Goal: Task Accomplishment & Management: Manage account settings

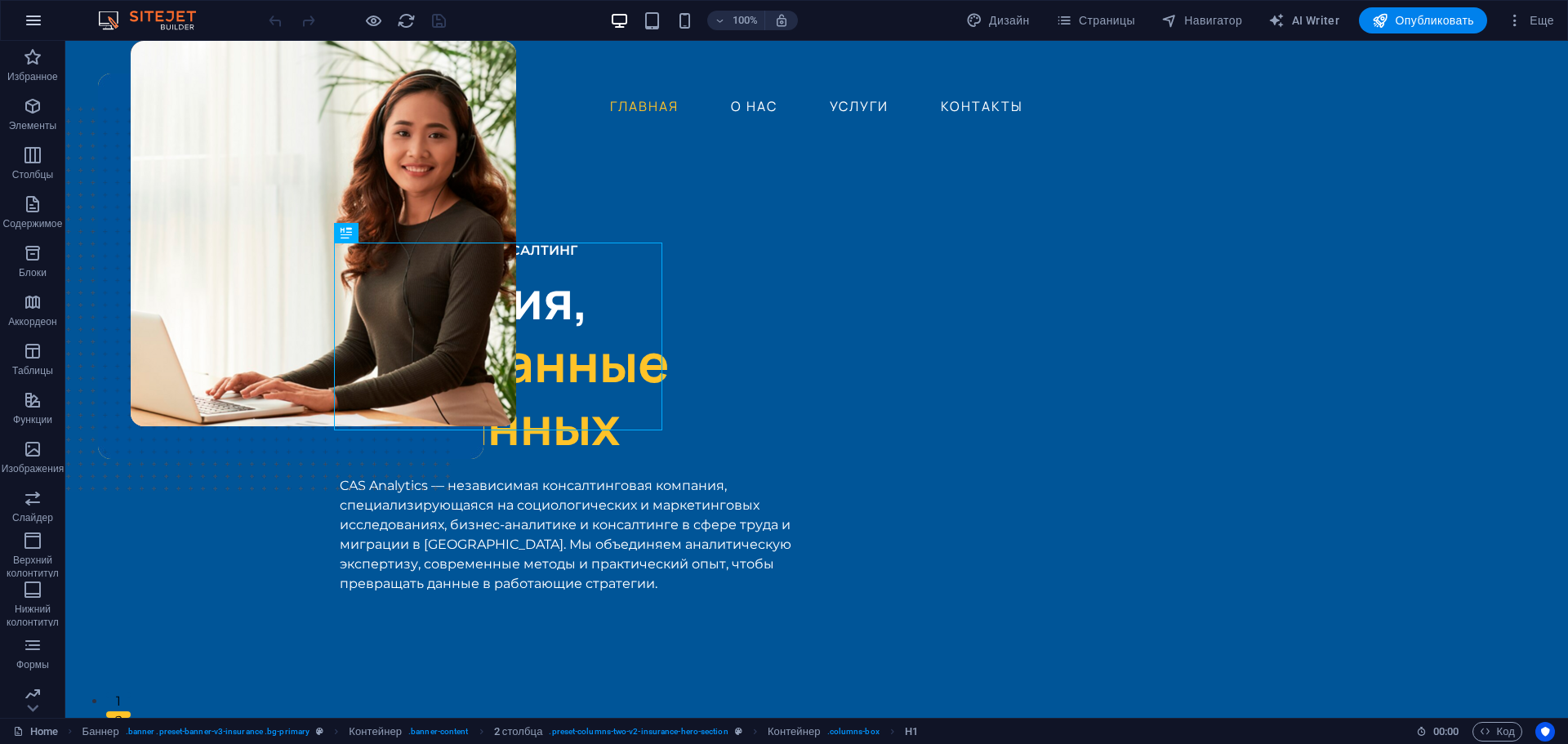
click at [27, 11] on icon "button" at bounding box center [33, 20] width 20 height 20
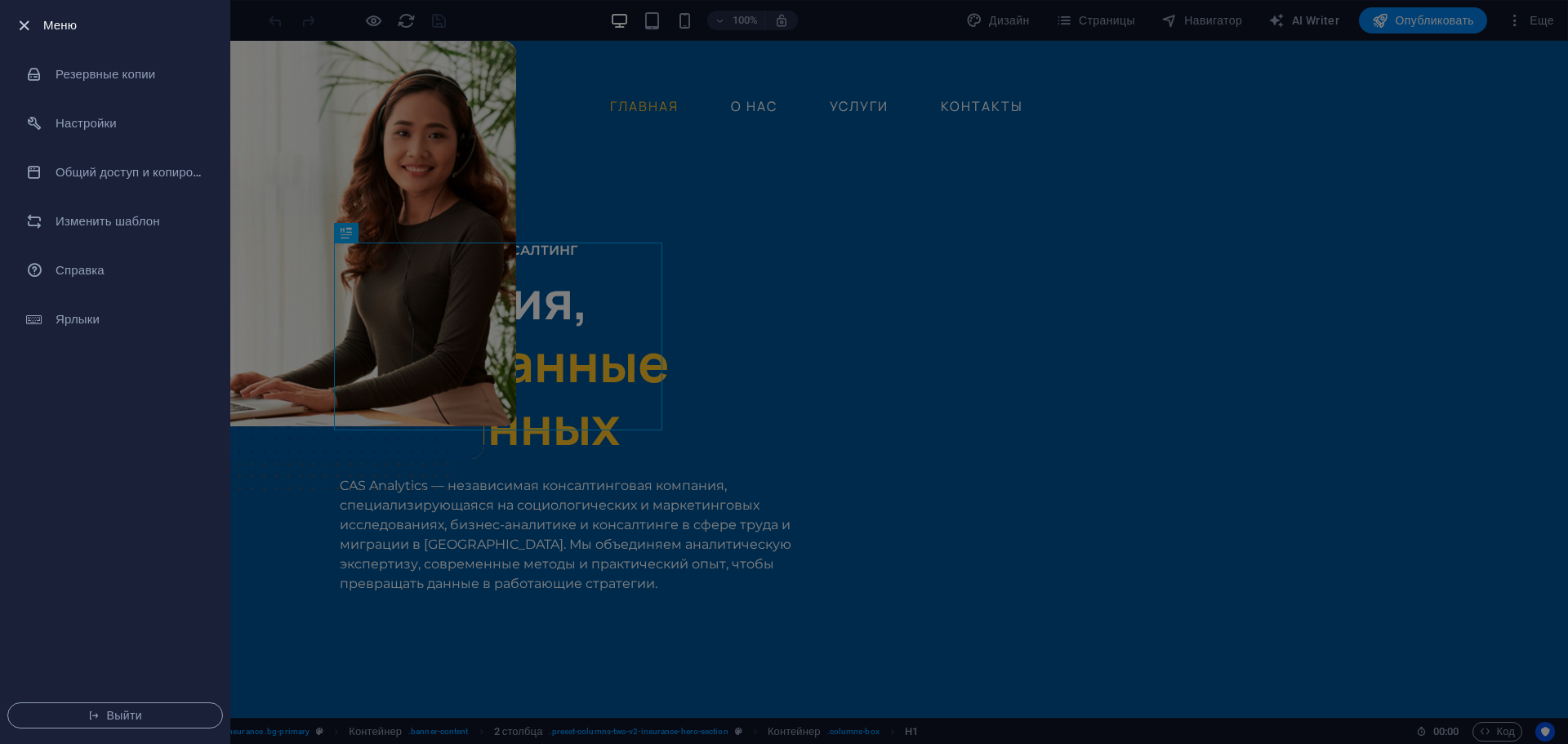
click at [16, 22] on icon "button" at bounding box center [24, 25] width 19 height 19
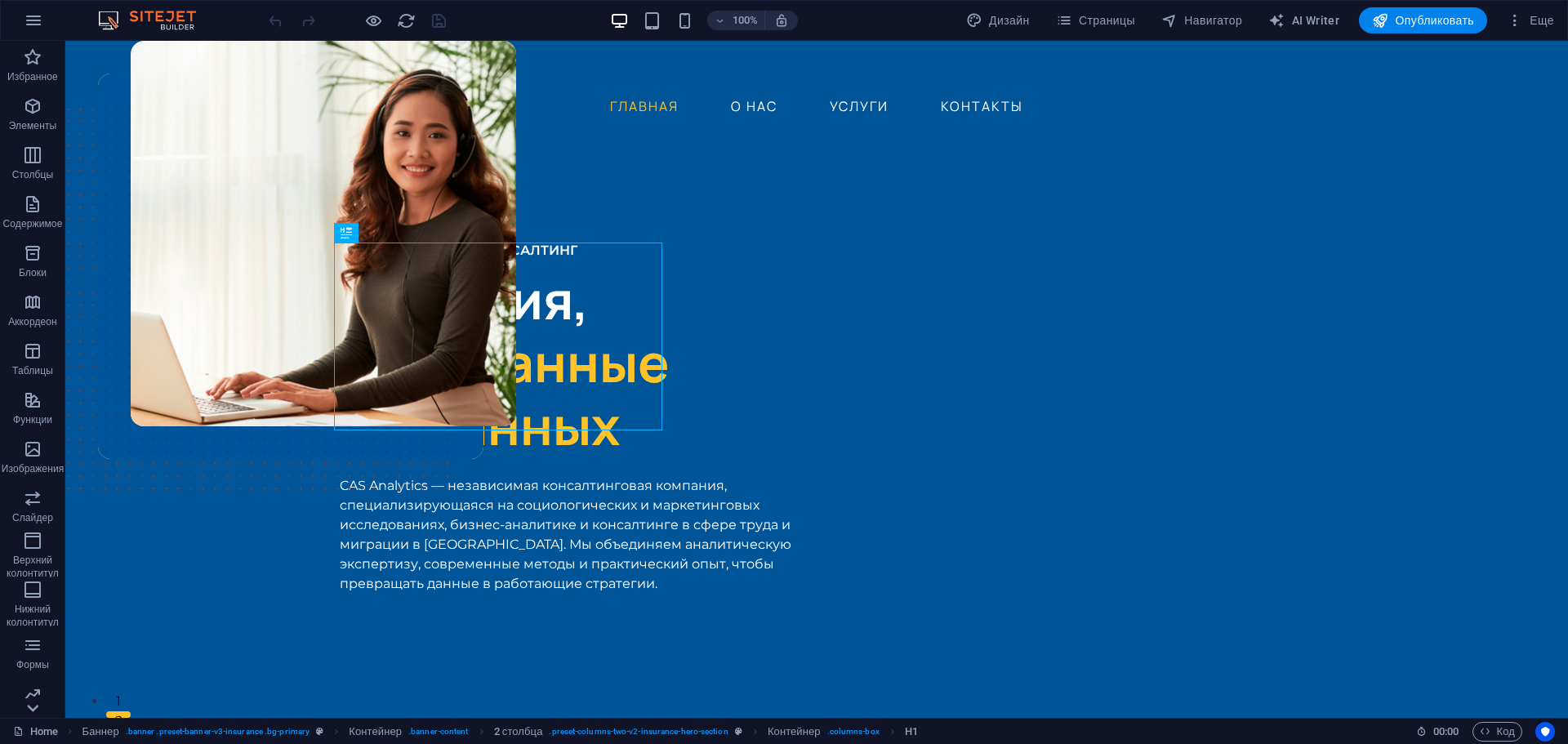
click at [37, 711] on icon at bounding box center [33, 708] width 22 height 22
click at [32, 344] on icon "button" at bounding box center [32, 342] width 20 height 20
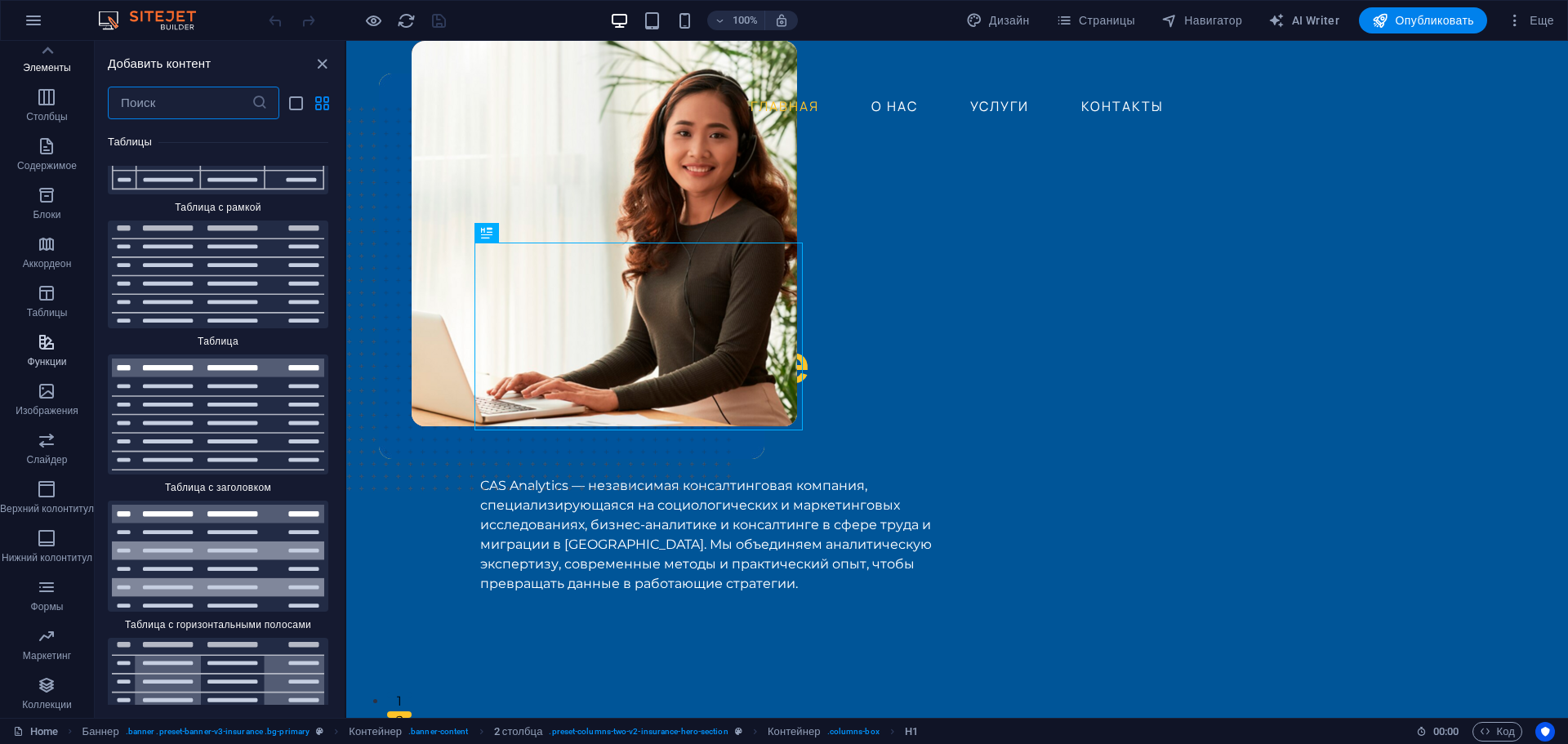
scroll to position [11771, 0]
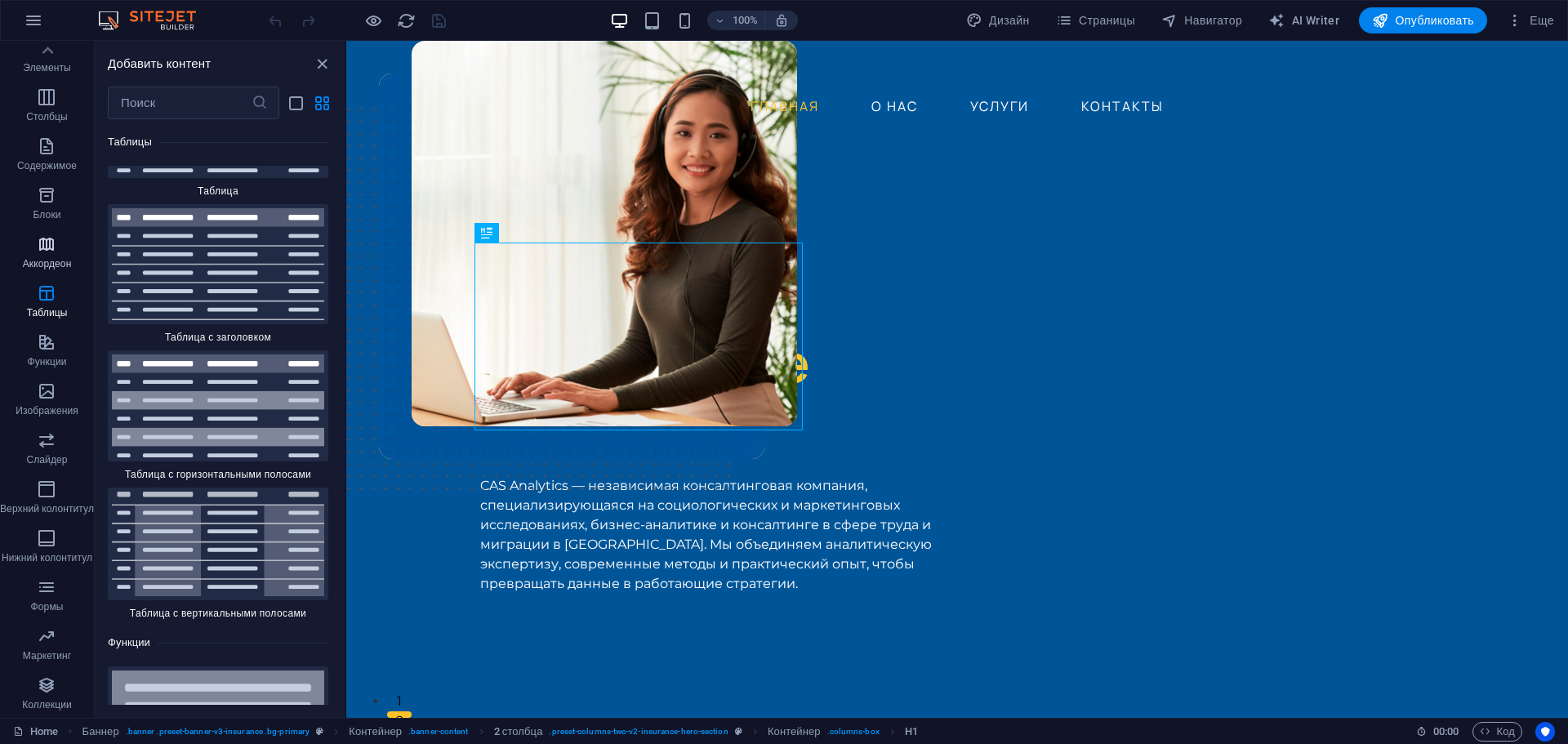
click at [40, 239] on icon "button" at bounding box center [46, 244] width 20 height 20
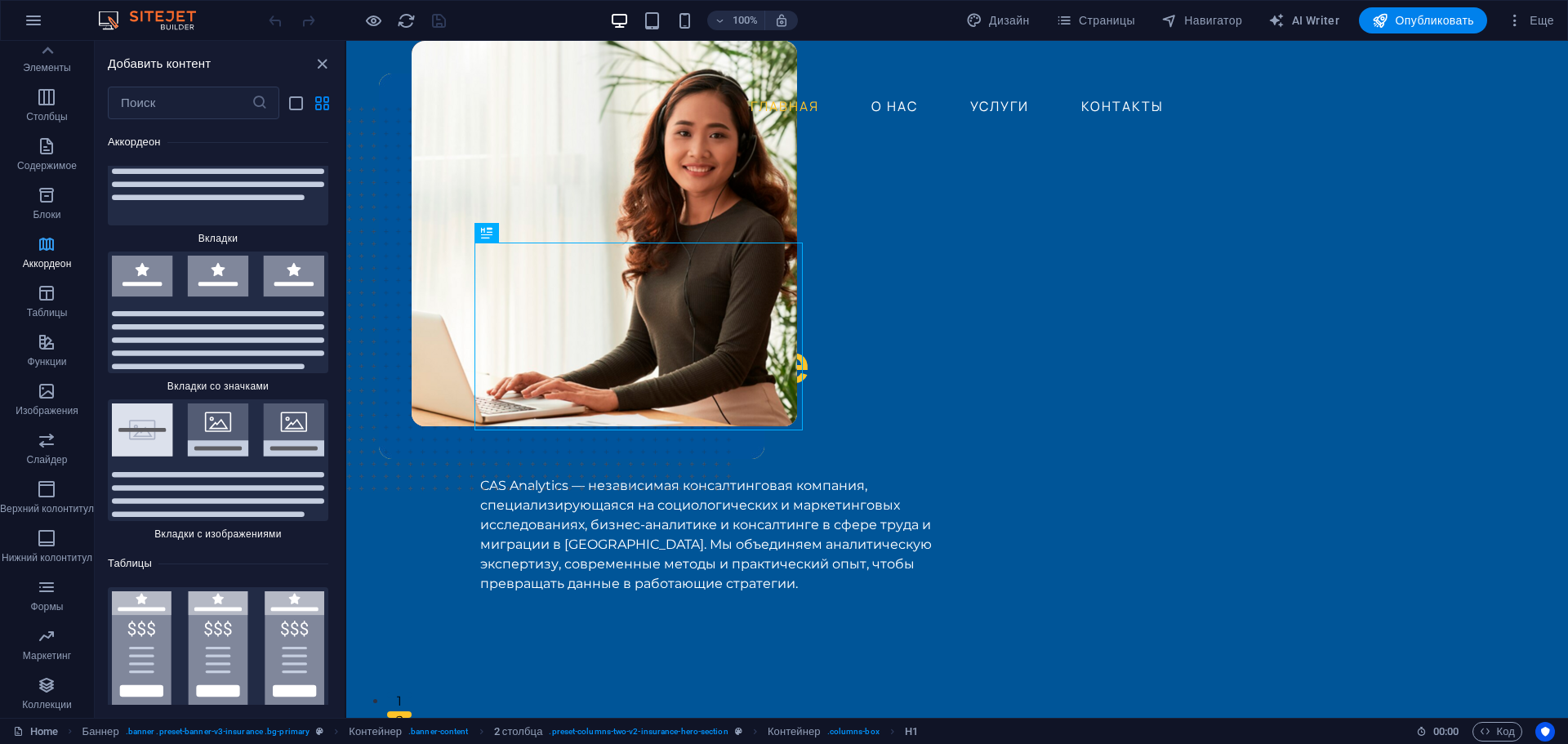
scroll to position [10021, 0]
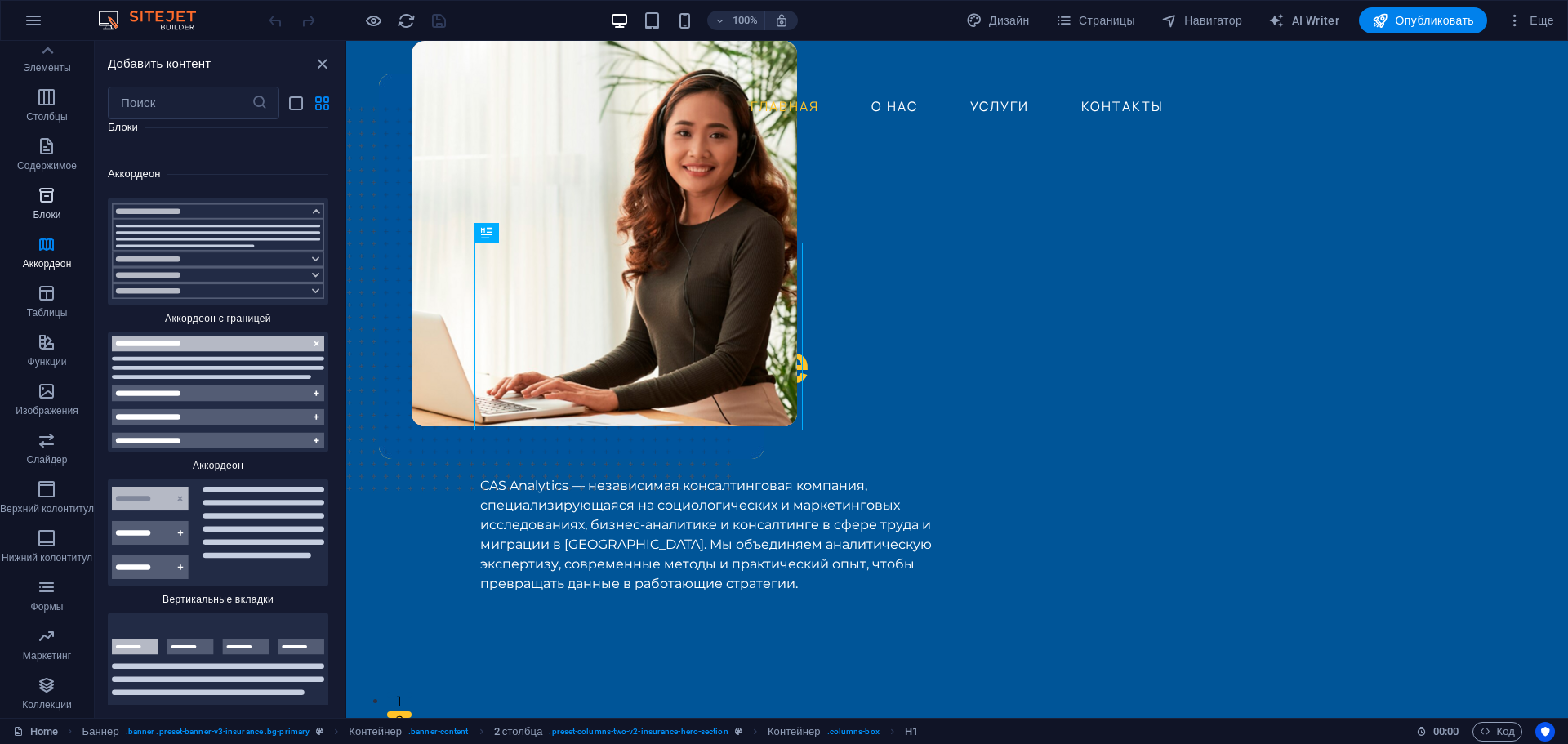
click at [55, 199] on icon "button" at bounding box center [46, 195] width 20 height 20
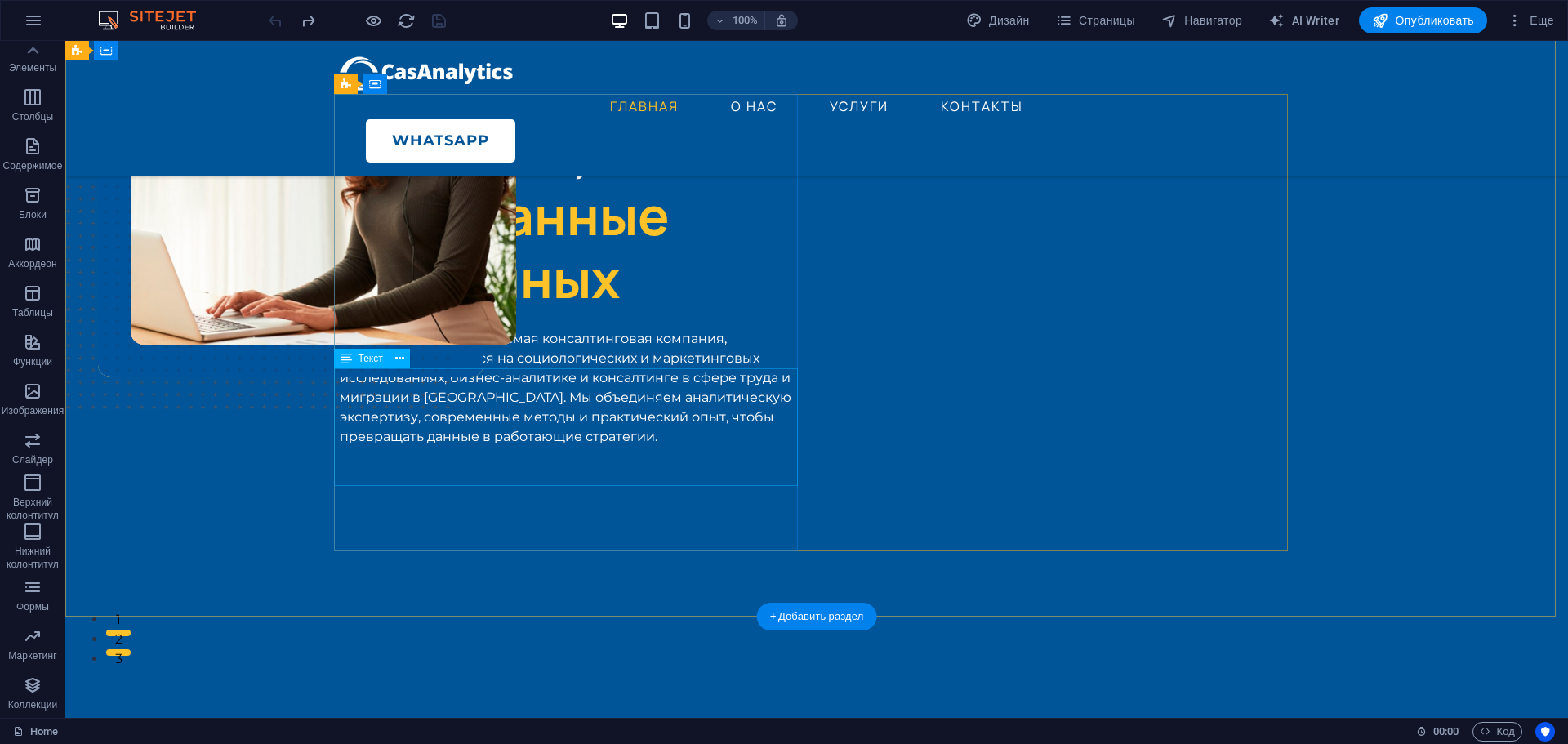
scroll to position [0, 0]
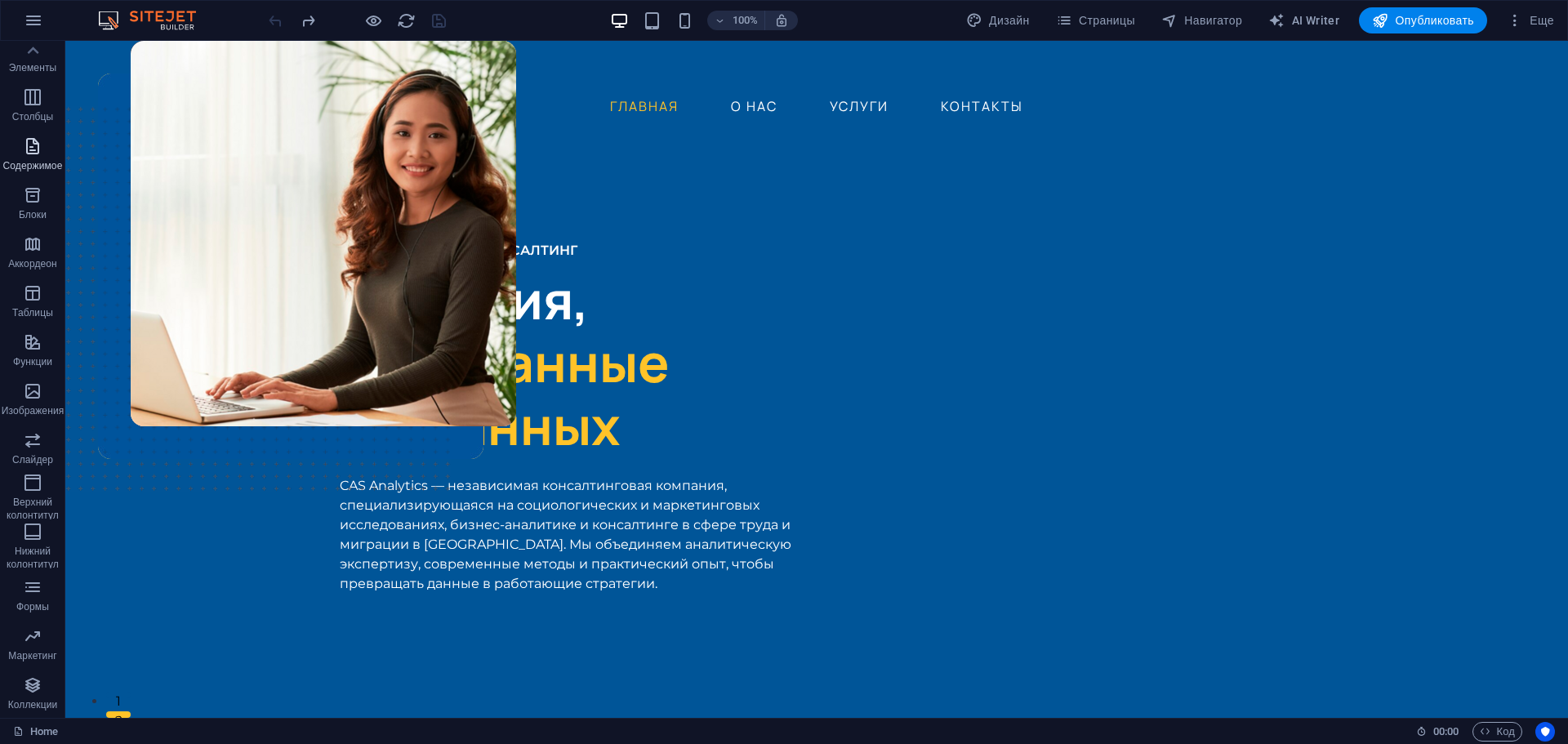
click at [40, 157] on span "Содержимое" at bounding box center [33, 156] width 65 height 39
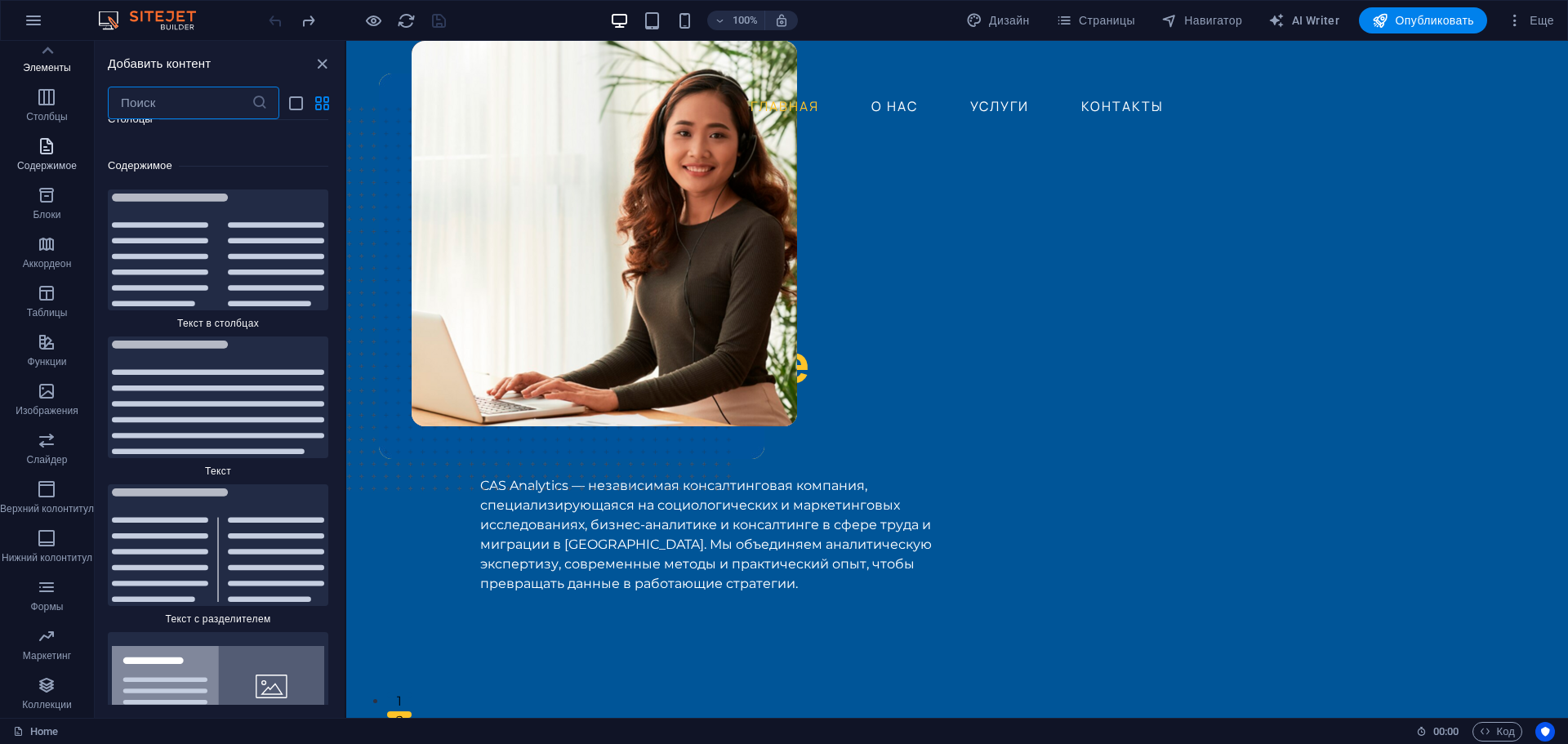
scroll to position [5498, 0]
click at [42, 192] on icon "button" at bounding box center [46, 195] width 20 height 20
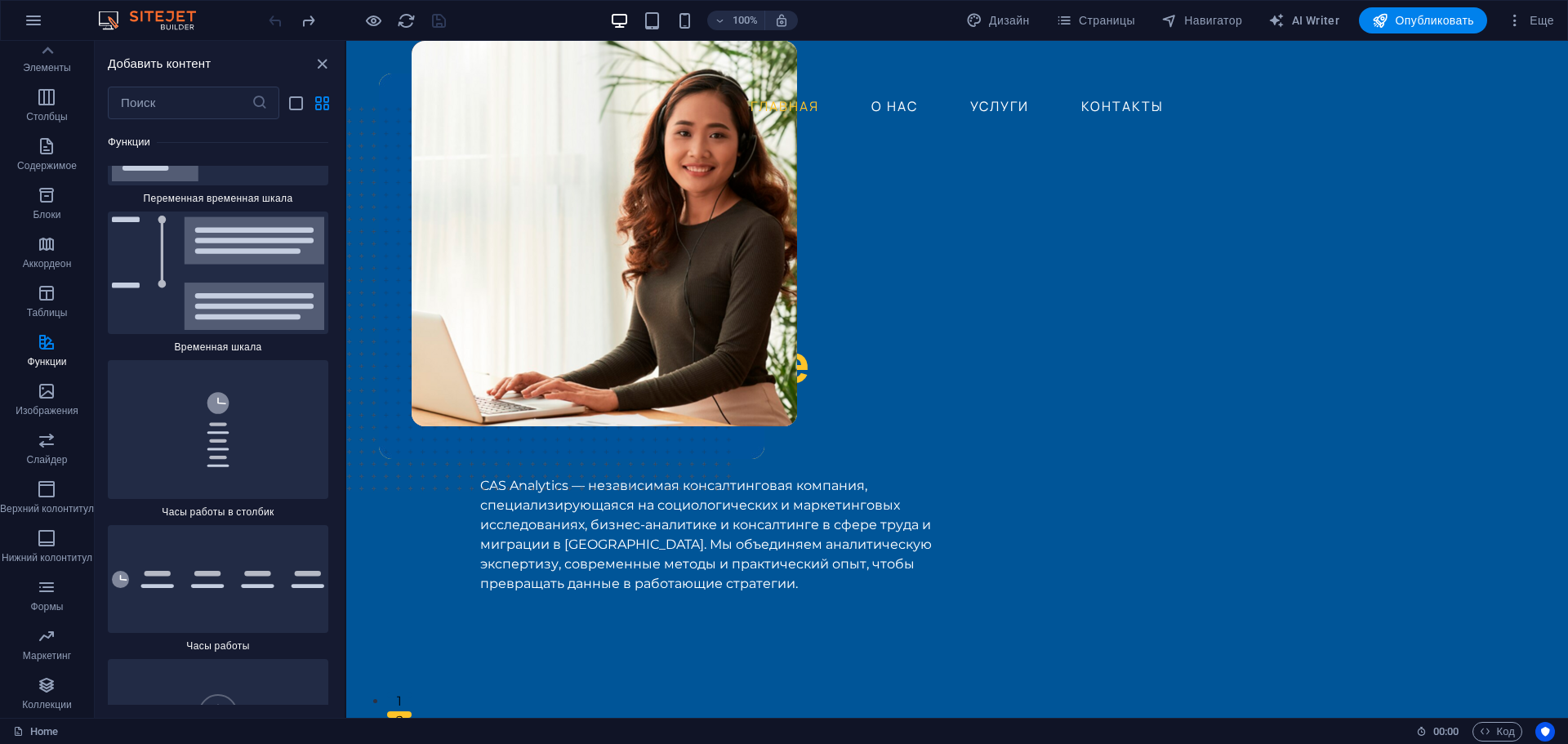
scroll to position [13794, 0]
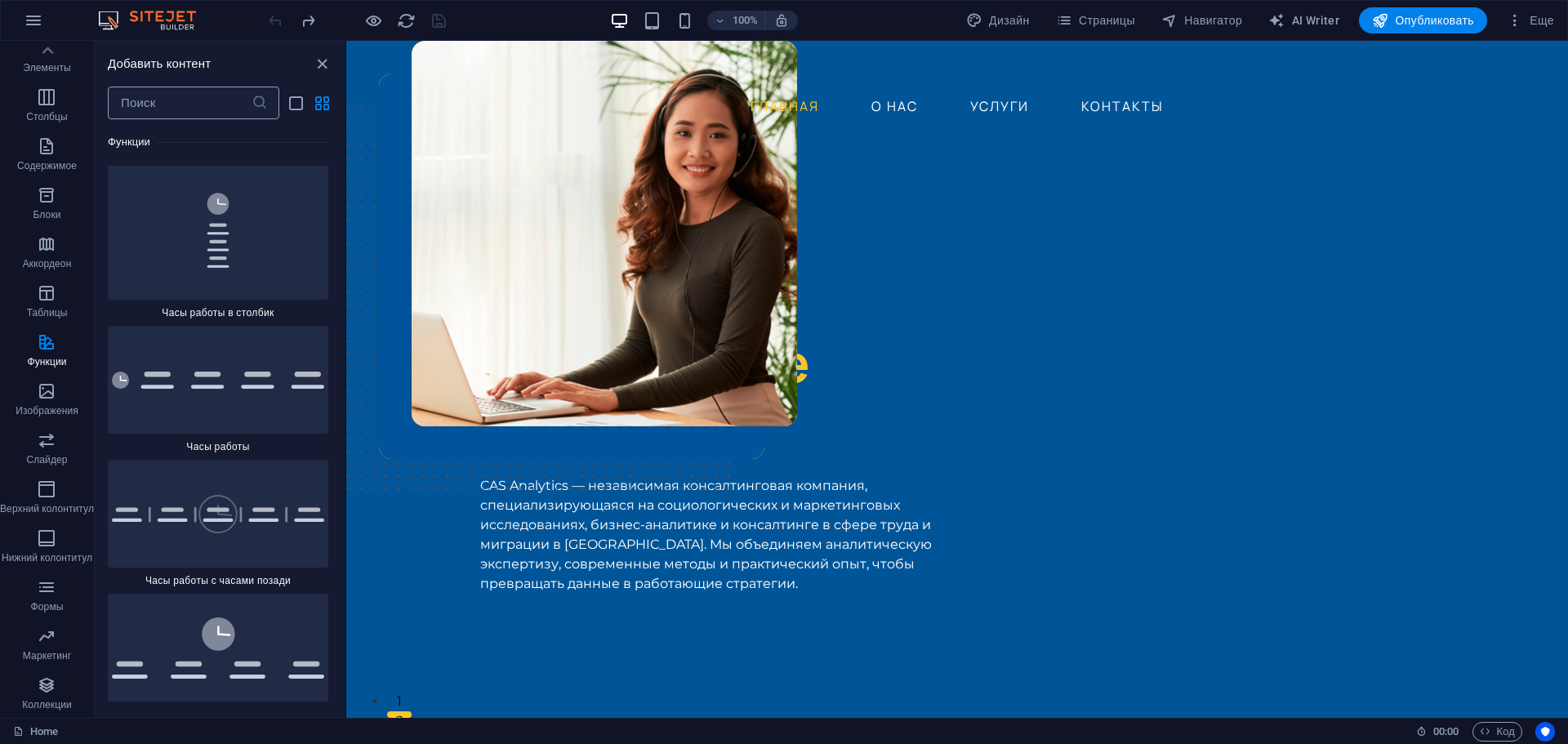
click at [201, 101] on input "text" at bounding box center [179, 103] width 144 height 33
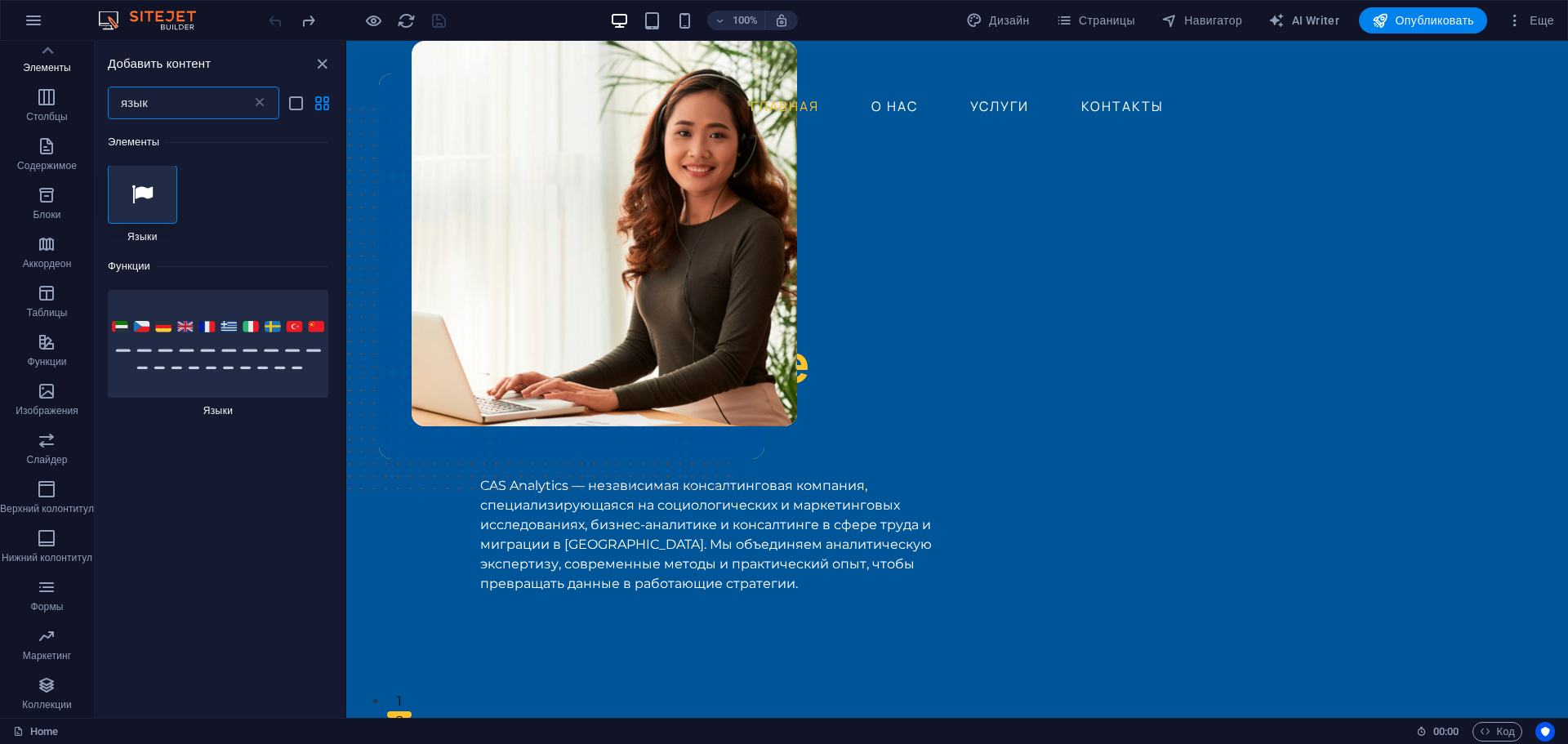
scroll to position [0, 0]
type input "язык"
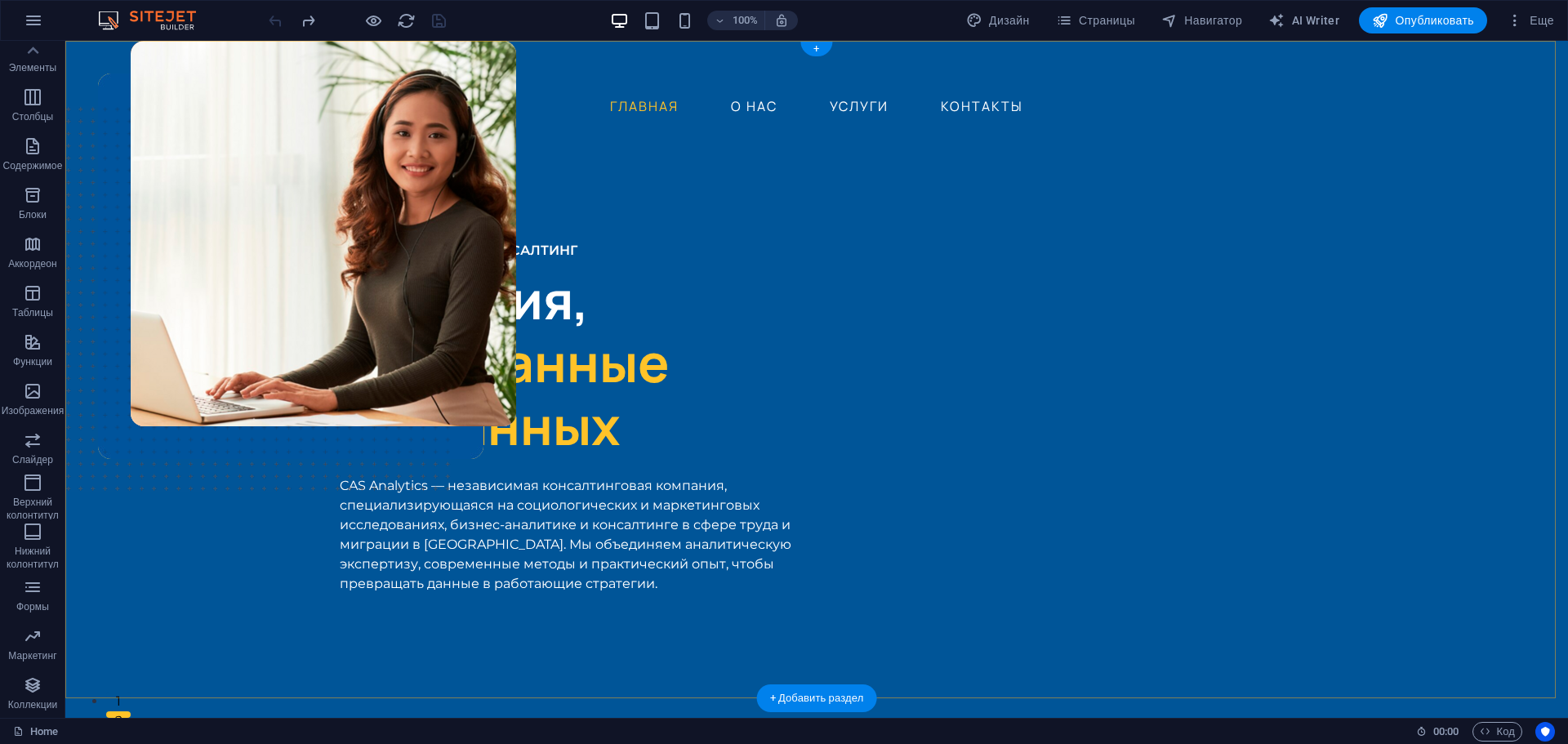
click at [818, 45] on div "+" at bounding box center [816, 49] width 32 height 15
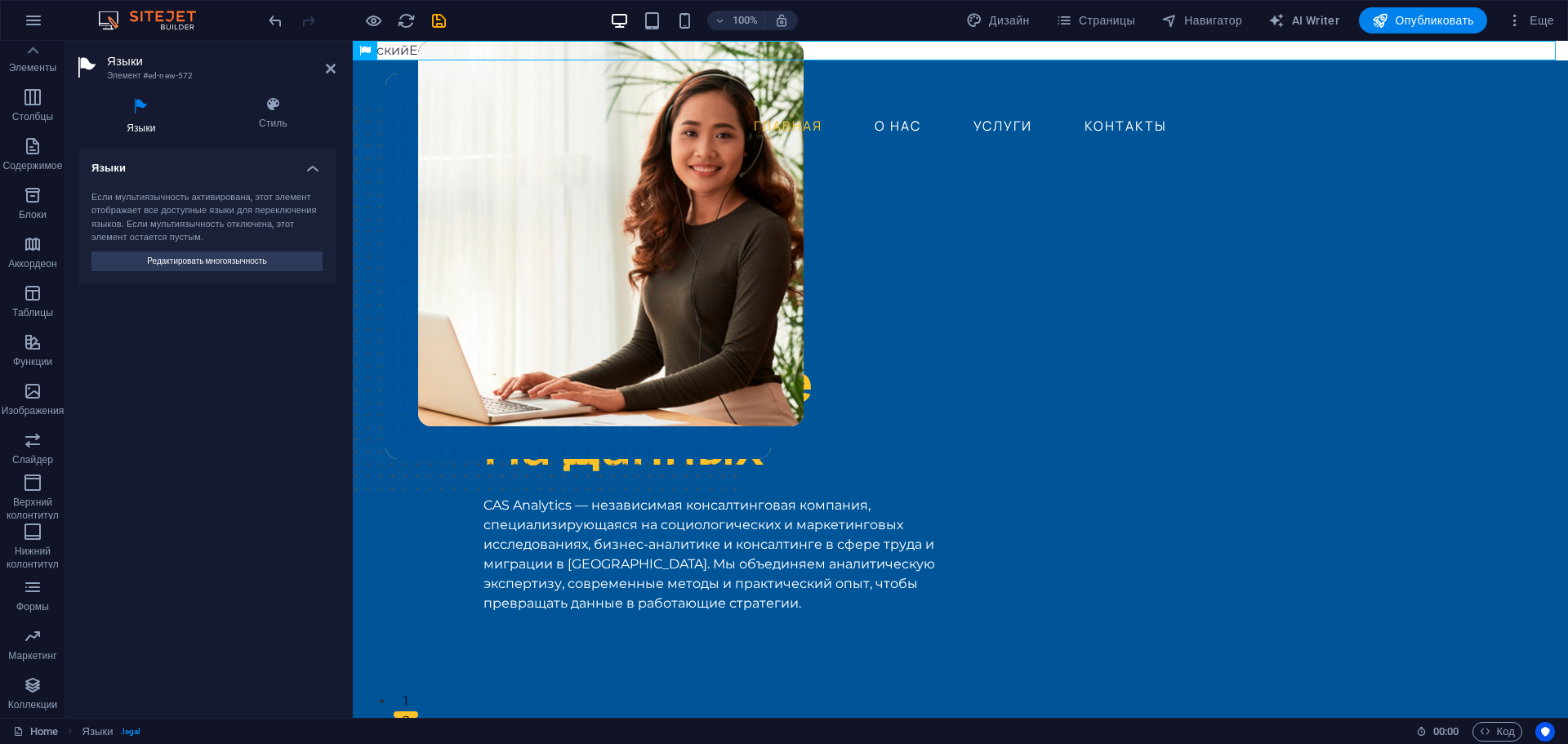
click at [262, 18] on div "100% Дизайн Страницы Навигатор AI Writer Опубликовать Еще" at bounding box center [784, 21] width 1566 height 39
click at [272, 17] on icon "undo" at bounding box center [275, 21] width 19 height 19
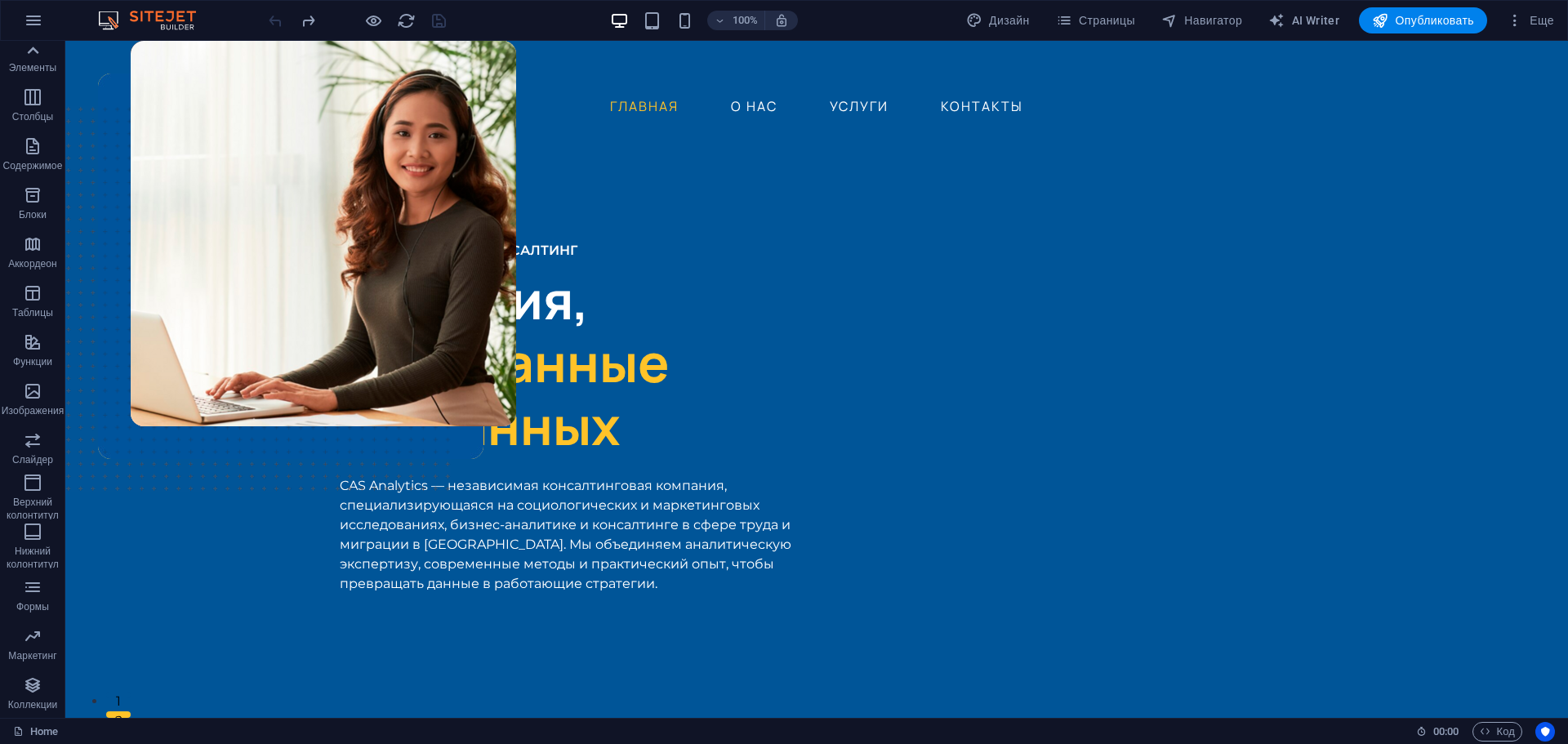
click at [35, 58] on icon at bounding box center [33, 50] width 22 height 22
click at [45, 63] on span "Избранное" at bounding box center [33, 67] width 65 height 39
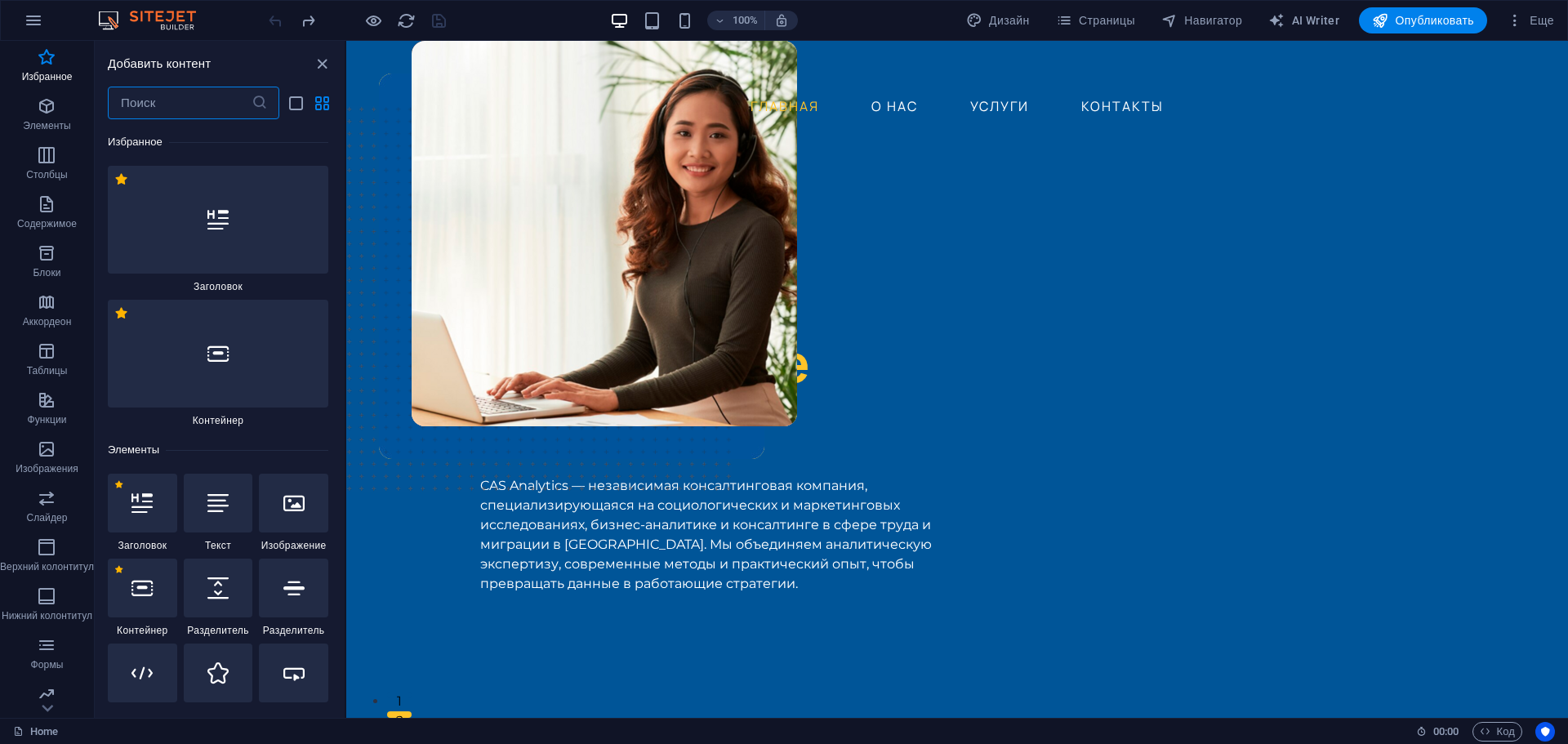
click at [188, 94] on input "text" at bounding box center [179, 103] width 144 height 33
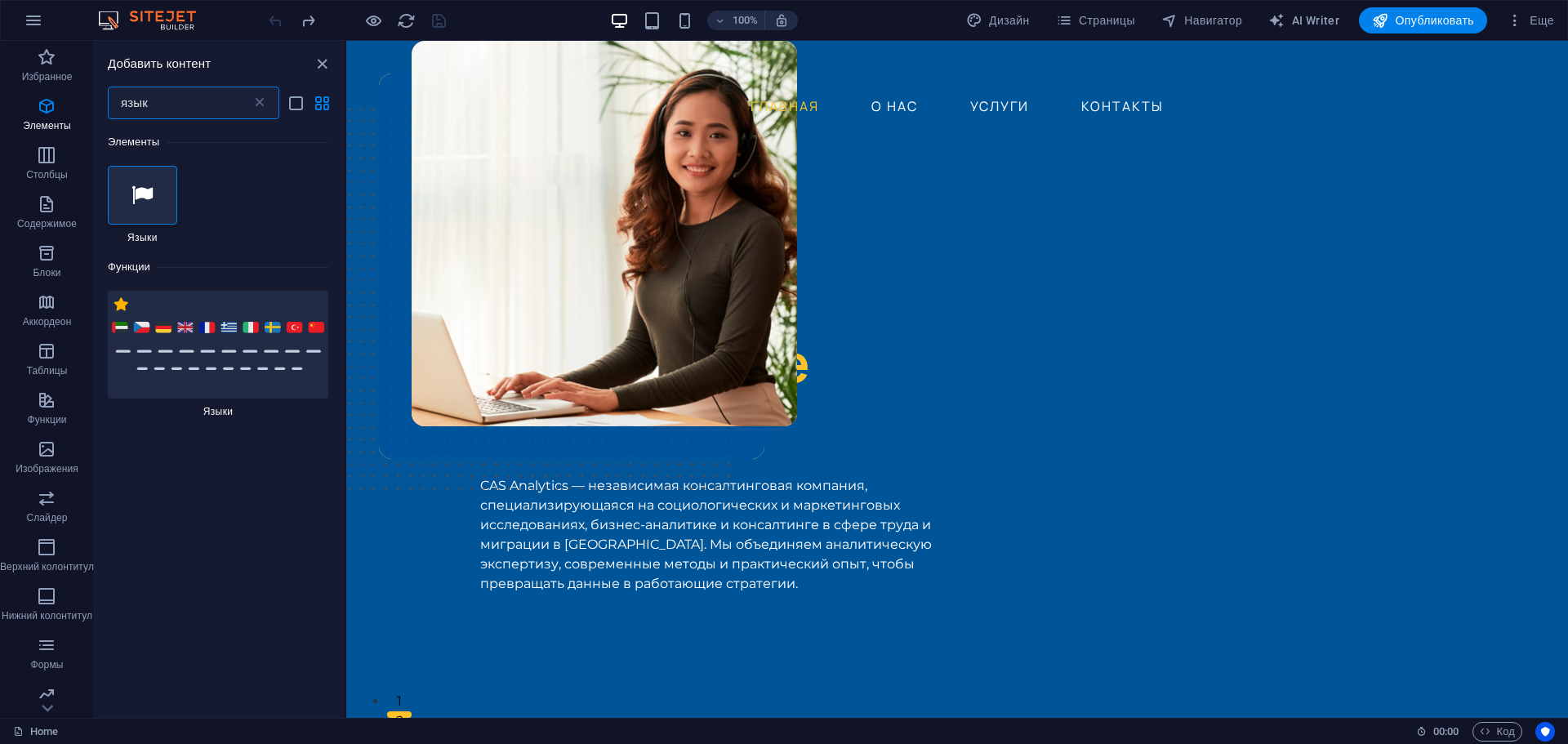
type input "язык"
click at [120, 305] on label "1 Star" at bounding box center [120, 303] width 14 height 14
click at [114, 313] on input "1 Star" at bounding box center [114, 313] width 1 height 1
radio input "true"
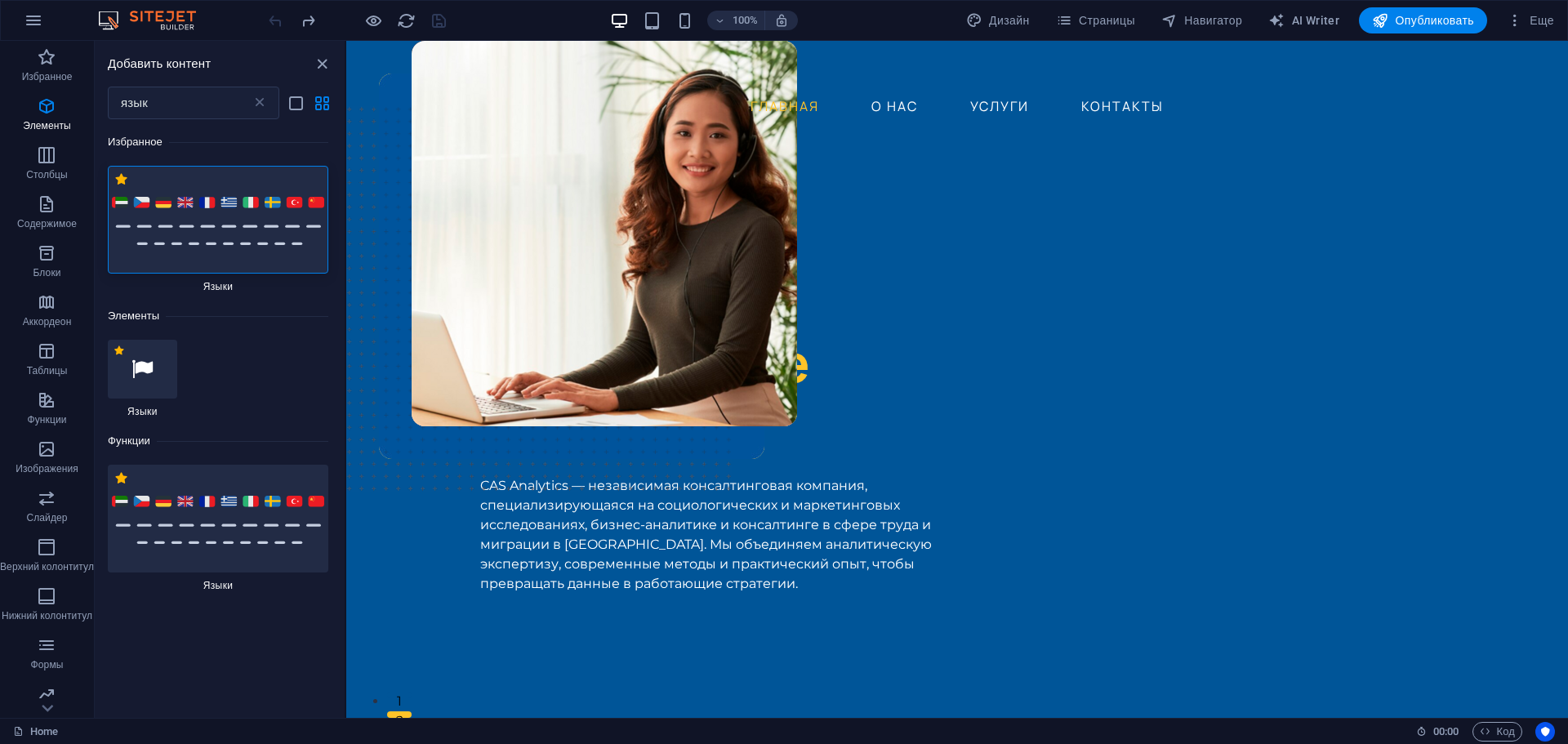
click at [120, 346] on label "1 Star" at bounding box center [119, 351] width 9 height 9
click at [114, 361] on input "1 Star" at bounding box center [114, 361] width 1 height 1
radio input "true"
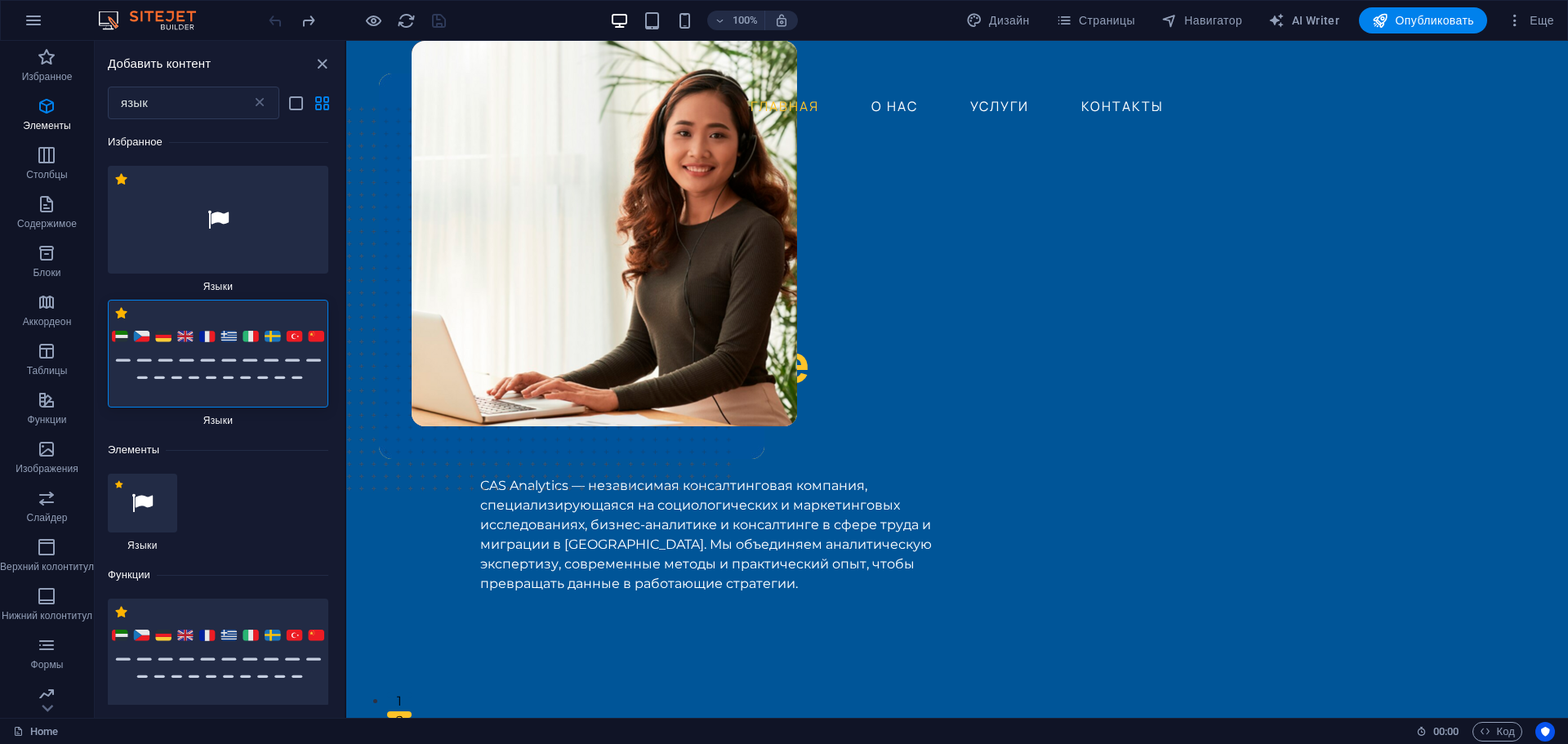
click at [198, 378] on img at bounding box center [218, 354] width 212 height 50
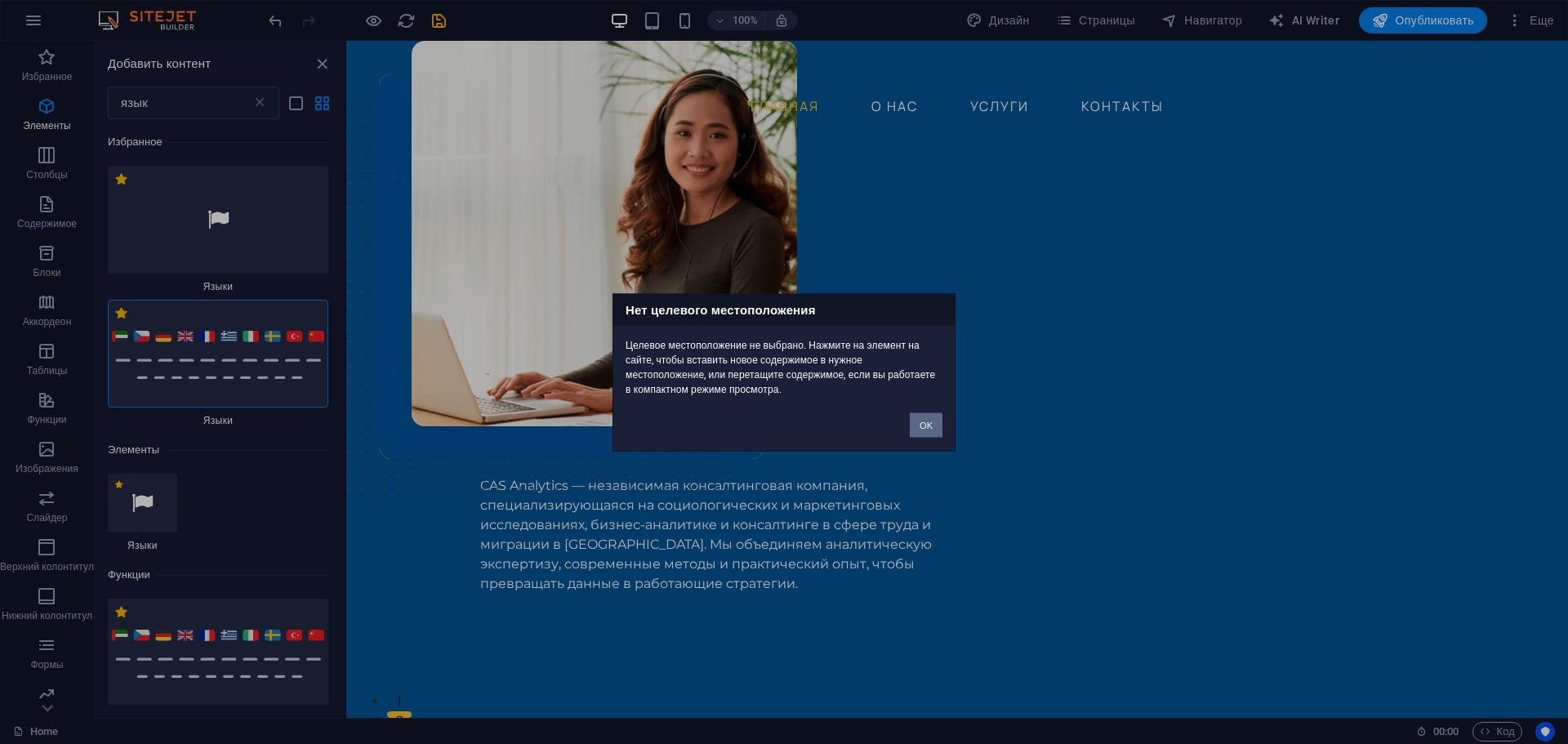
click at [199, 374] on div "Нет целевого местоположения Целевое местоположение не выбрано. Нажмите на элеме…" at bounding box center [784, 372] width 1568 height 744
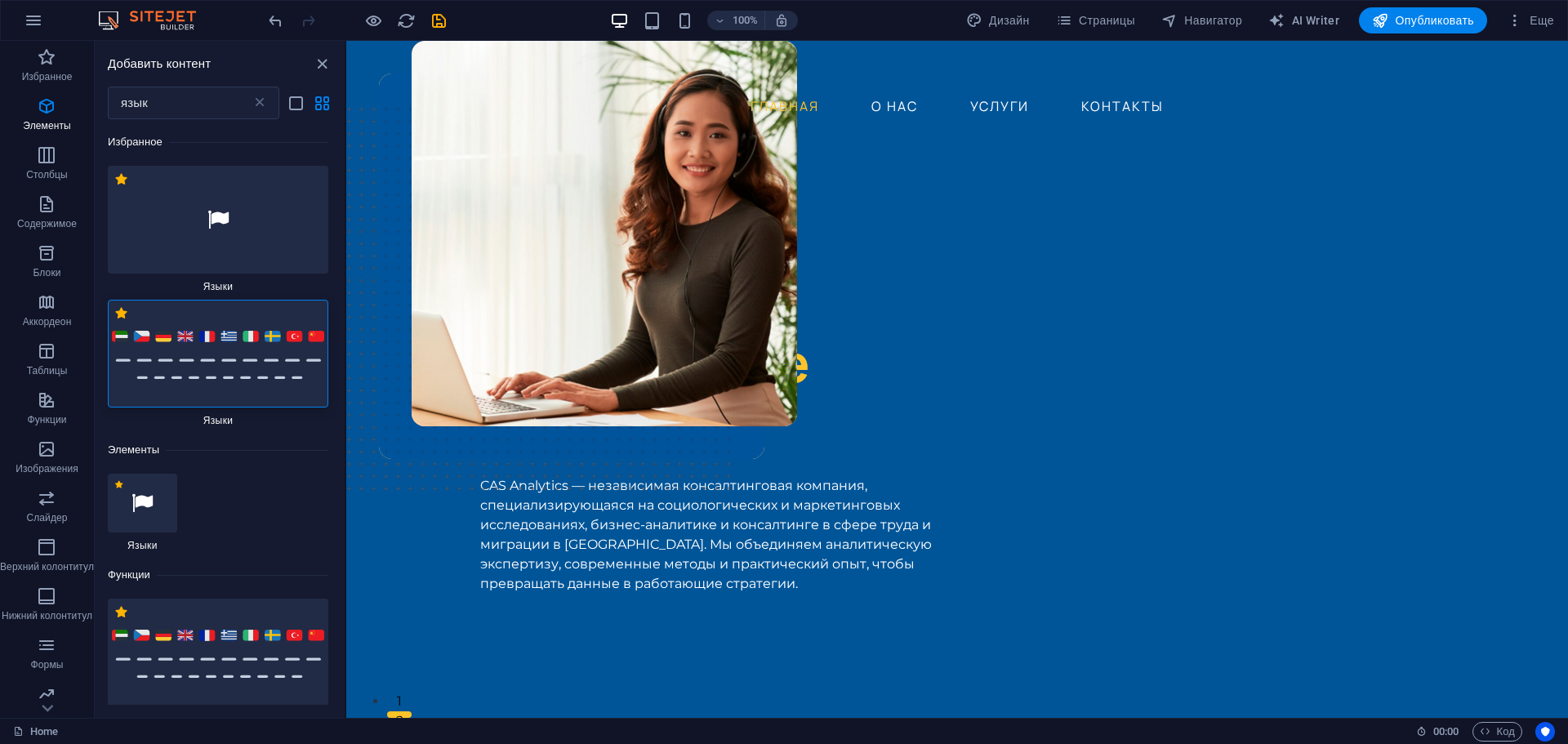
click at [199, 374] on img at bounding box center [218, 354] width 212 height 50
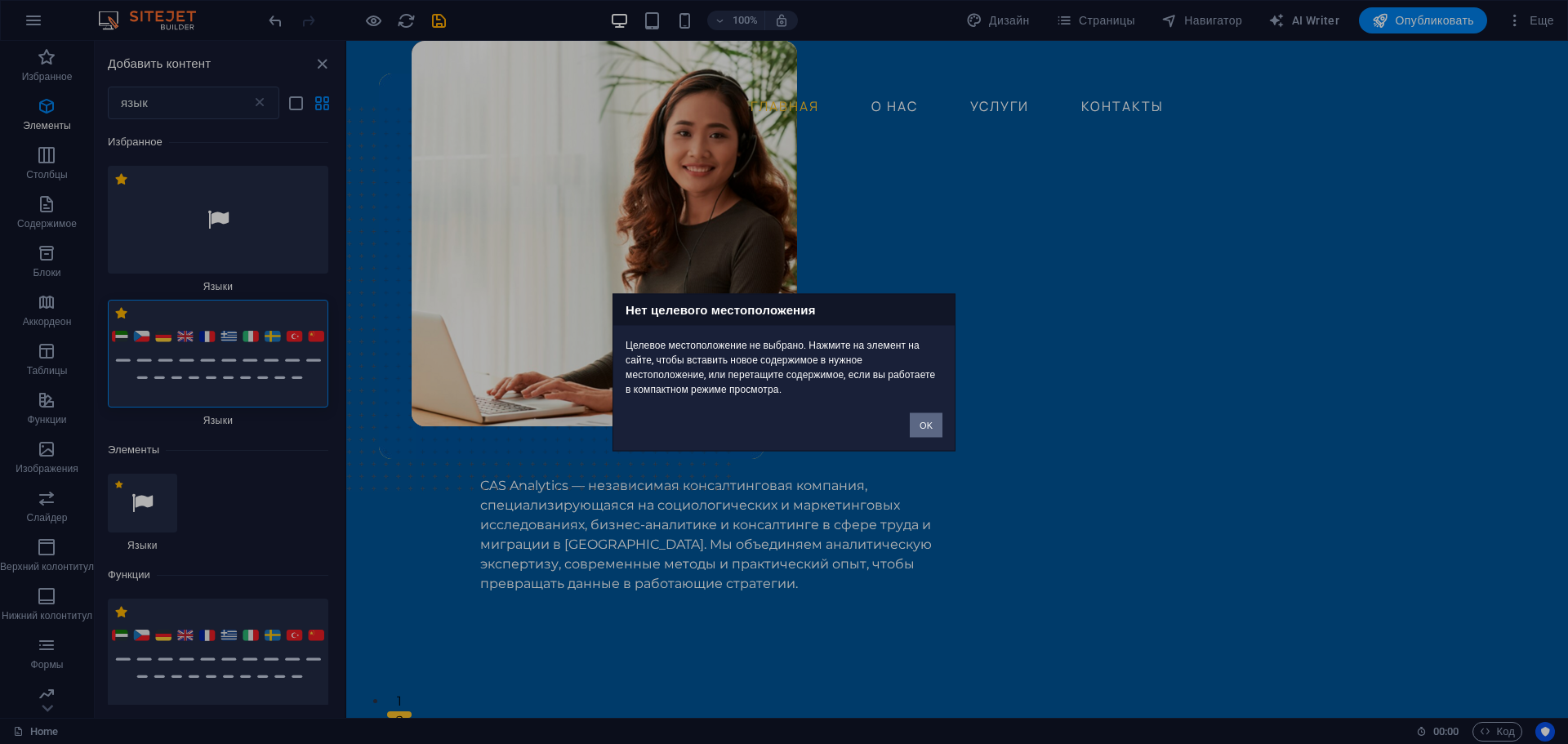
click at [199, 374] on div "Нет целевого местоположения Целевое местоположение не выбрано. Нажмите на элеме…" at bounding box center [784, 372] width 1568 height 744
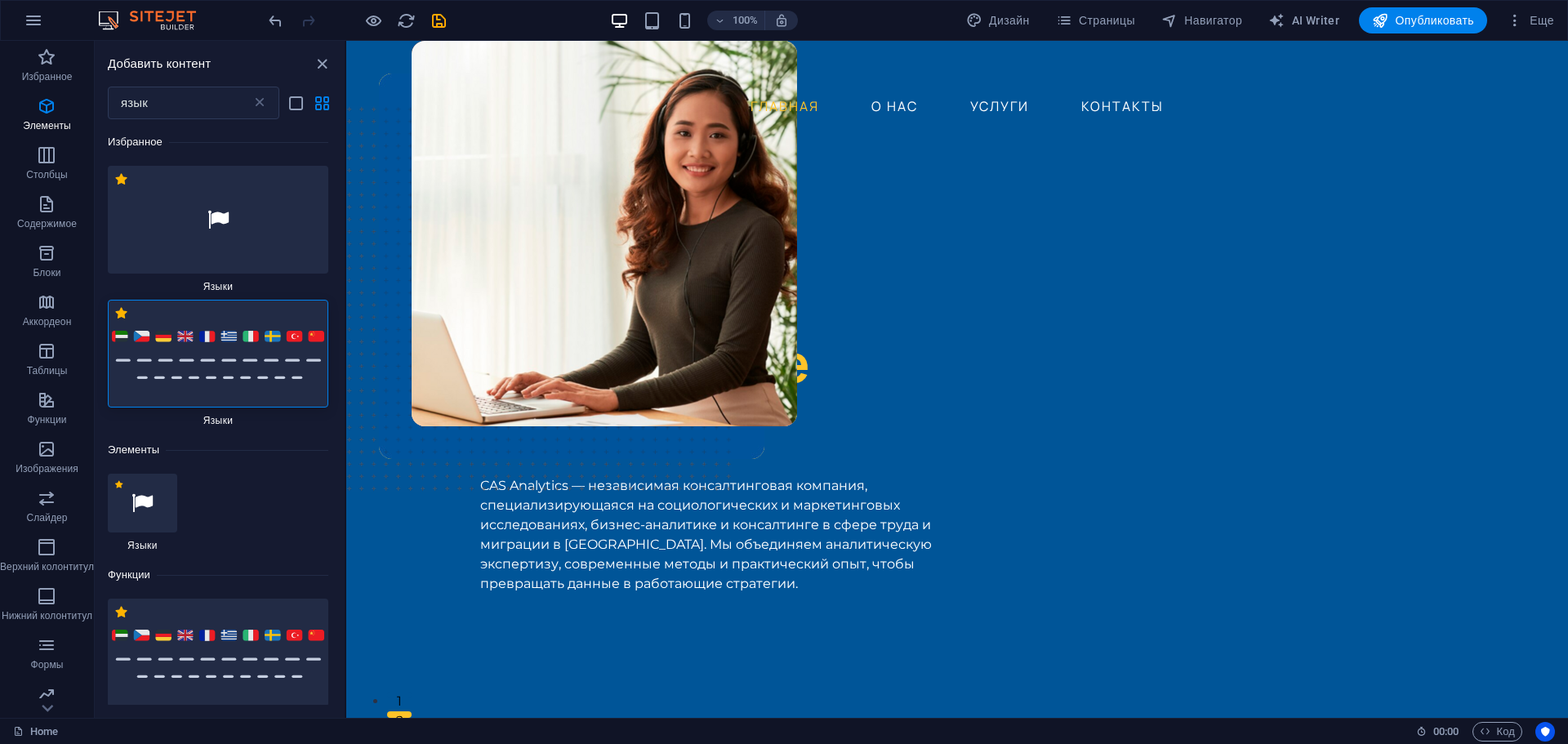
click at [199, 374] on img at bounding box center [218, 354] width 212 height 50
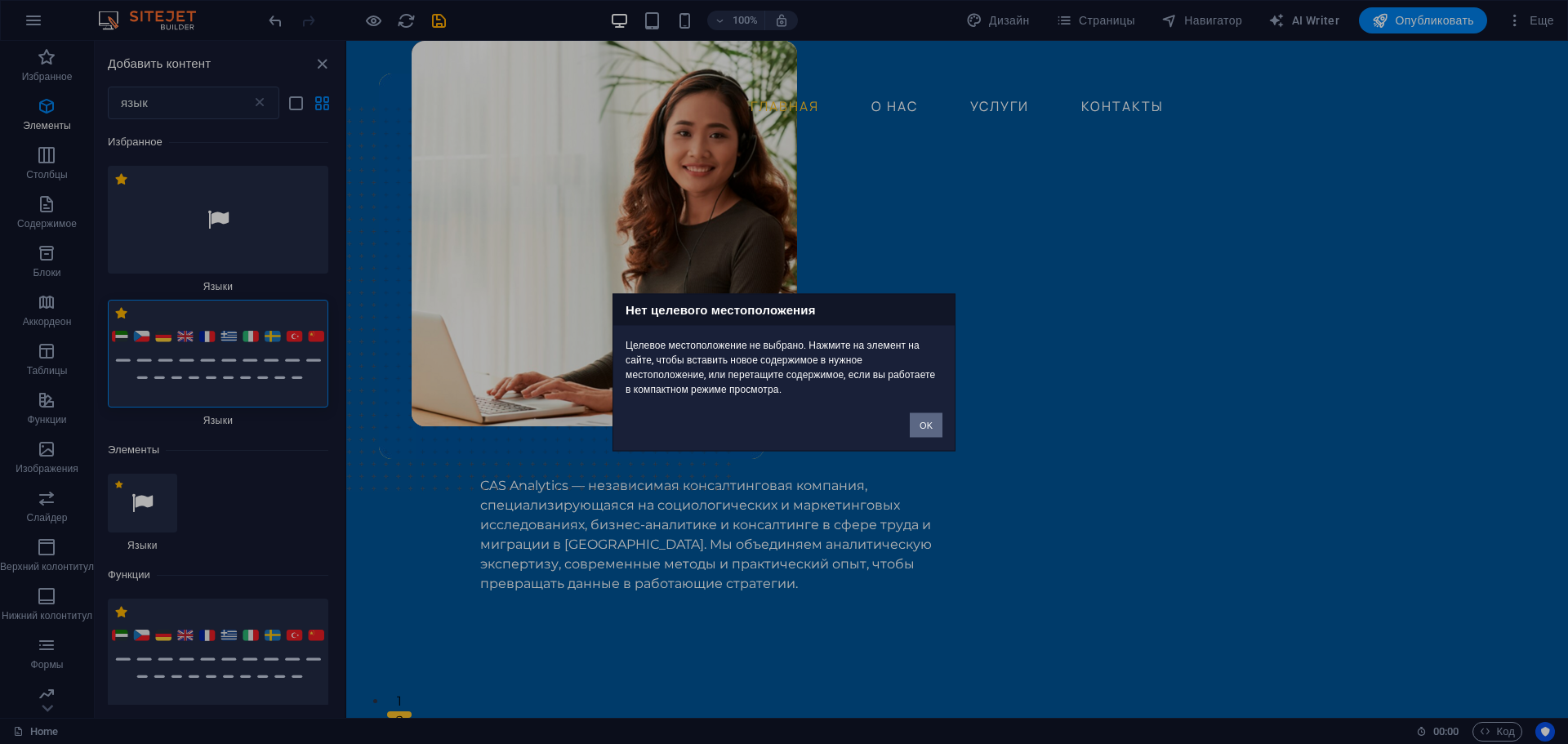
click at [919, 419] on button "OK" at bounding box center [925, 425] width 33 height 24
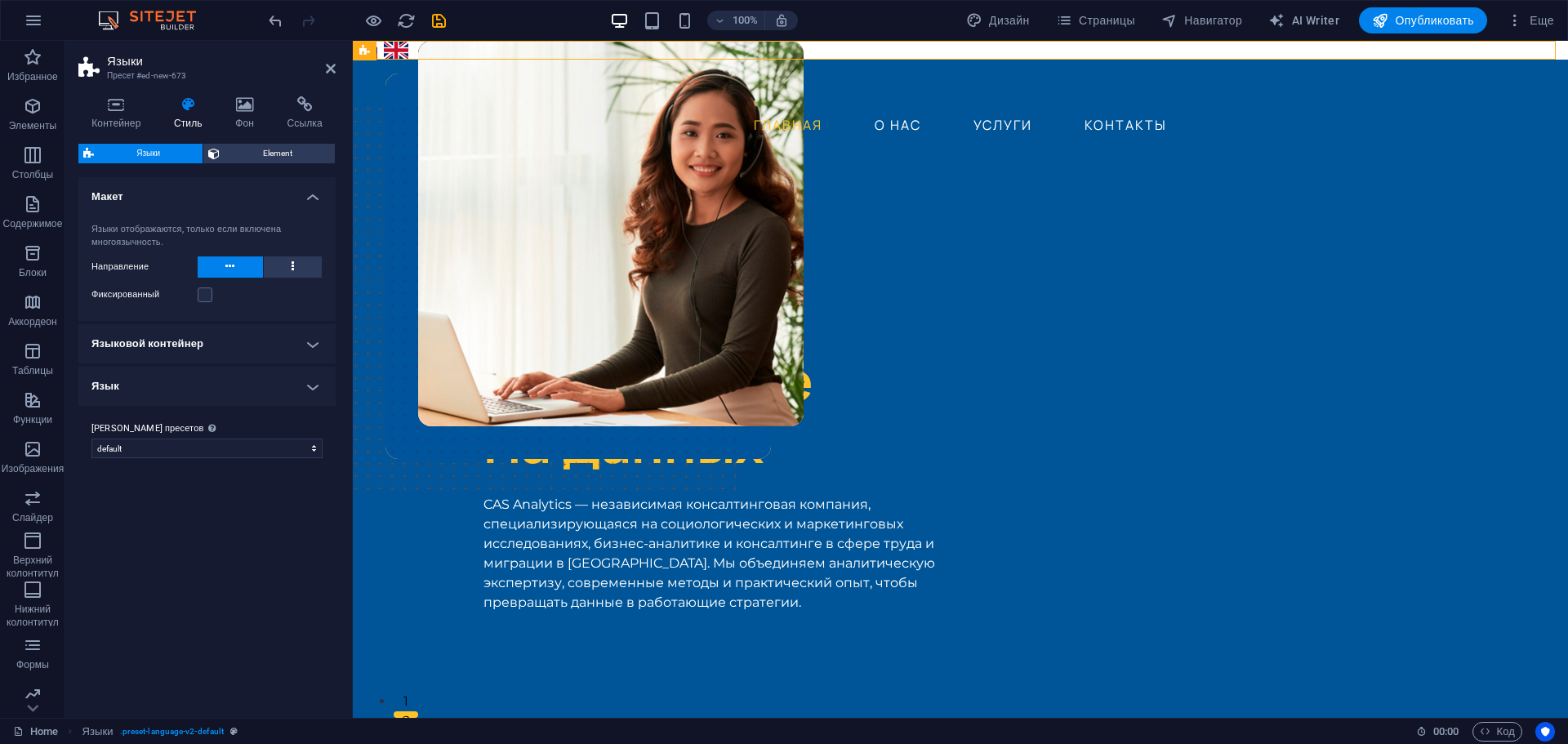
click at [291, 341] on h4 "Языковой контейнер" at bounding box center [206, 344] width 257 height 39
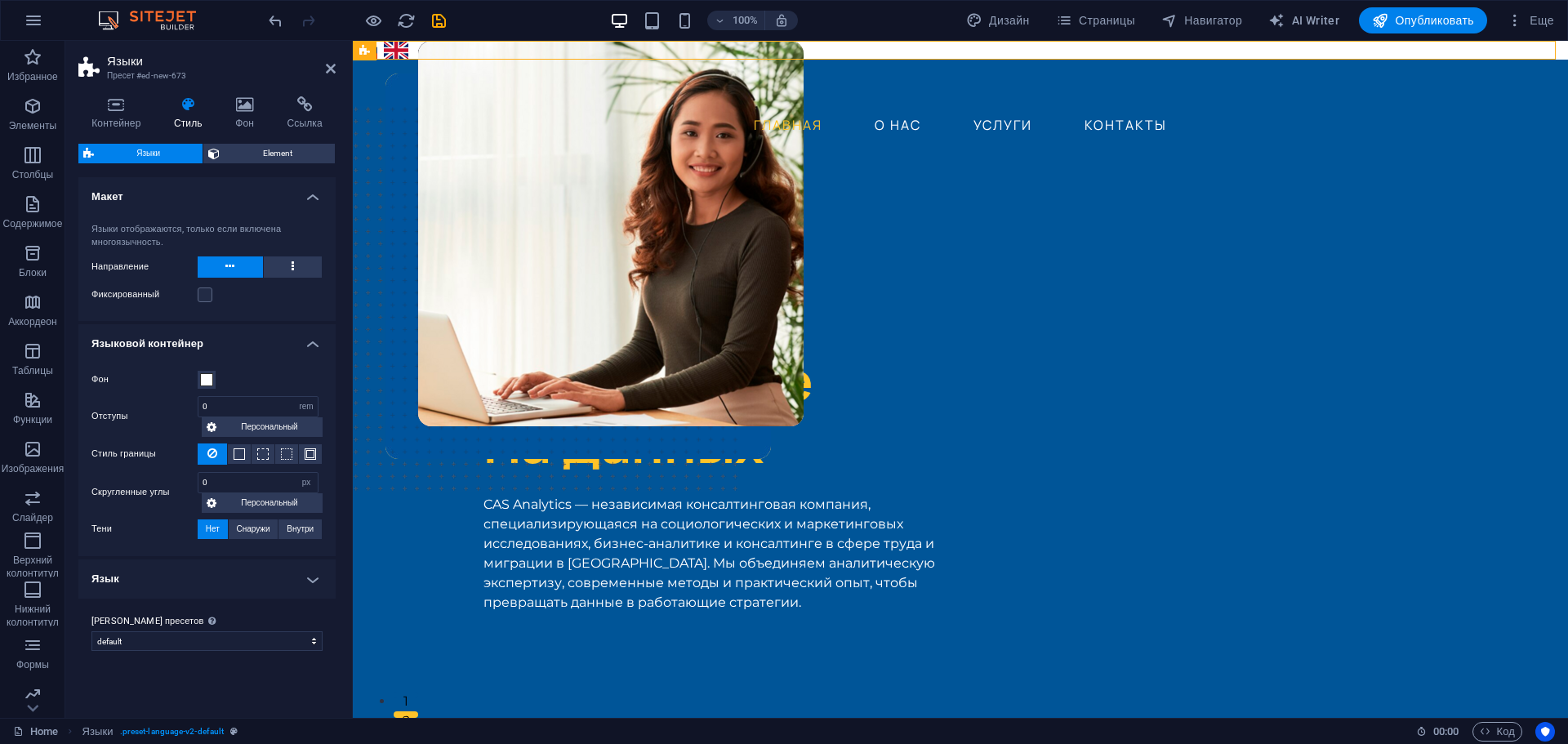
click at [291, 341] on h4 "Языковой контейнер" at bounding box center [206, 338] width 257 height 29
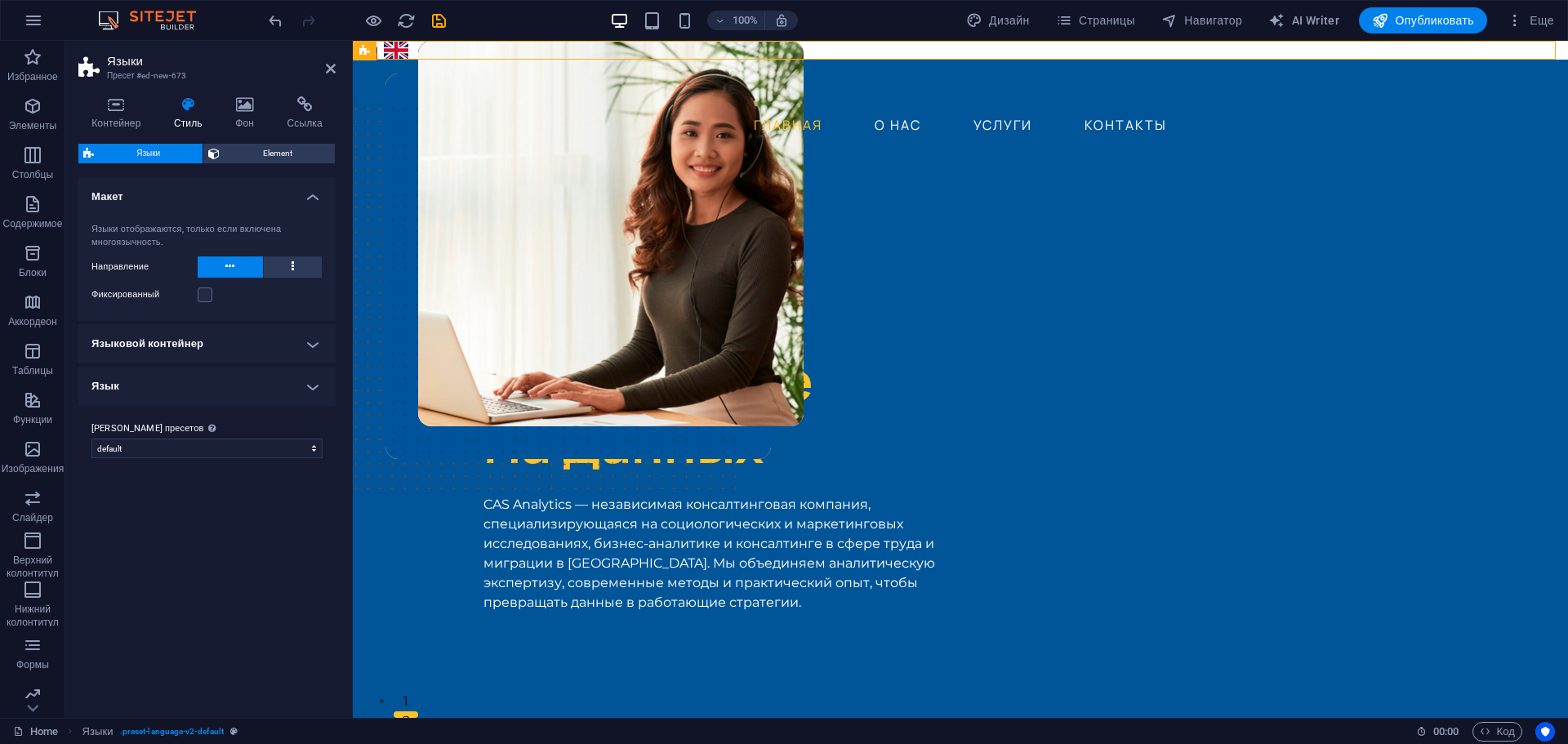
click at [267, 393] on h4 "Язык" at bounding box center [206, 386] width 257 height 39
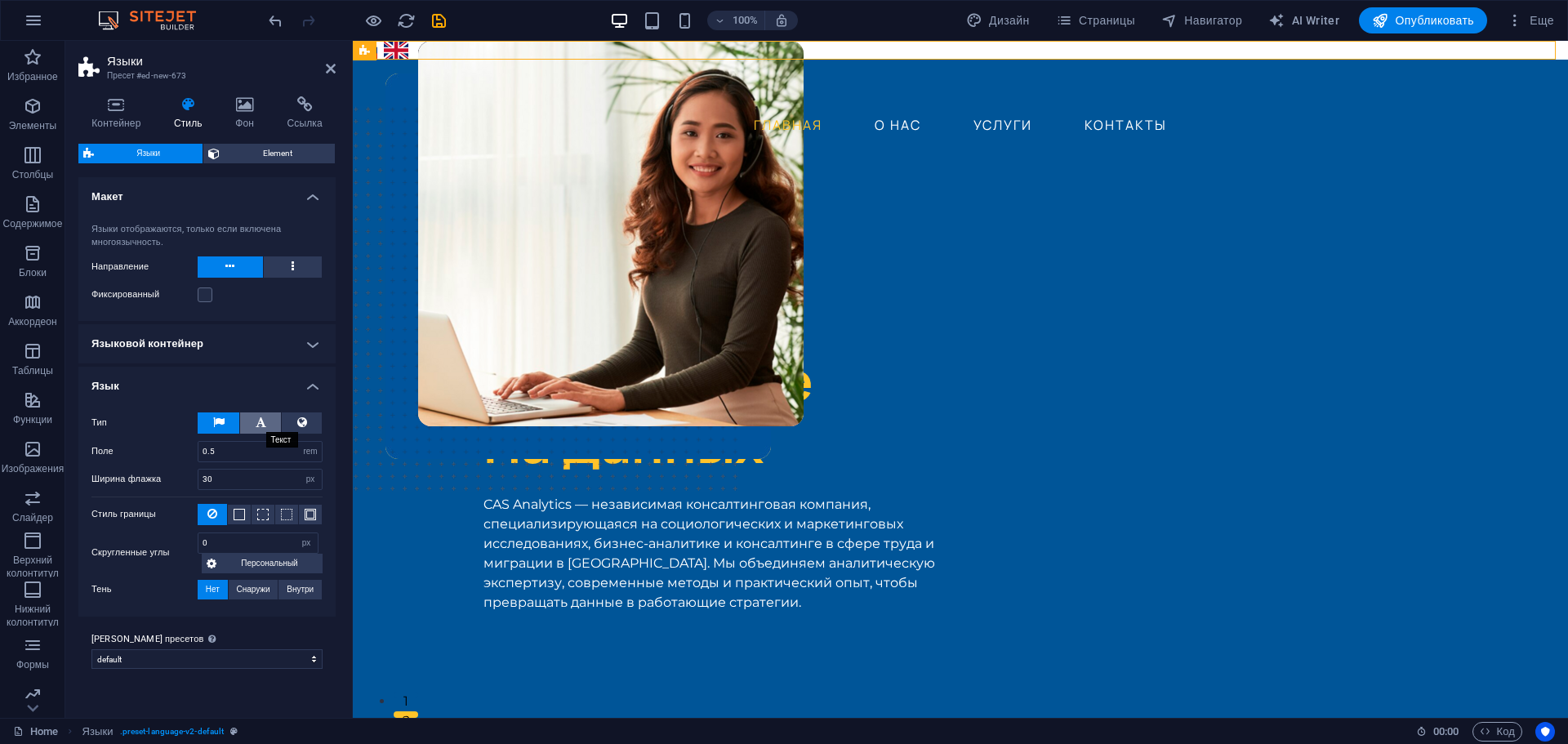
click at [263, 424] on icon at bounding box center [261, 422] width 10 height 20
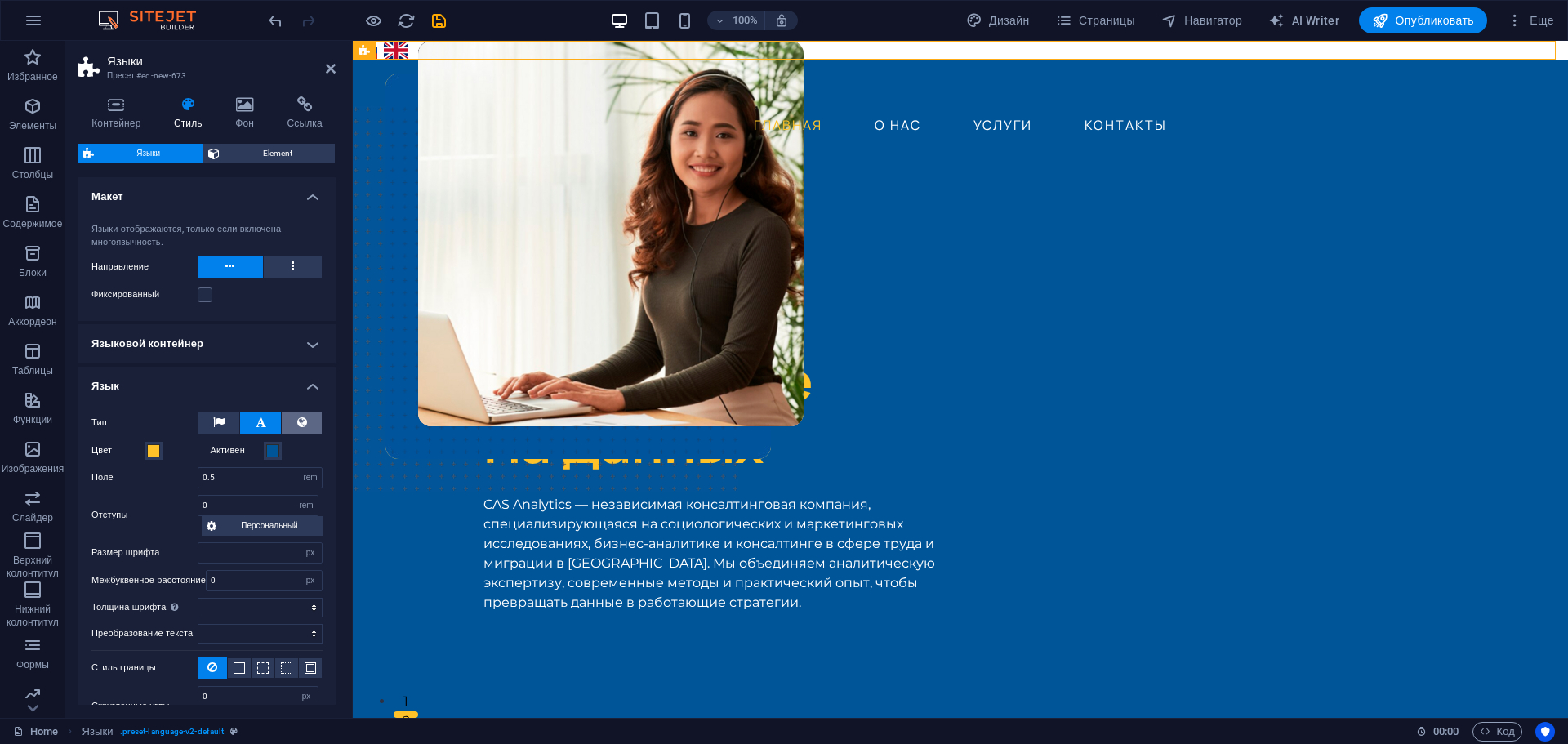
select select
click at [307, 423] on button at bounding box center [302, 423] width 40 height 21
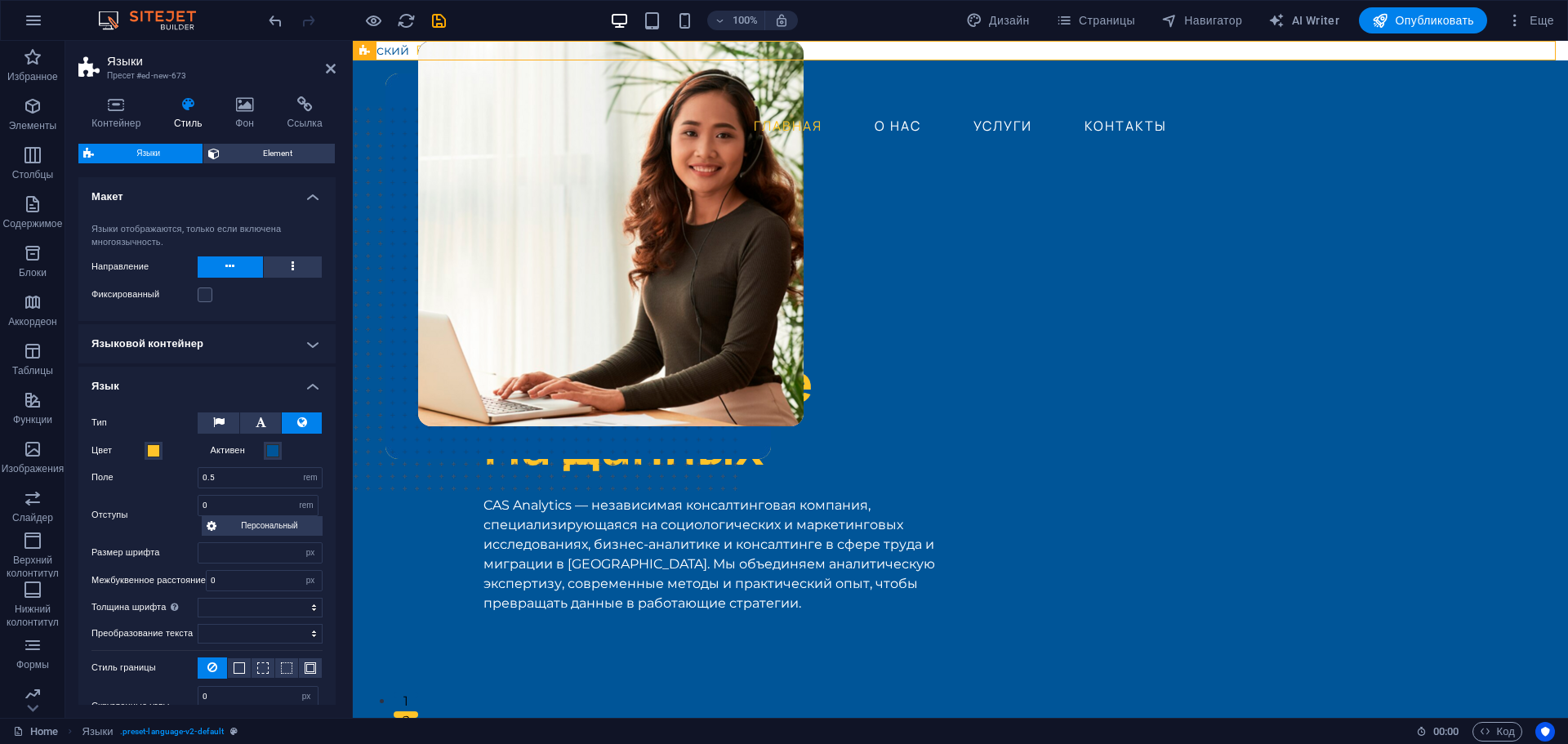
select select
click at [267, 427] on button at bounding box center [261, 423] width 41 height 21
select select
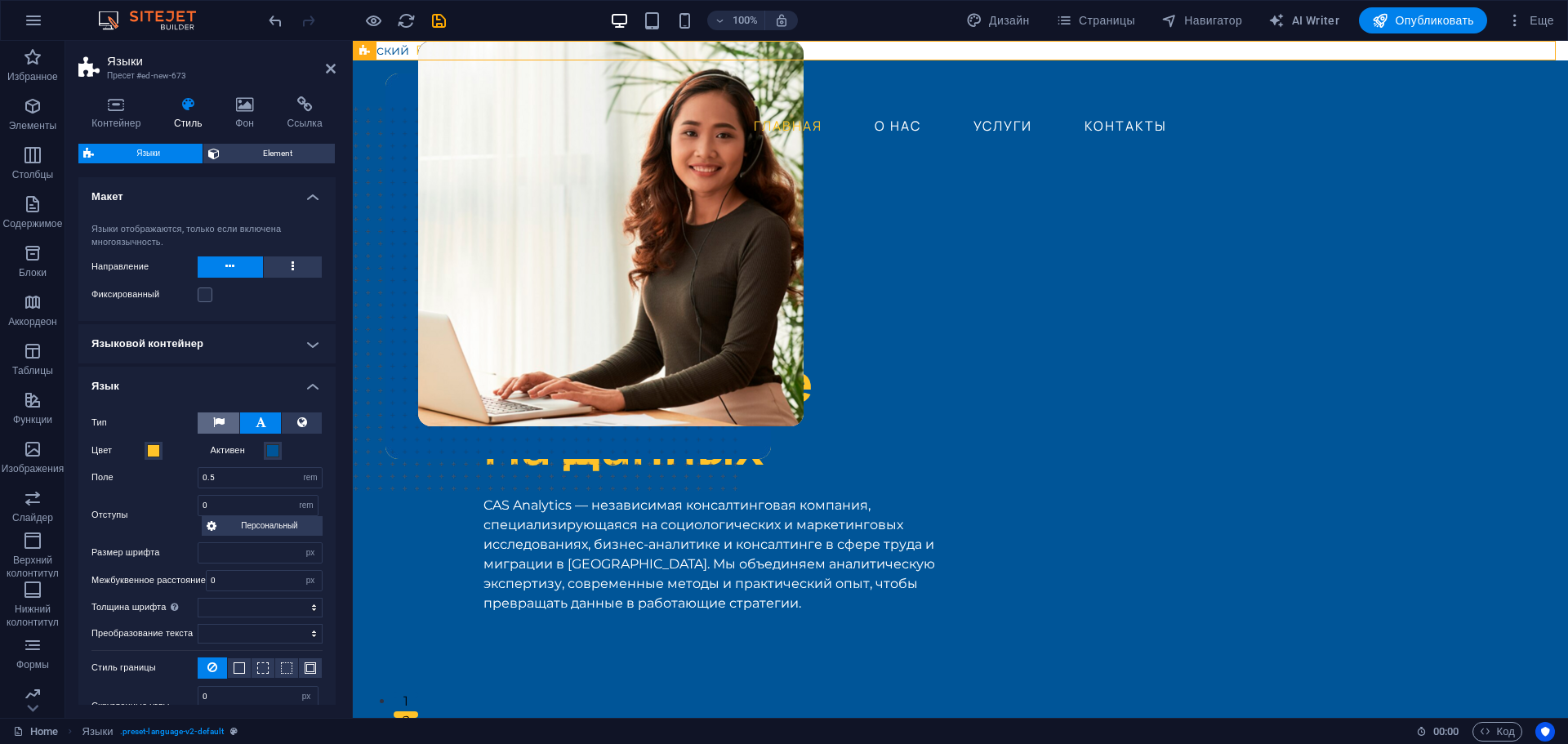
click at [219, 427] on icon at bounding box center [219, 422] width 11 height 20
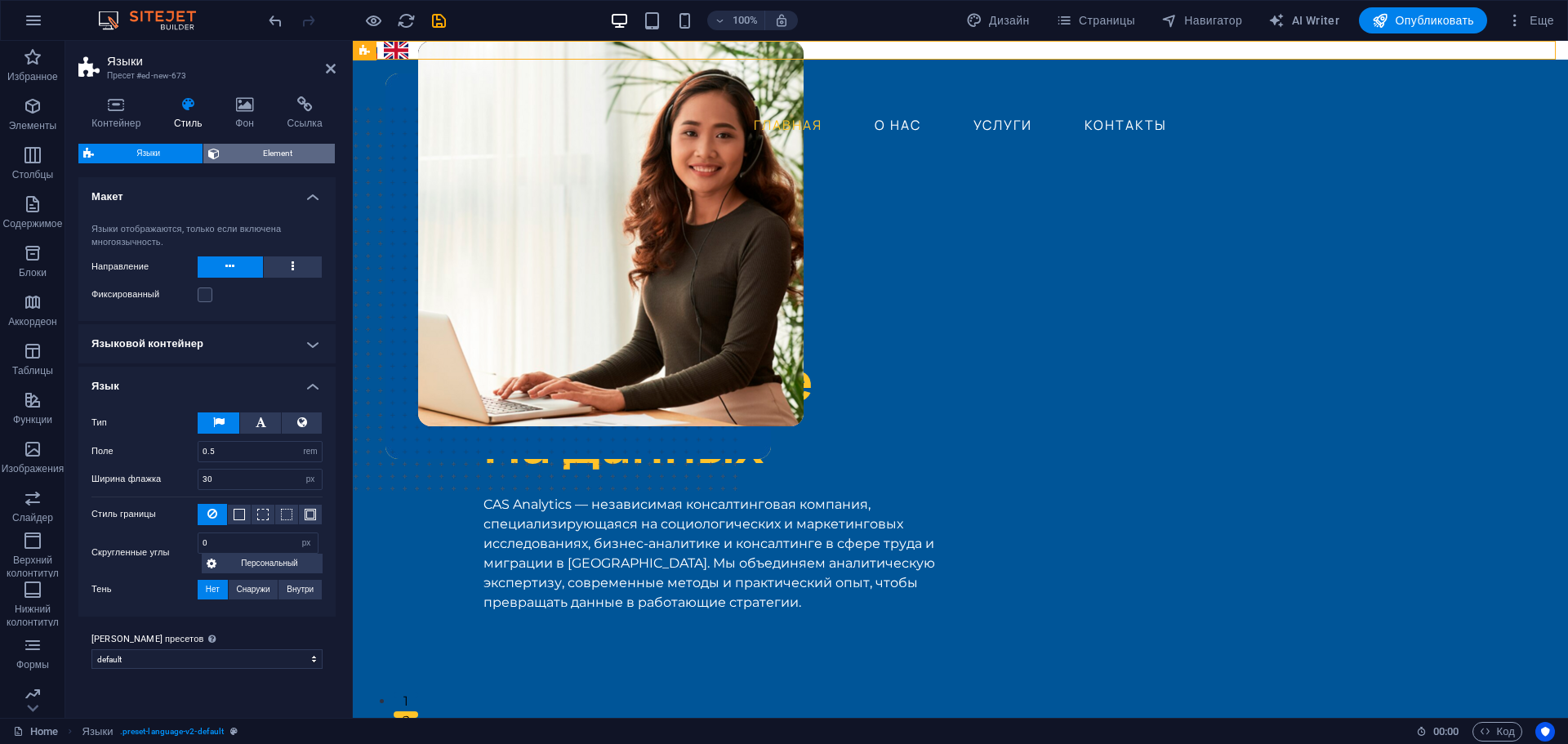
click at [277, 147] on span "Element" at bounding box center [277, 153] width 106 height 20
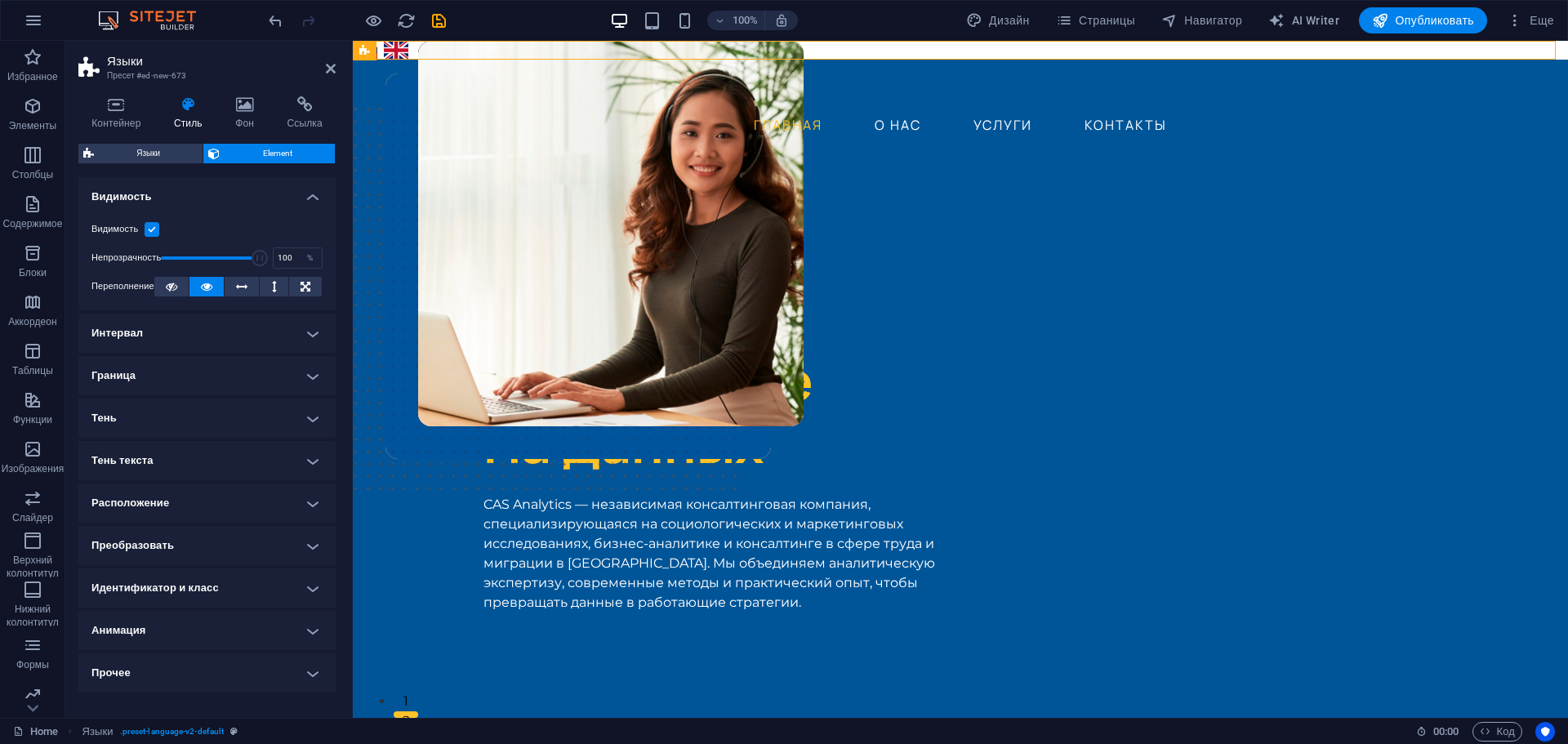
click at [283, 506] on h4 "Расположение" at bounding box center [206, 503] width 257 height 39
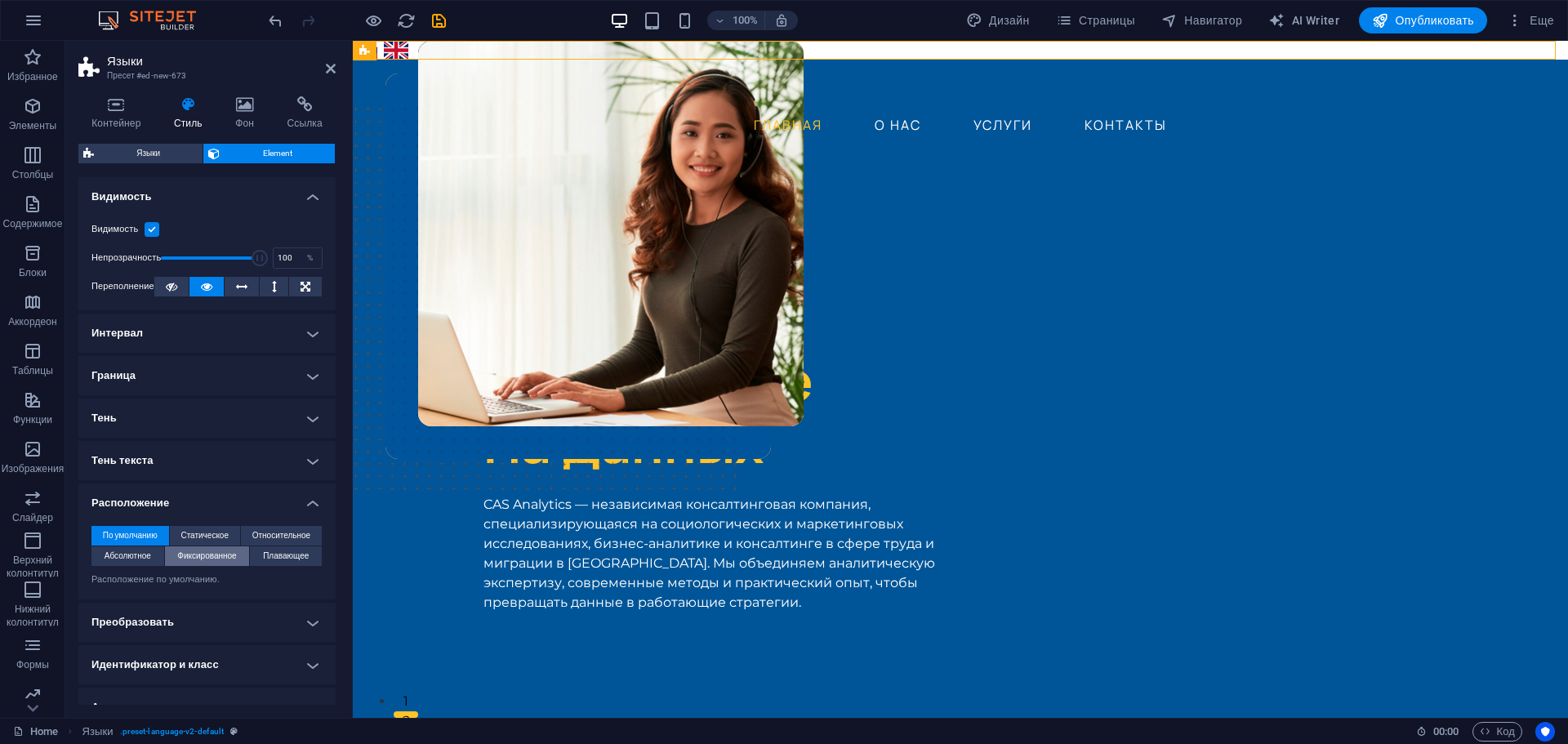
click at [227, 557] on span "Фиксированное" at bounding box center [206, 555] width 59 height 20
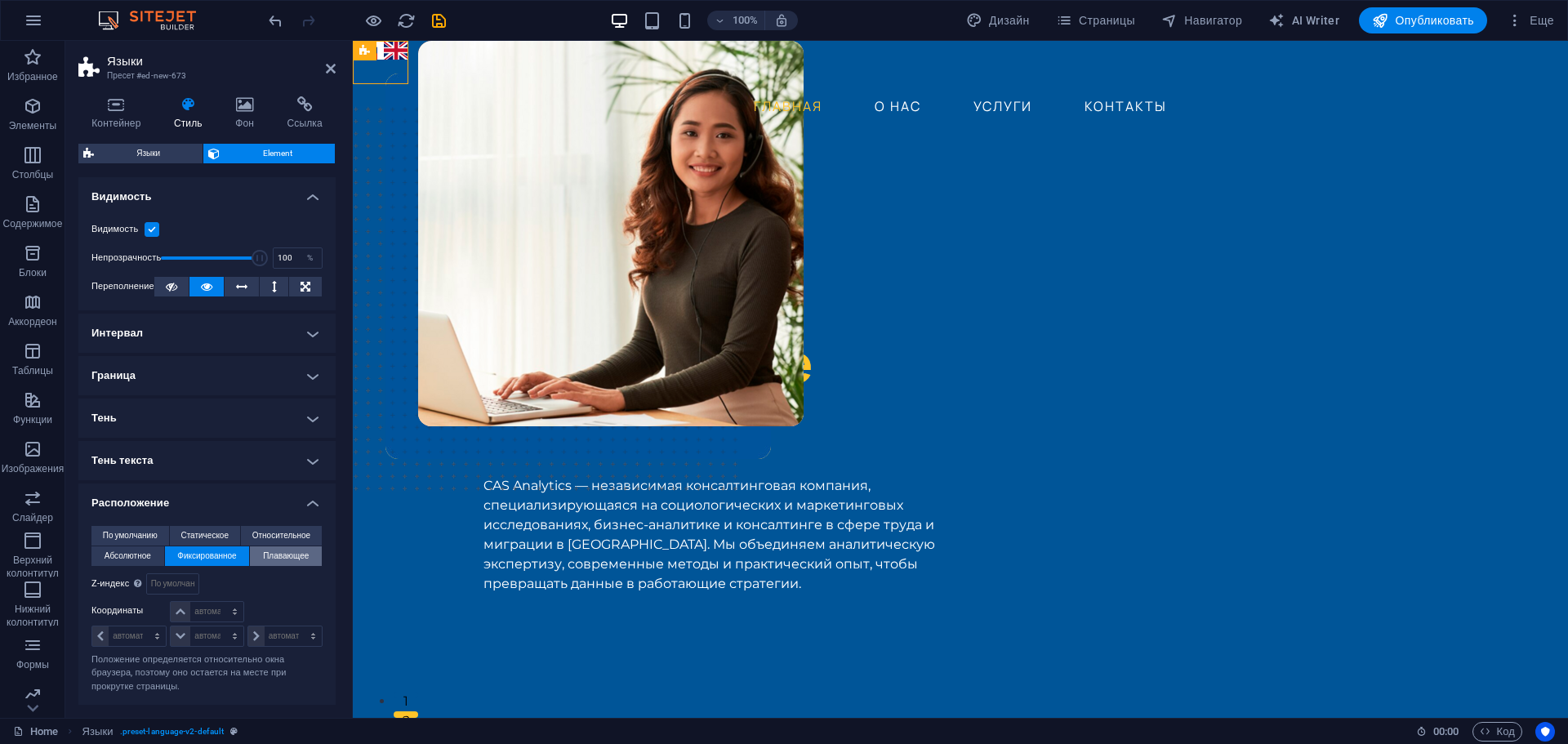
click at [276, 559] on span "Плавающее" at bounding box center [286, 555] width 46 height 20
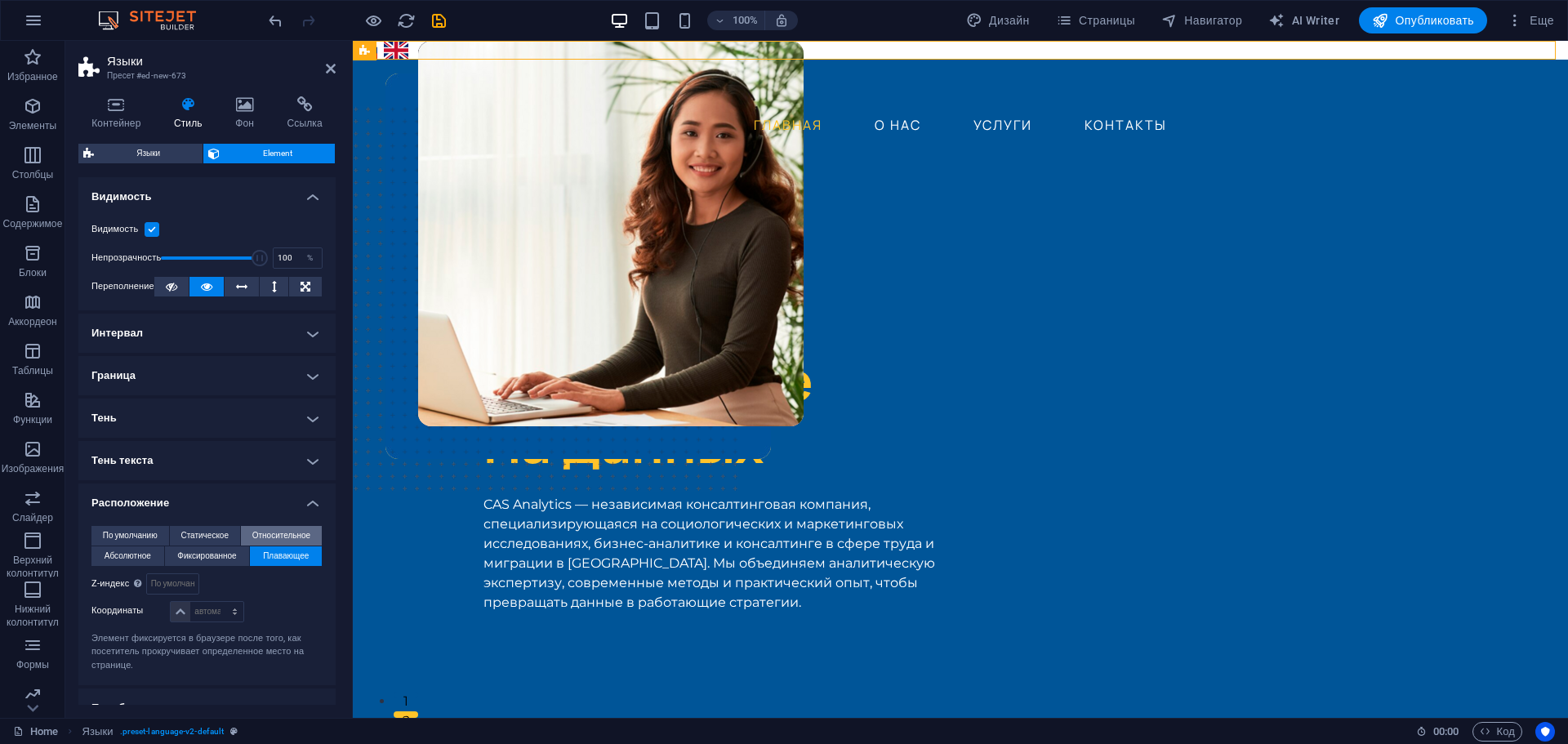
click at [284, 530] on span "Относительное" at bounding box center [281, 535] width 58 height 20
click at [220, 530] on span "Статическое" at bounding box center [205, 535] width 49 height 20
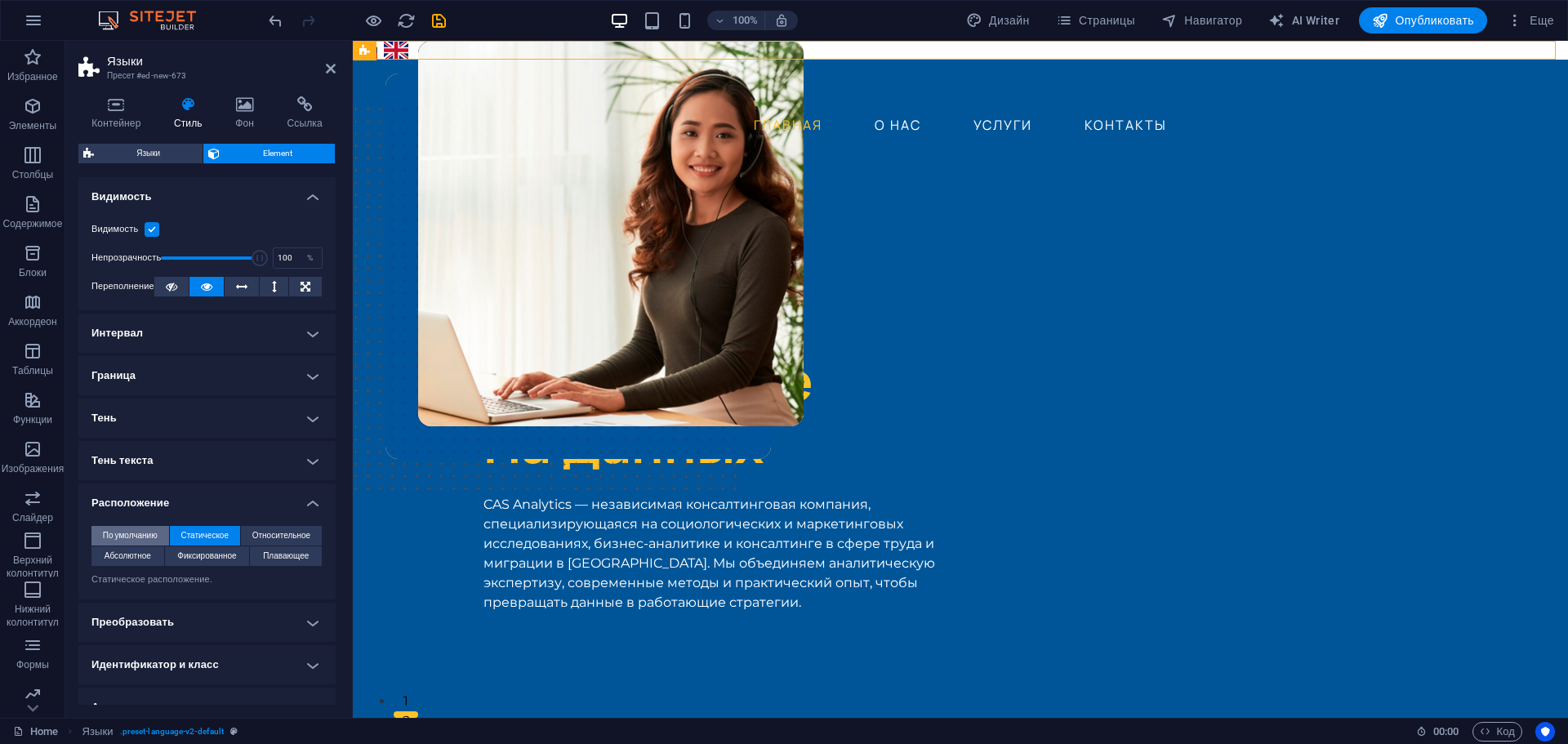
click at [131, 537] on span "По умолчанию" at bounding box center [130, 535] width 55 height 20
click at [131, 555] on span "Абсолютное" at bounding box center [128, 555] width 47 height 20
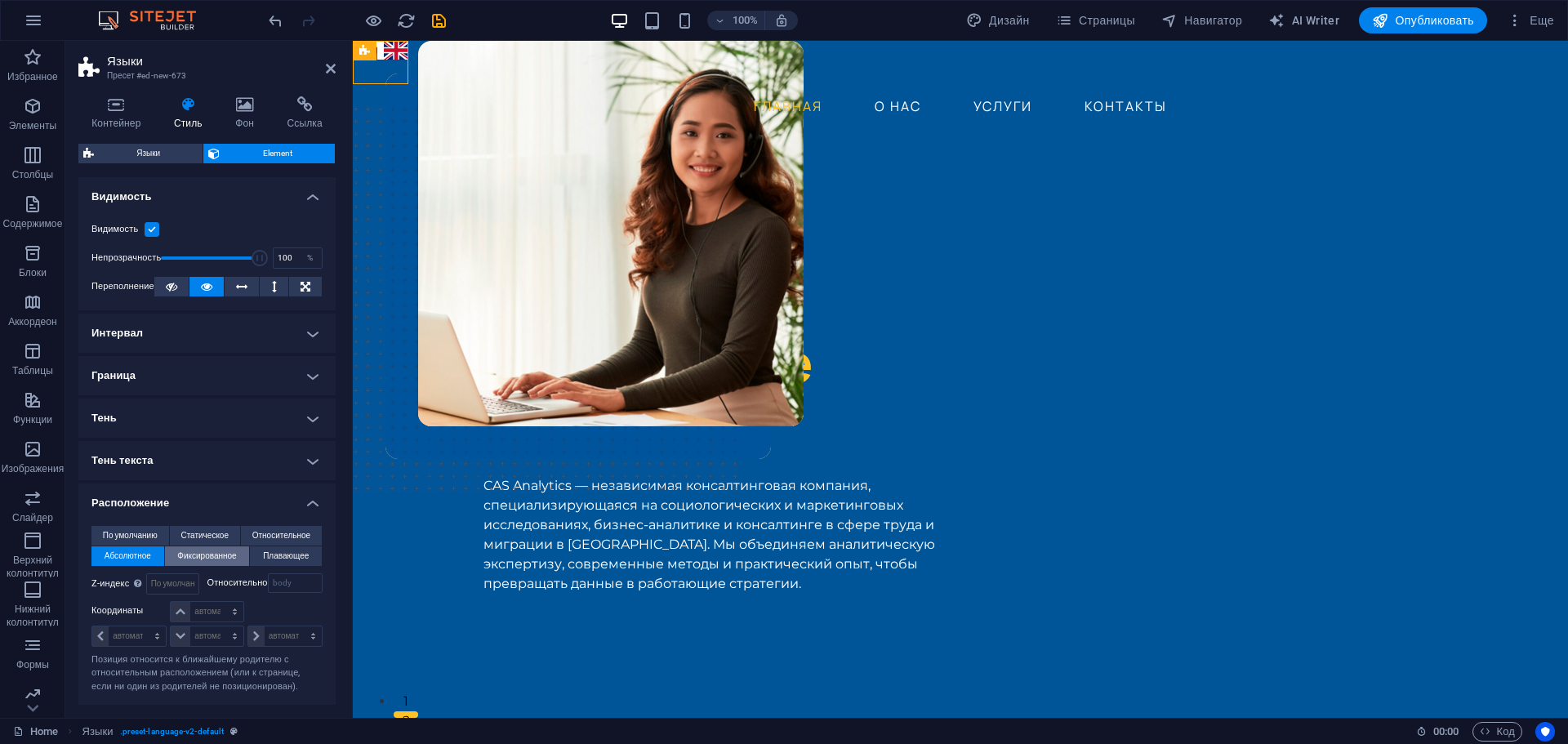
click at [198, 552] on span "Фиксированное" at bounding box center [206, 555] width 59 height 20
click at [147, 535] on span "По умолчанию" at bounding box center [130, 535] width 55 height 20
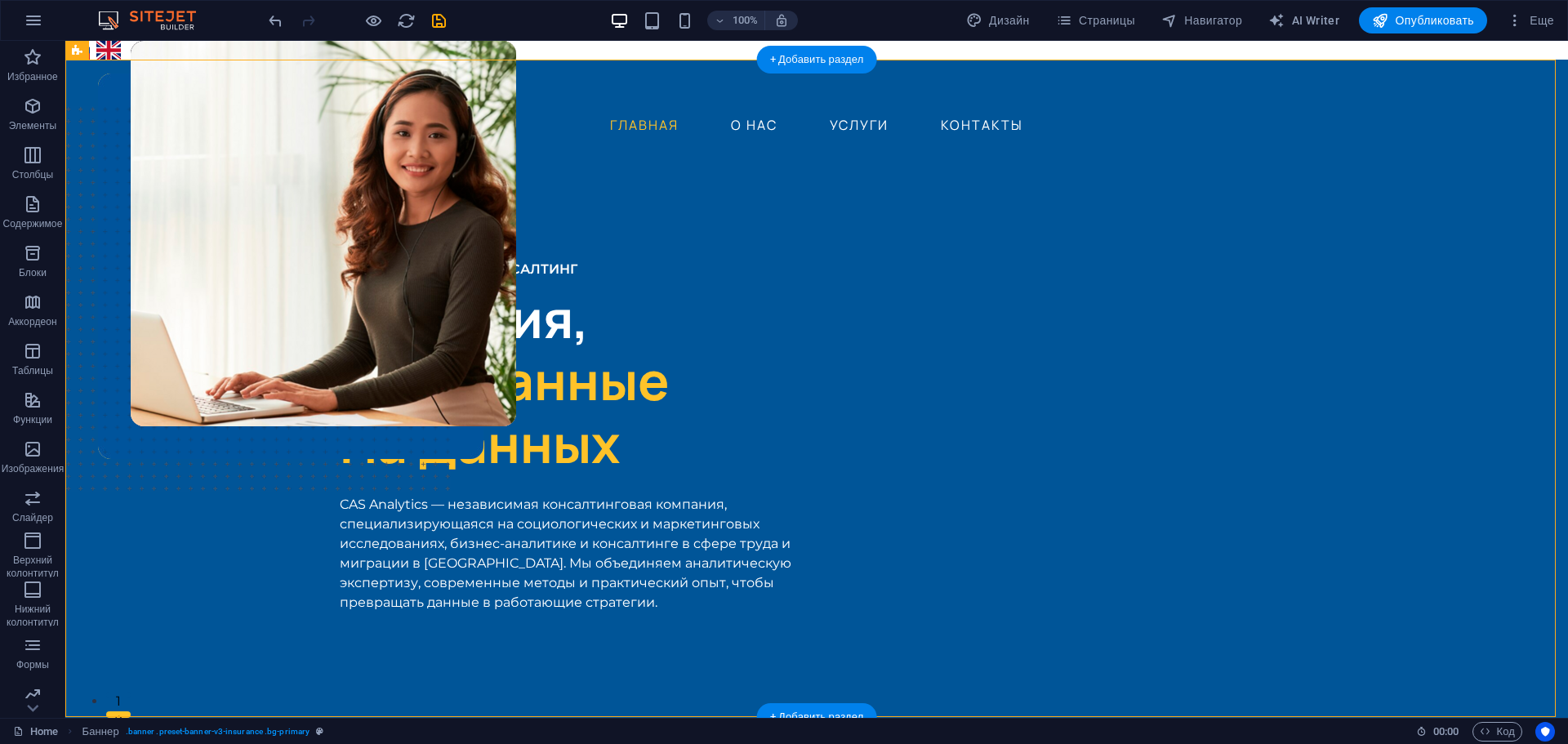
drag, startPoint x: 441, startPoint y: 91, endPoint x: 784, endPoint y: 134, distance: 345.7
click at [828, 62] on div "+ Добавить раздел" at bounding box center [817, 60] width 120 height 28
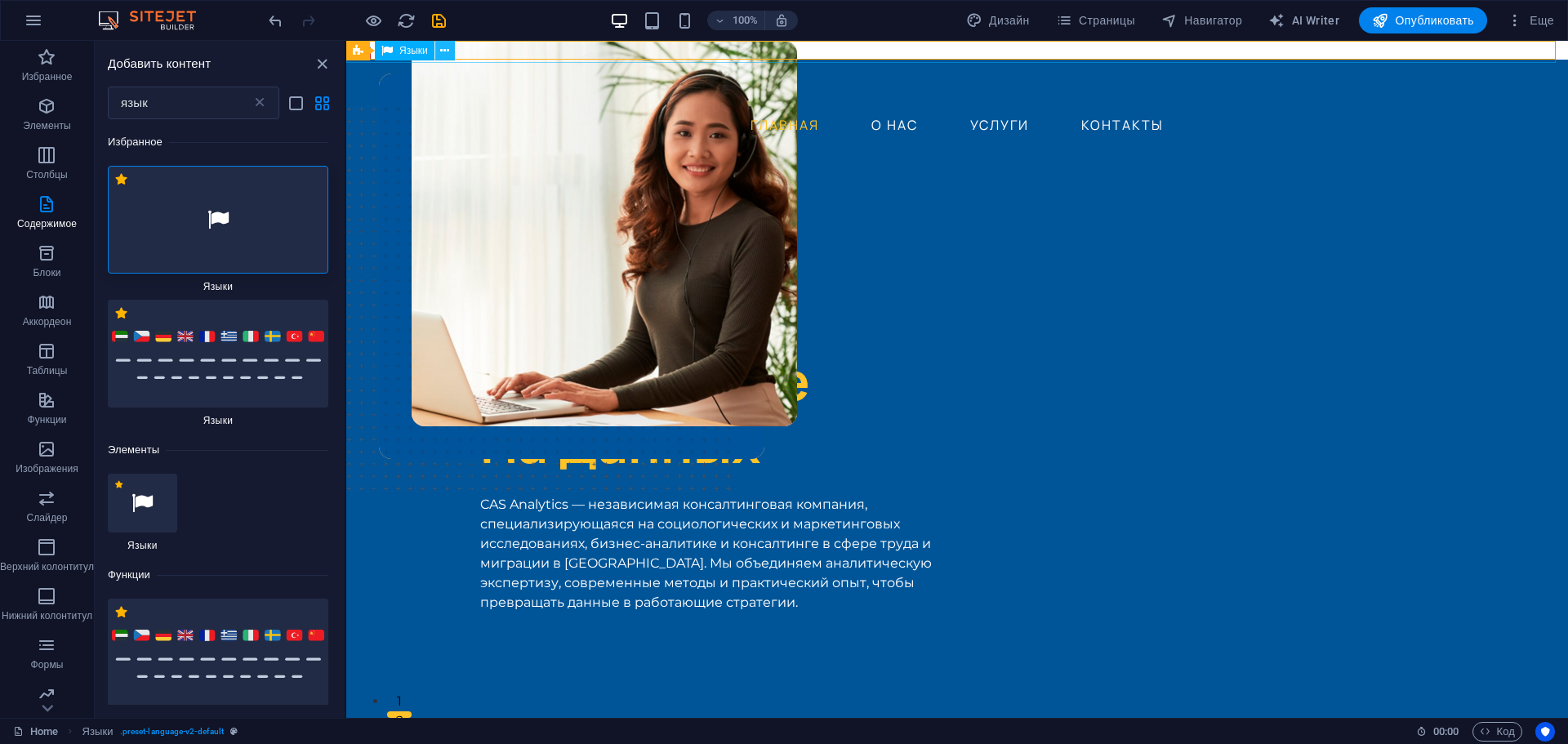
click at [449, 49] on icon at bounding box center [445, 50] width 9 height 17
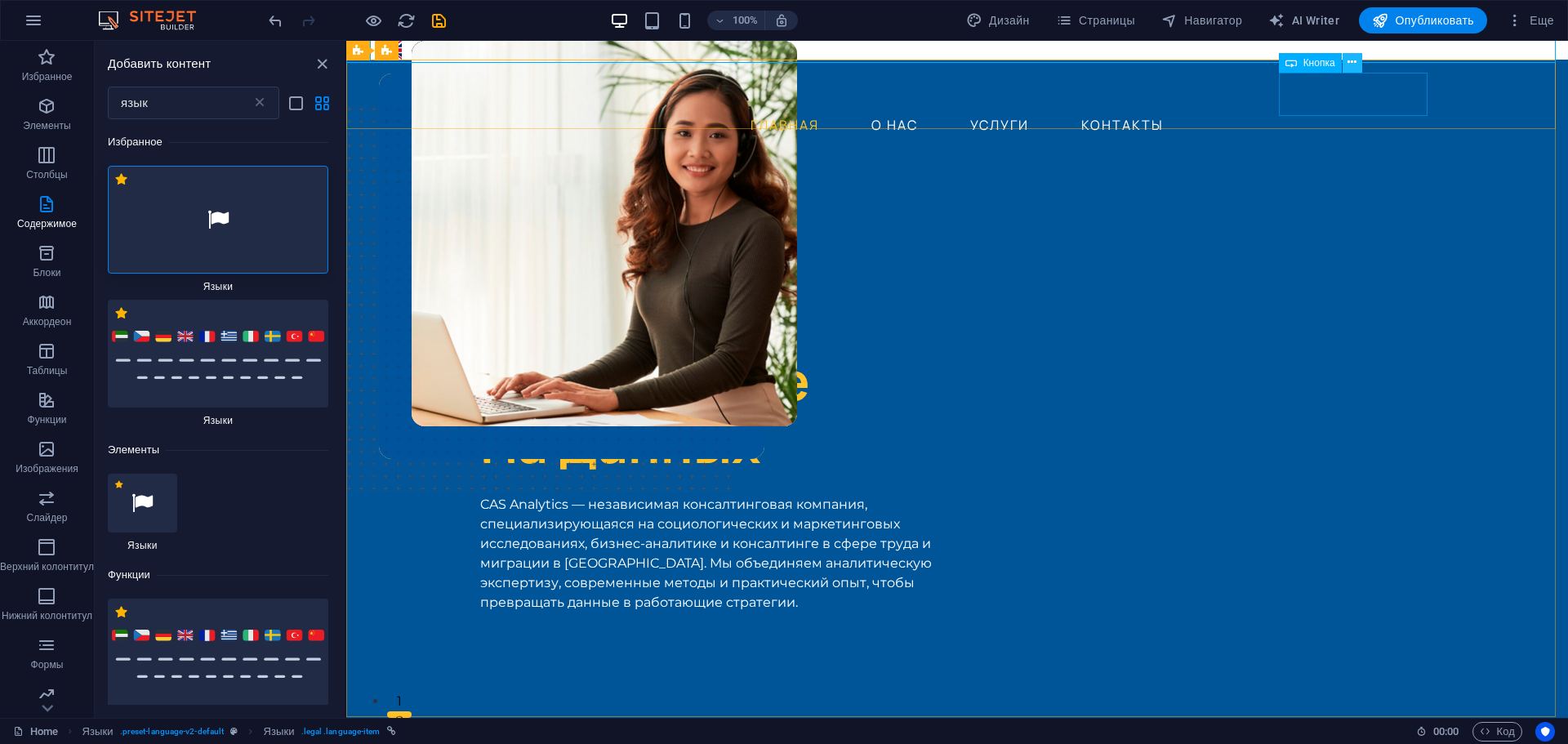
click at [1349, 58] on icon at bounding box center [1352, 63] width 9 height 17
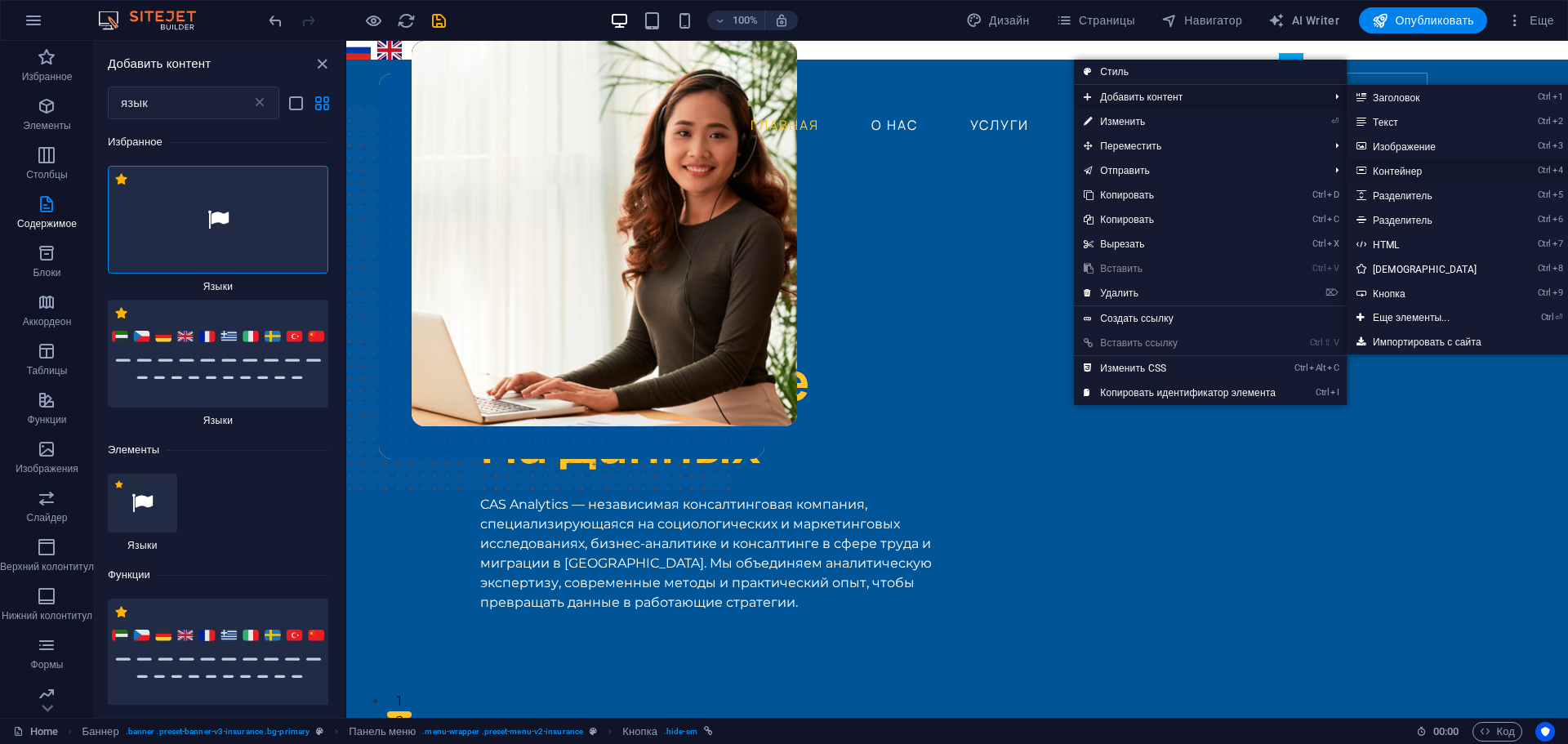
click at [1396, 160] on link "Ctrl 4 Контейнер" at bounding box center [1428, 171] width 163 height 24
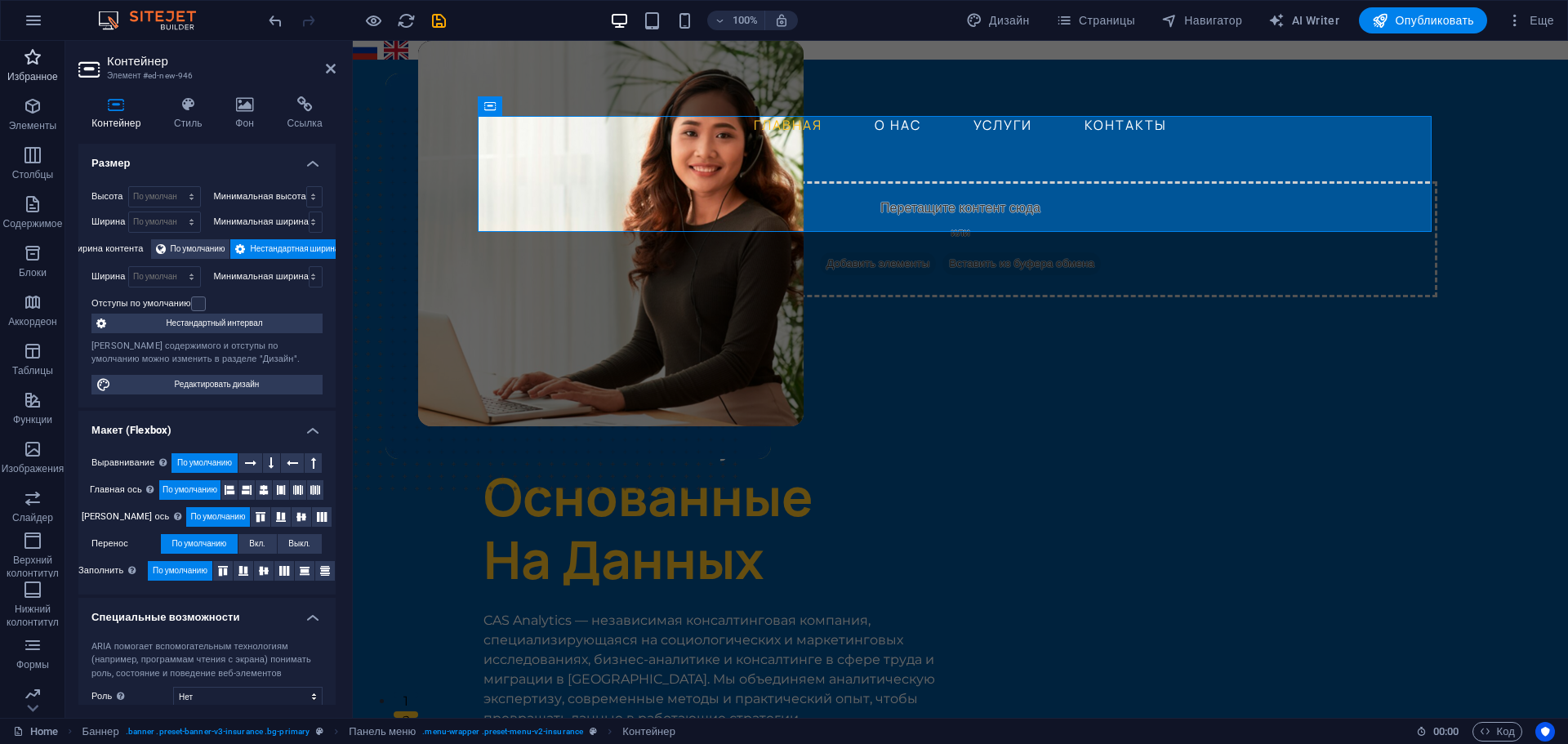
click at [38, 68] on span "Избранное" at bounding box center [33, 67] width 65 height 39
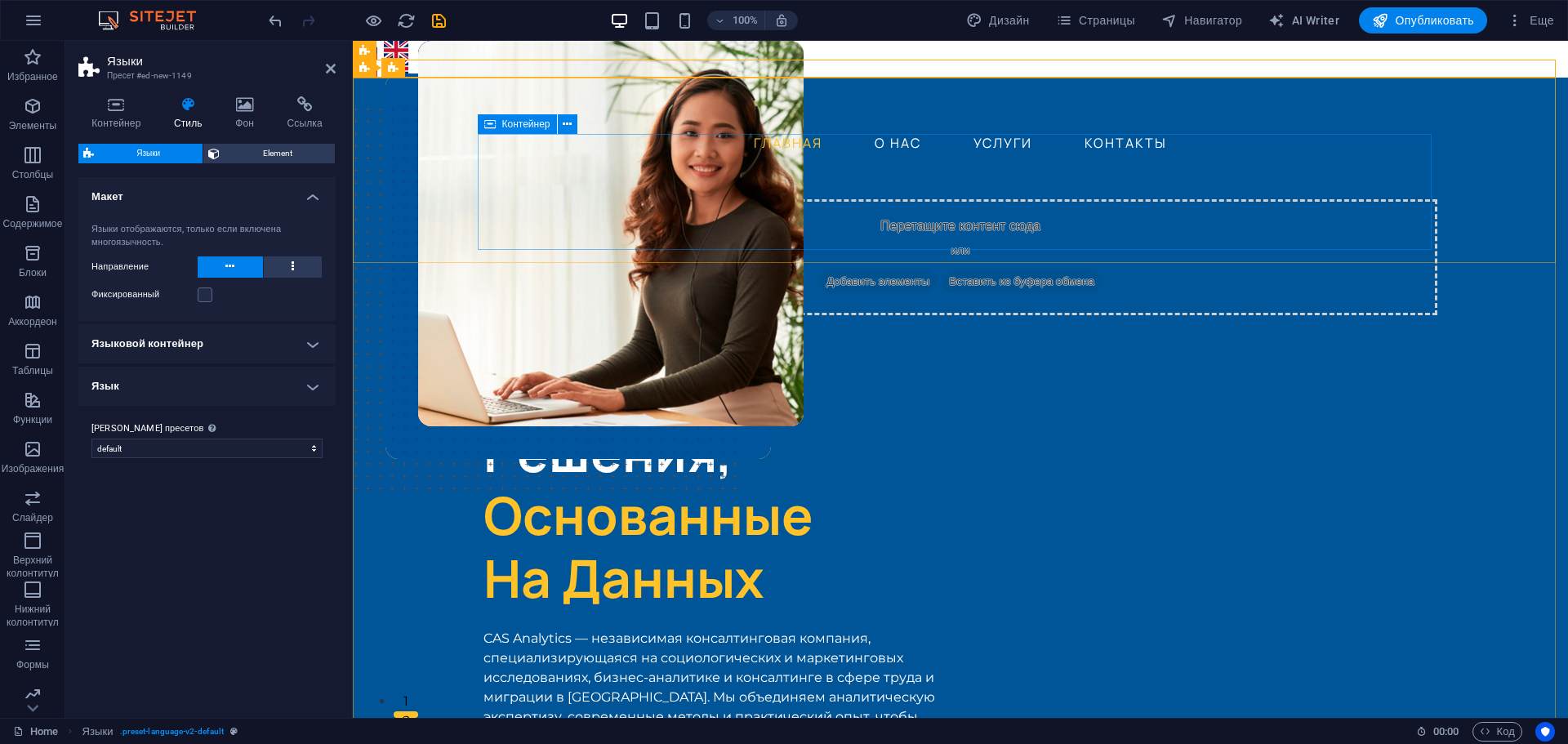
click at [878, 270] on span "Добавить элементы" at bounding box center [878, 281] width 116 height 22
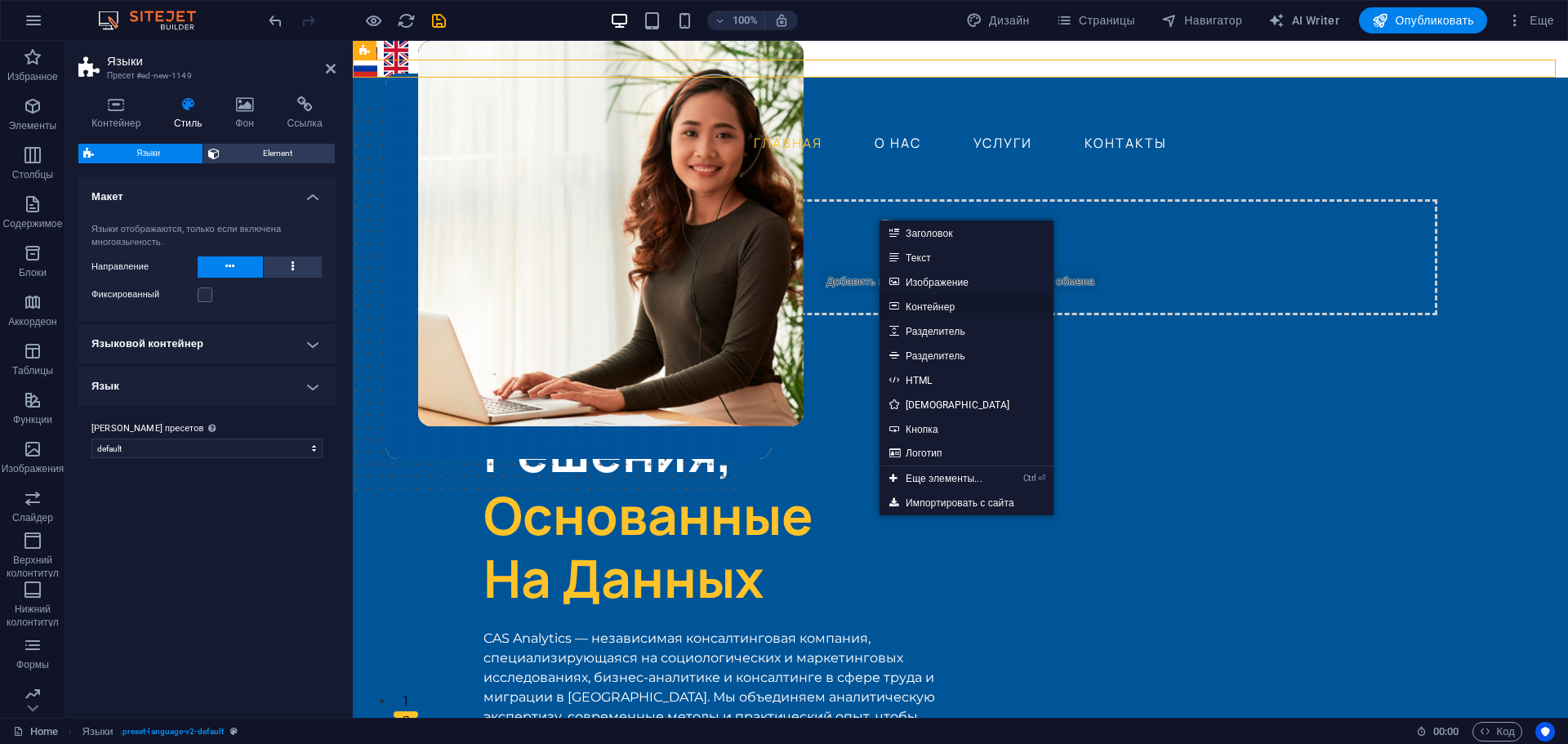
click at [926, 300] on link "Контейнер" at bounding box center [967, 306] width 174 height 24
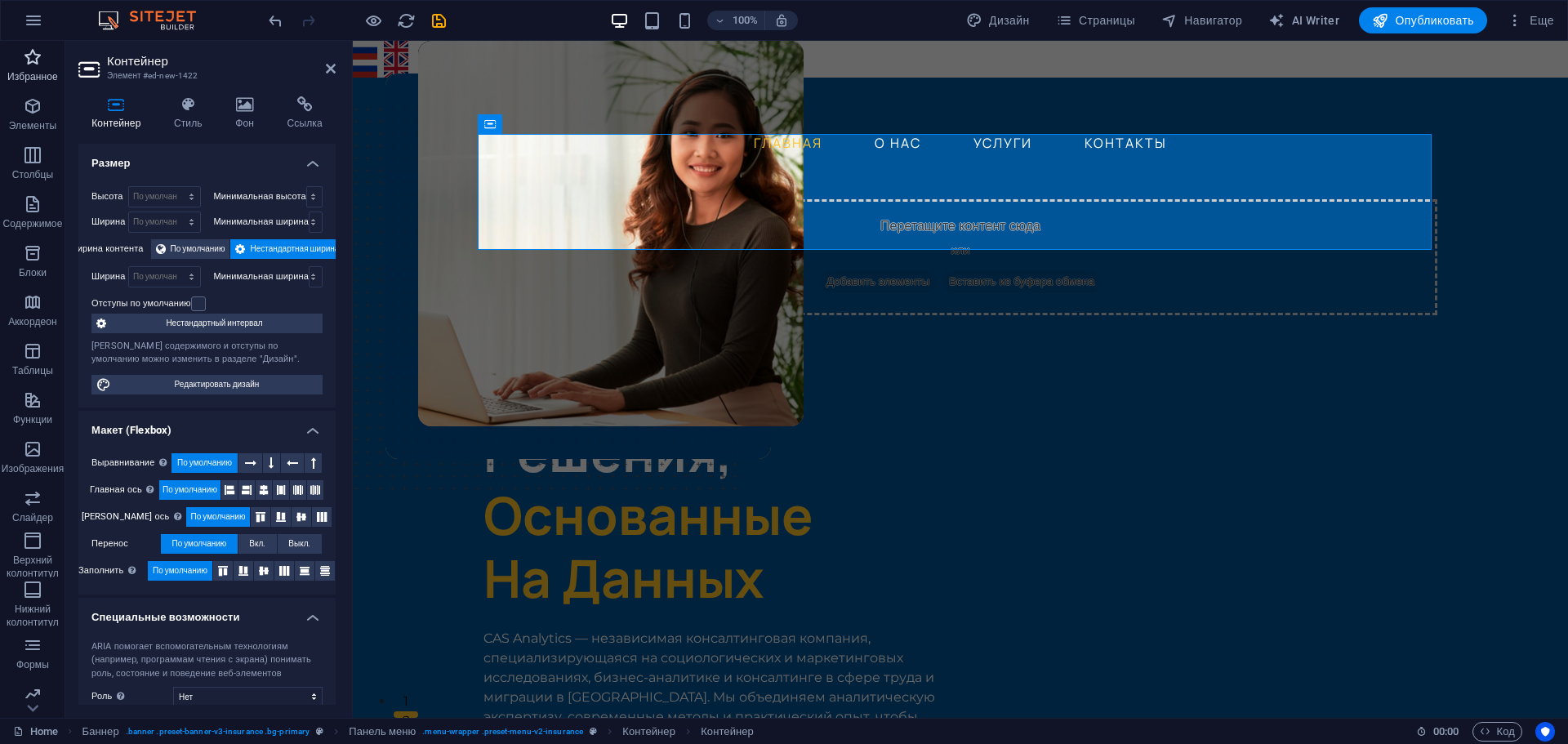
click at [15, 55] on span "Избранное" at bounding box center [33, 67] width 65 height 39
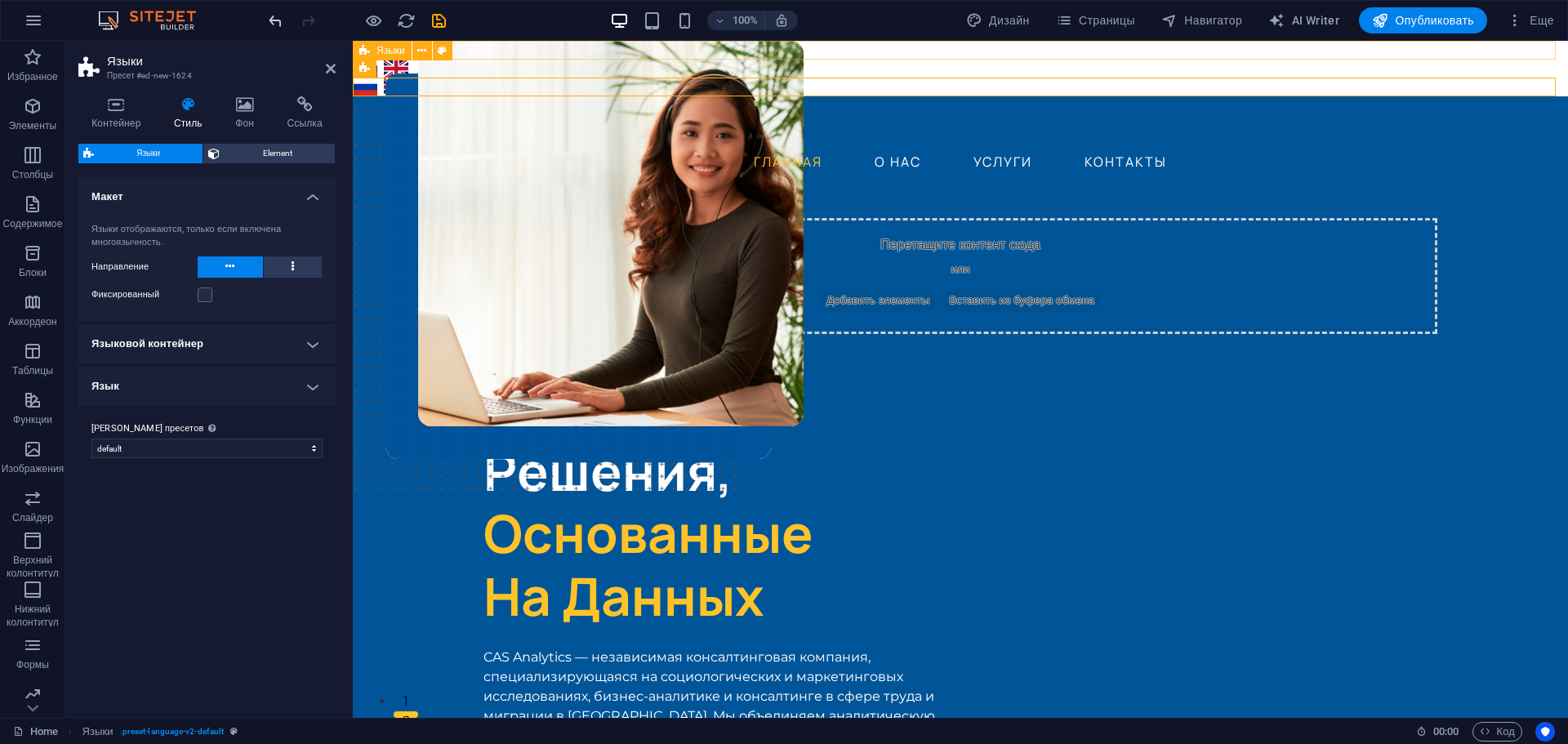
click at [267, 24] on icon "undo" at bounding box center [275, 21] width 19 height 19
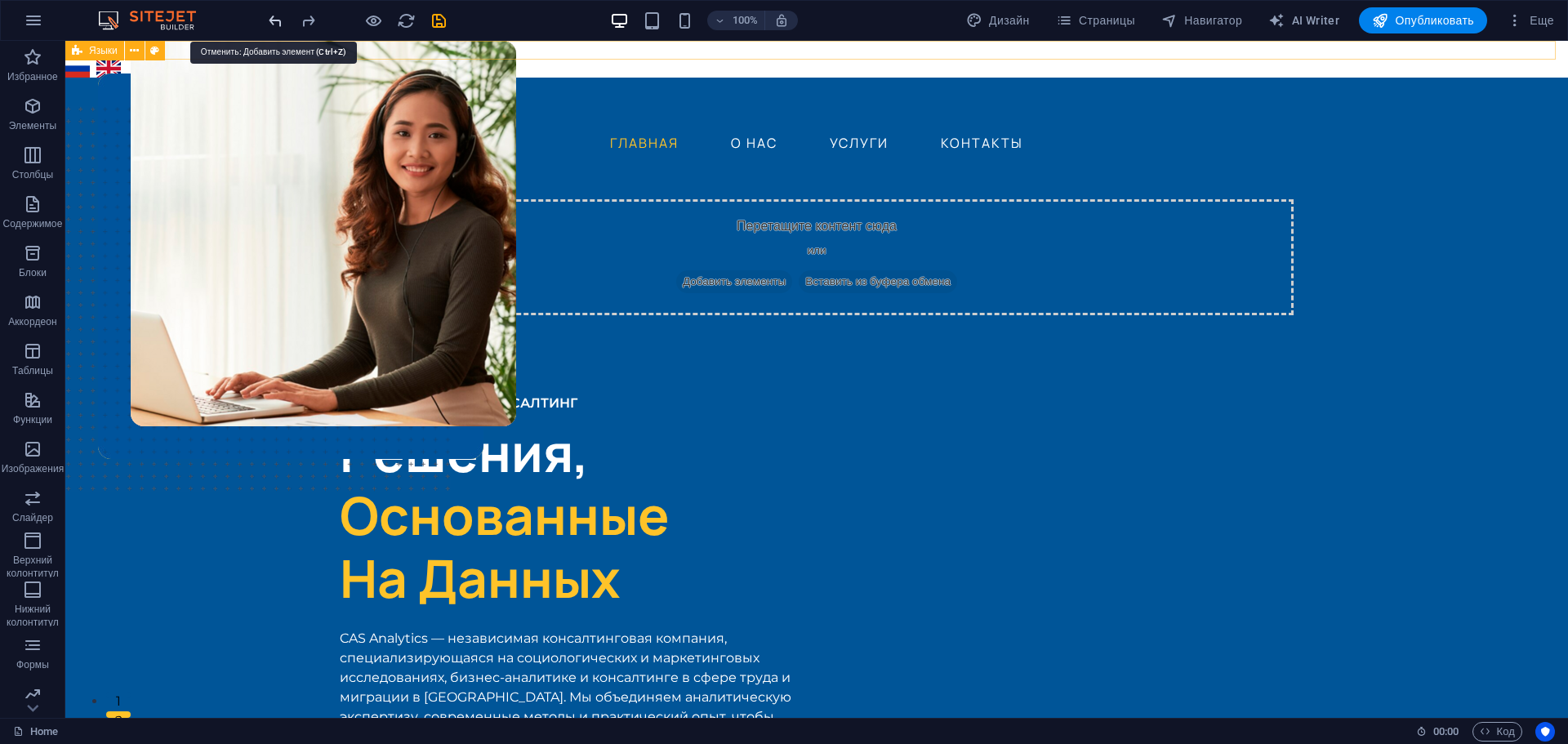
click at [273, 21] on icon "undo" at bounding box center [275, 21] width 19 height 19
click at [268, 18] on icon "undo" at bounding box center [275, 21] width 19 height 19
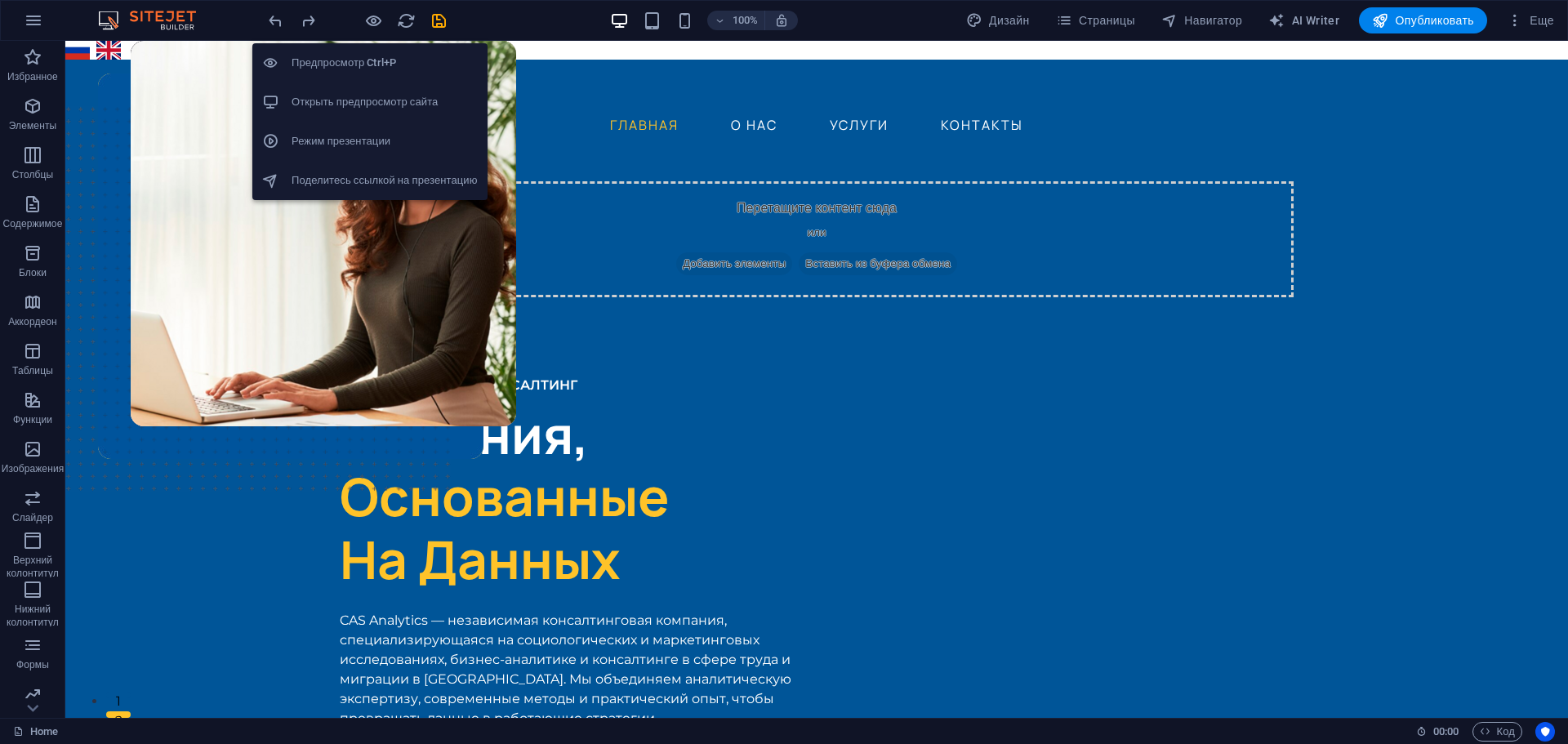
click at [371, 67] on h6 "Предпросмотр Ctrl+P" at bounding box center [384, 63] width 186 height 20
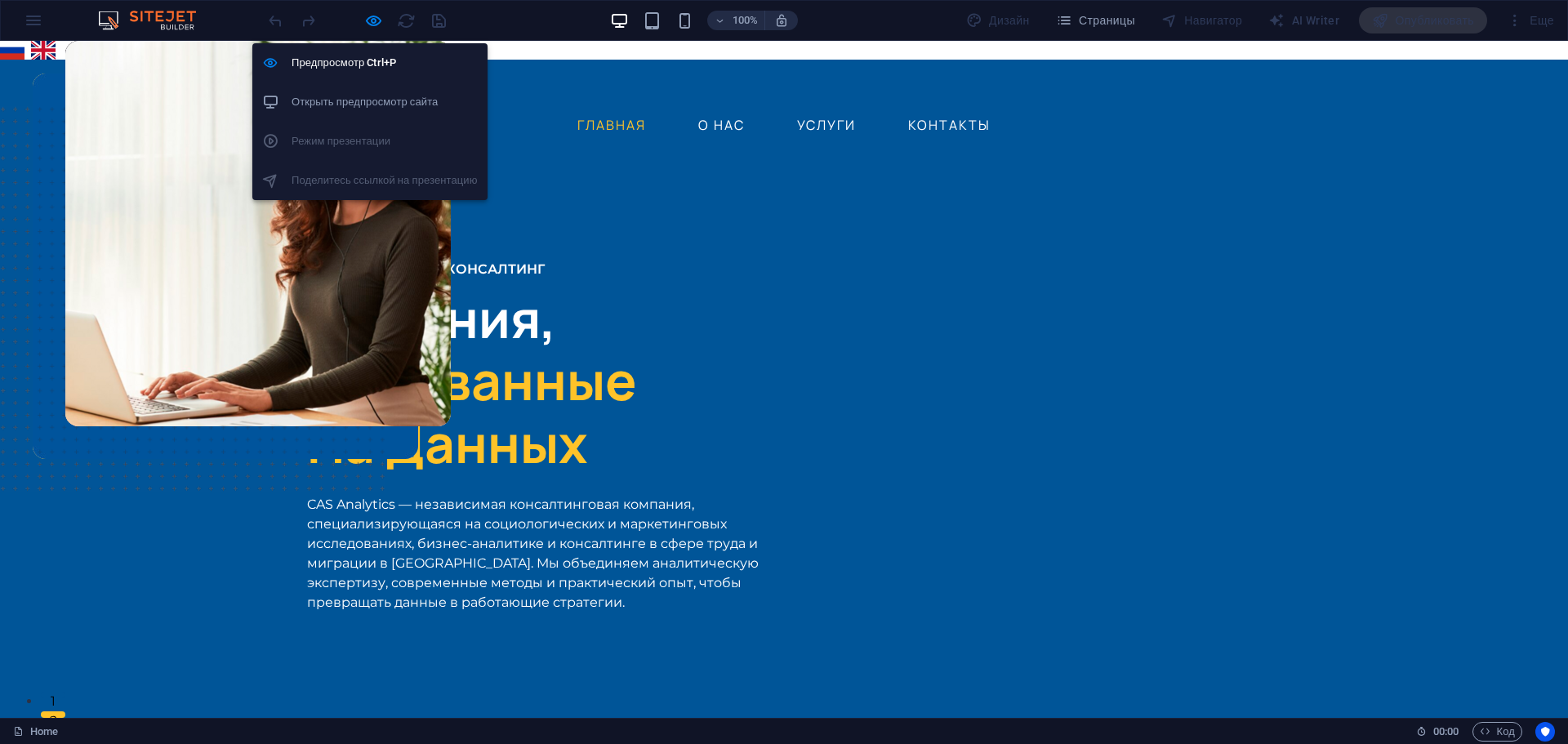
click at [371, 104] on h6 "Открыть предпросмотр сайта" at bounding box center [384, 102] width 186 height 20
click at [360, 56] on h6 "Предпросмотр Ctrl+P" at bounding box center [384, 63] width 186 height 20
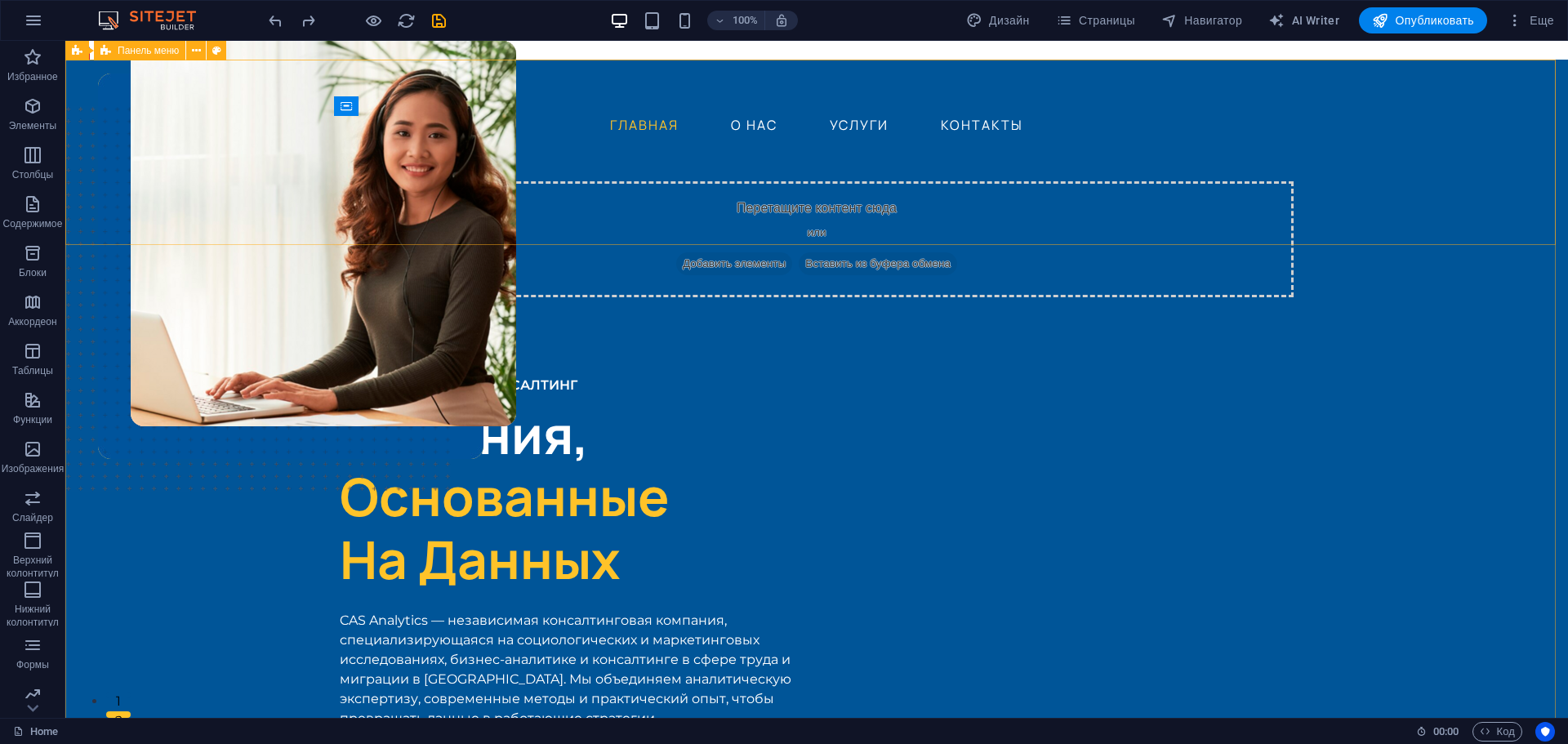
click at [135, 51] on span "Панель меню" at bounding box center [148, 50] width 62 height 9
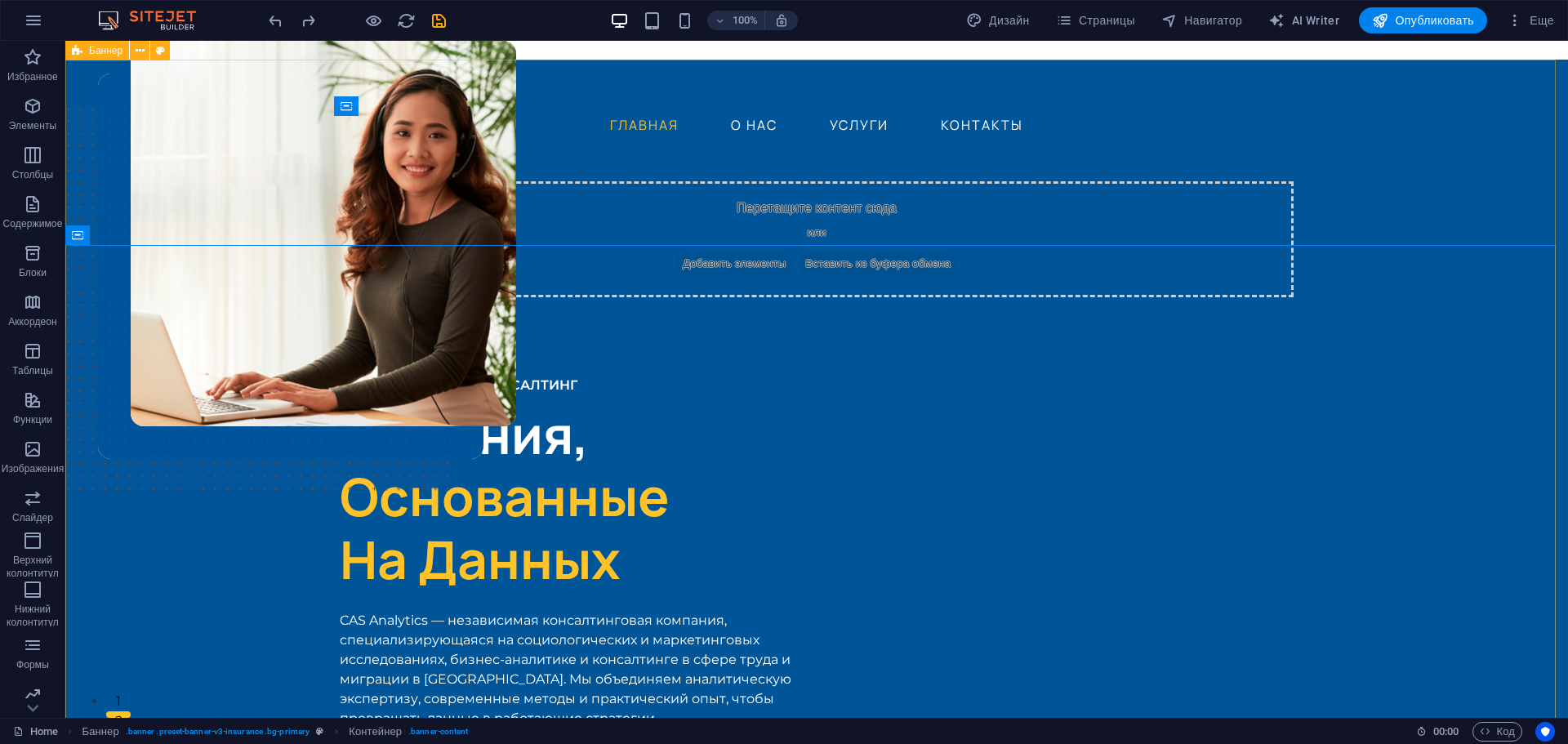
click at [77, 51] on icon at bounding box center [77, 50] width 10 height 20
click at [160, 51] on icon at bounding box center [161, 50] width 9 height 17
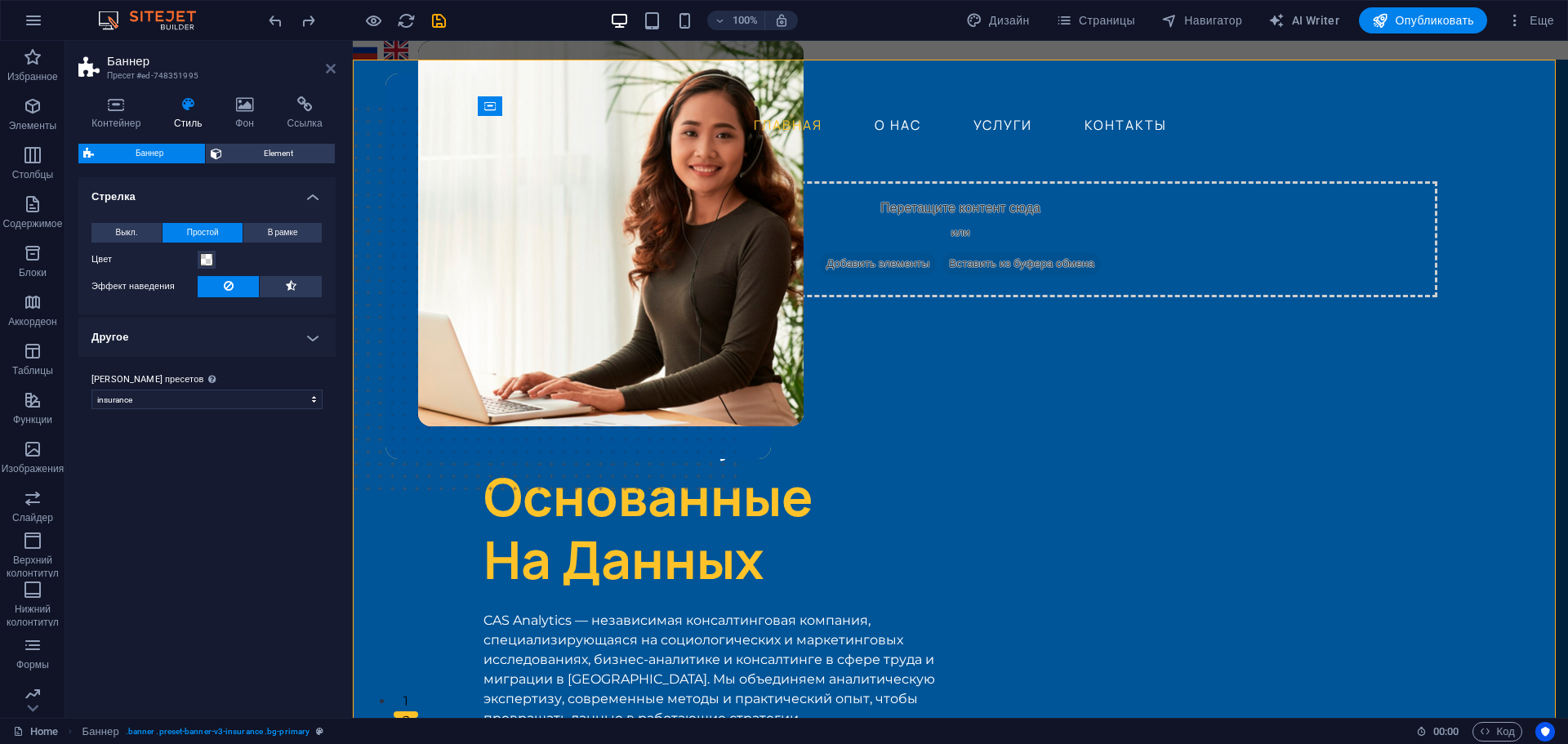
click at [332, 70] on icon at bounding box center [331, 68] width 9 height 13
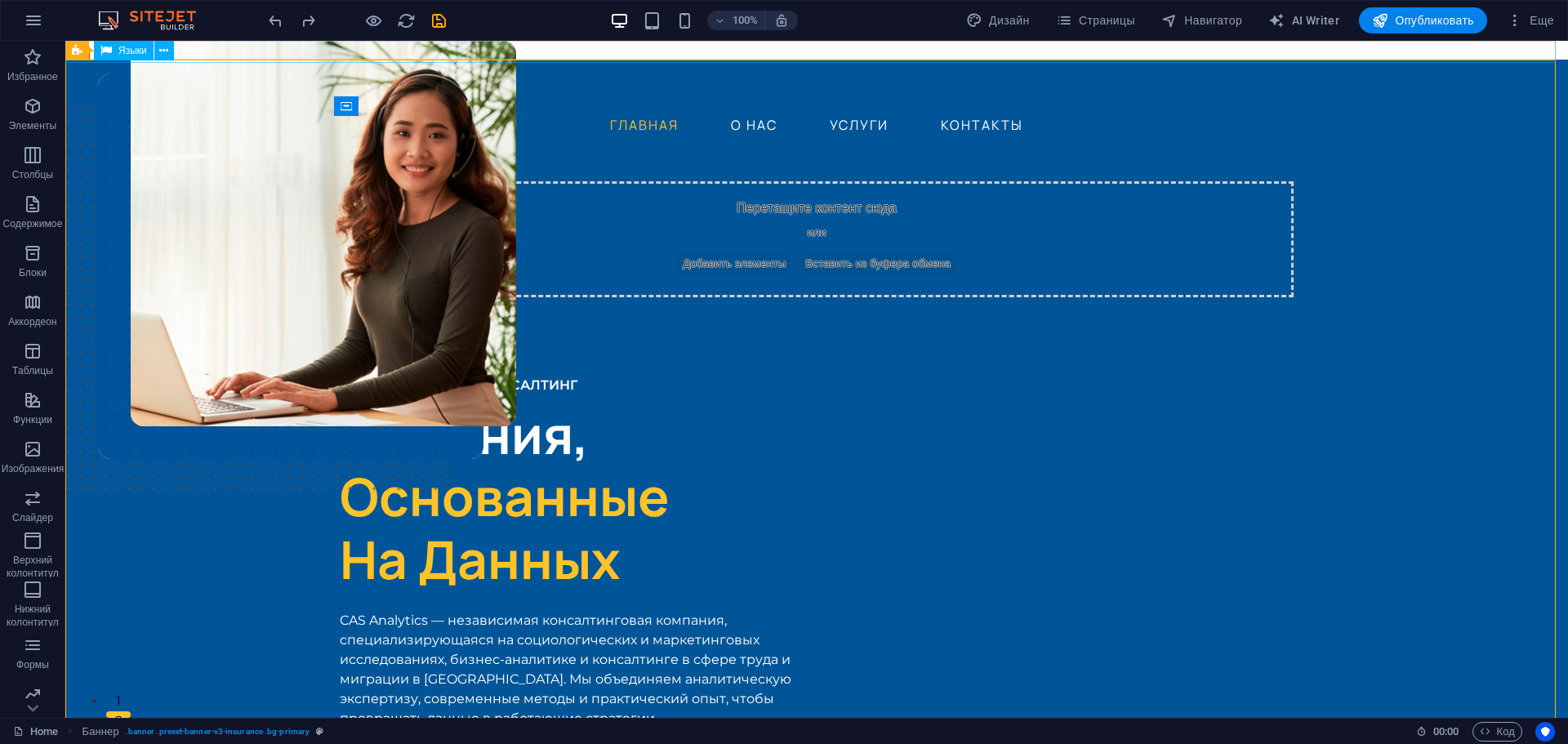
click at [102, 50] on icon at bounding box center [106, 50] width 11 height 20
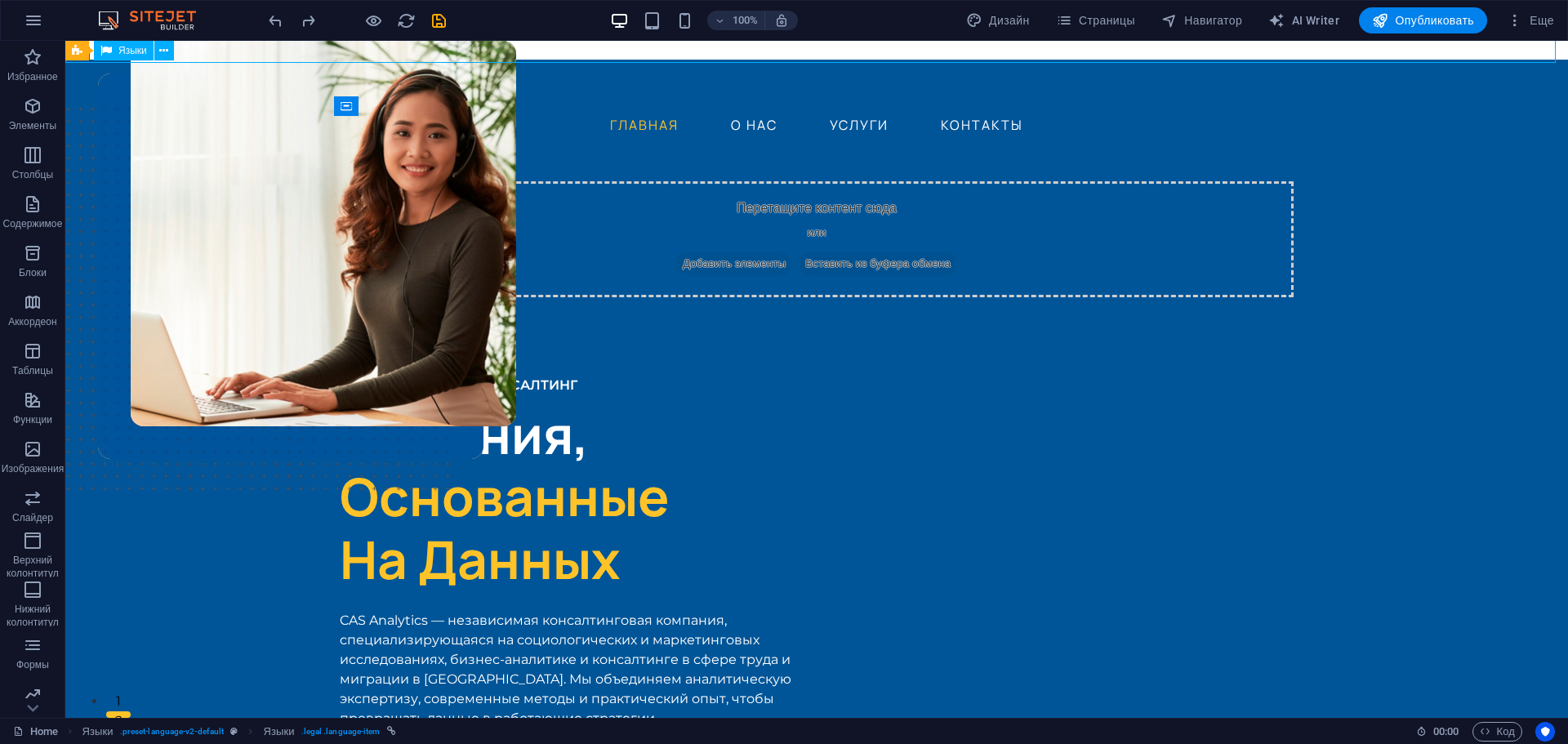
click at [127, 51] on span "Языки" at bounding box center [133, 50] width 29 height 9
click at [158, 51] on button at bounding box center [163, 50] width 20 height 20
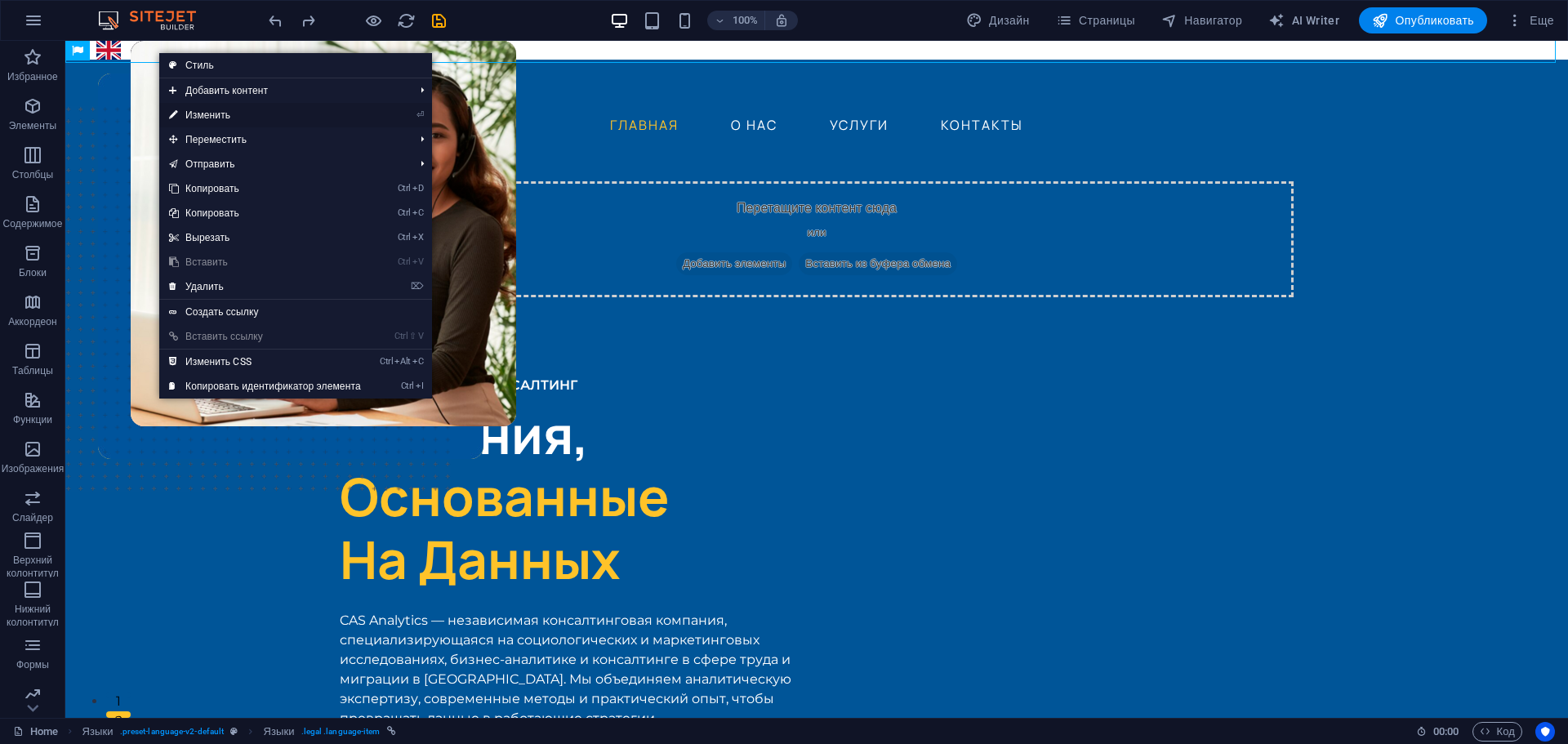
click at [227, 122] on link "⏎ Изменить" at bounding box center [265, 115] width 212 height 24
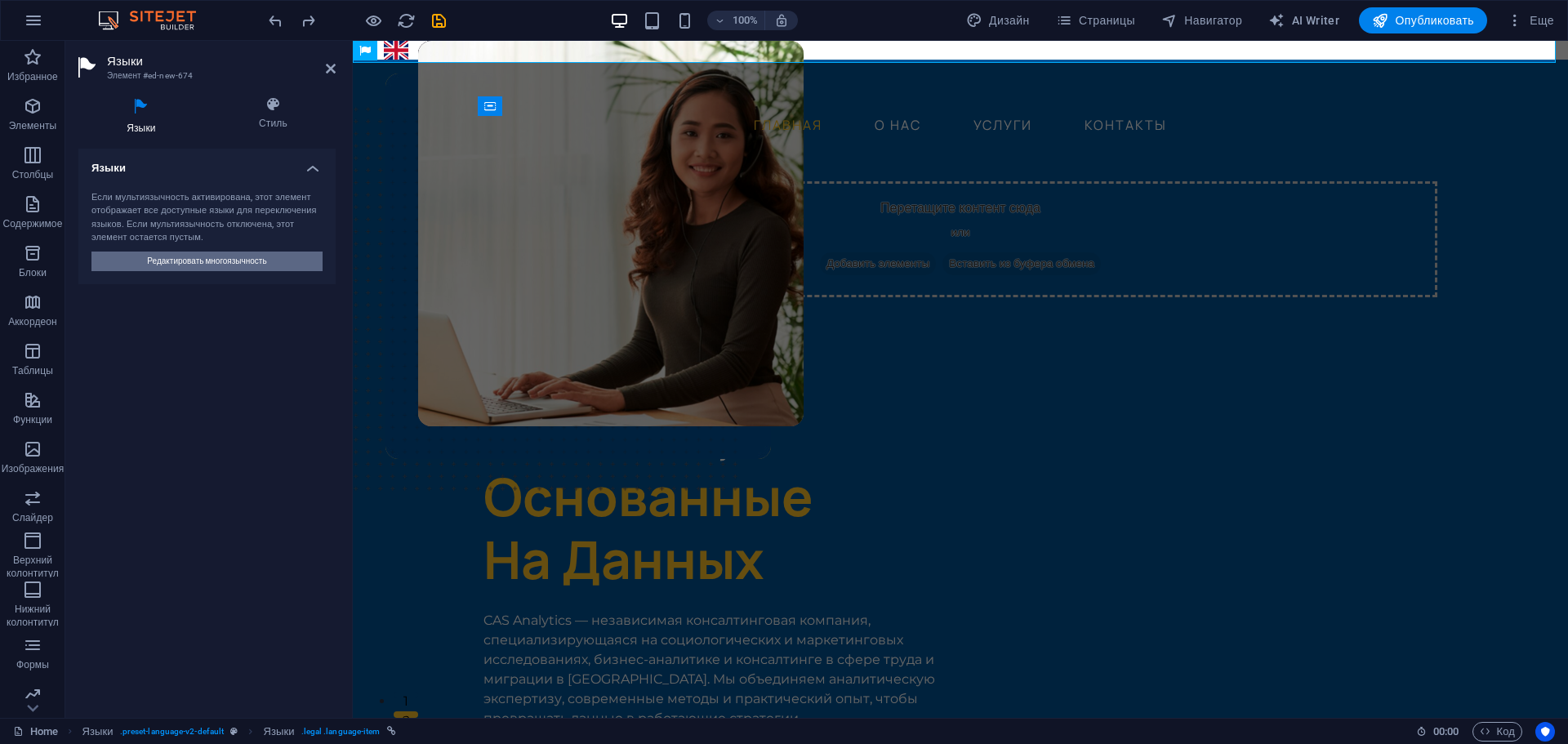
click at [256, 263] on span "Редактировать многоязычность" at bounding box center [206, 260] width 120 height 20
select select "29"
select select "1"
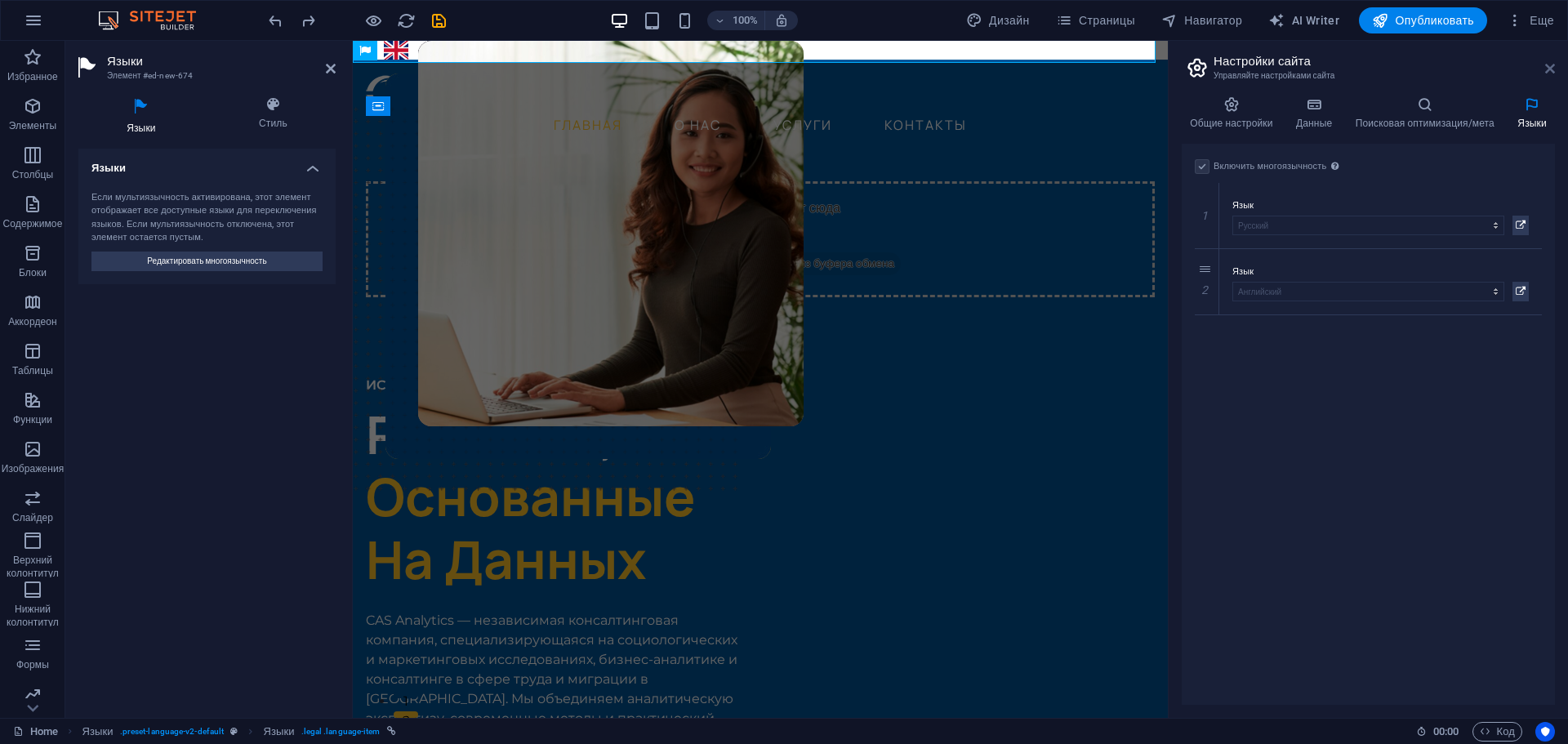
click at [1551, 64] on icon at bounding box center [1550, 68] width 9 height 13
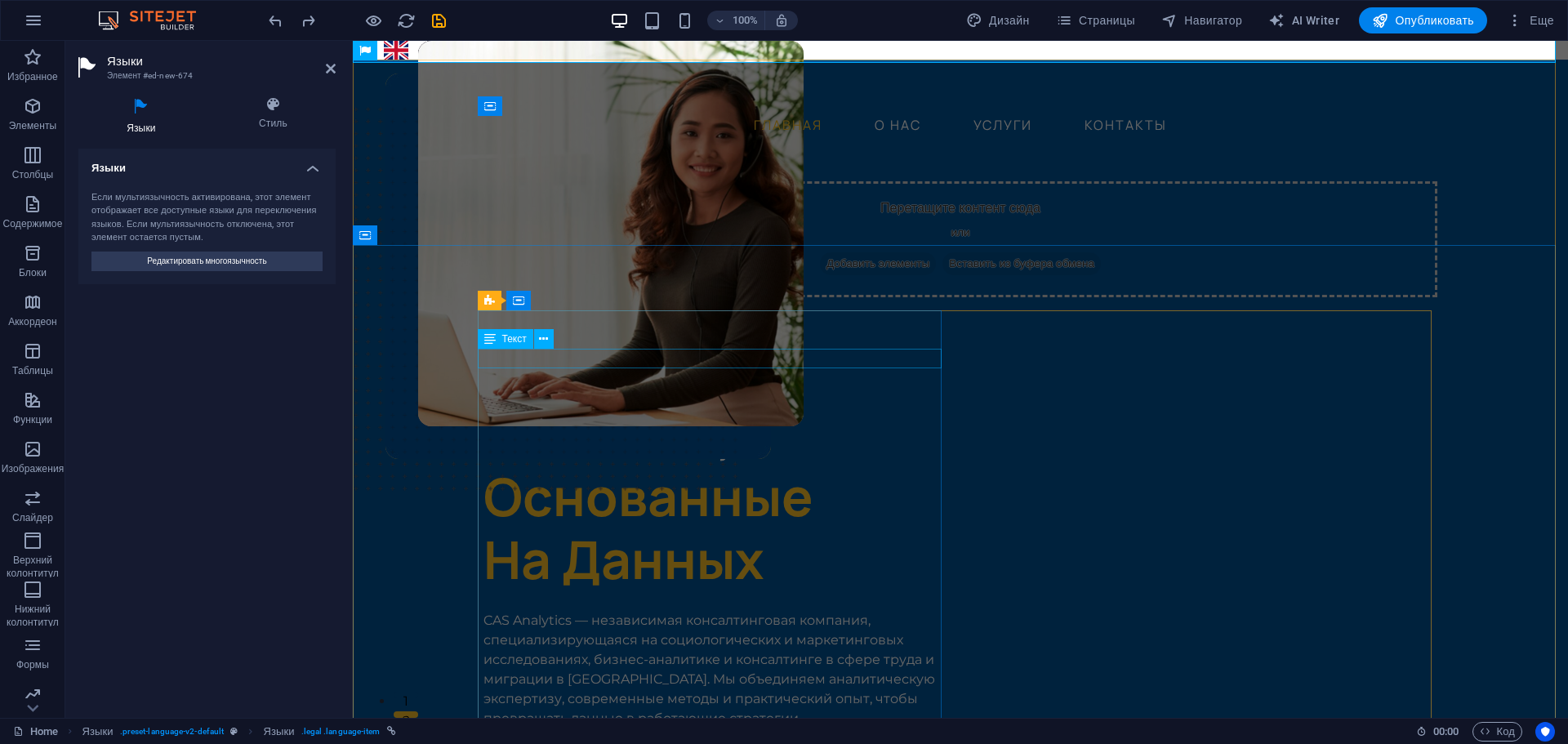
click at [837, 375] on div "ИССЛЕДОВАНИЯ И КОНСАЛТИНГ" at bounding box center [715, 385] width 464 height 20
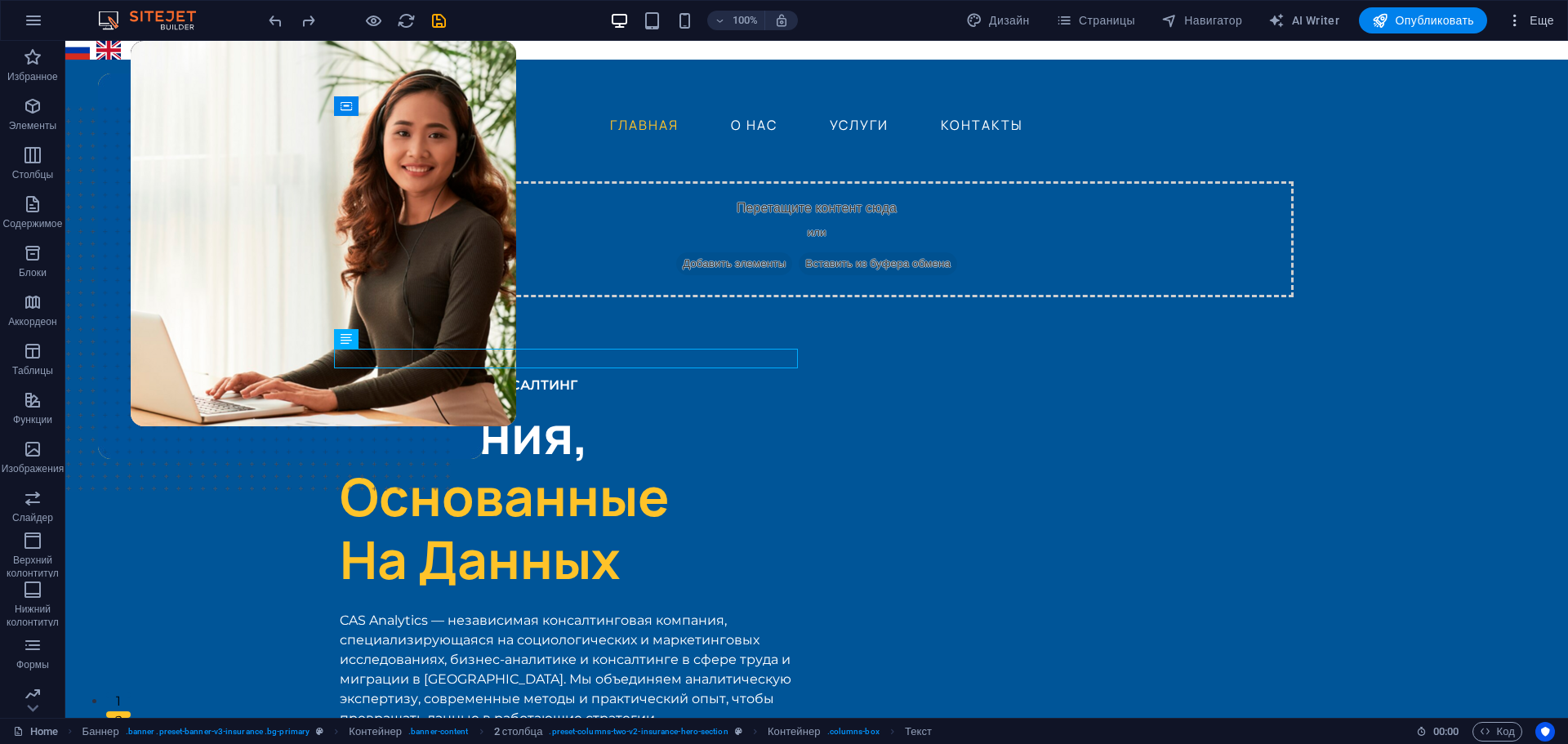
click at [1535, 11] on button "Еще" at bounding box center [1531, 21] width 61 height 26
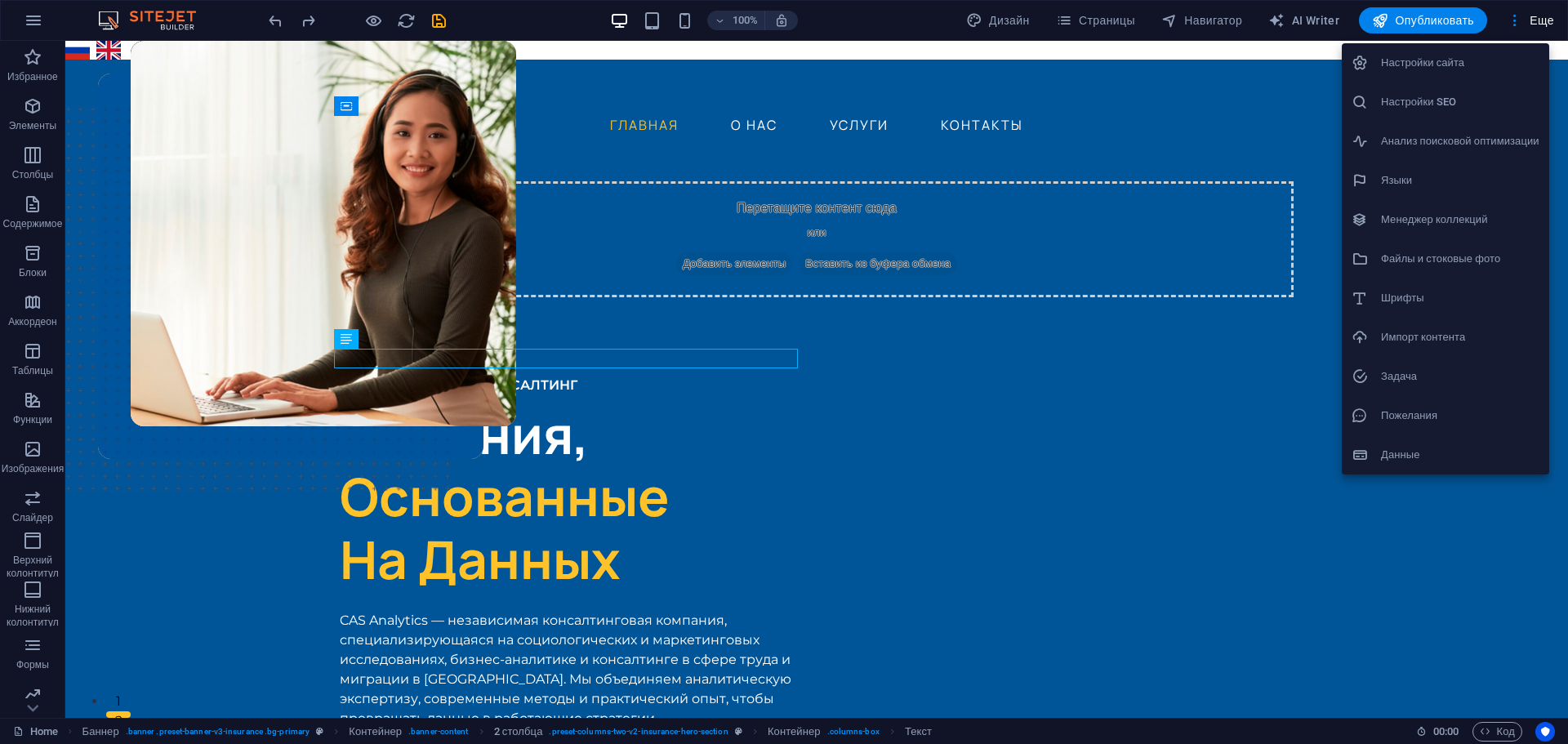
click at [1445, 174] on h6 "Языки" at bounding box center [1461, 180] width 159 height 20
select select "29"
select select "1"
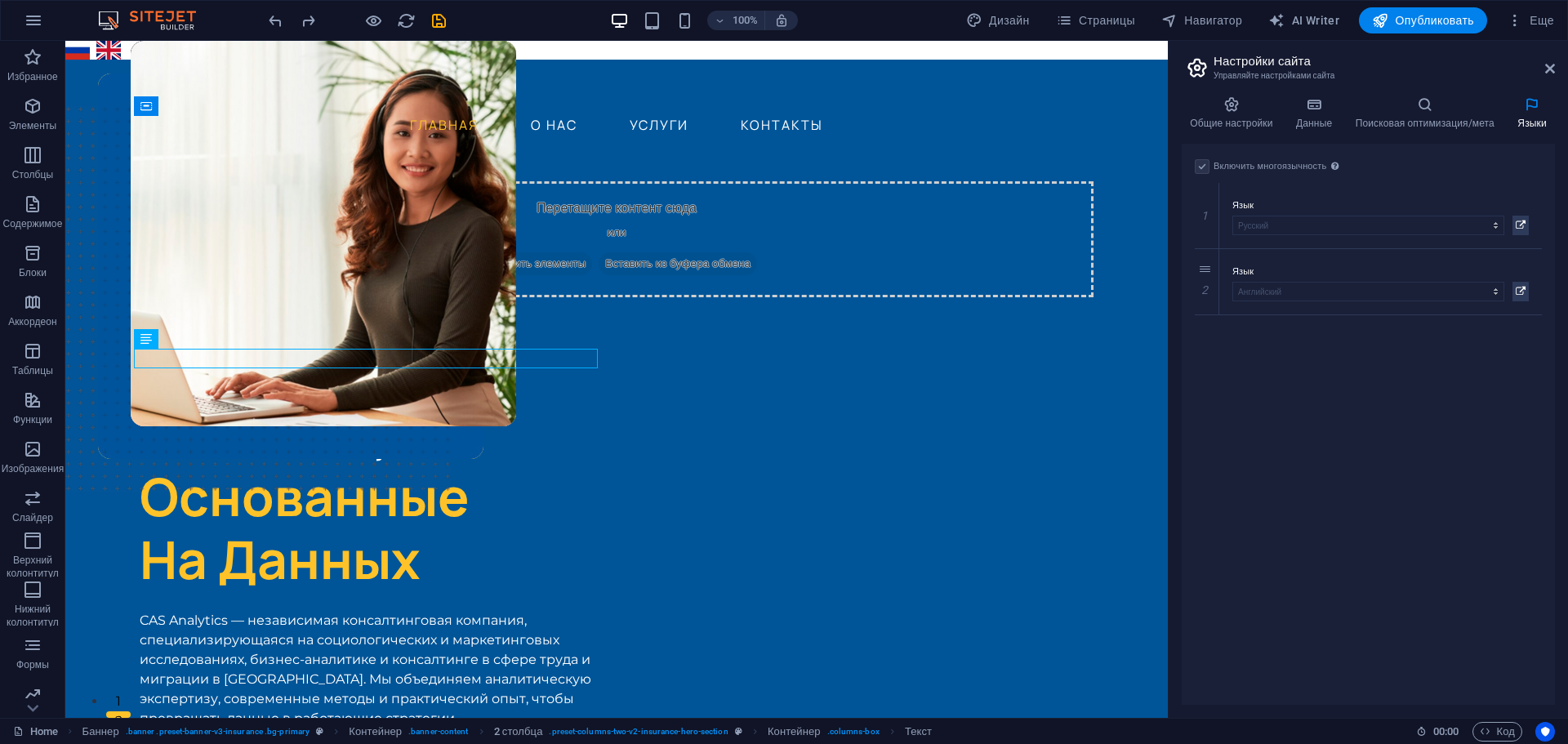
click at [1202, 168] on label at bounding box center [1203, 167] width 15 height 15
click at [1206, 160] on label at bounding box center [1203, 167] width 15 height 15
click at [1292, 168] on label "Включить многоязычность Чтобы отключить многоязычность, удалите все языки, кром…" at bounding box center [1278, 166] width 130 height 20
click at [1237, 101] on icon at bounding box center [1232, 104] width 100 height 16
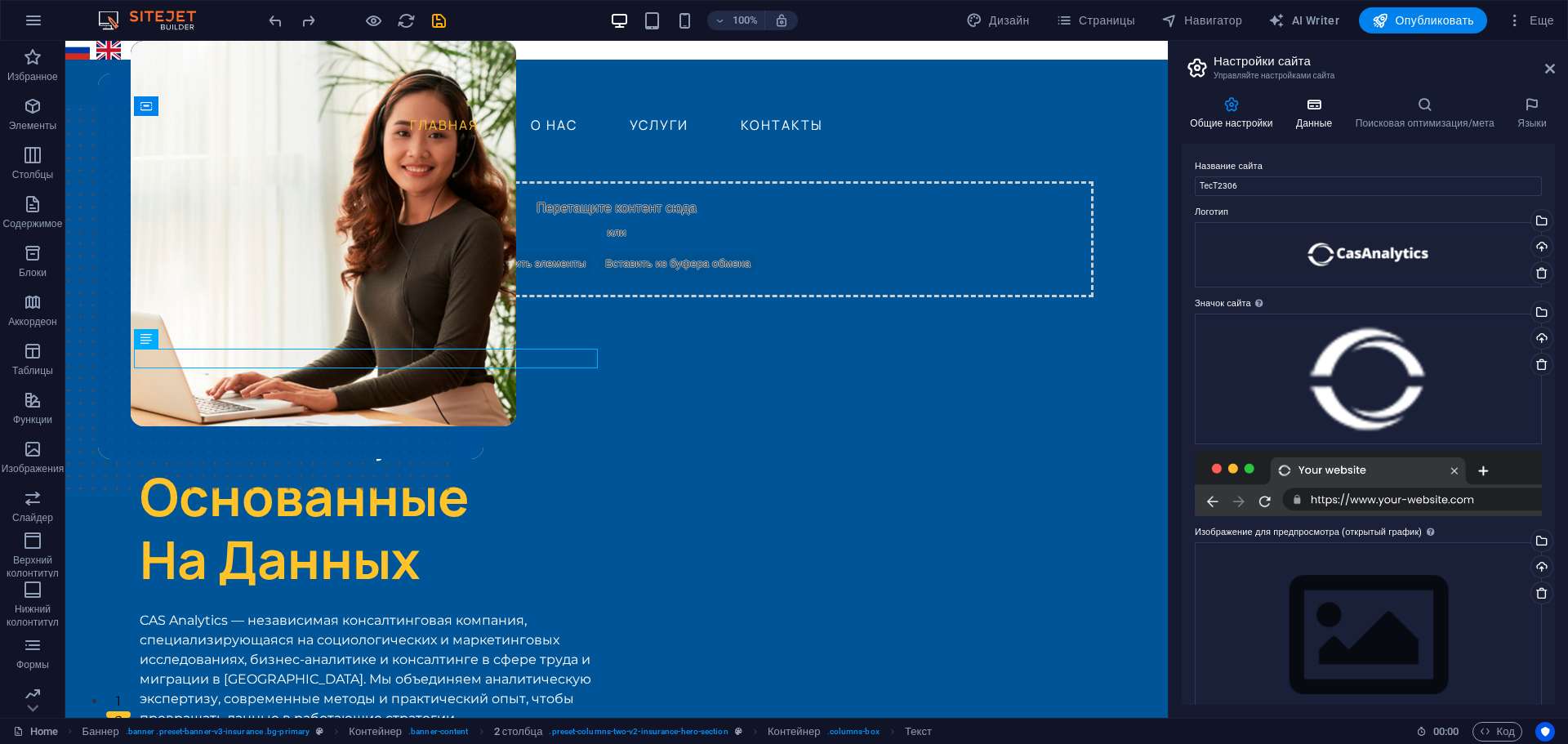
click at [1312, 100] on icon at bounding box center [1314, 104] width 53 height 16
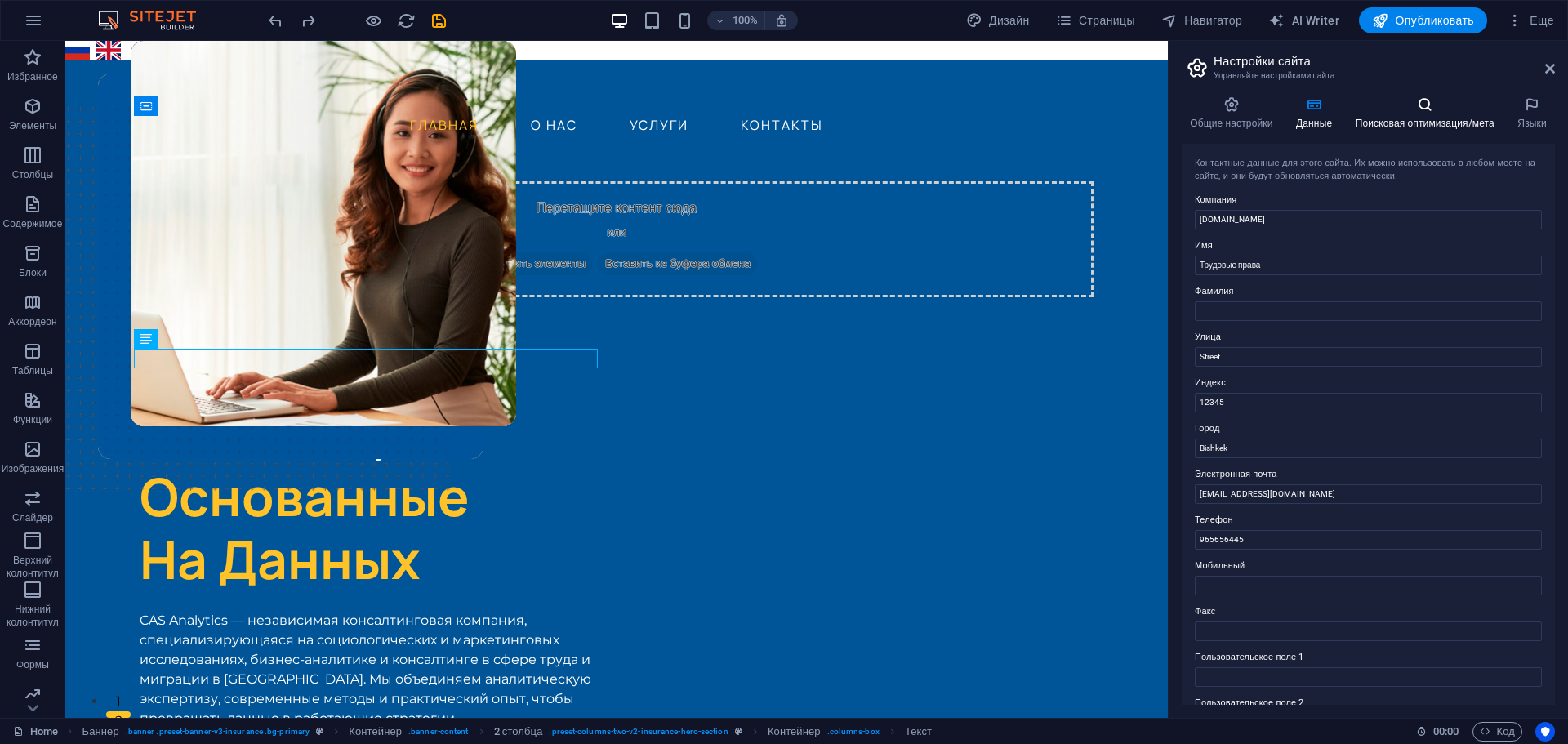
click at [1438, 113] on h4 "Поисковая оптимизация/мета" at bounding box center [1428, 113] width 162 height 35
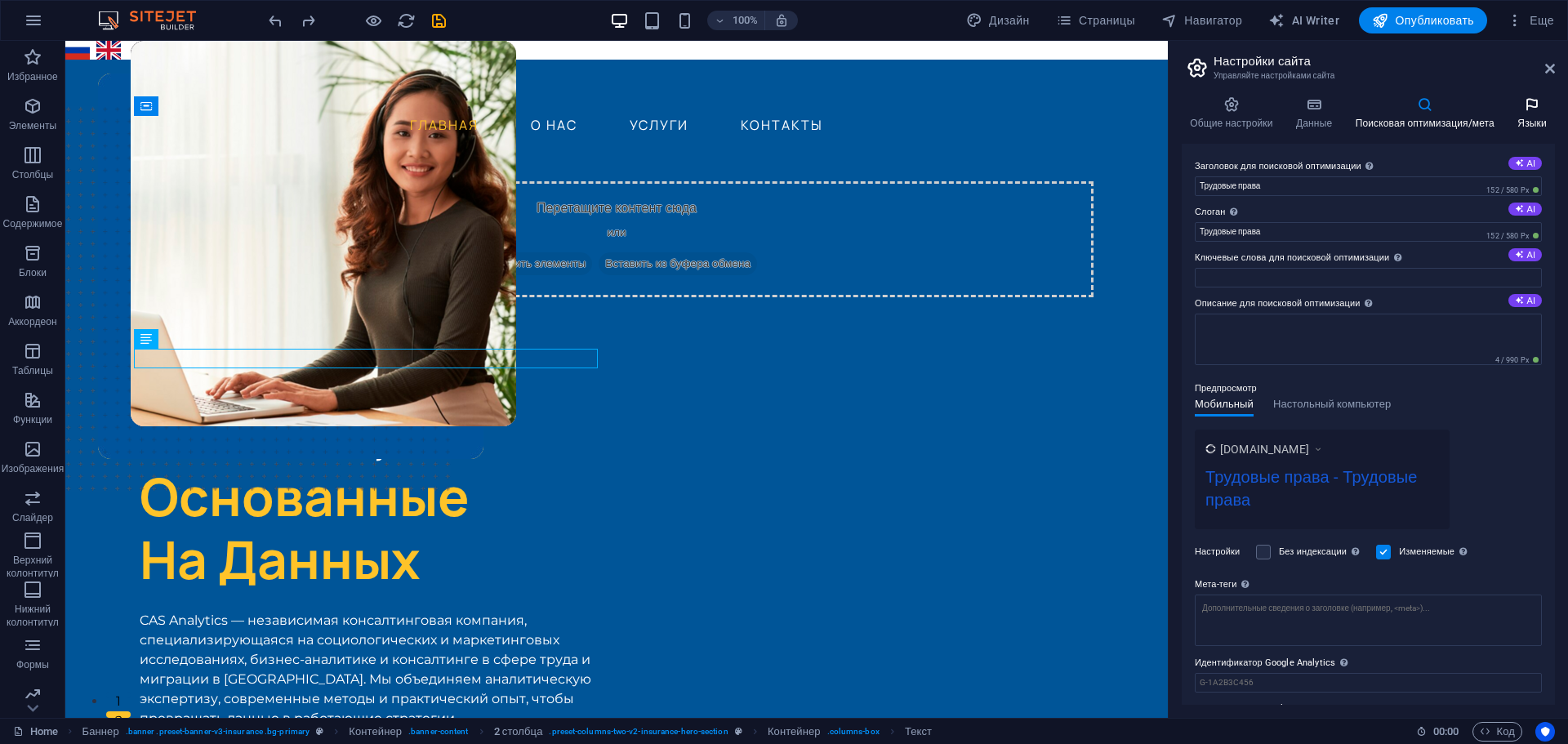
click at [1543, 110] on icon at bounding box center [1532, 104] width 46 height 16
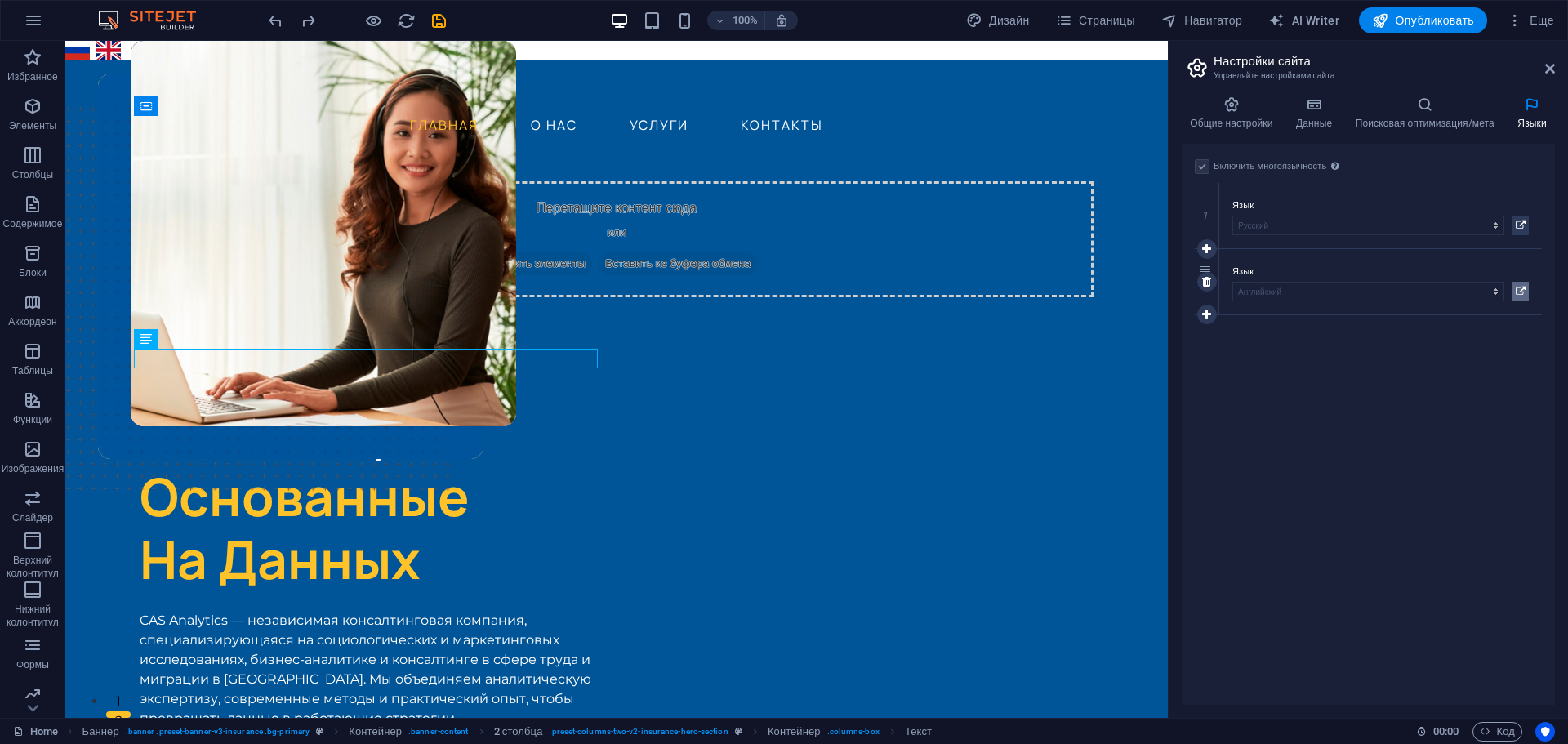
click at [1518, 289] on icon at bounding box center [1520, 291] width 9 height 20
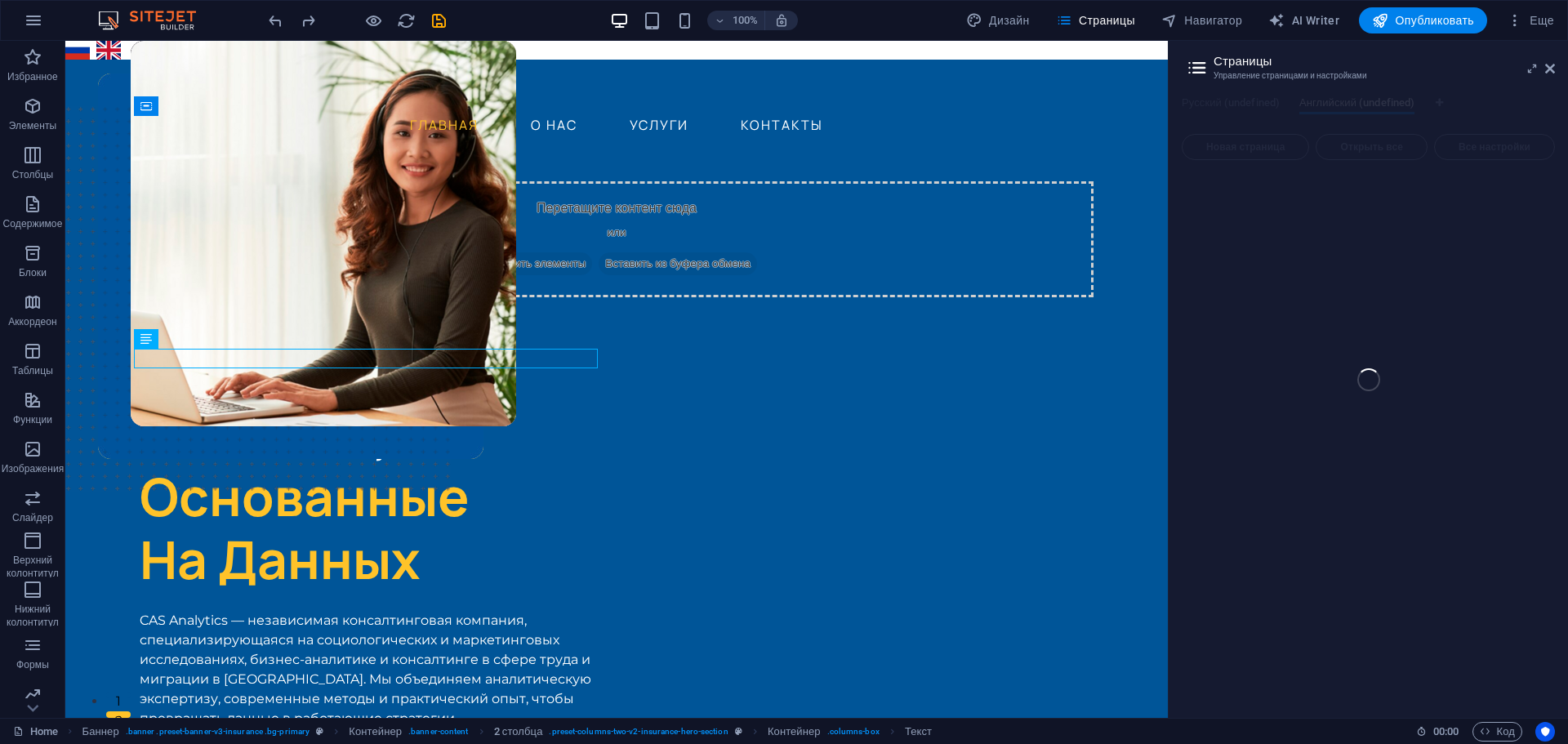
click at [1551, 68] on div "Home (ru) Избранное Элементы Столбцы Содержимое Блоки Аккордеон Таблицы Функции…" at bounding box center [784, 379] width 1568 height 677
click at [1548, 68] on div "Home (ru) Избранное Элементы Столбцы Содержимое Блоки Аккордеон Таблицы Функции…" at bounding box center [784, 379] width 1568 height 677
click at [1361, 242] on div "Home (ru) Избранное Элементы Столбцы Содержимое Блоки Аккордеон Таблицы Функции…" at bounding box center [784, 379] width 1568 height 677
click at [1519, 19] on icon "button" at bounding box center [1515, 20] width 16 height 16
click at [1461, 449] on h6 "Данные" at bounding box center [1461, 455] width 159 height 20
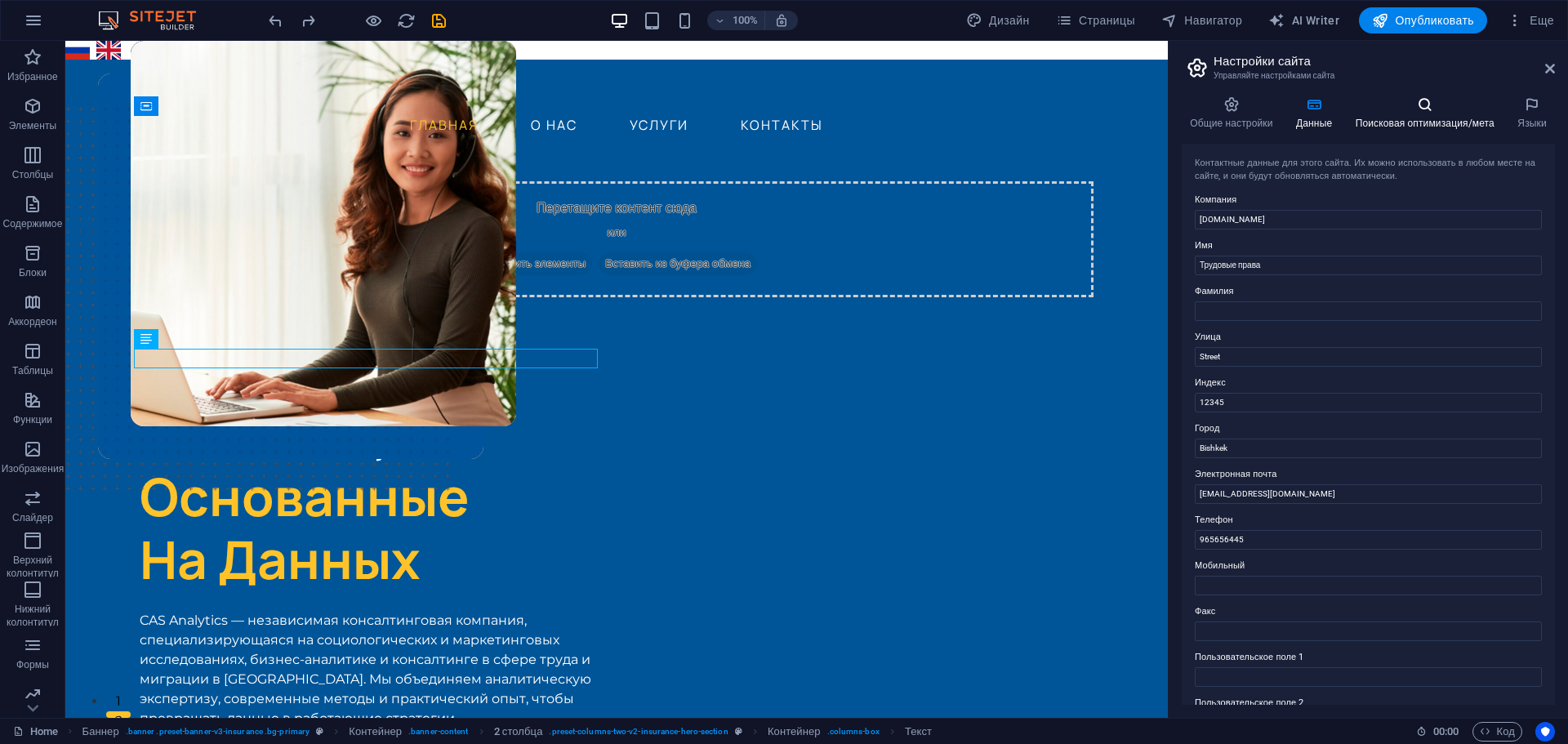
click at [1431, 105] on icon at bounding box center [1424, 104] width 156 height 16
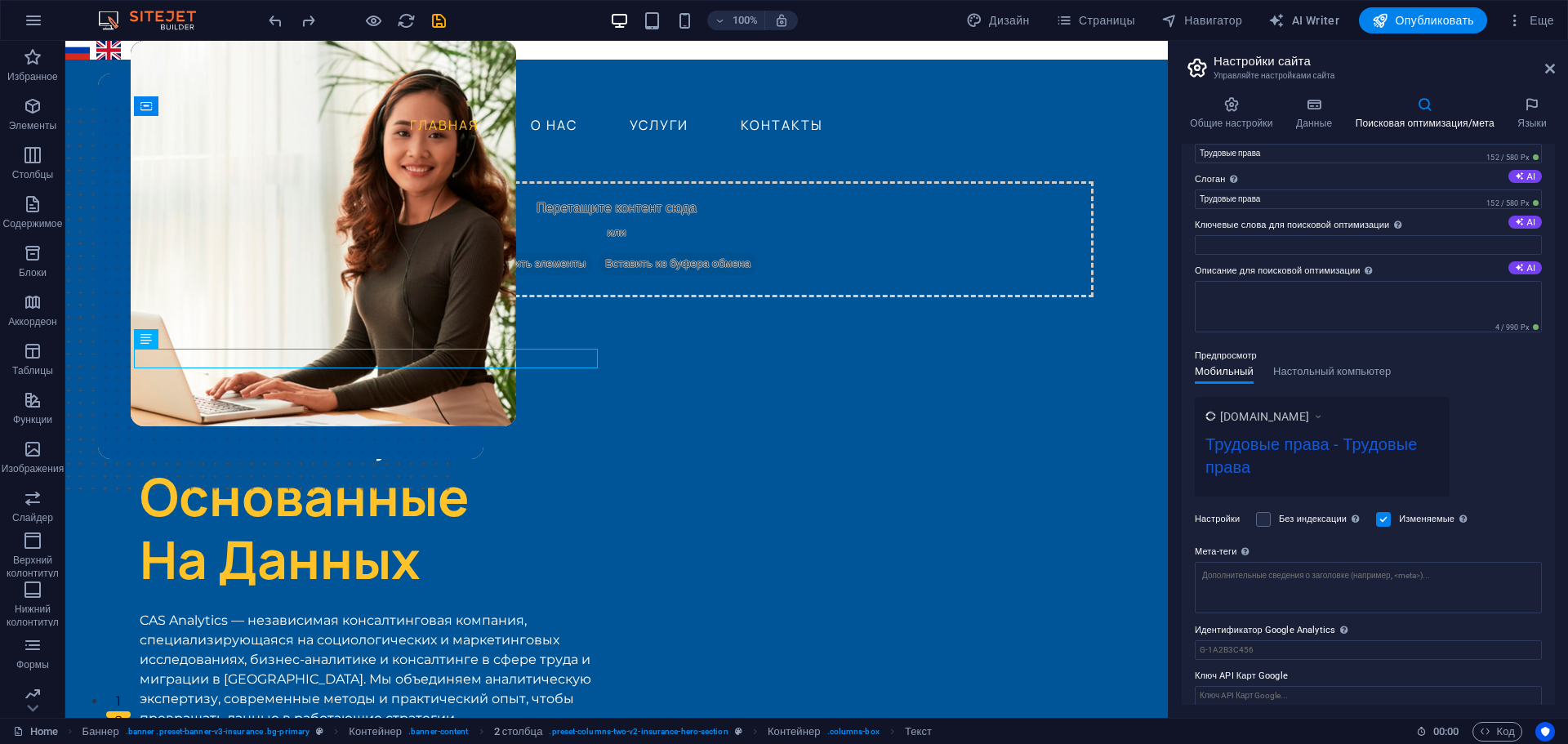
scroll to position [47, 0]
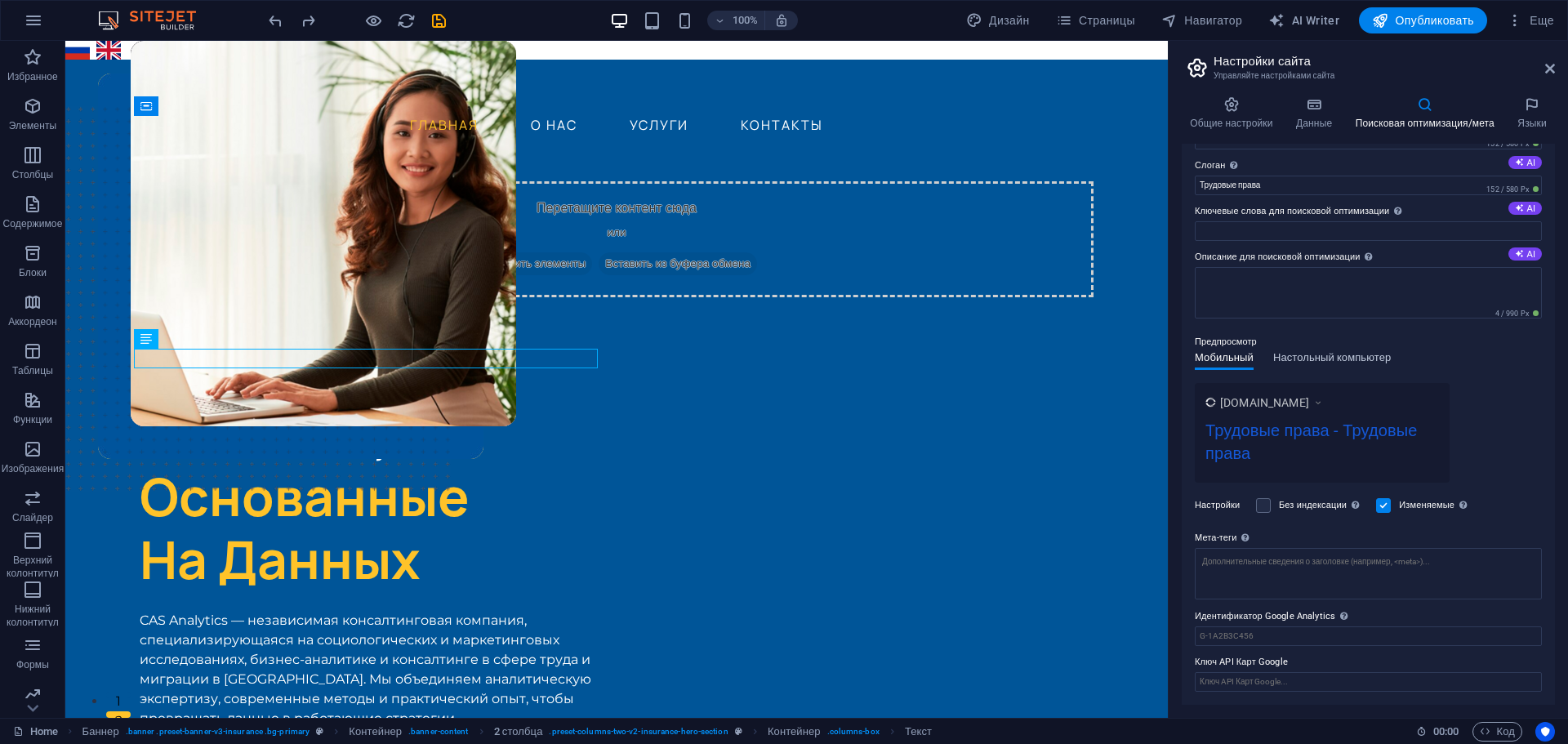
click at [1325, 355] on span "Настольный компьютер" at bounding box center [1332, 359] width 118 height 22
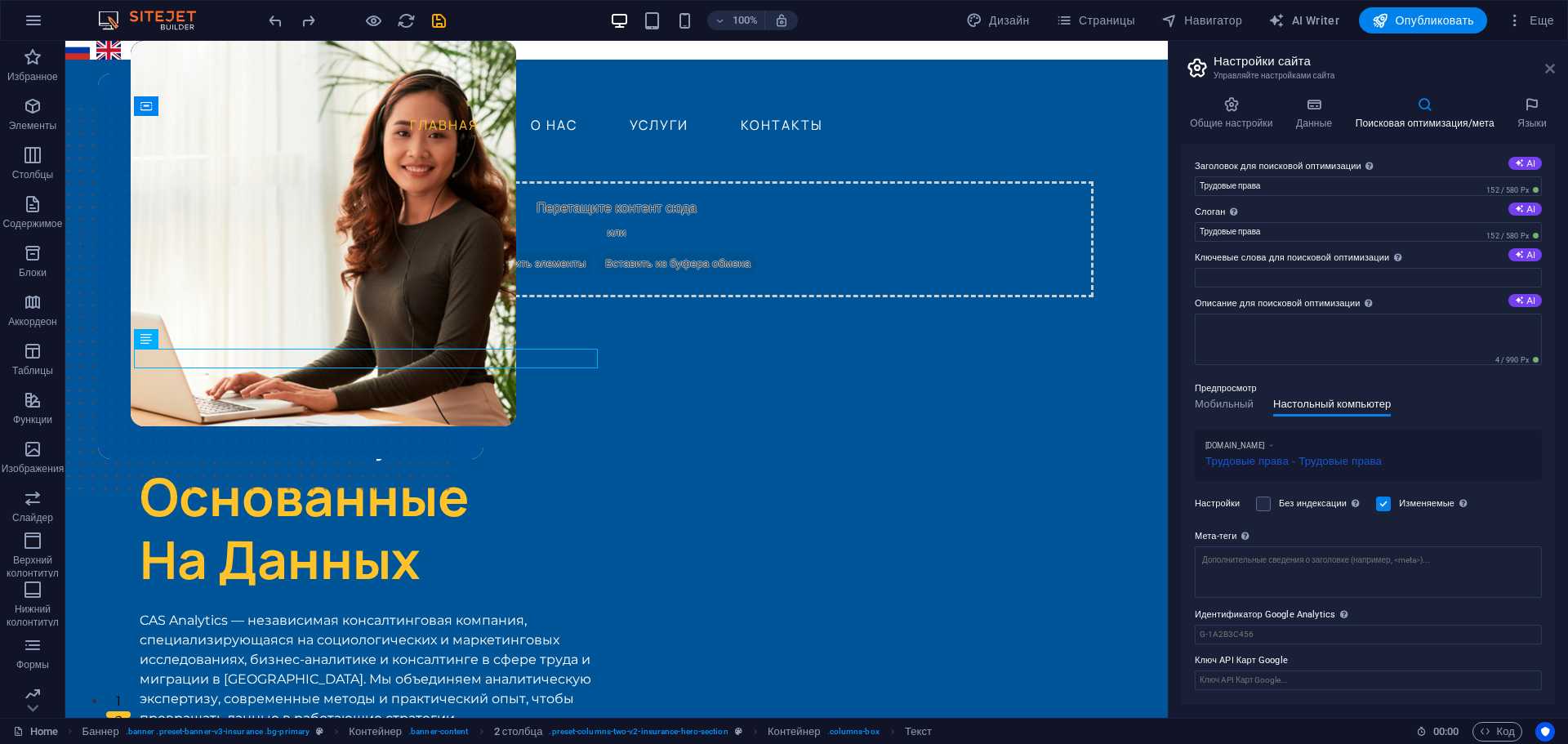
click at [1546, 69] on icon at bounding box center [1550, 68] width 9 height 13
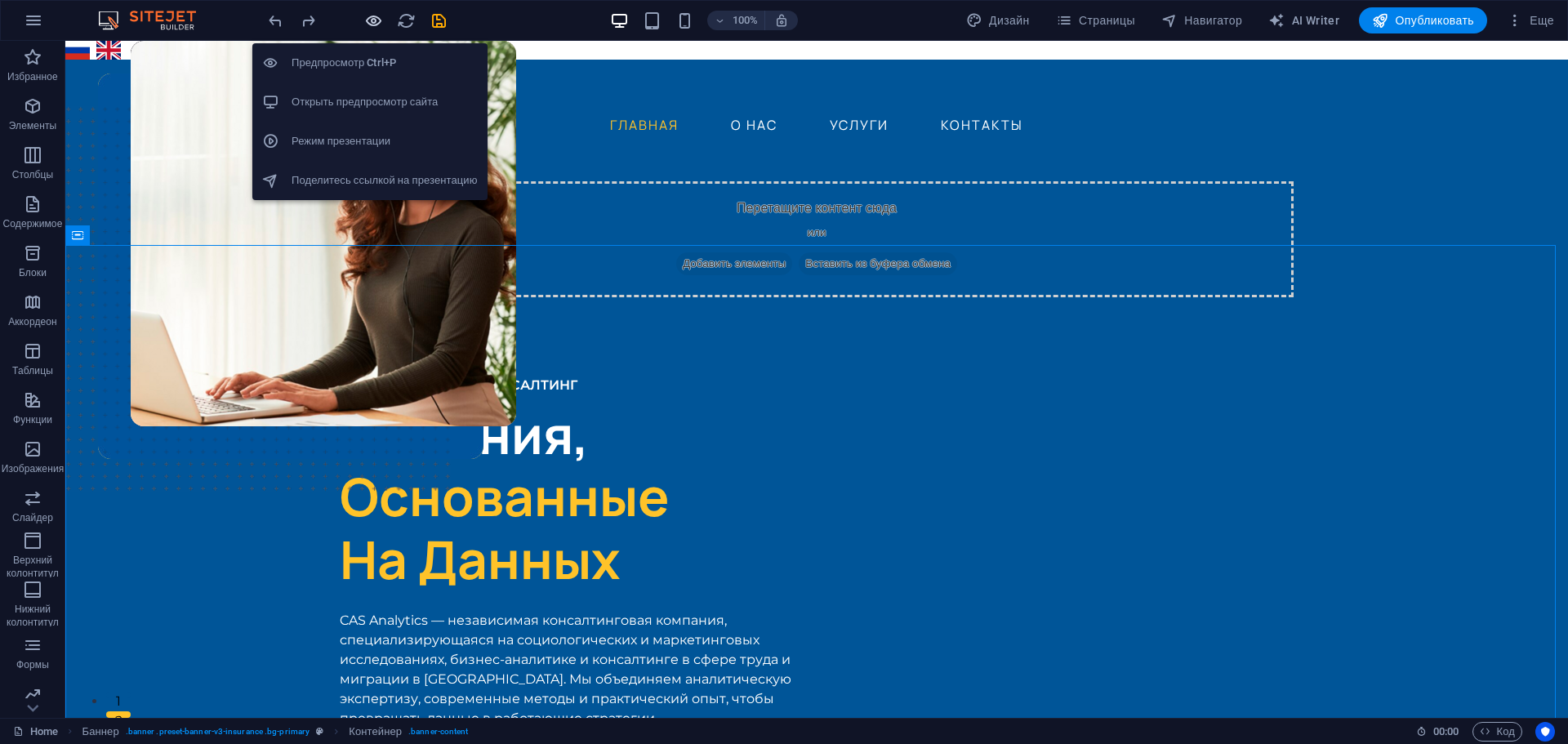
click at [369, 21] on icon "button" at bounding box center [374, 21] width 19 height 19
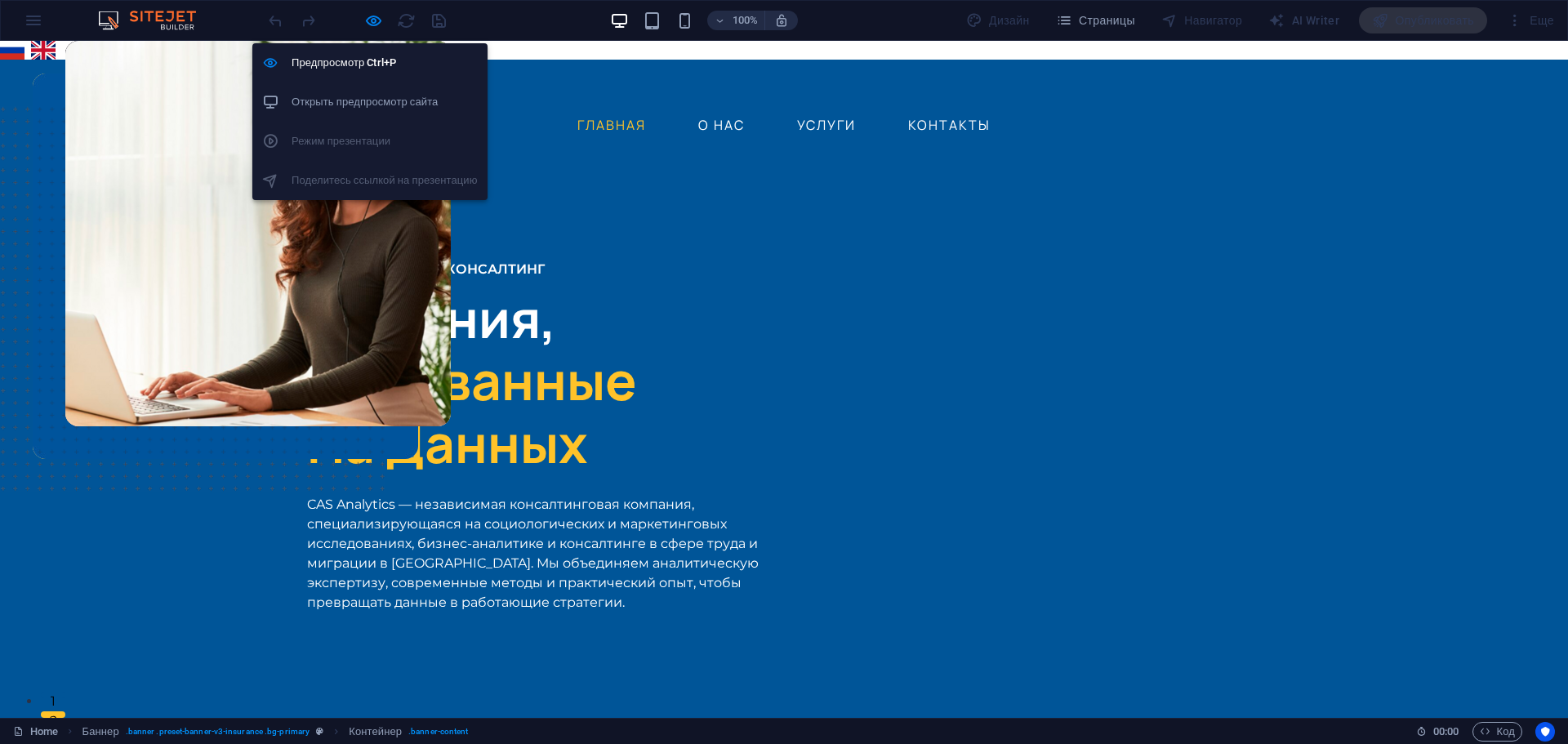
click at [366, 95] on h6 "Открыть предпросмотр сайта" at bounding box center [384, 102] width 186 height 20
click at [366, 64] on h6 "Предпросмотр Ctrl+P" at bounding box center [384, 63] width 186 height 20
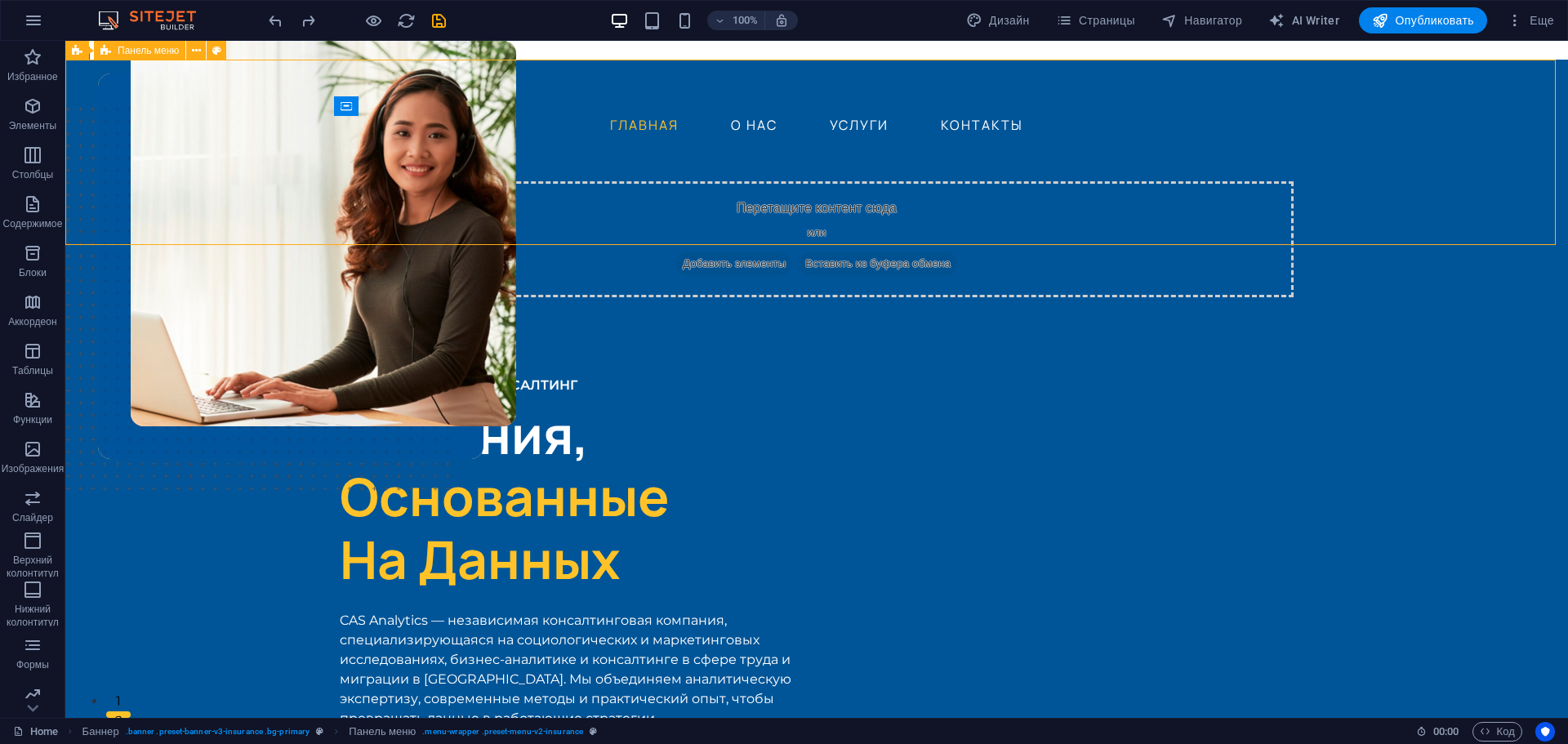
drag, startPoint x: 107, startPoint y: 51, endPoint x: 122, endPoint y: 49, distance: 15.1
click at [121, 49] on div "Панель меню" at bounding box center [140, 50] width 92 height 20
click at [116, 49] on div "Панель меню" at bounding box center [140, 50] width 92 height 20
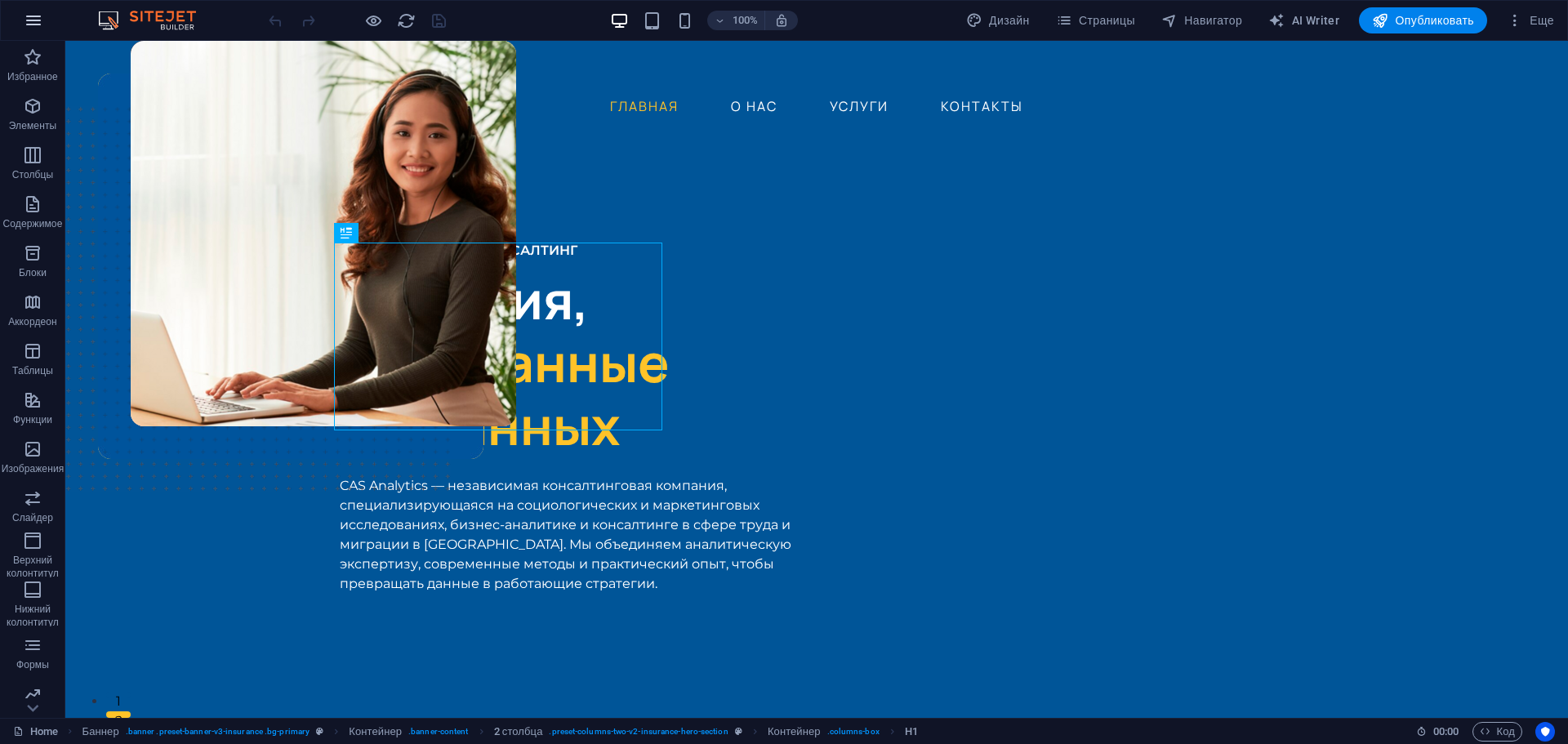
click at [29, 11] on icon "button" at bounding box center [33, 20] width 20 height 20
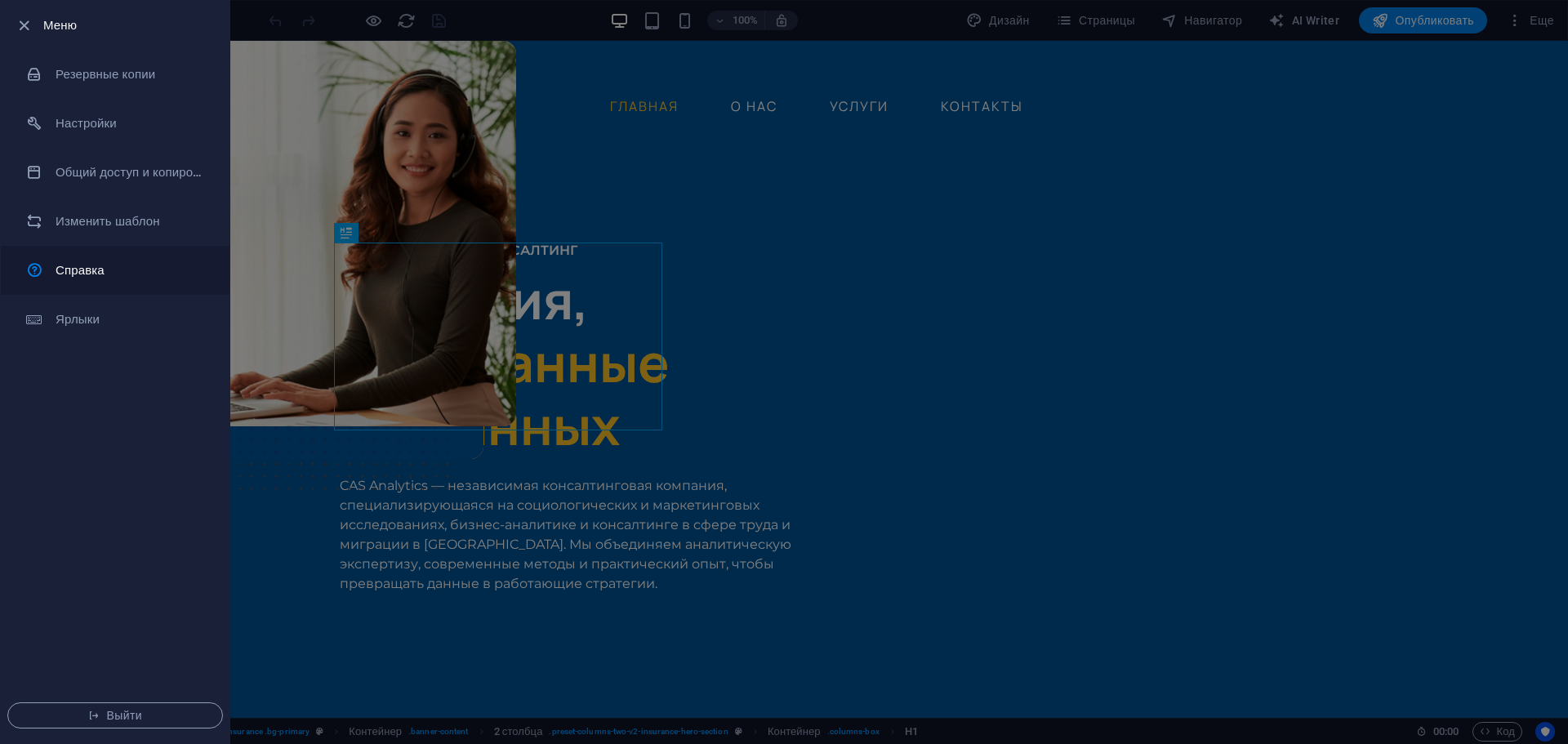
click at [94, 269] on h6 "Справка" at bounding box center [131, 270] width 151 height 20
click at [1398, 294] on div at bounding box center [784, 372] width 1568 height 744
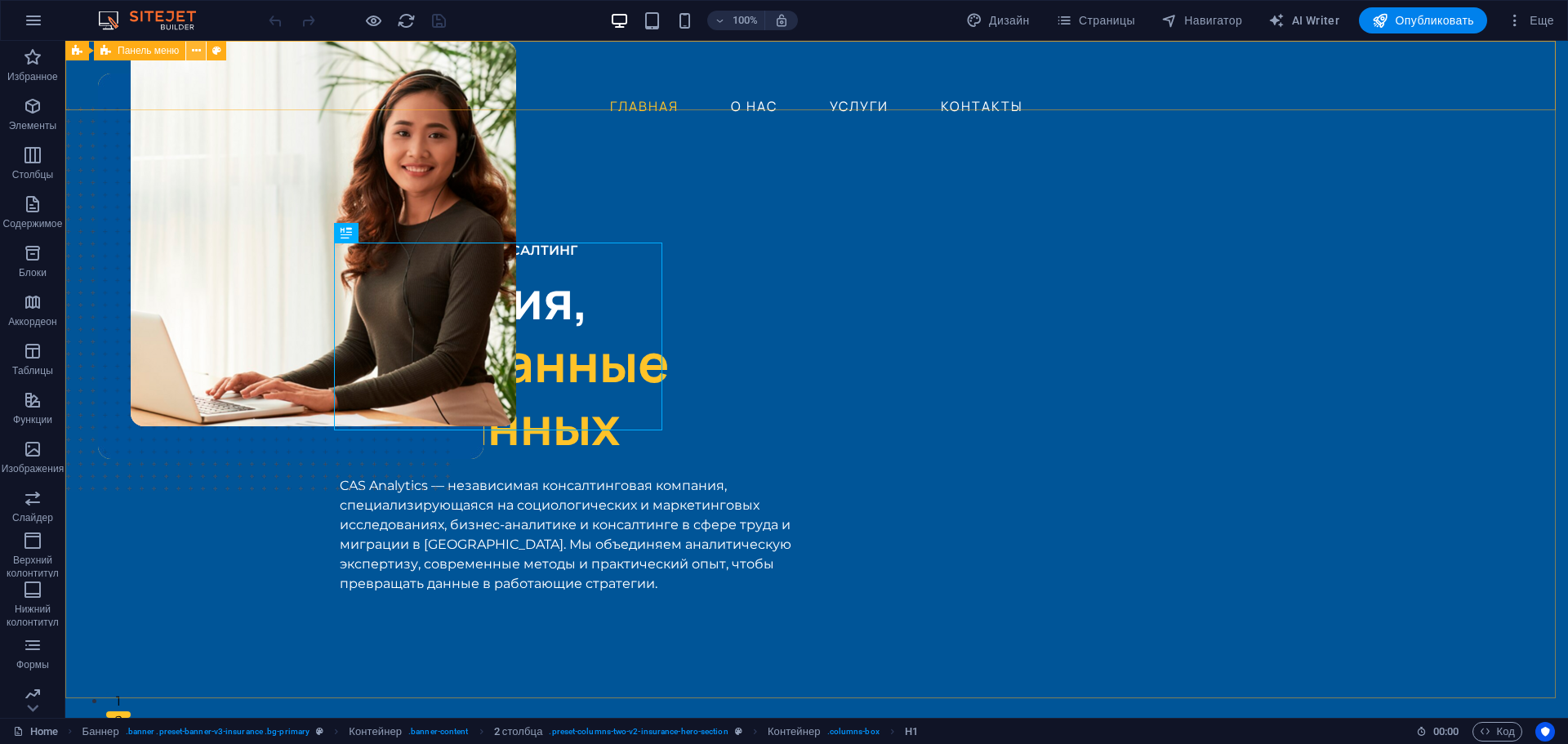
click at [192, 50] on icon at bounding box center [197, 50] width 9 height 17
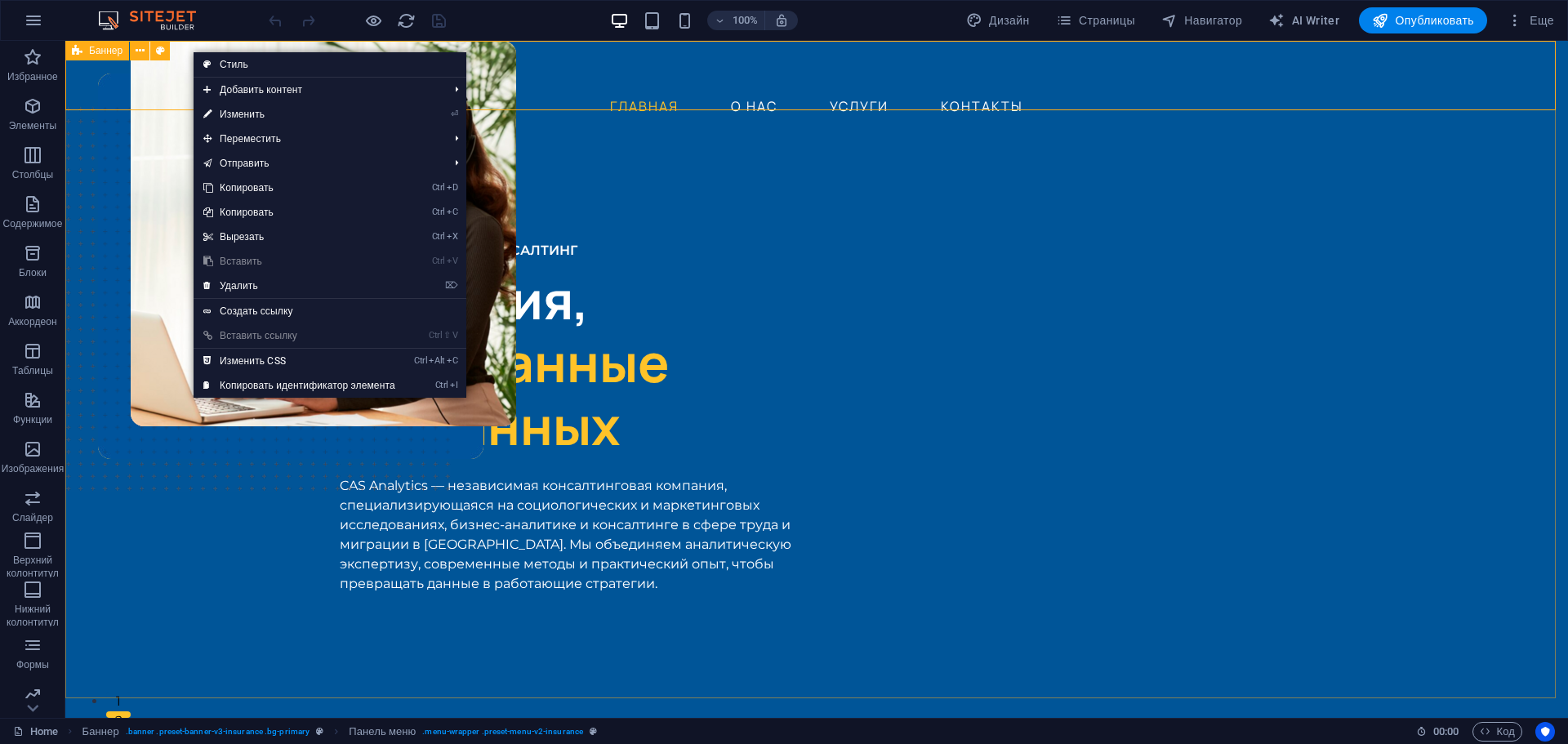
click at [80, 55] on icon at bounding box center [77, 50] width 10 height 20
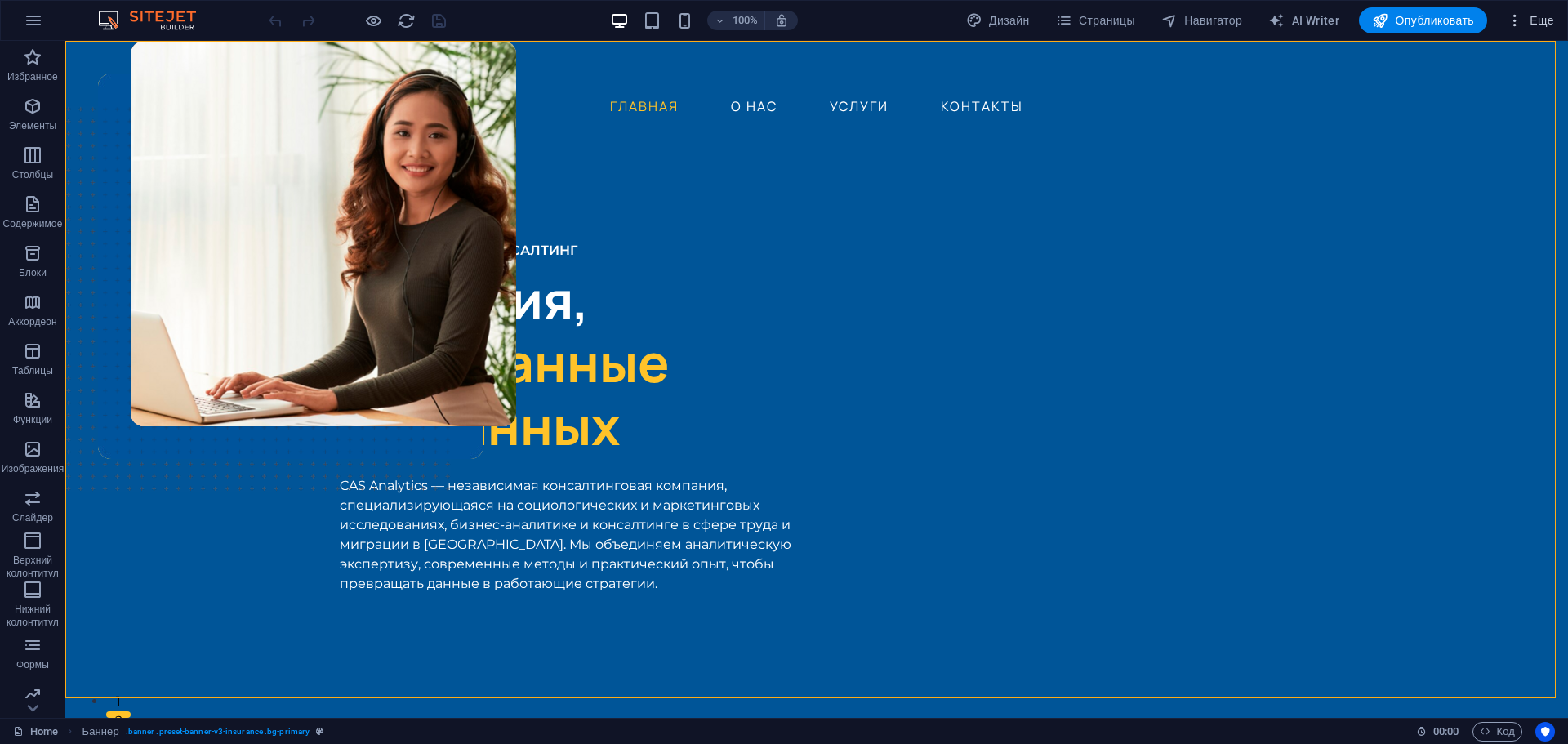
click at [1535, 18] on span "Еще" at bounding box center [1531, 20] width 48 height 16
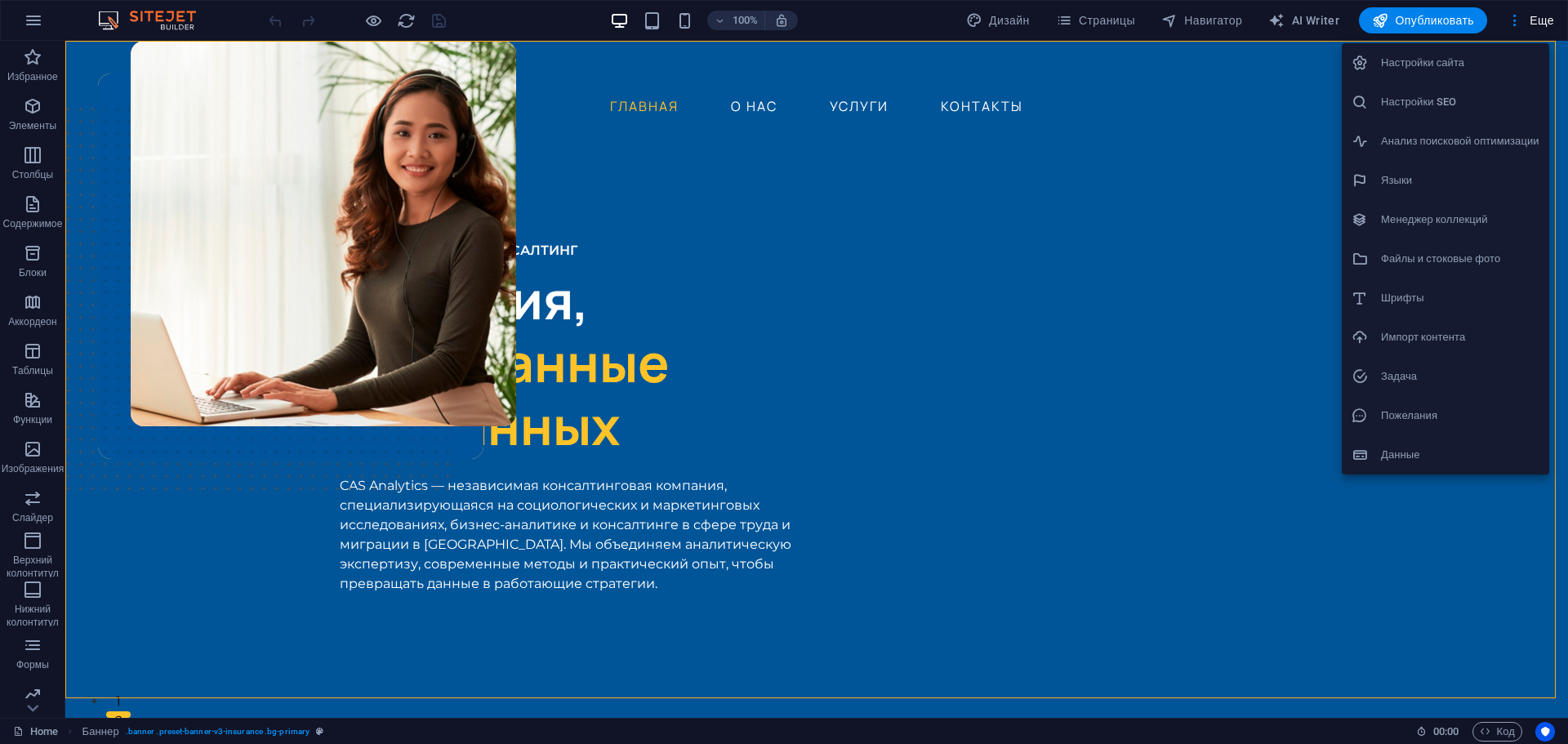
click at [1419, 186] on h6 "Языки" at bounding box center [1461, 180] width 159 height 20
select select "29"
select select "1"
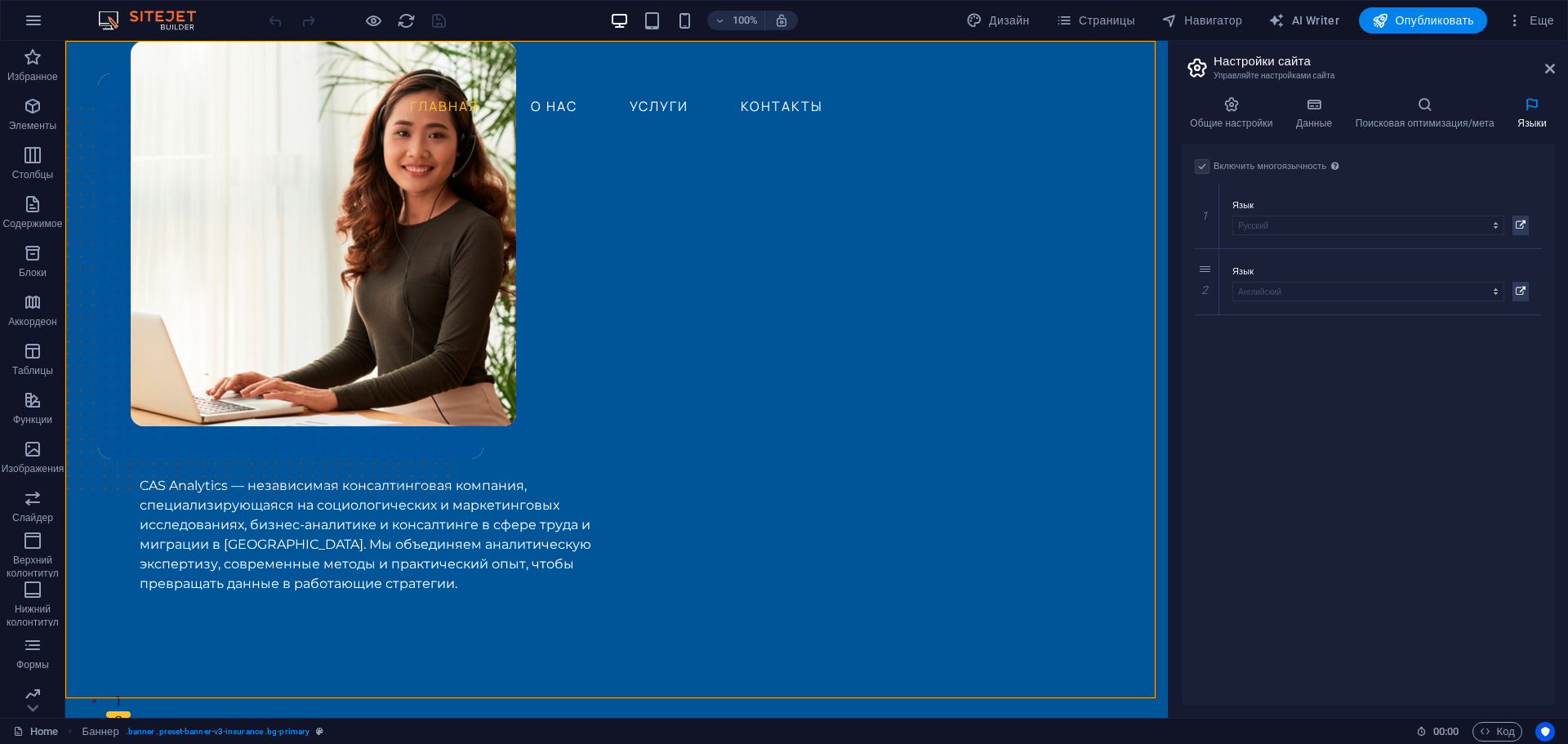
click at [1202, 172] on label at bounding box center [1203, 167] width 15 height 15
drag, startPoint x: 1241, startPoint y: 167, endPoint x: 1313, endPoint y: 170, distance: 72.1
click at [1242, 167] on label "Включить многоязычность Чтобы отключить многоязычность, удалите все языки, кром…" at bounding box center [1278, 166] width 130 height 20
click at [1333, 384] on div "Включить многоязычность Чтобы отключить многоязычность, удалите все языки, кром…" at bounding box center [1369, 424] width 374 height 561
click at [1315, 121] on h4 "Данные" at bounding box center [1318, 113] width 60 height 35
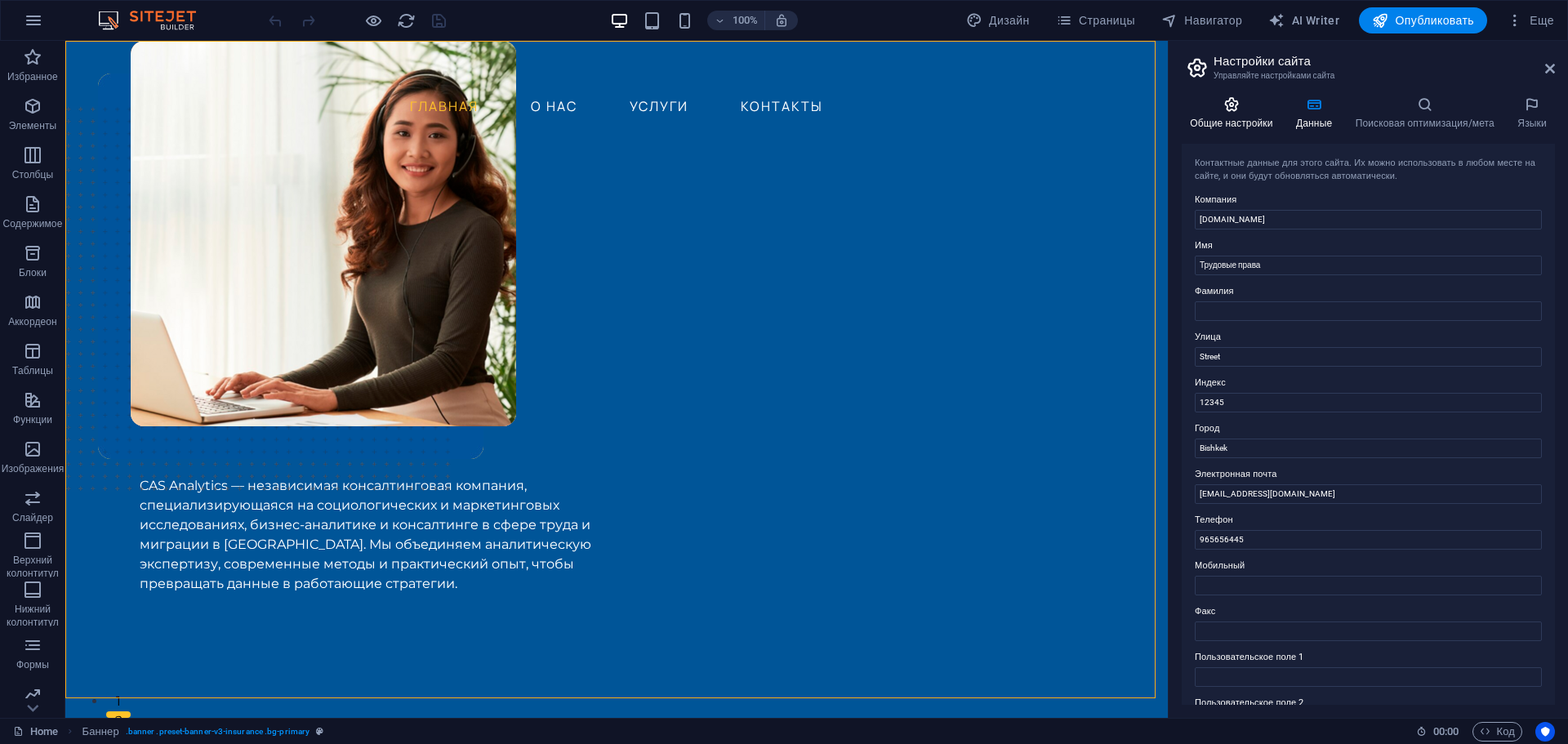
click at [1246, 111] on icon at bounding box center [1232, 104] width 100 height 16
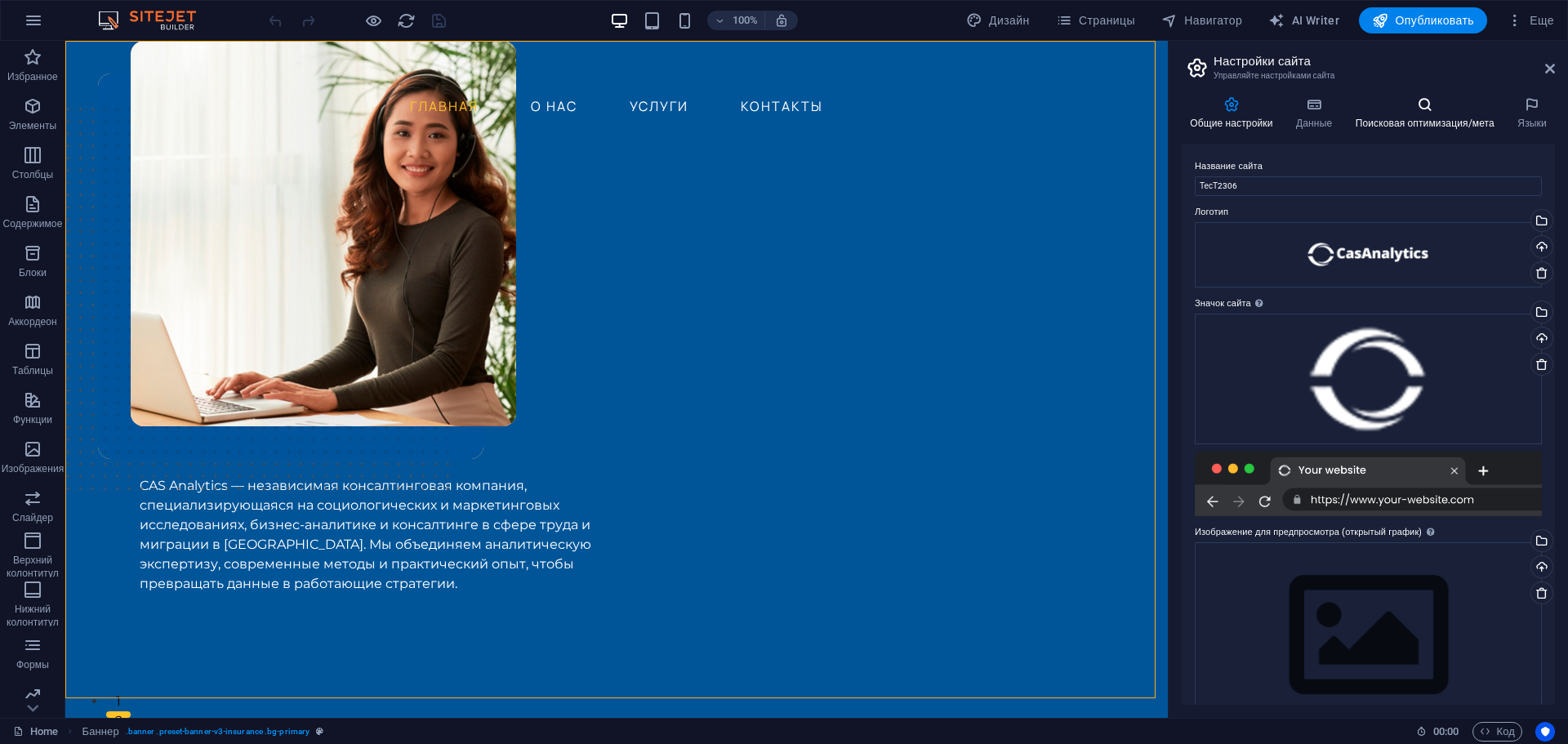
click at [1430, 107] on icon at bounding box center [1424, 104] width 156 height 16
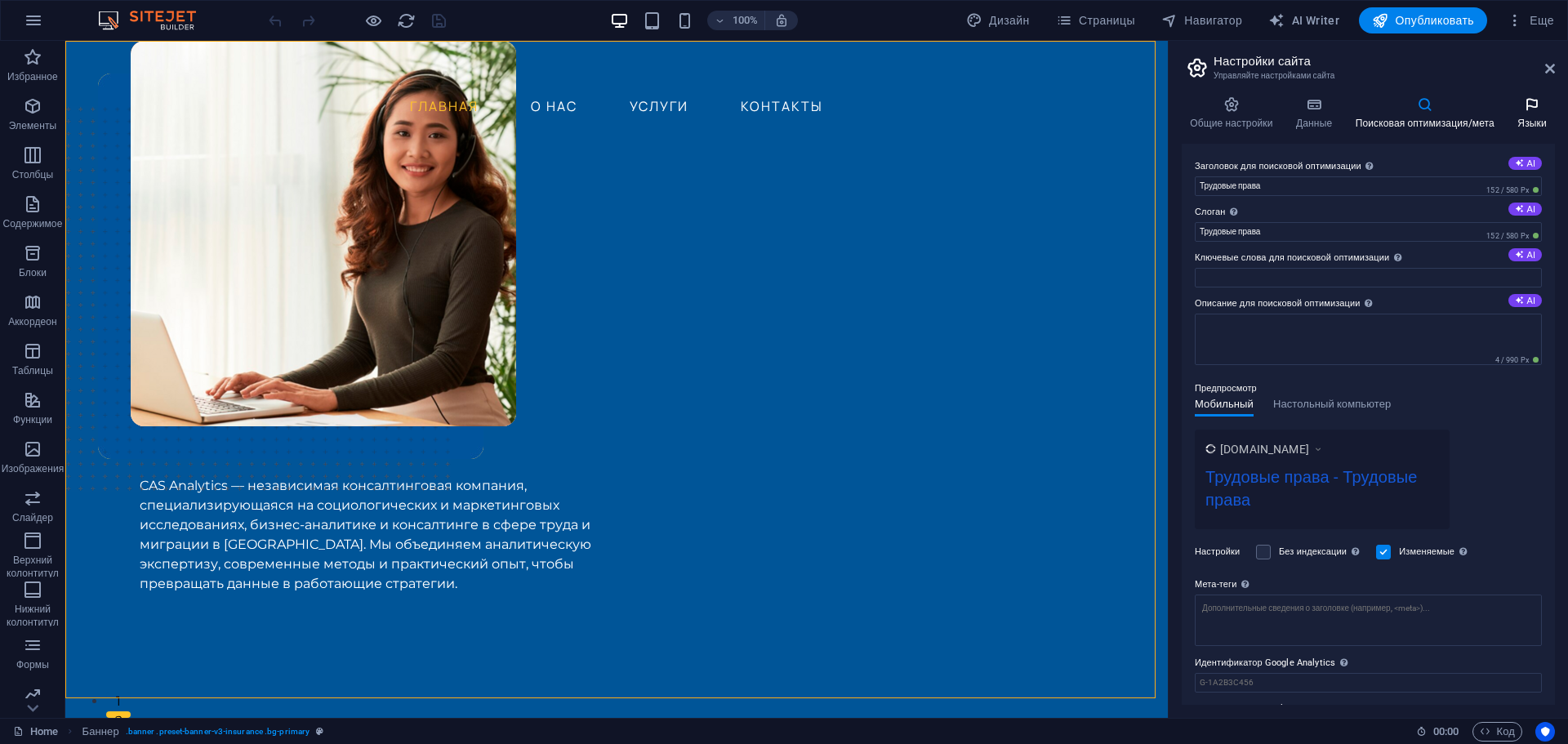
click at [1532, 107] on icon at bounding box center [1532, 104] width 46 height 16
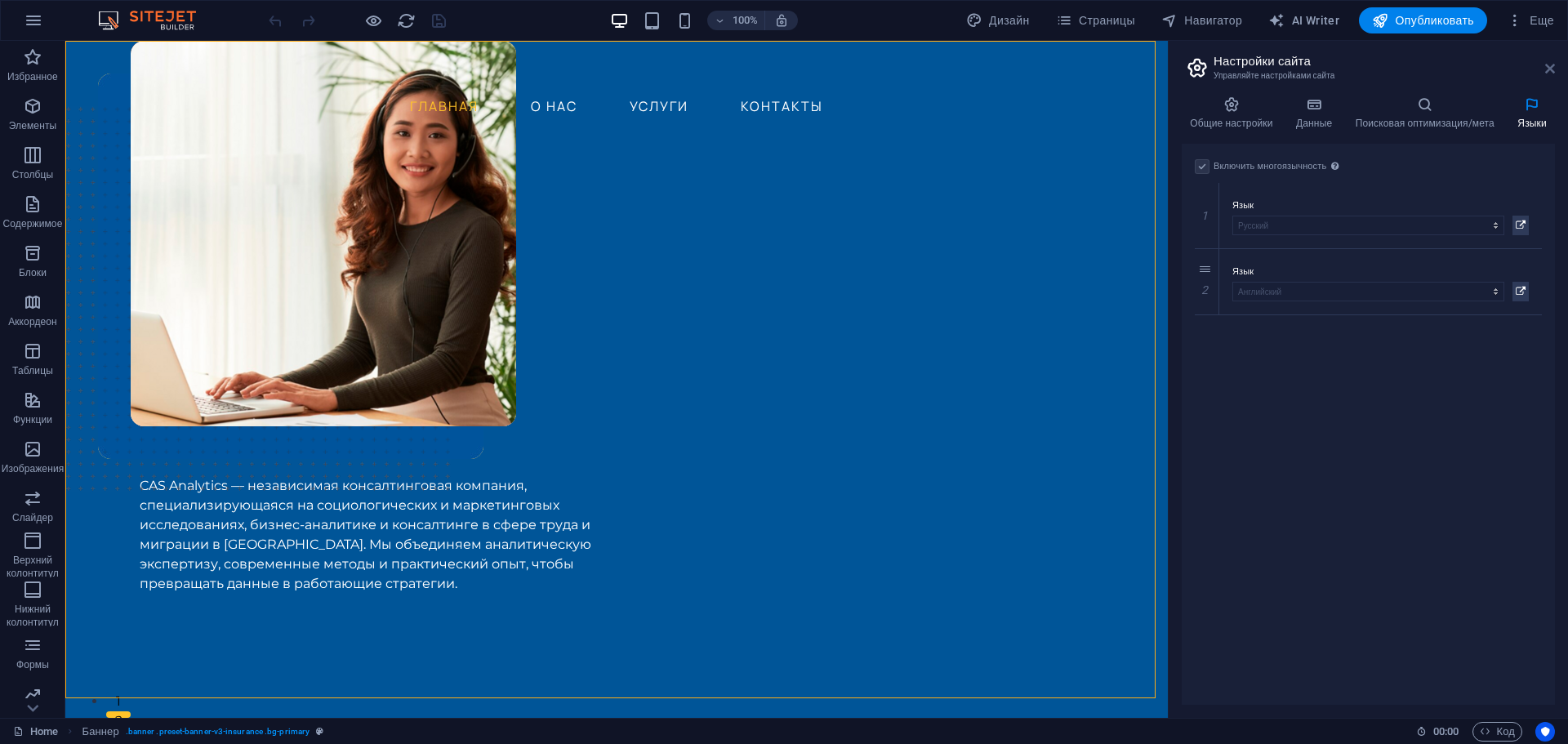
click at [1547, 63] on icon at bounding box center [1550, 68] width 9 height 13
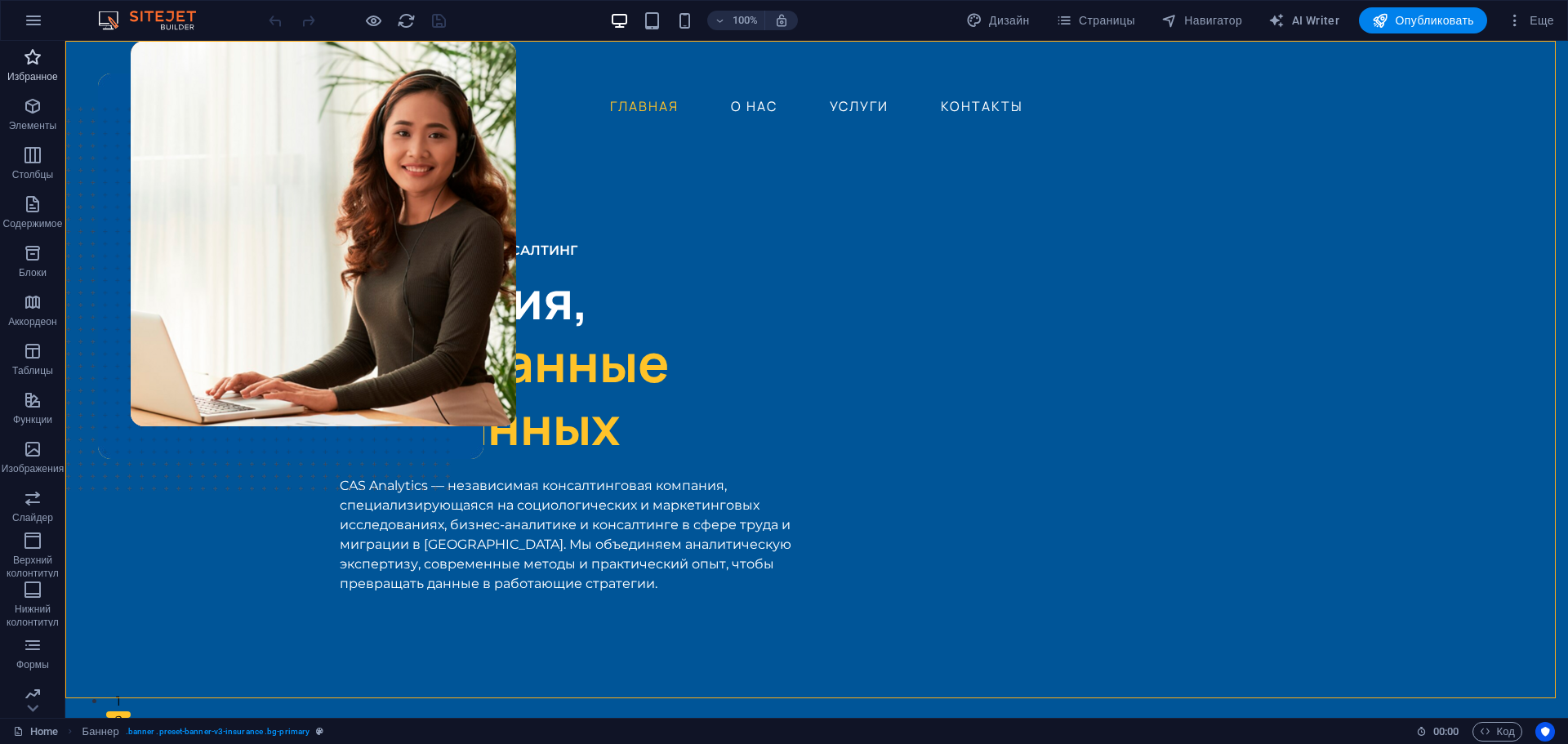
click at [42, 67] on span "Избранное" at bounding box center [33, 67] width 65 height 39
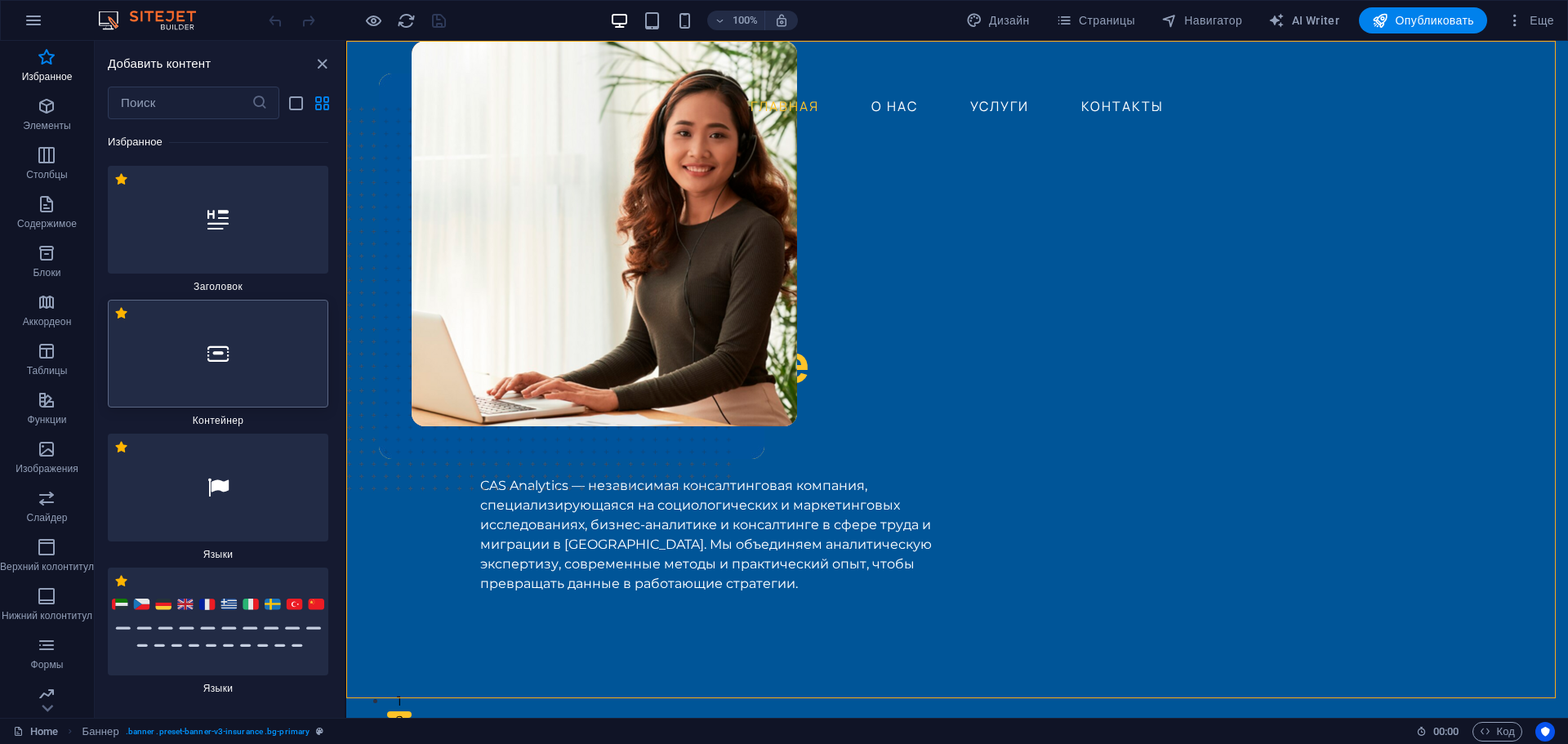
click at [191, 369] on div at bounding box center [218, 353] width 220 height 107
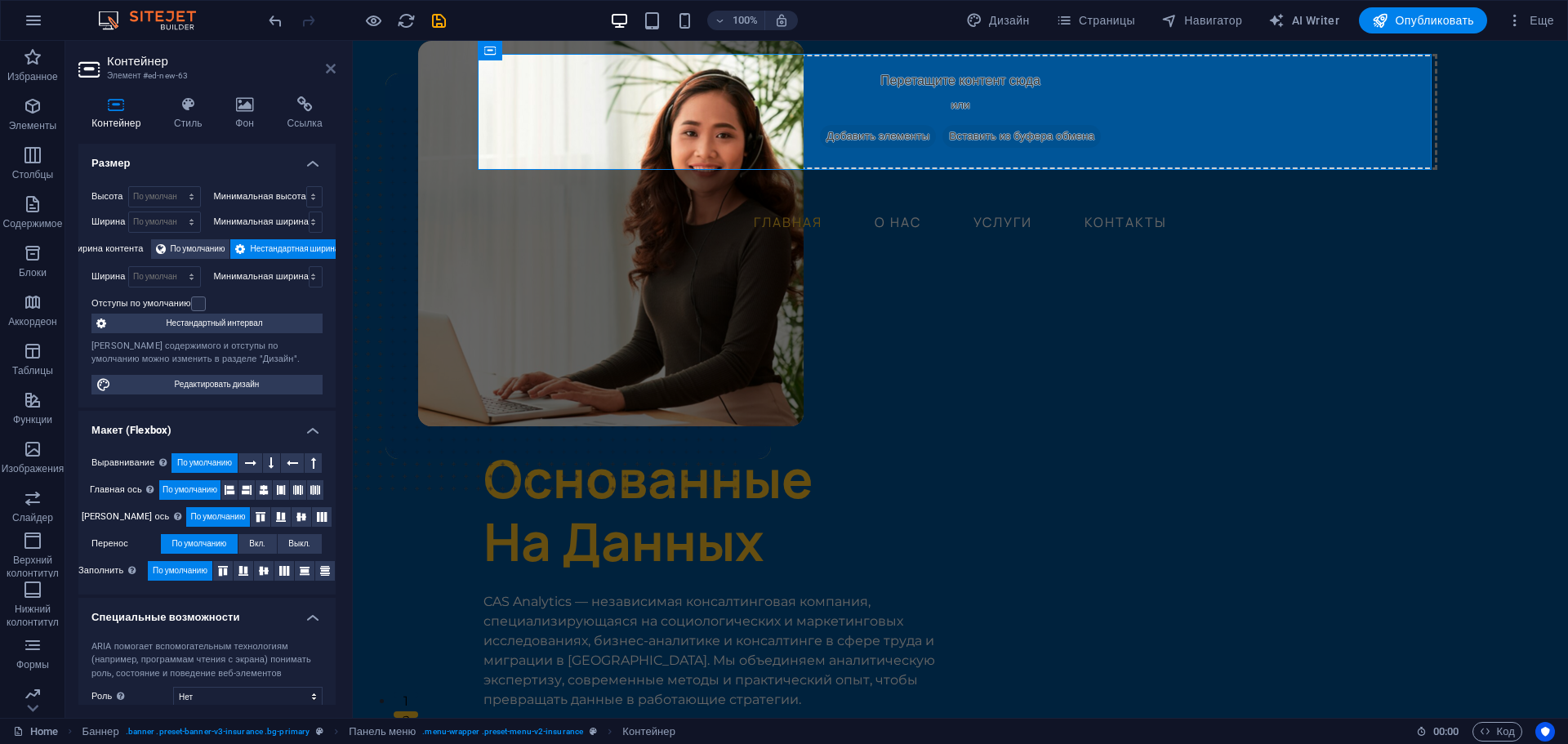
click at [331, 64] on icon at bounding box center [331, 68] width 9 height 13
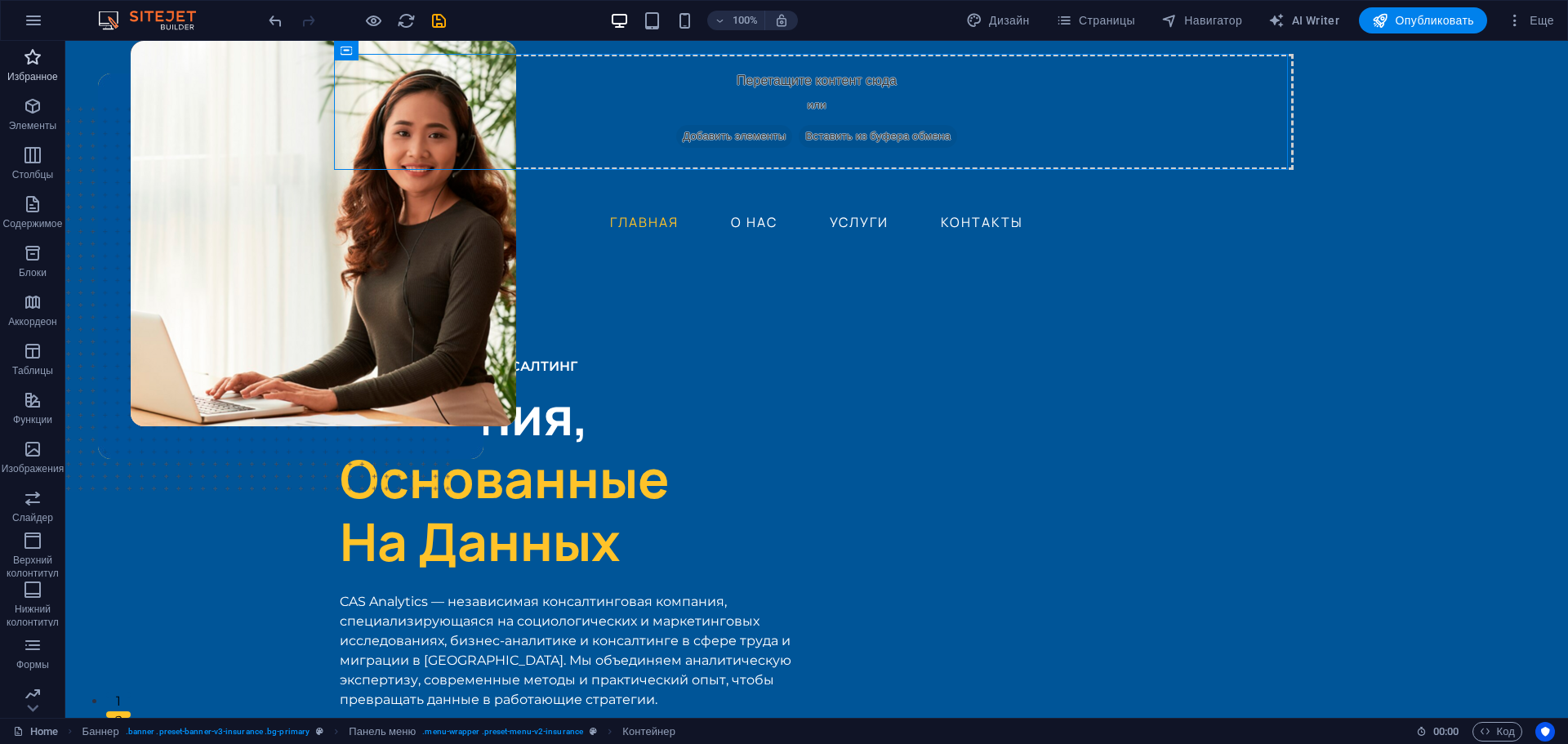
click at [36, 61] on icon "button" at bounding box center [32, 57] width 20 height 20
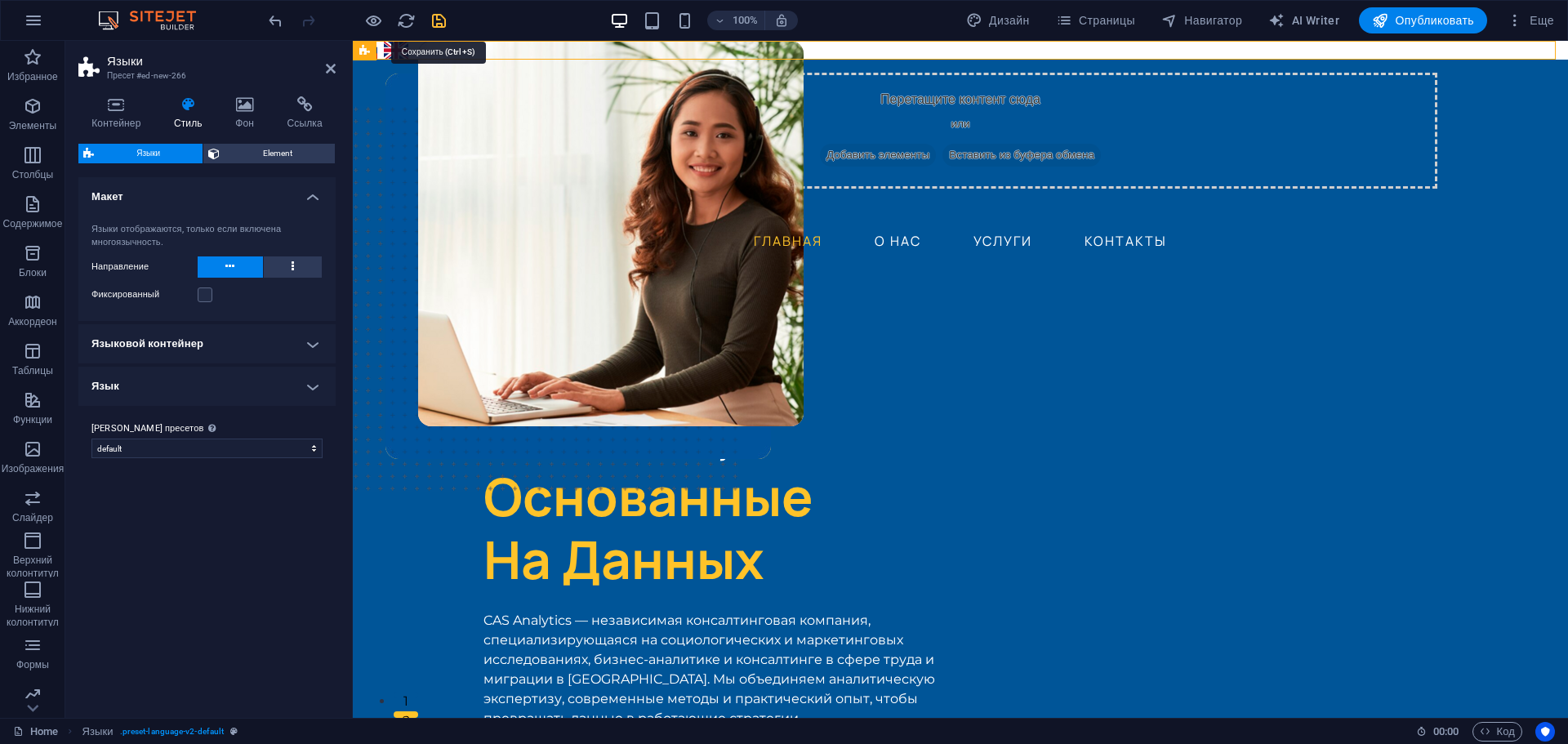
click at [433, 19] on icon "save" at bounding box center [439, 21] width 19 height 19
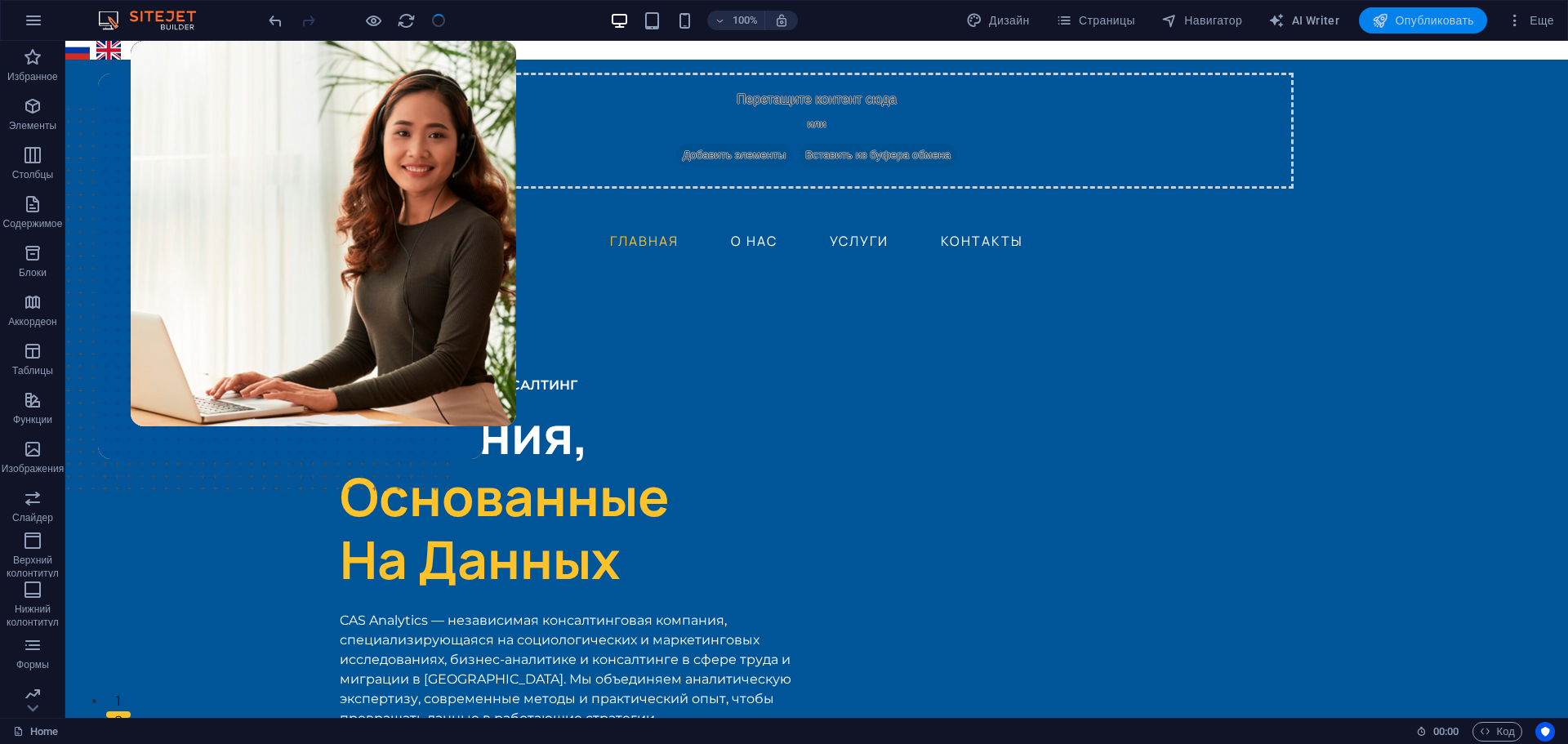
drag, startPoint x: 1445, startPoint y: 14, endPoint x: 1378, endPoint y: 67, distance: 85.4
click at [1445, 14] on span "Опубликовать" at bounding box center [1422, 20] width 102 height 16
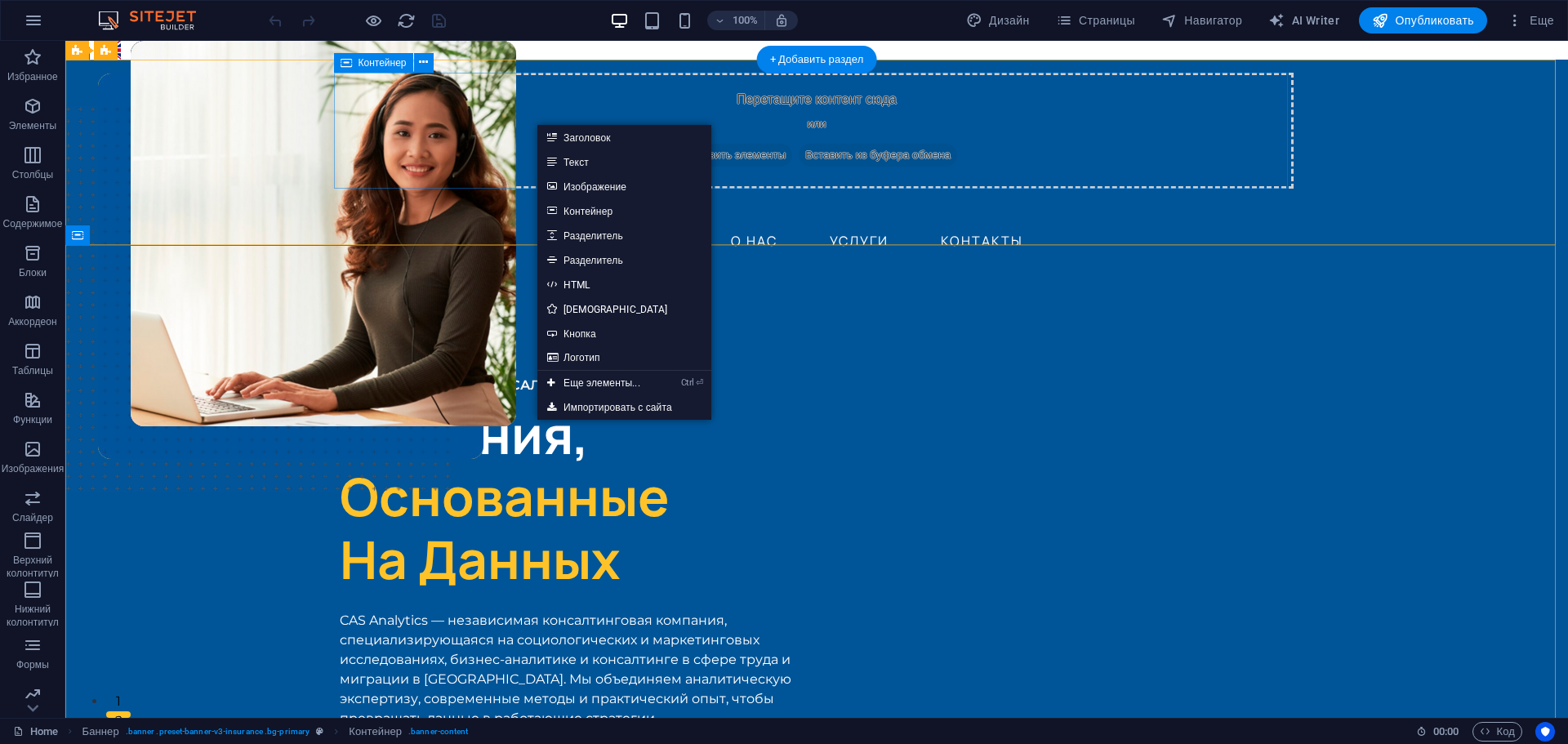
click at [509, 129] on div "Перетащите контент сюда или Добавить элементы Вставить из буфера обмена" at bounding box center [817, 131] width 954 height 116
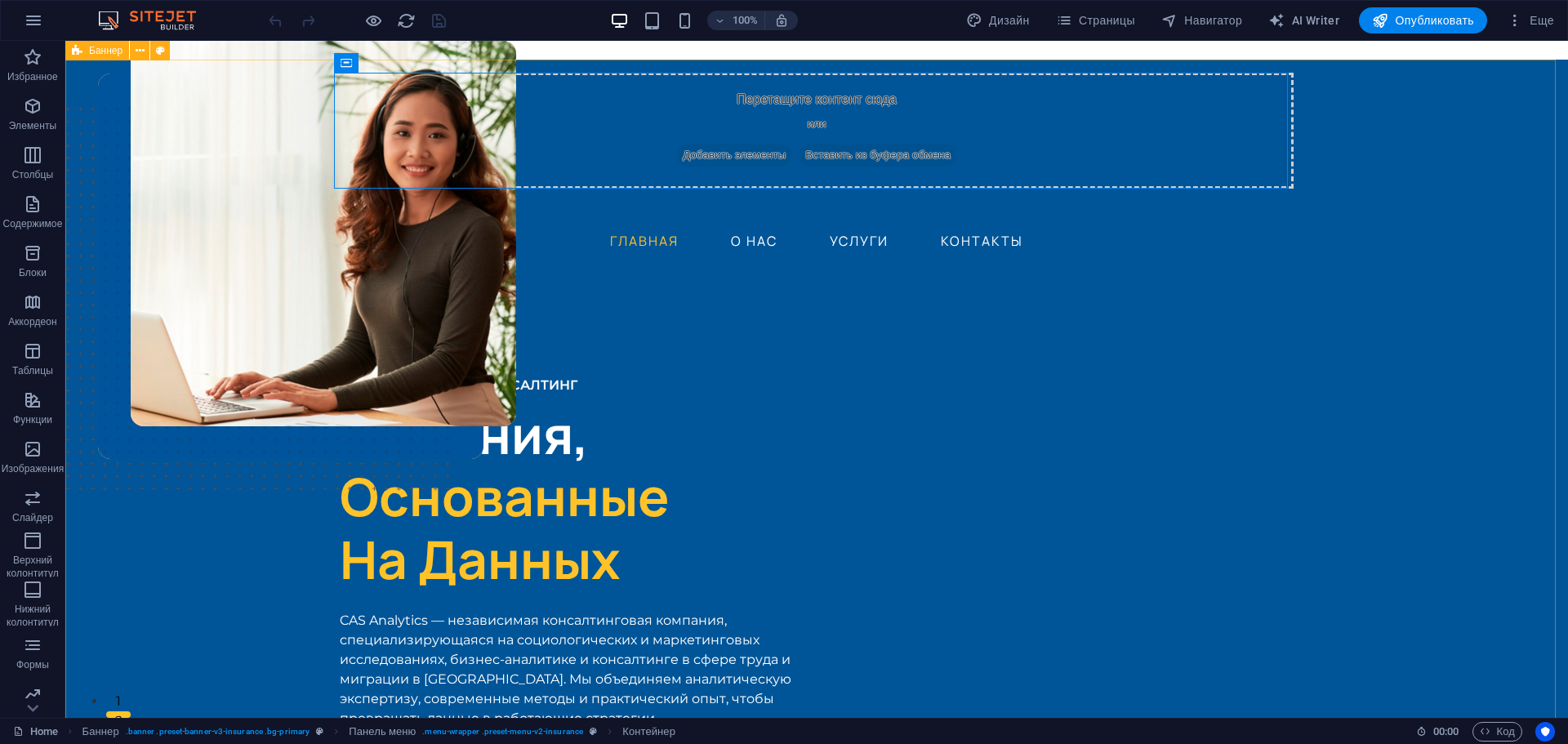
click at [73, 52] on icon at bounding box center [77, 50] width 10 height 20
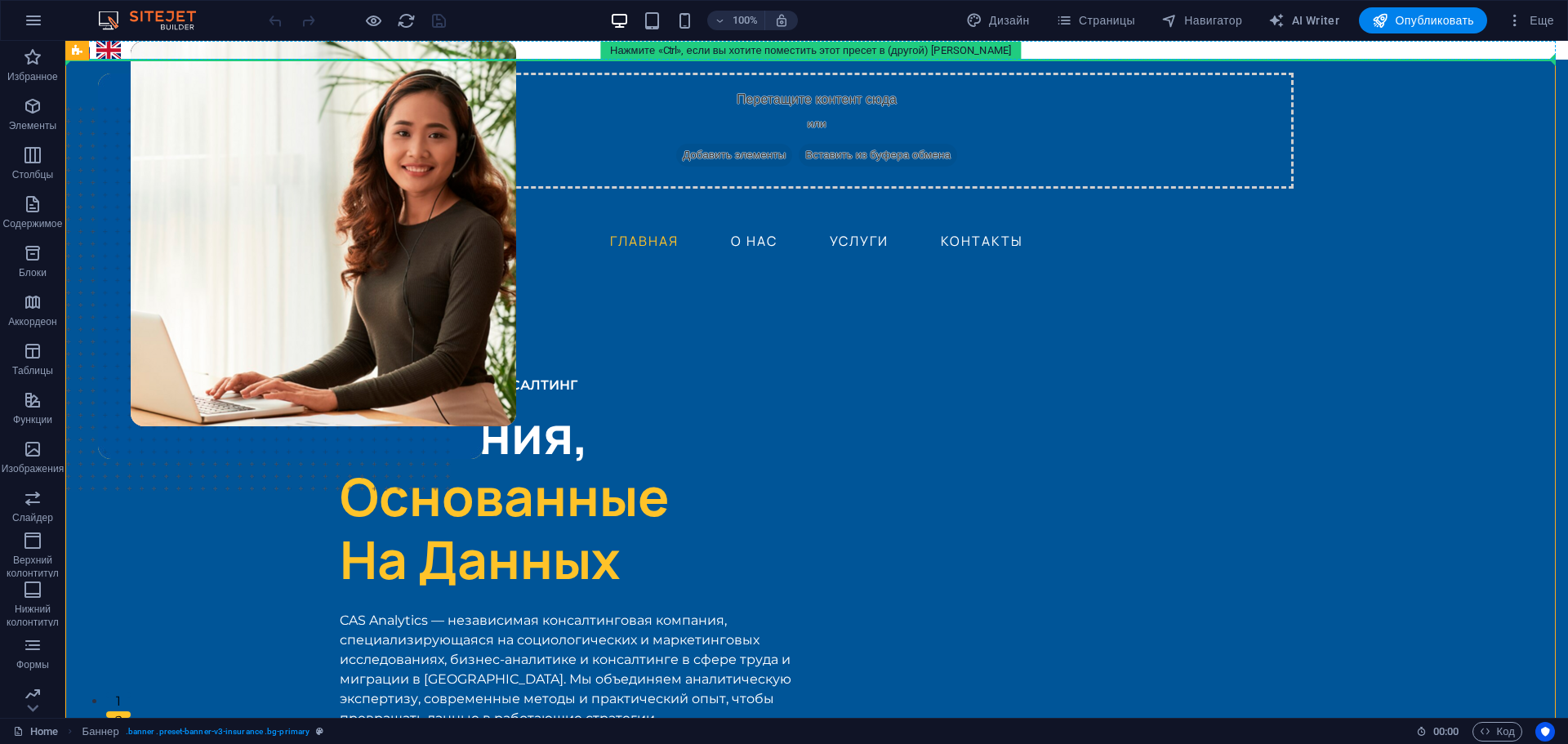
drag, startPoint x: 141, startPoint y: 93, endPoint x: 263, endPoint y: 53, distance: 128.4
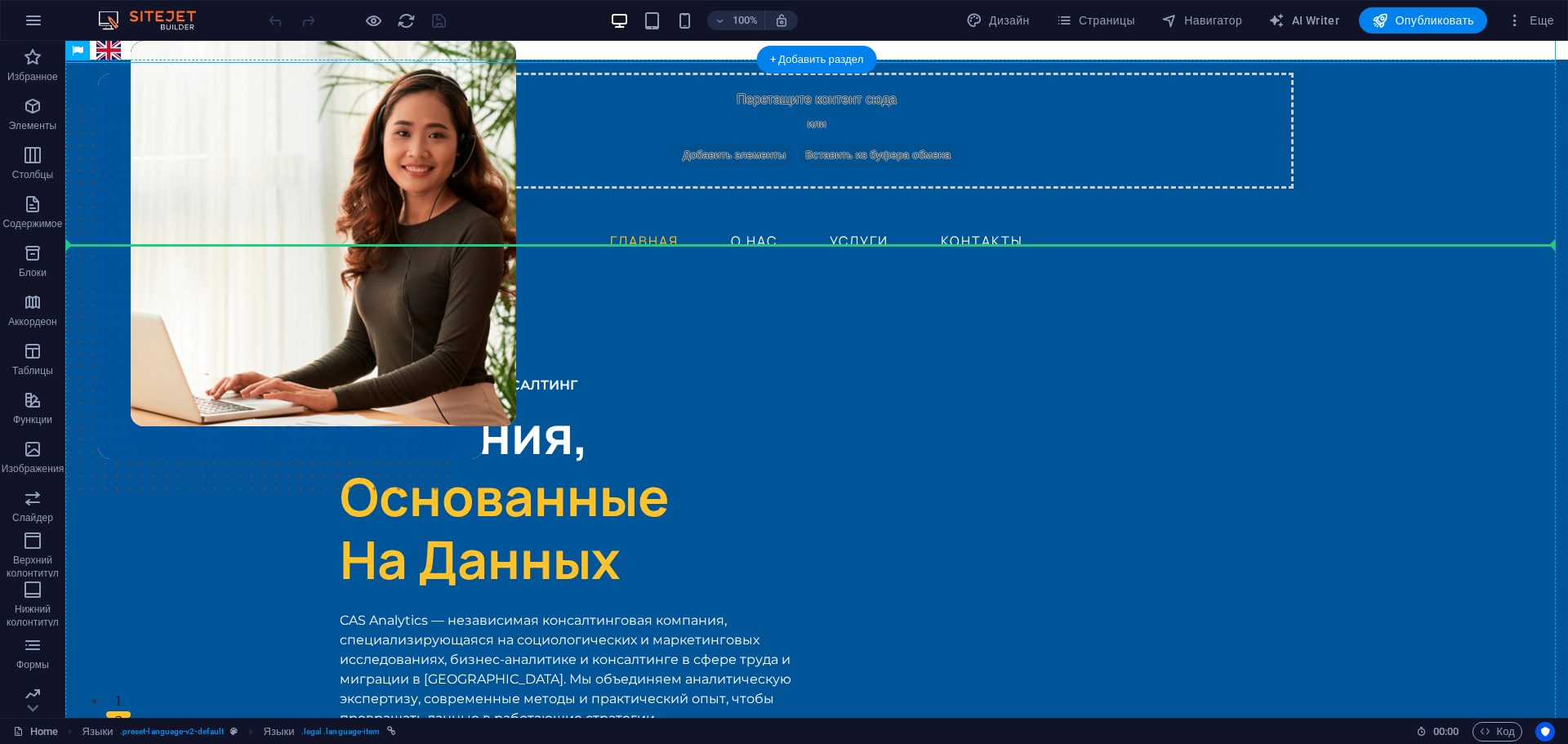
drag, startPoint x: 112, startPoint y: 49, endPoint x: 1100, endPoint y: 227, distance: 1003.9
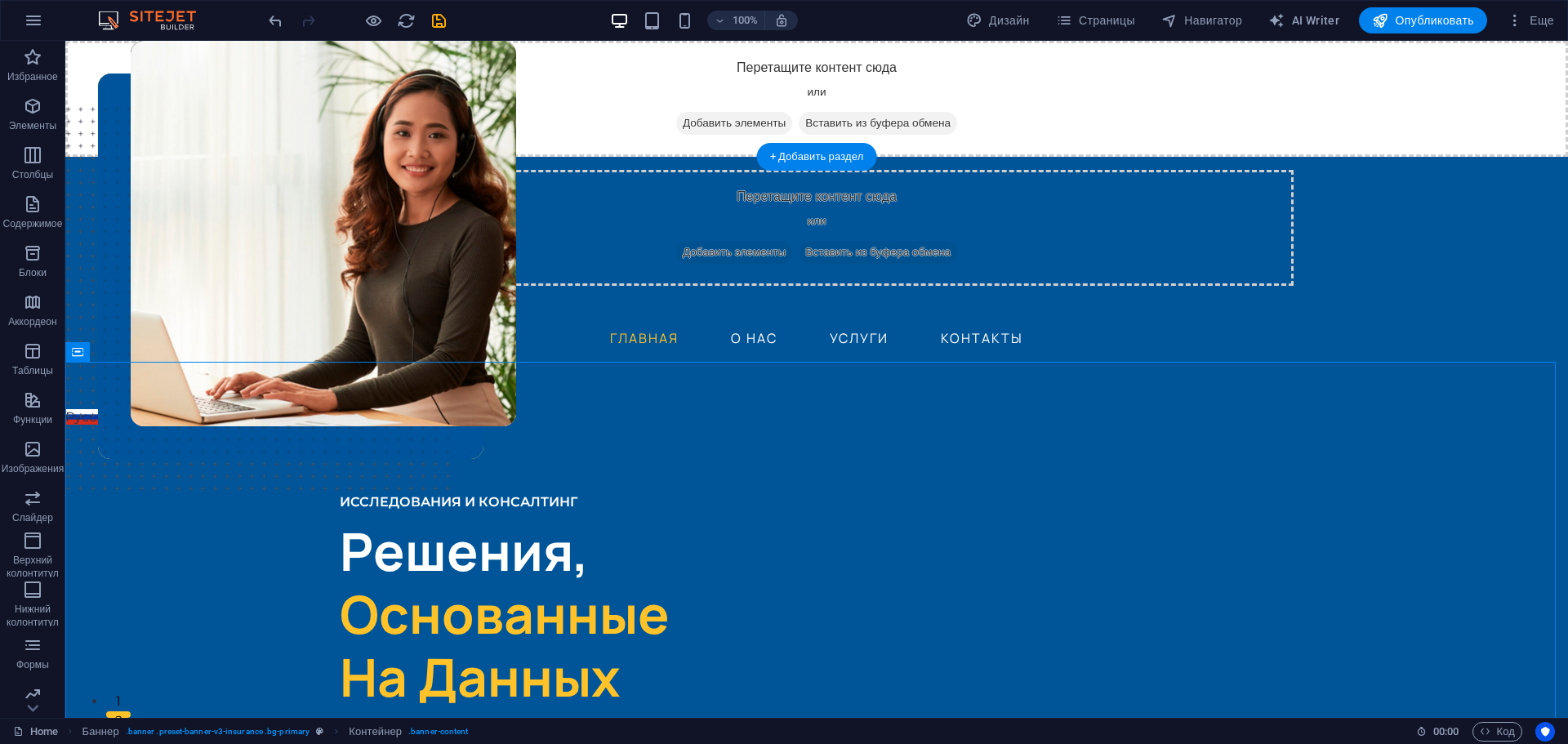
drag, startPoint x: 186, startPoint y: 394, endPoint x: 173, endPoint y: 366, distance: 30.9
drag, startPoint x: 140, startPoint y: 351, endPoint x: 91, endPoint y: 350, distance: 49.0
click at [140, 407] on div "Русский English" at bounding box center [816, 416] width 1503 height 20
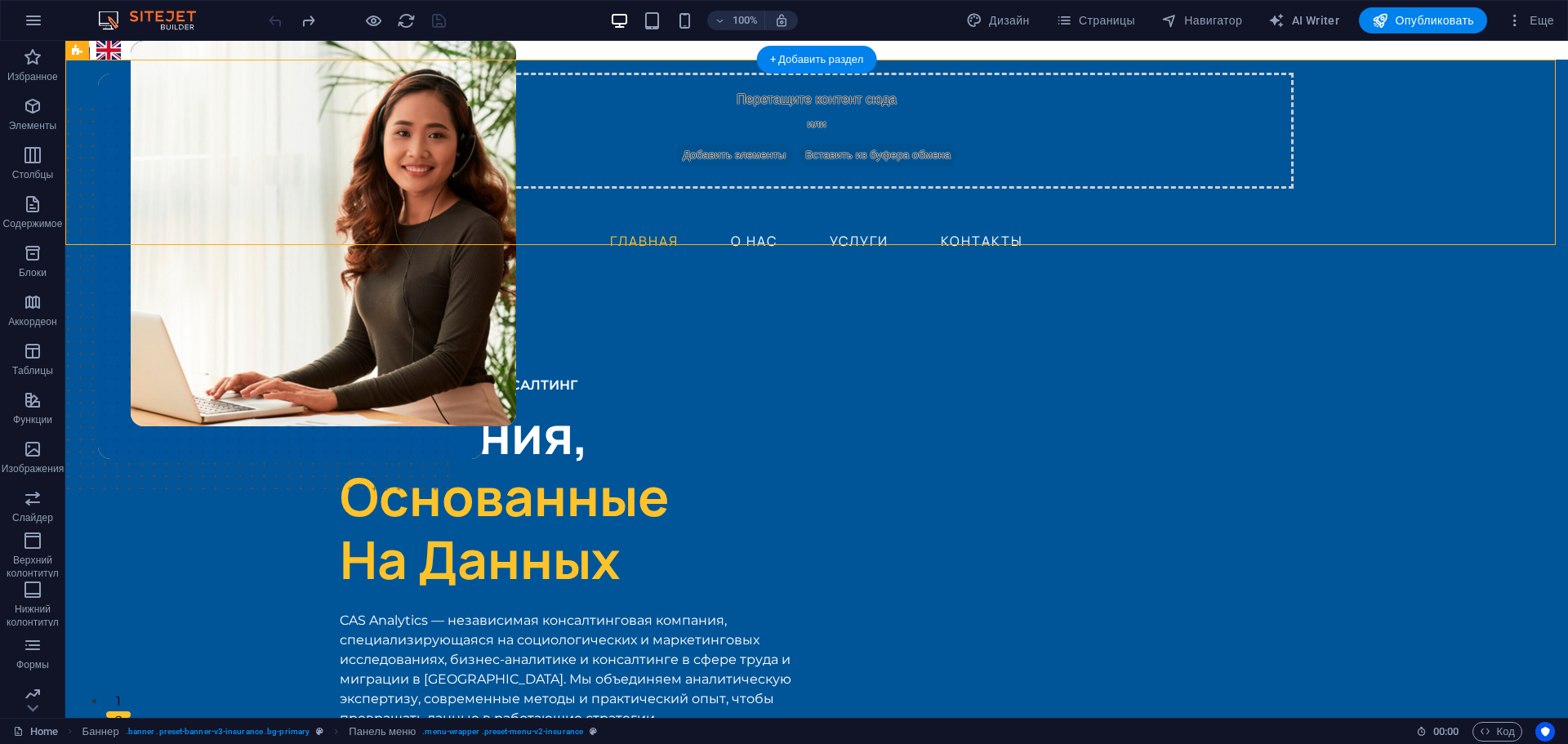
drag, startPoint x: 162, startPoint y: 95, endPoint x: 164, endPoint y: 86, distance: 9.2
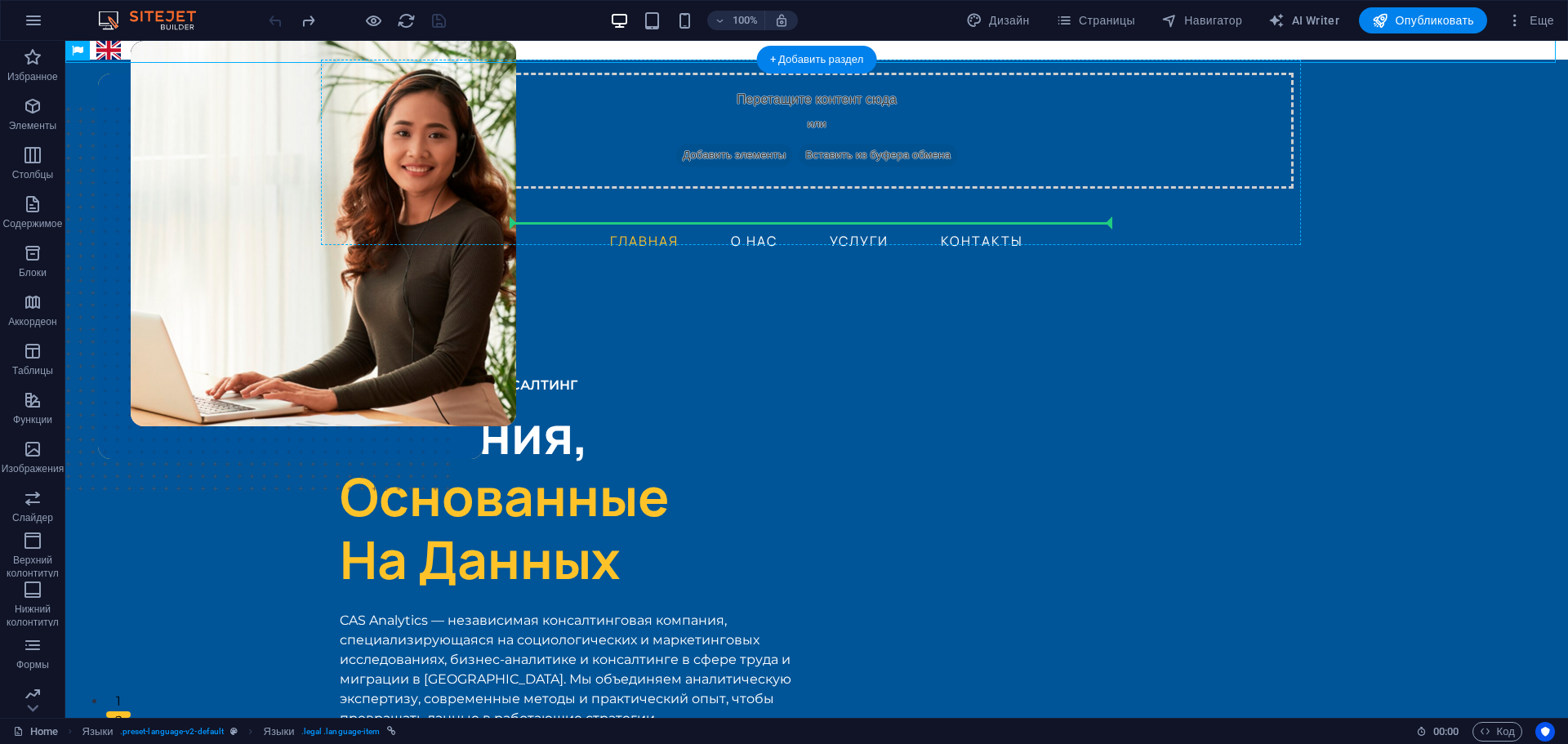
drag, startPoint x: 180, startPoint y: 91, endPoint x: 845, endPoint y: 218, distance: 677.0
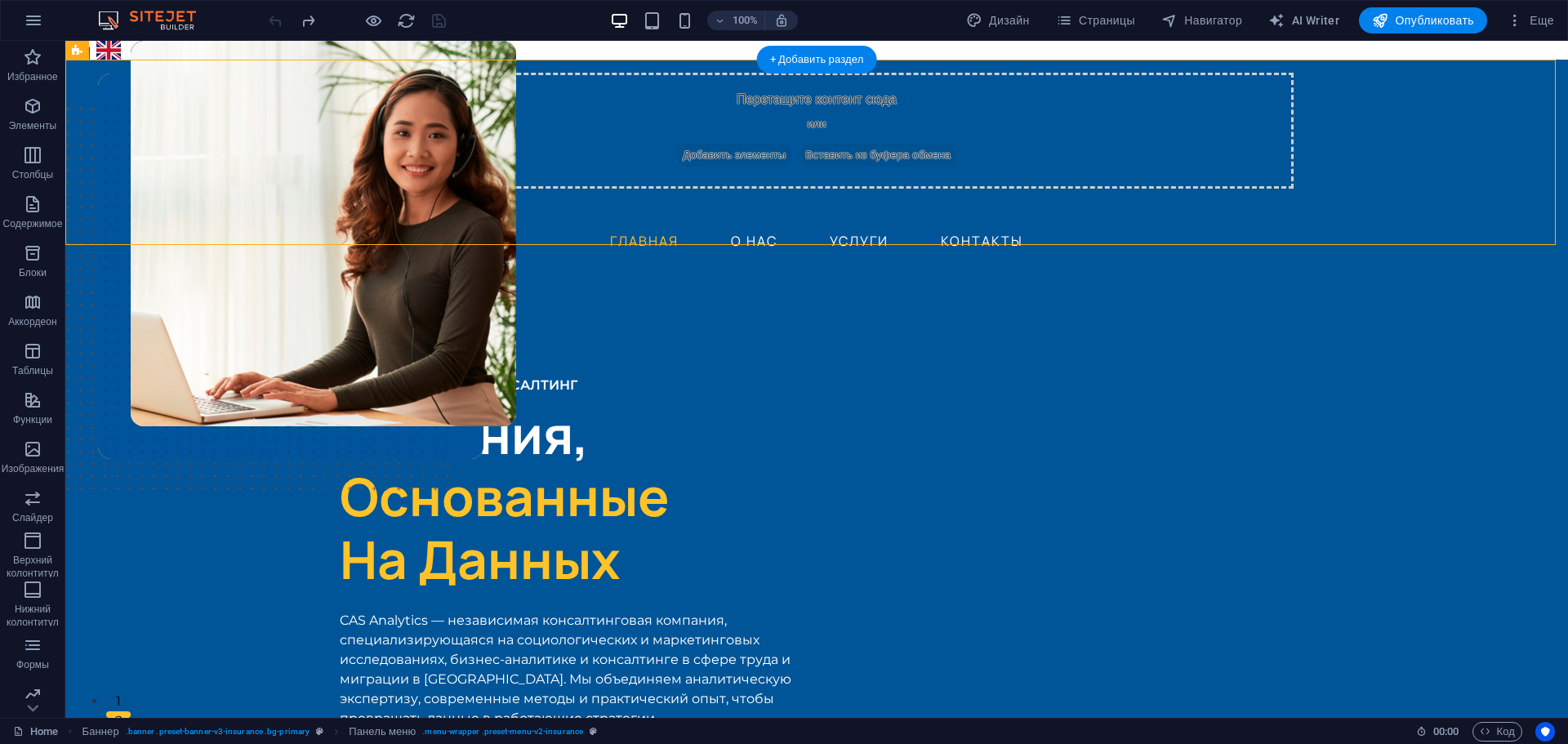
drag, startPoint x: 182, startPoint y: 88, endPoint x: 451, endPoint y: 133, distance: 272.7
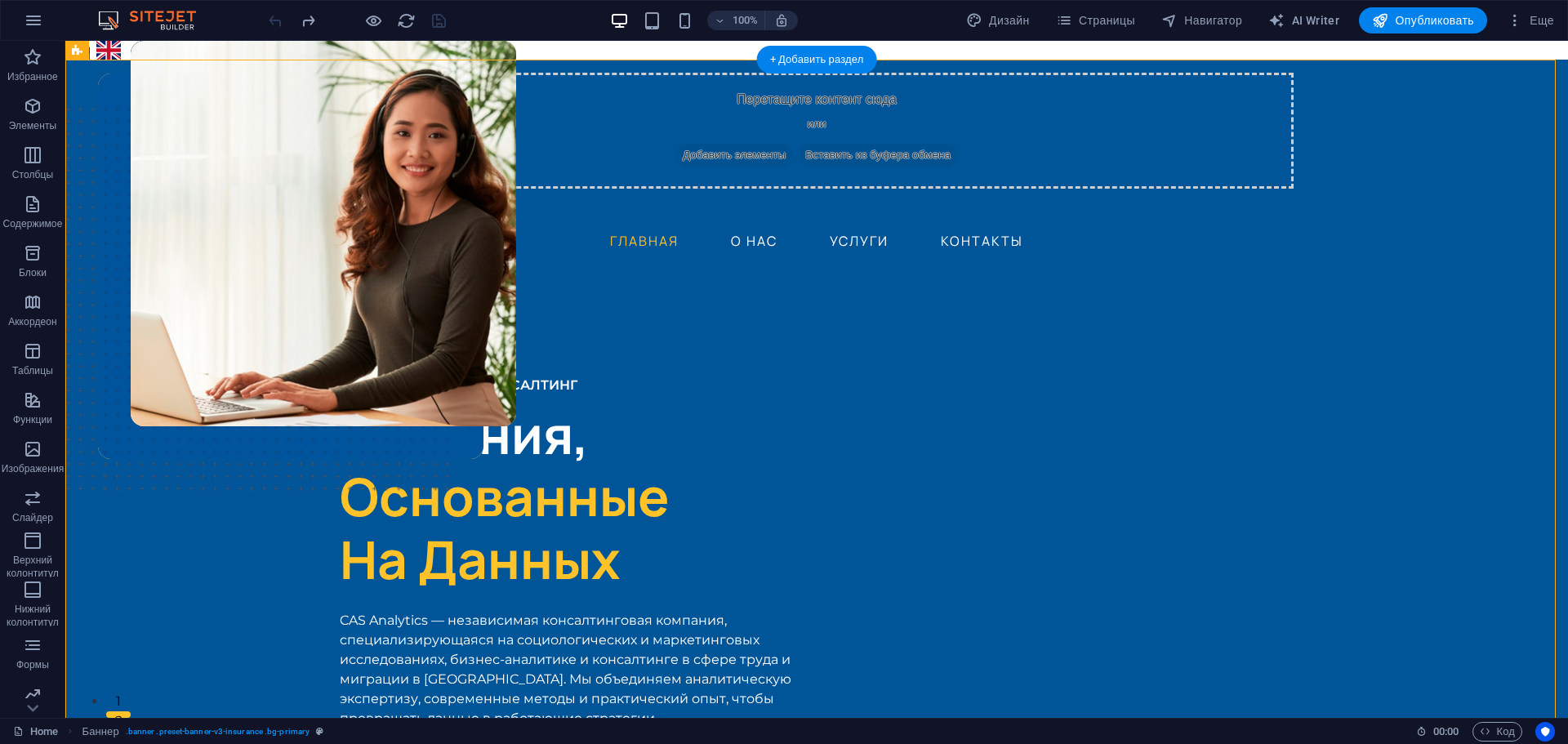
drag, startPoint x: 151, startPoint y: 90, endPoint x: 134, endPoint y: 77, distance: 21.4
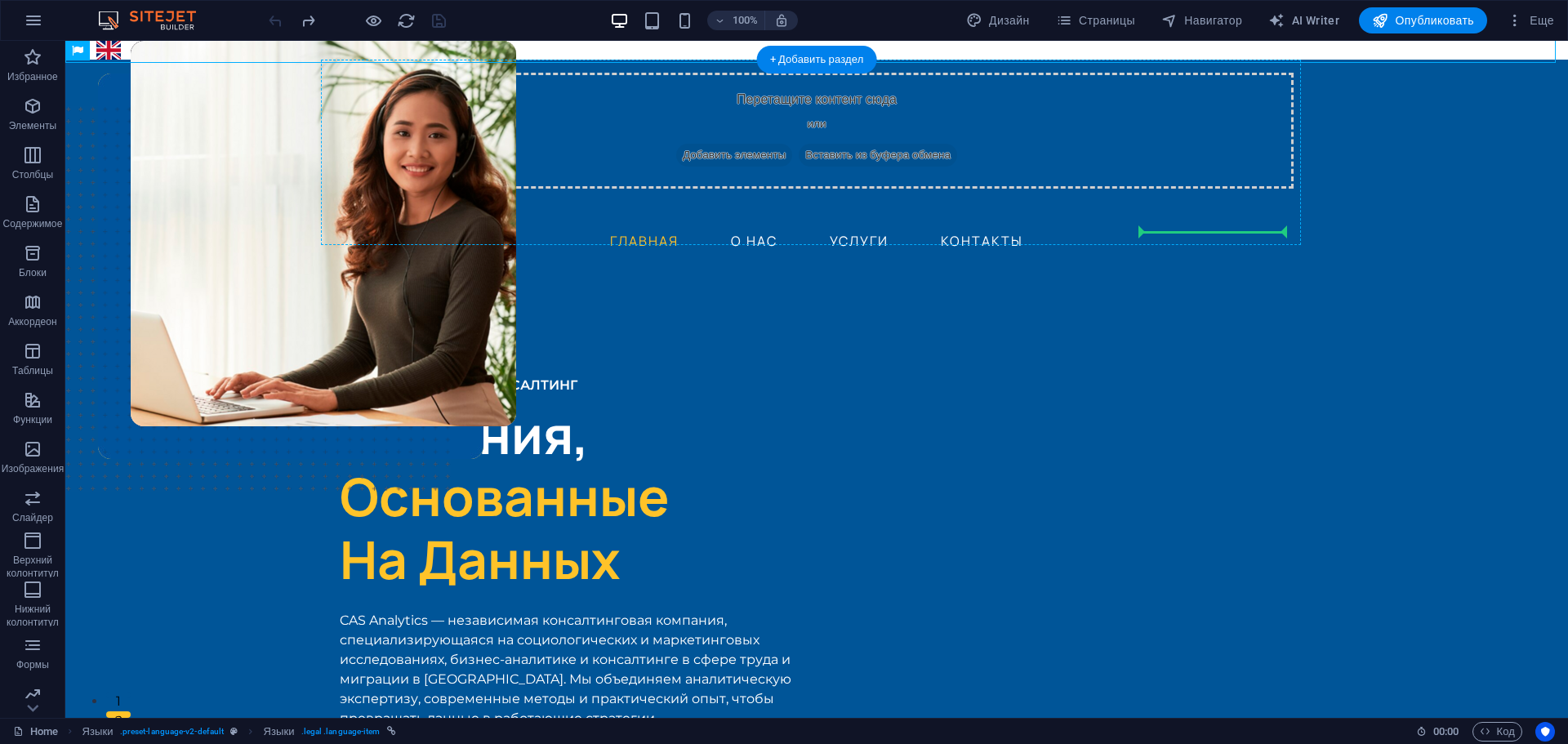
drag, startPoint x: 177, startPoint y: 91, endPoint x: 1255, endPoint y: 221, distance: 1085.8
click at [98, 51] on div "Панель меню" at bounding box center [140, 50] width 92 height 20
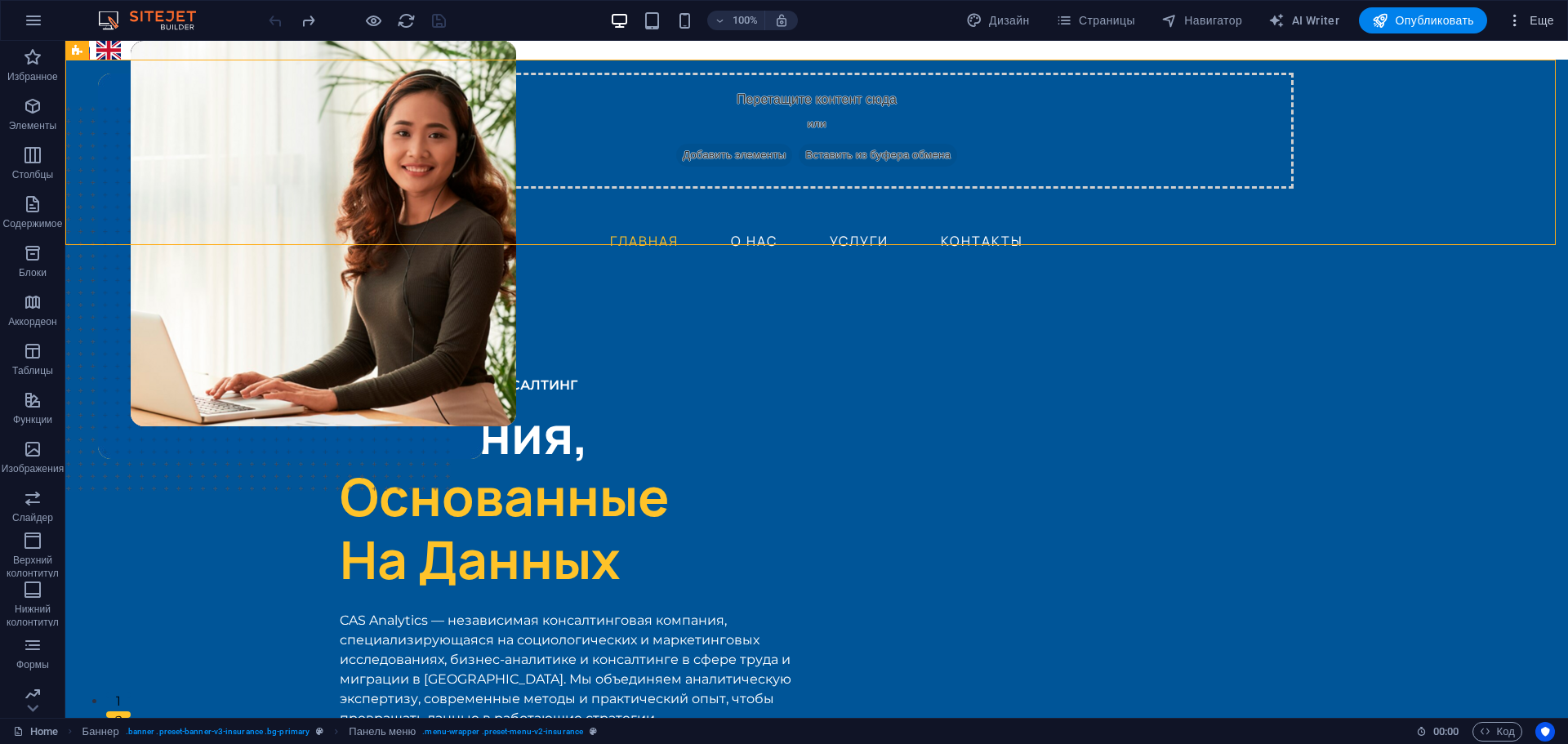
click at [1540, 18] on span "Еще" at bounding box center [1531, 20] width 48 height 16
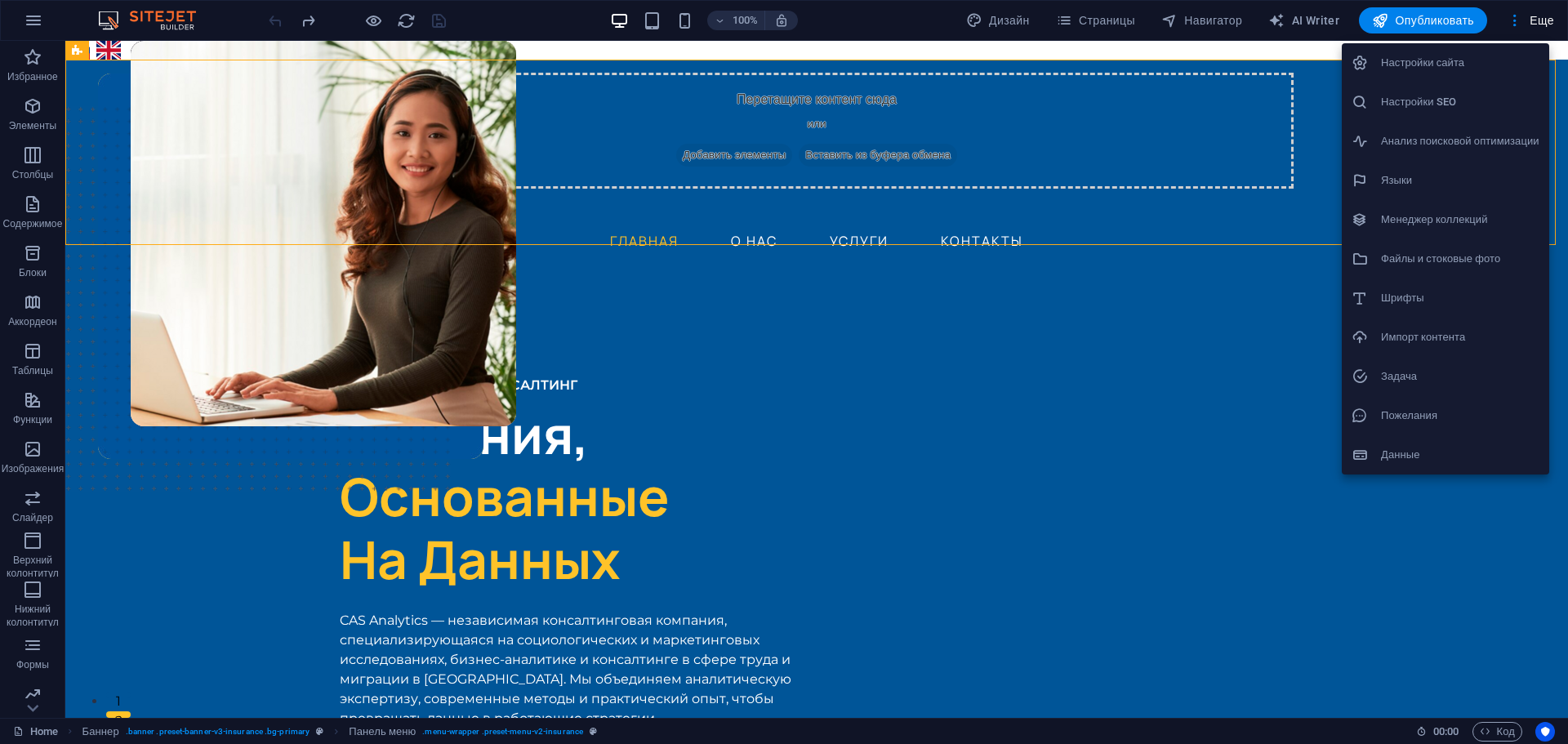
click at [1411, 173] on h6 "Языки" at bounding box center [1461, 180] width 159 height 20
select select "29"
select select "1"
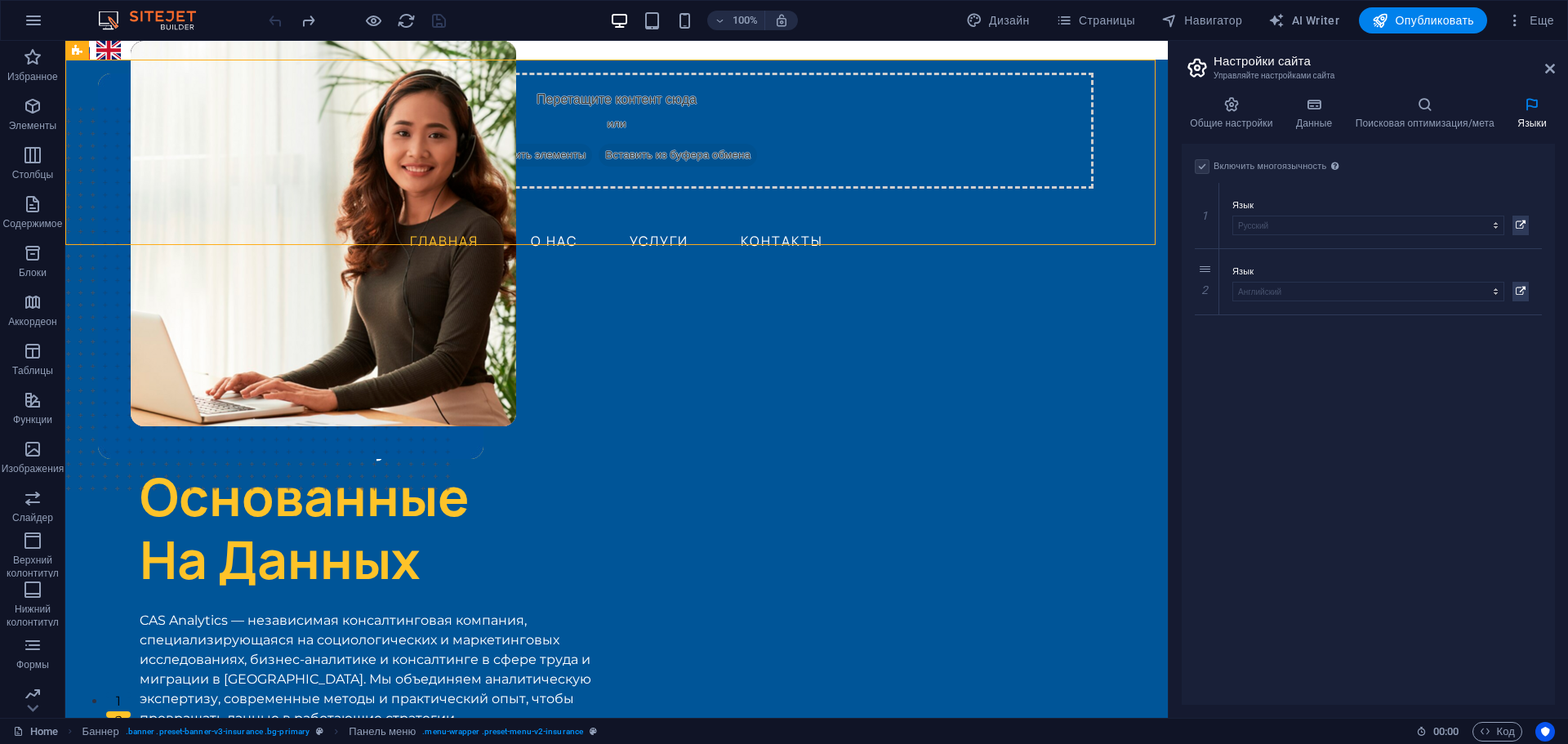
click at [1200, 166] on label at bounding box center [1203, 167] width 15 height 15
click at [1208, 288] on link at bounding box center [1207, 281] width 20 height 20
click at [1208, 245] on icon at bounding box center [1207, 248] width 9 height 11
click at [1278, 295] on select "Албанский Английский Арабский Бенгальский Болгарский Венгерский Вьетнамский Гол…" at bounding box center [1368, 291] width 272 height 20
select select "1"
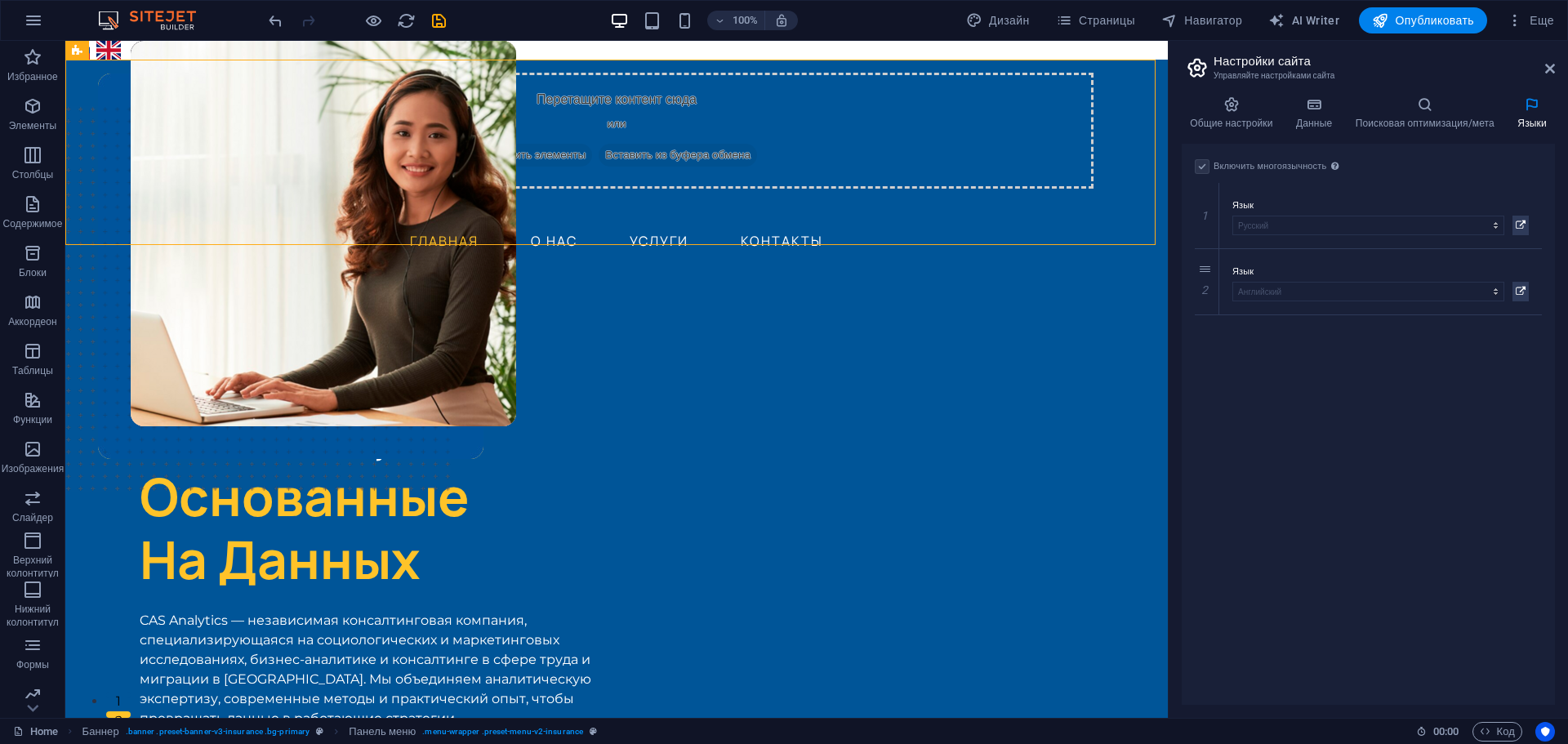
click at [1308, 95] on div "Общие настройки Данные Поисковая оптимизация/мета Языки Название сайта ТесТ2306…" at bounding box center [1369, 400] width 400 height 635
click at [1315, 107] on icon at bounding box center [1314, 104] width 53 height 16
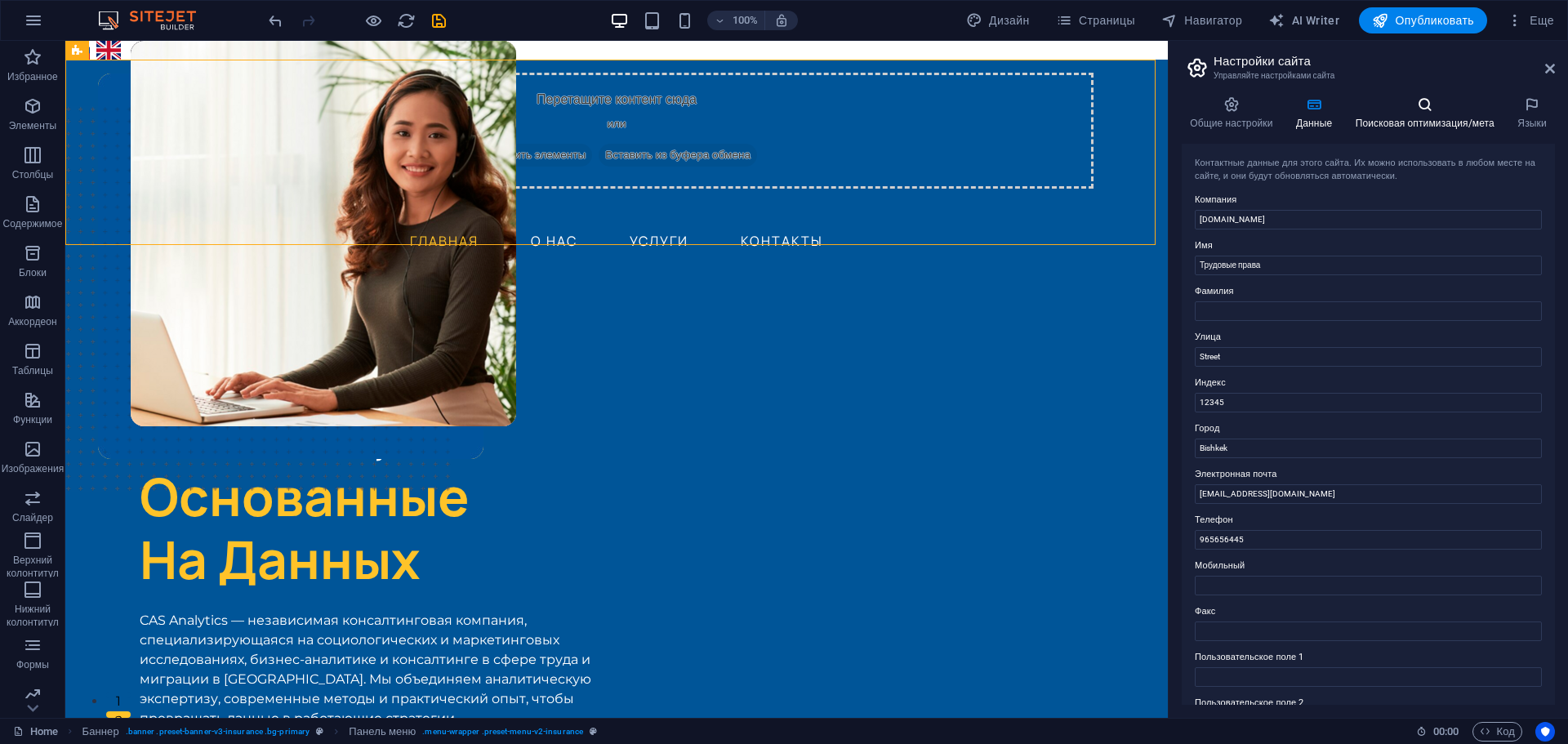
click at [1423, 107] on icon at bounding box center [1424, 104] width 156 height 16
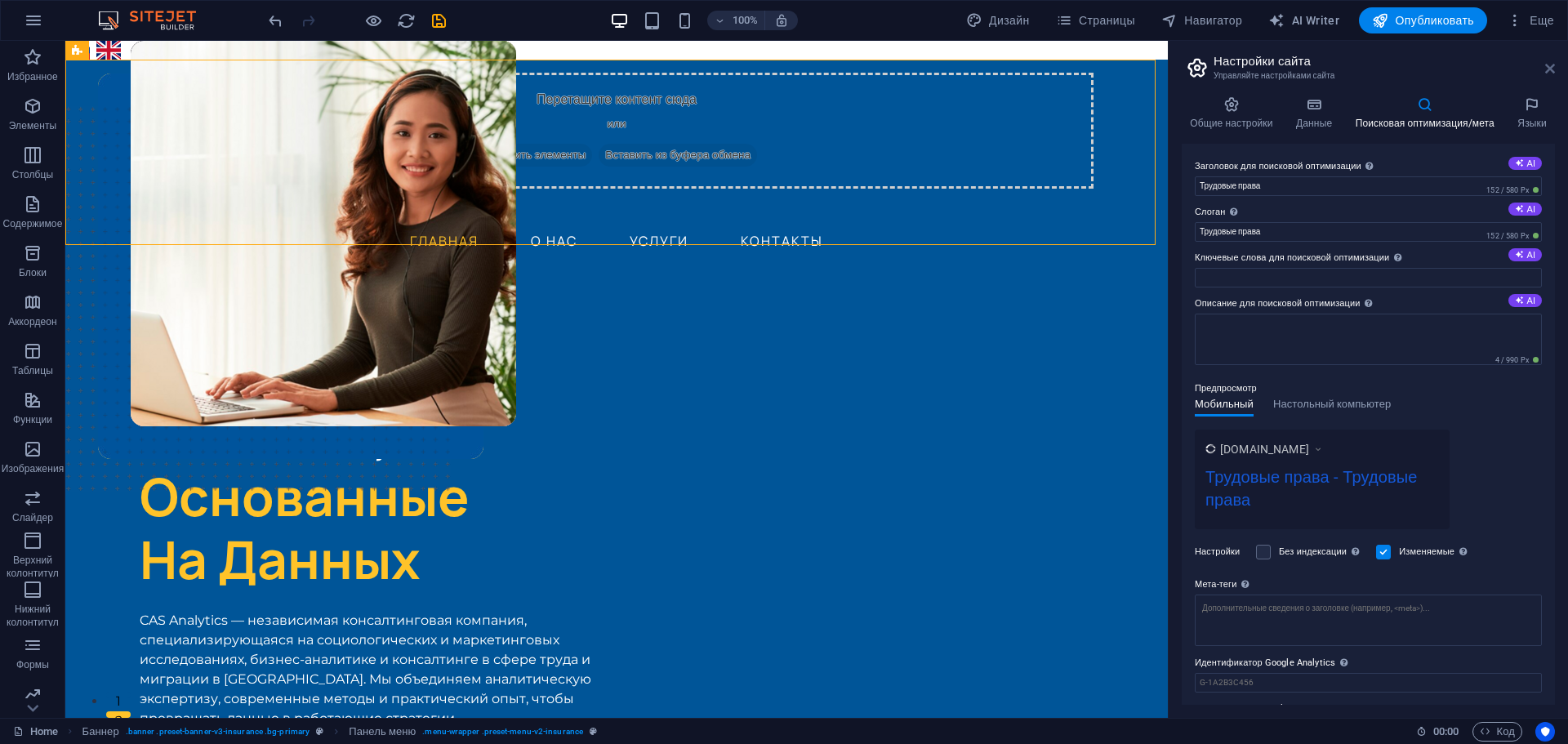
click at [1550, 62] on icon at bounding box center [1550, 68] width 9 height 13
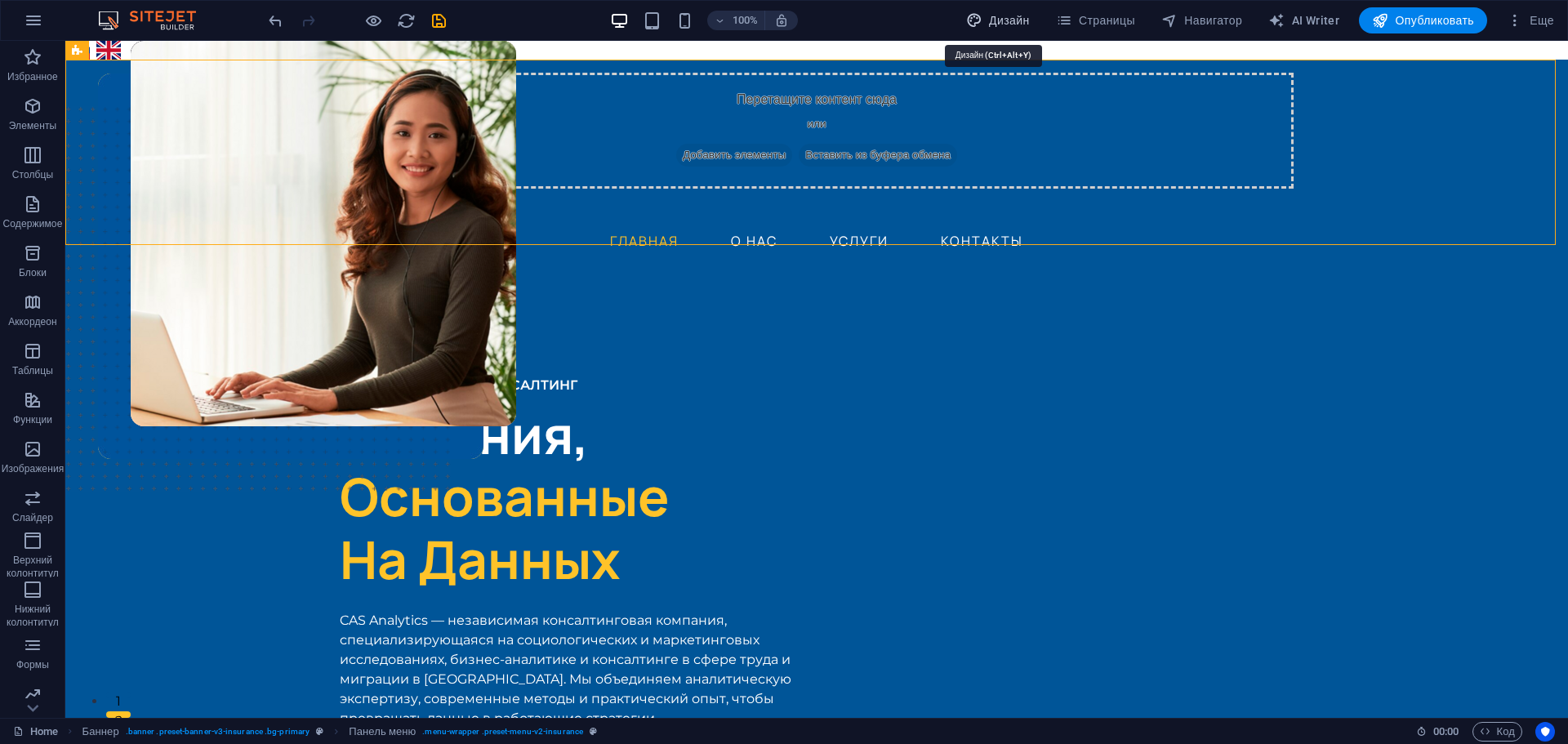
click at [994, 21] on span "Дизайн" at bounding box center [998, 20] width 64 height 16
select select "px"
select select "400"
select select "px"
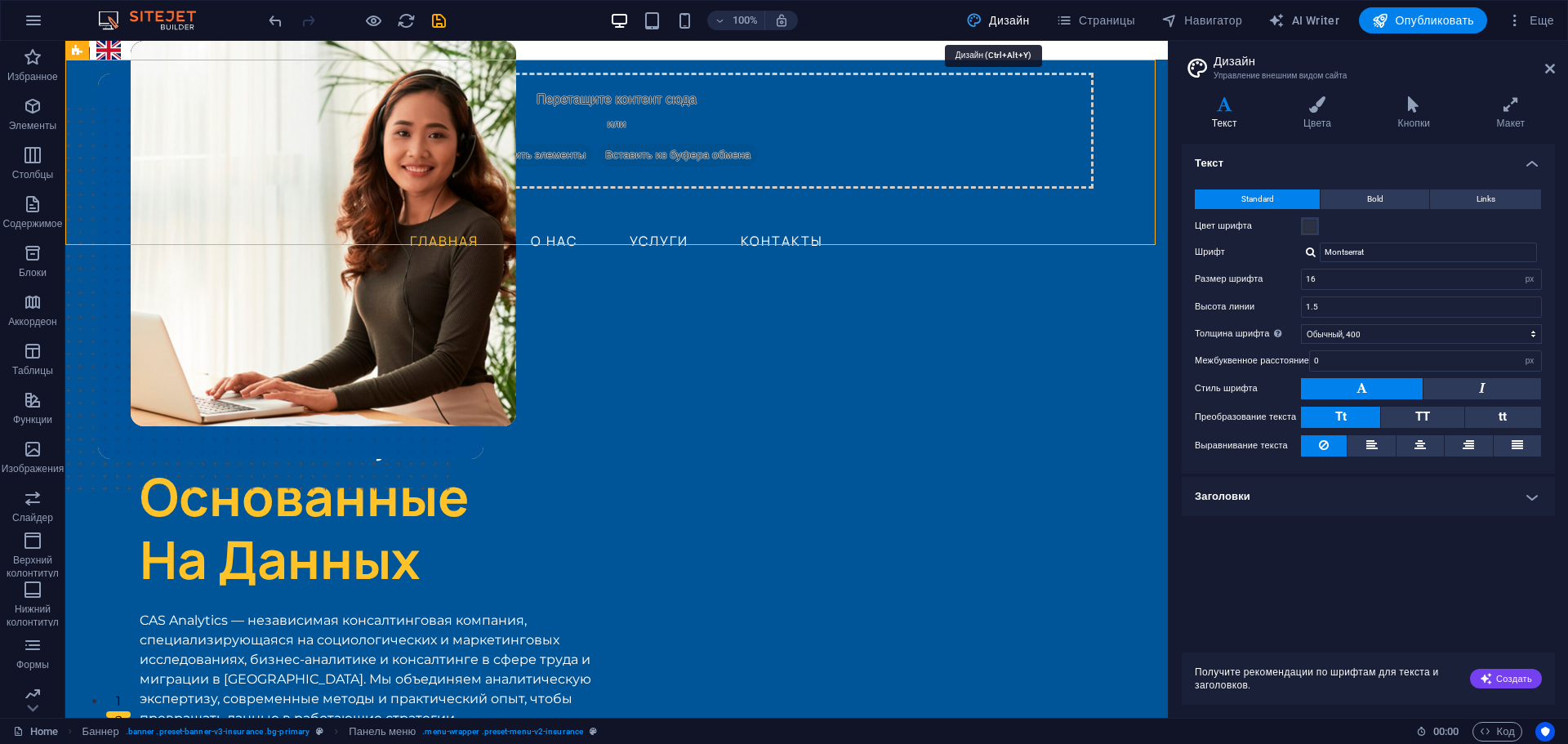
click at [994, 21] on span "Дизайн" at bounding box center [998, 20] width 64 height 16
click at [1077, 21] on span "Страницы" at bounding box center [1095, 20] width 79 height 16
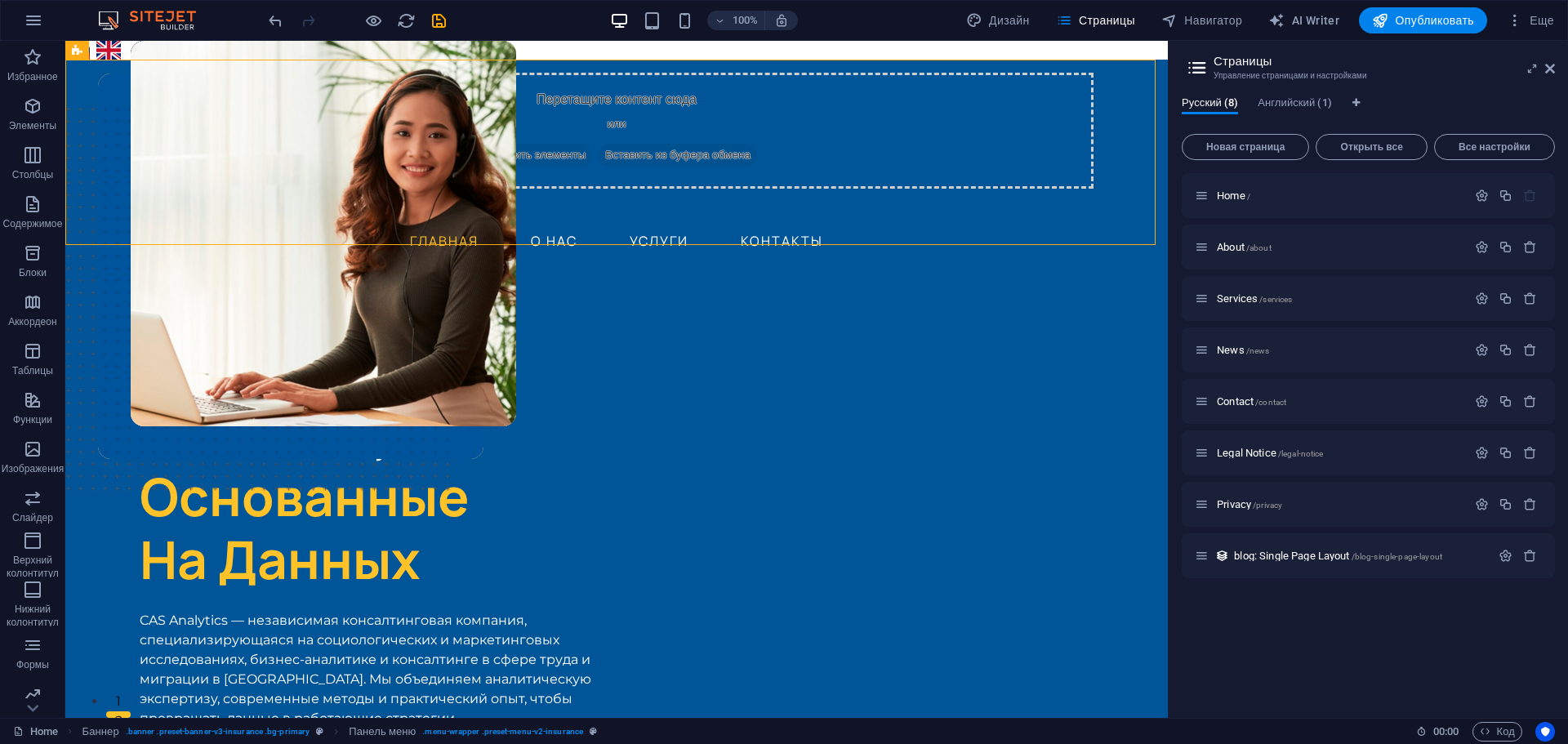
click at [1279, 94] on div "Русский (8) Английский (1) Новая страница Открыть все Все настройки Home / Abou…" at bounding box center [1369, 400] width 400 height 635
click at [1279, 101] on span "Английский (1)" at bounding box center [1294, 105] width 74 height 22
click at [1495, 249] on span "Перевести" at bounding box center [1509, 247] width 51 height 13
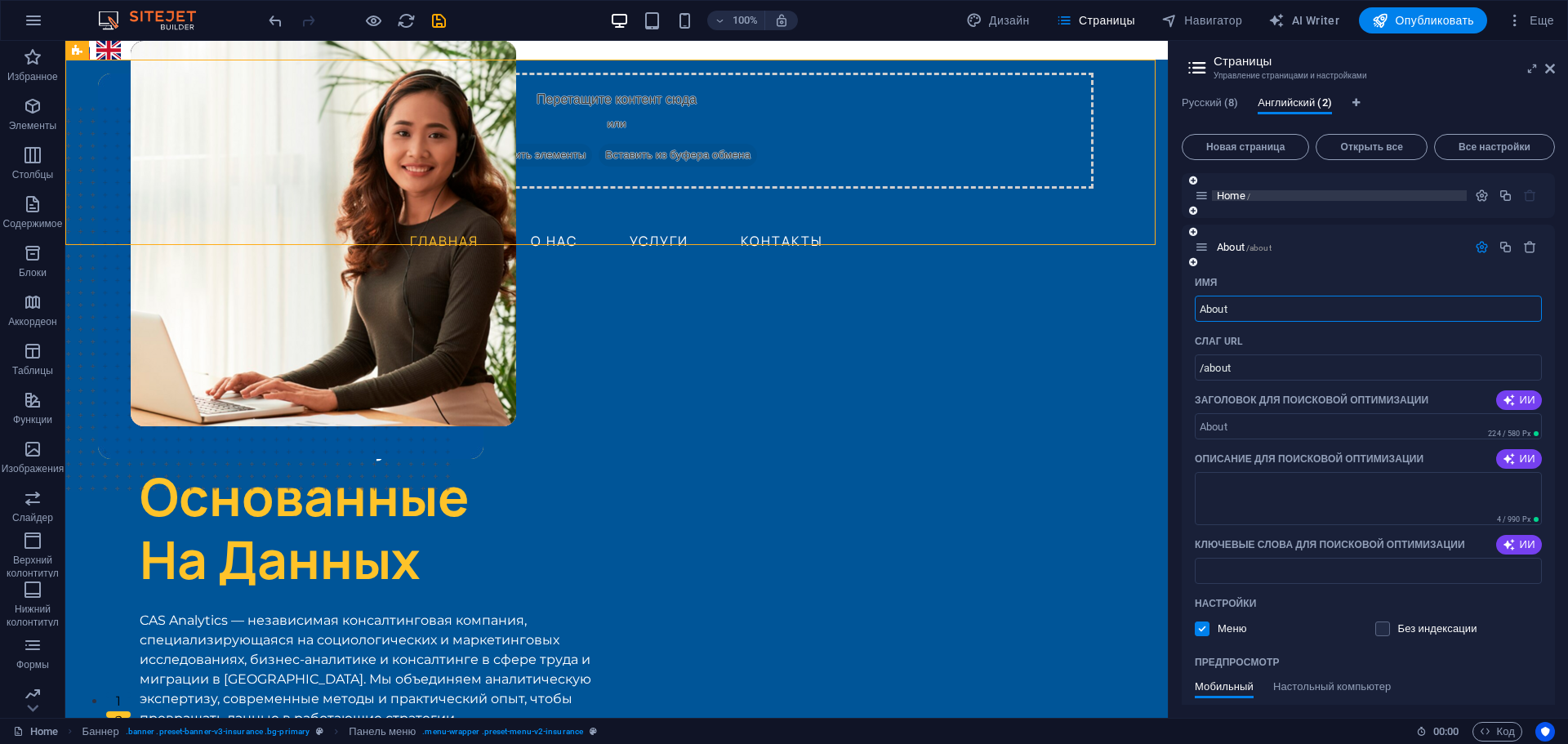
click at [1239, 193] on span "Home /" at bounding box center [1234, 195] width 34 height 12
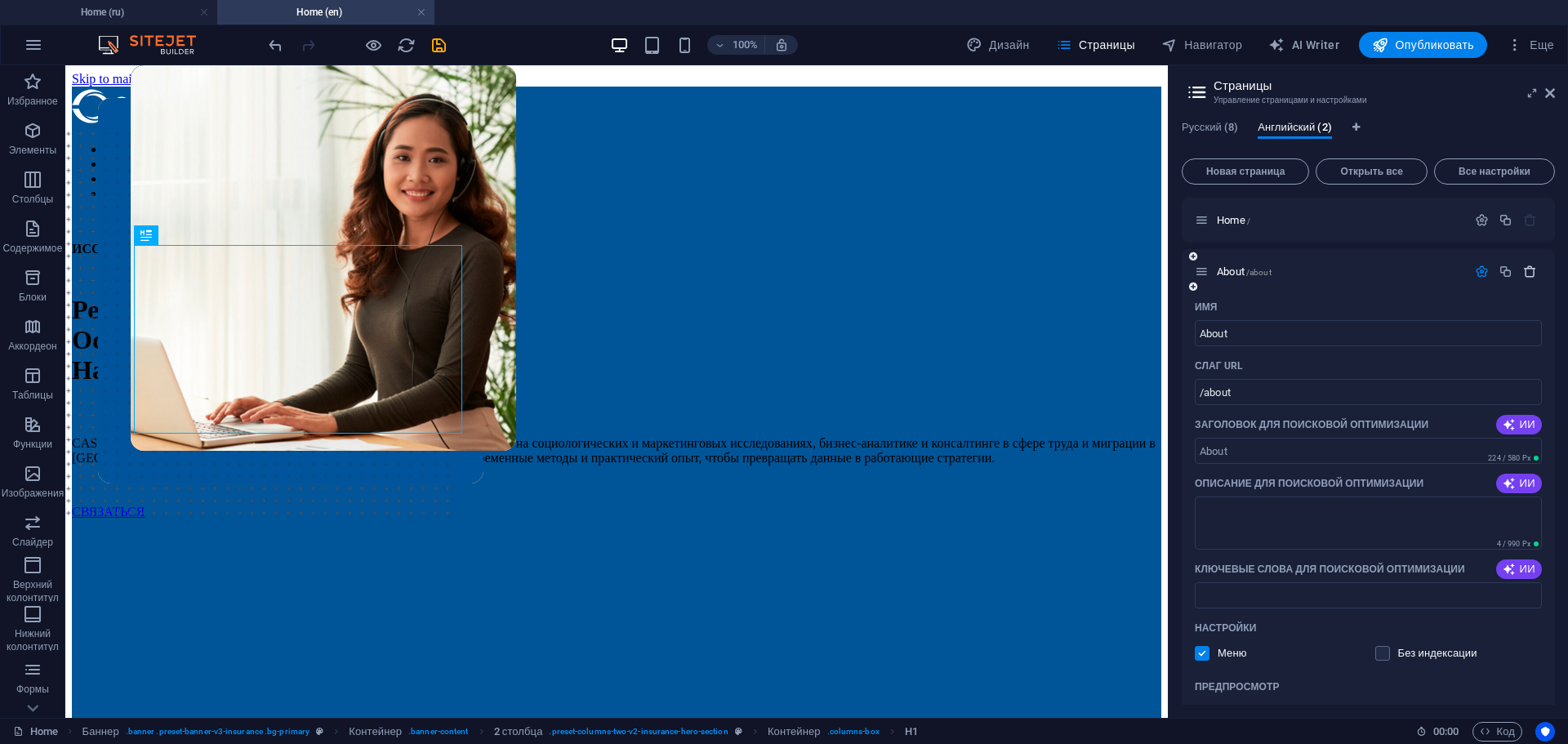
click at [1519, 265] on button "button" at bounding box center [1530, 271] width 23 height 14
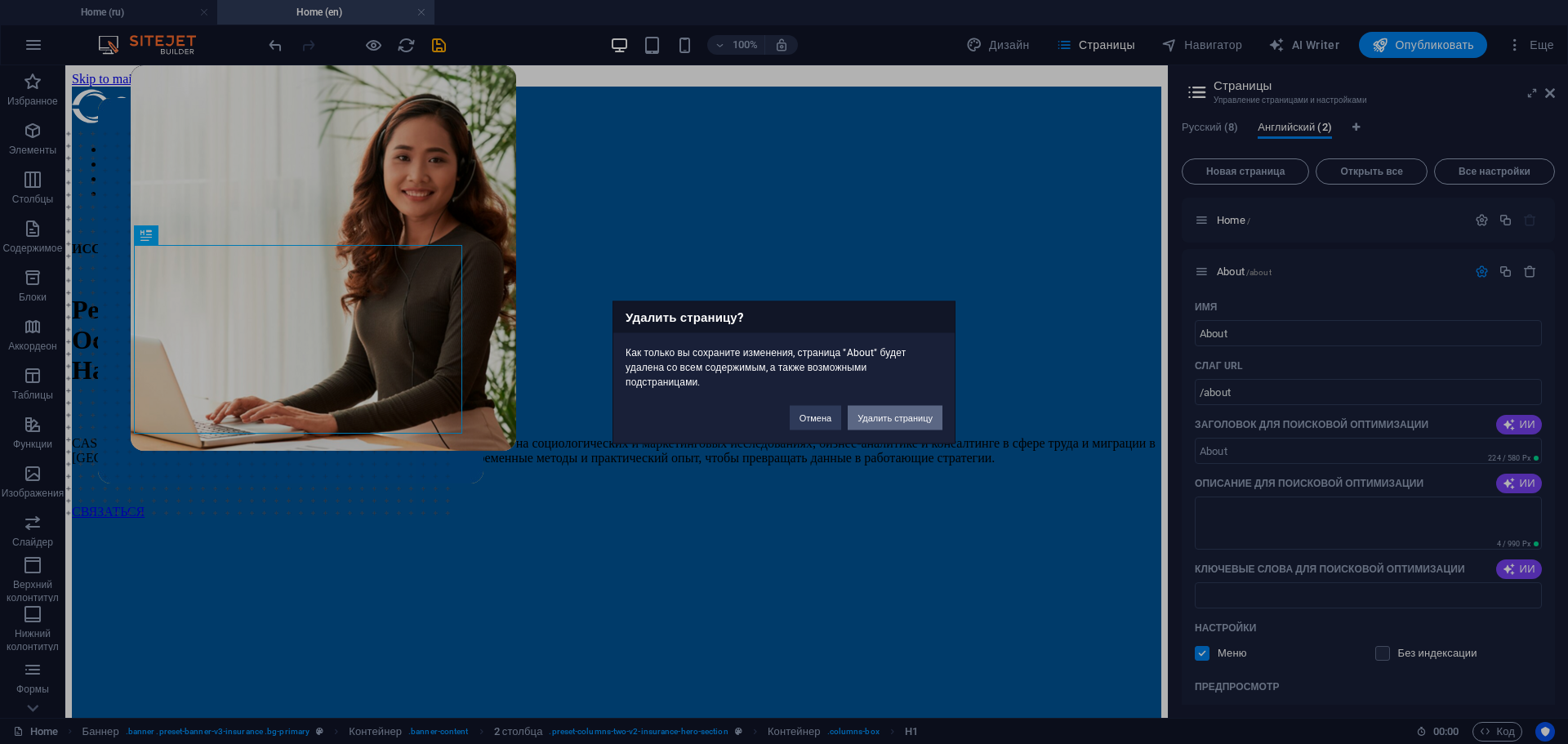
click at [916, 416] on button "Удалить страницу" at bounding box center [895, 417] width 94 height 24
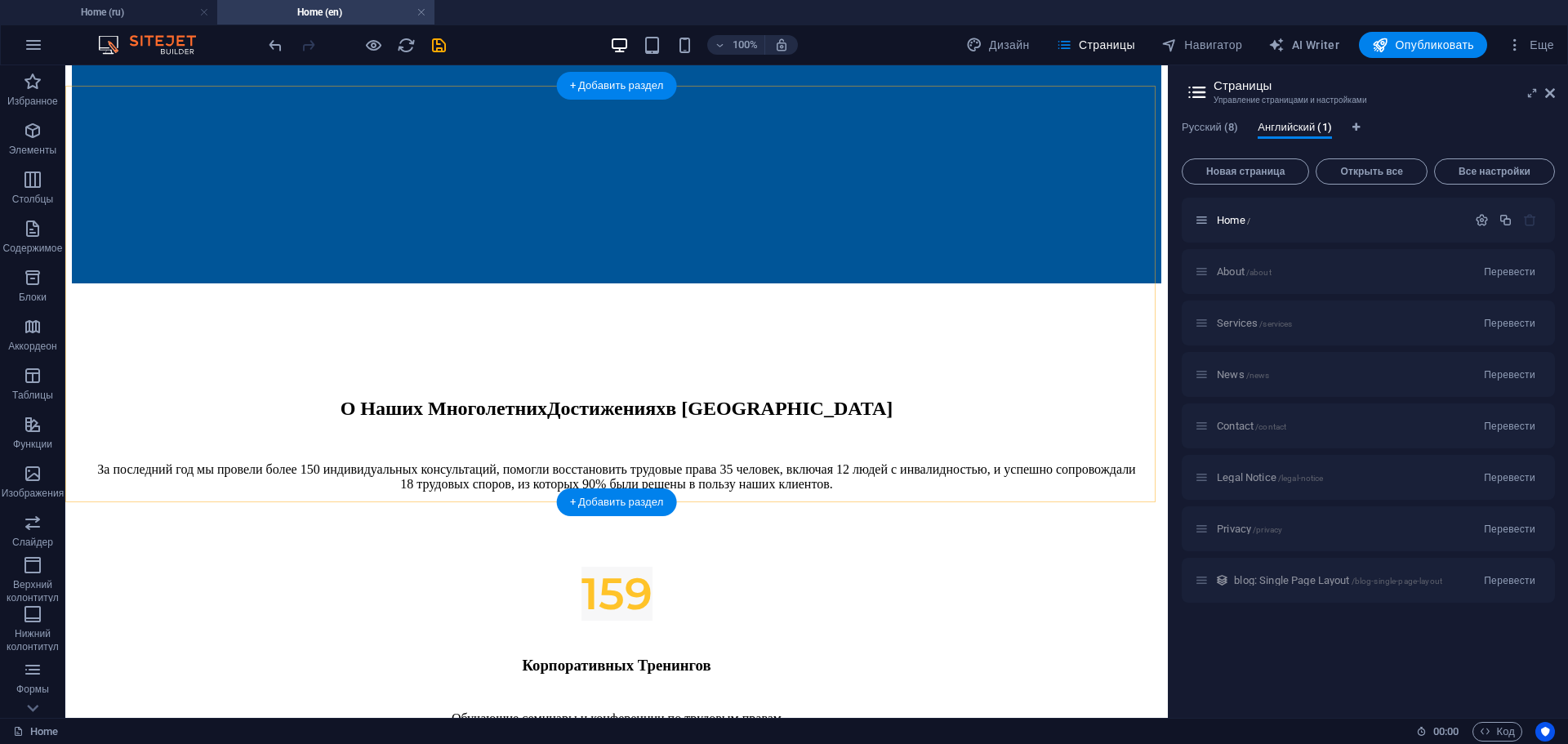
scroll to position [408, 0]
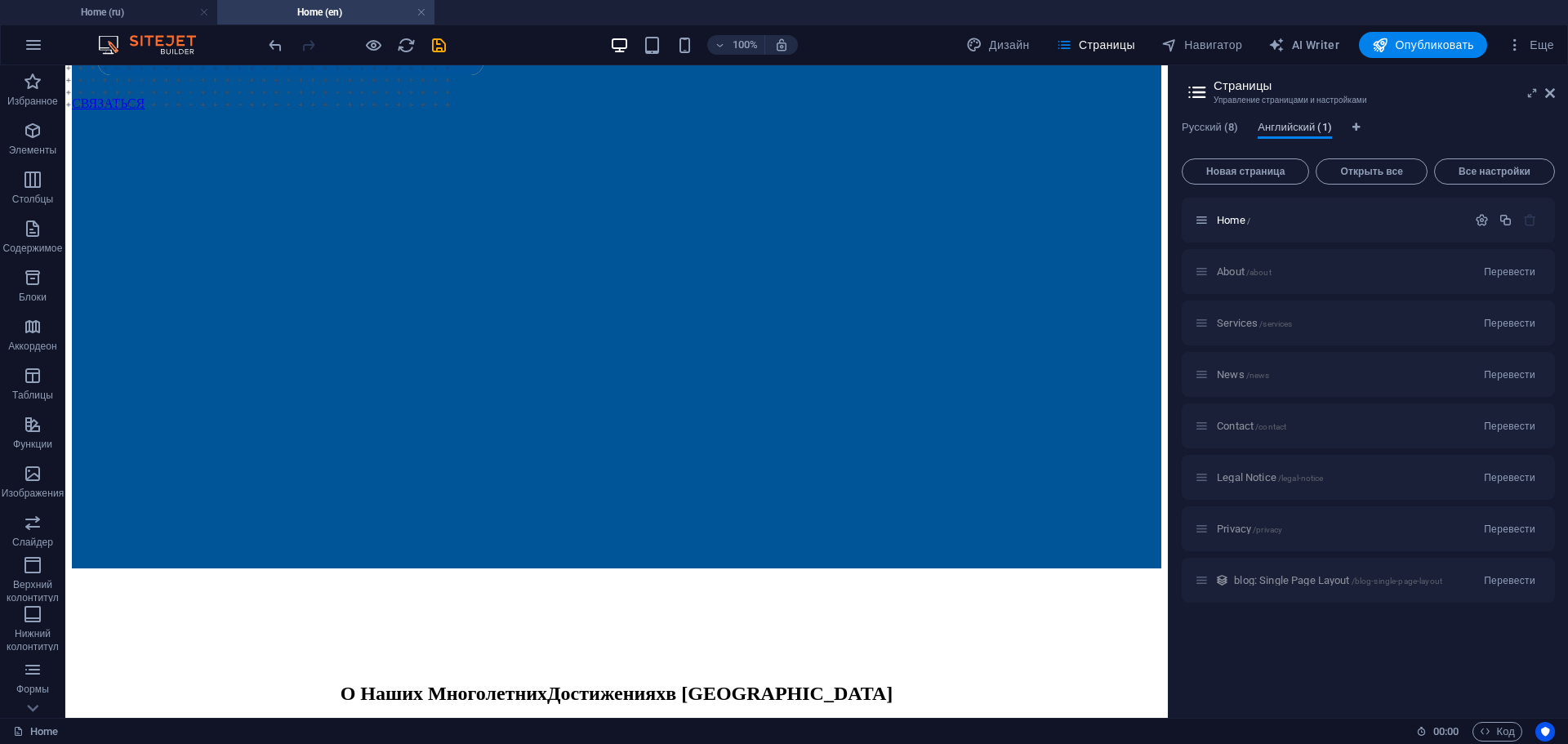
click at [1314, 127] on span "Английский (1)" at bounding box center [1294, 129] width 74 height 22
click at [1487, 222] on icon "button" at bounding box center [1482, 219] width 14 height 14
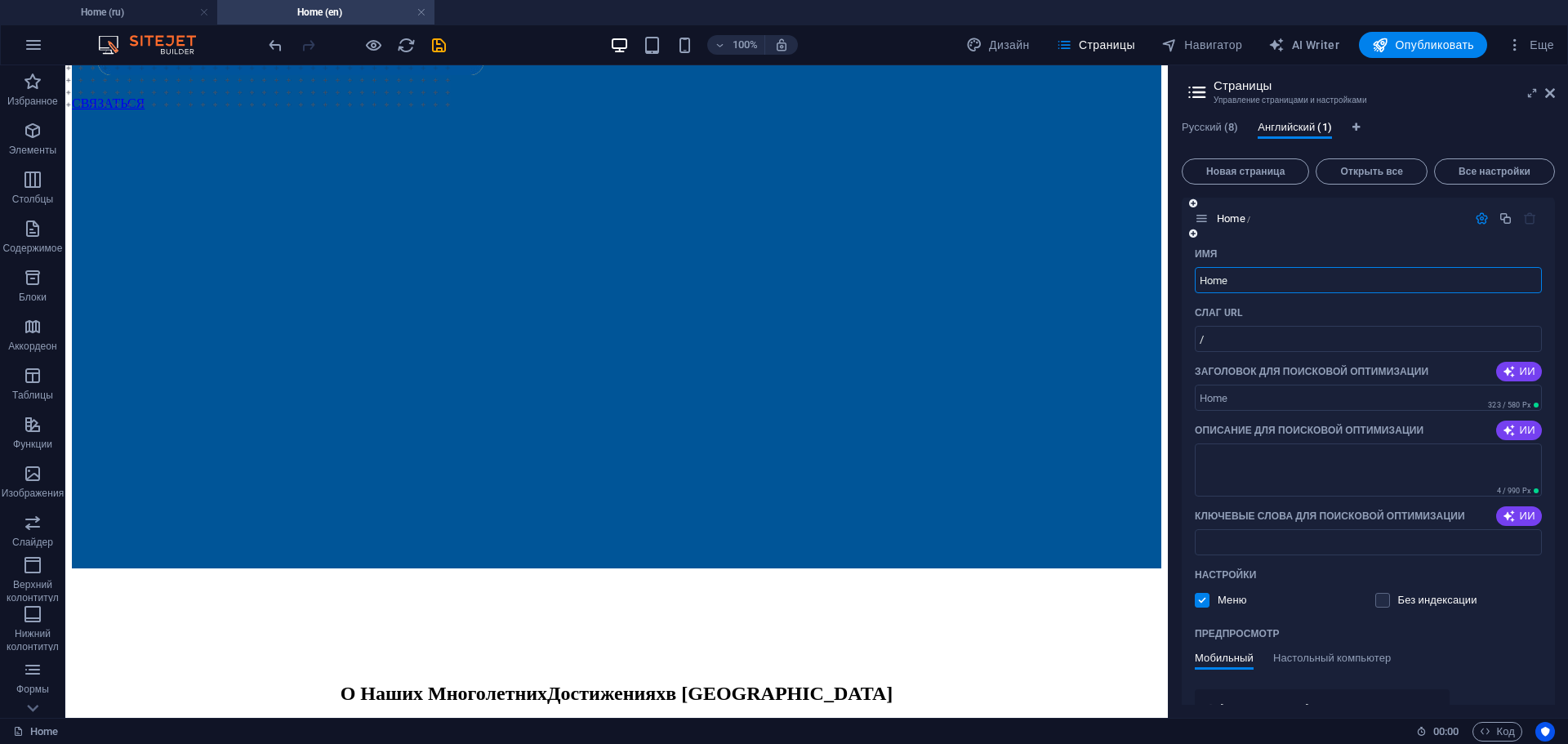
scroll to position [0, 0]
click at [1519, 171] on span "Все настройки" at bounding box center [1495, 171] width 106 height 9
click at [1310, 122] on span "Английский (1)" at bounding box center [1294, 129] width 74 height 22
click at [1554, 94] on icon at bounding box center [1550, 93] width 9 height 13
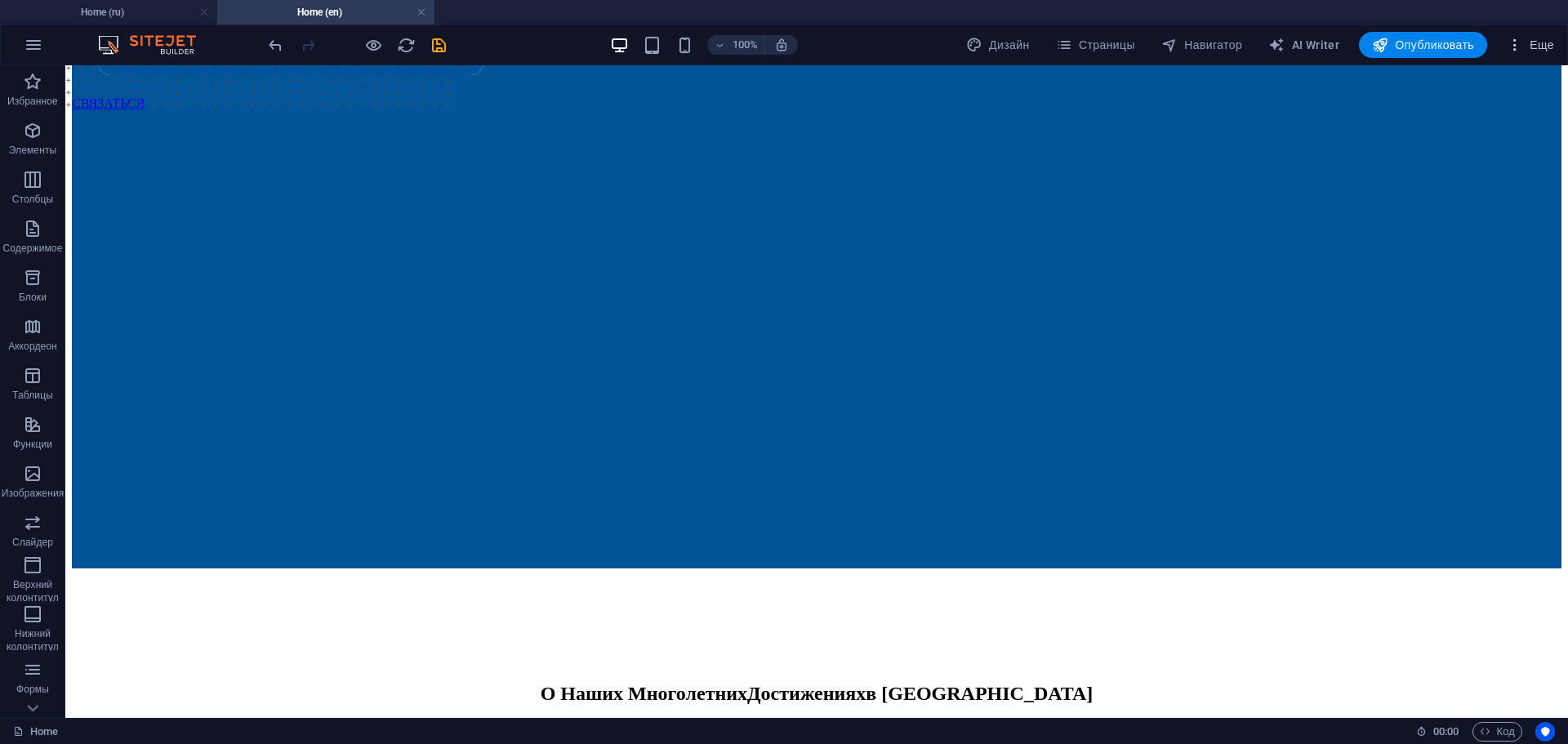
click at [1551, 42] on span "Еще" at bounding box center [1531, 44] width 48 height 16
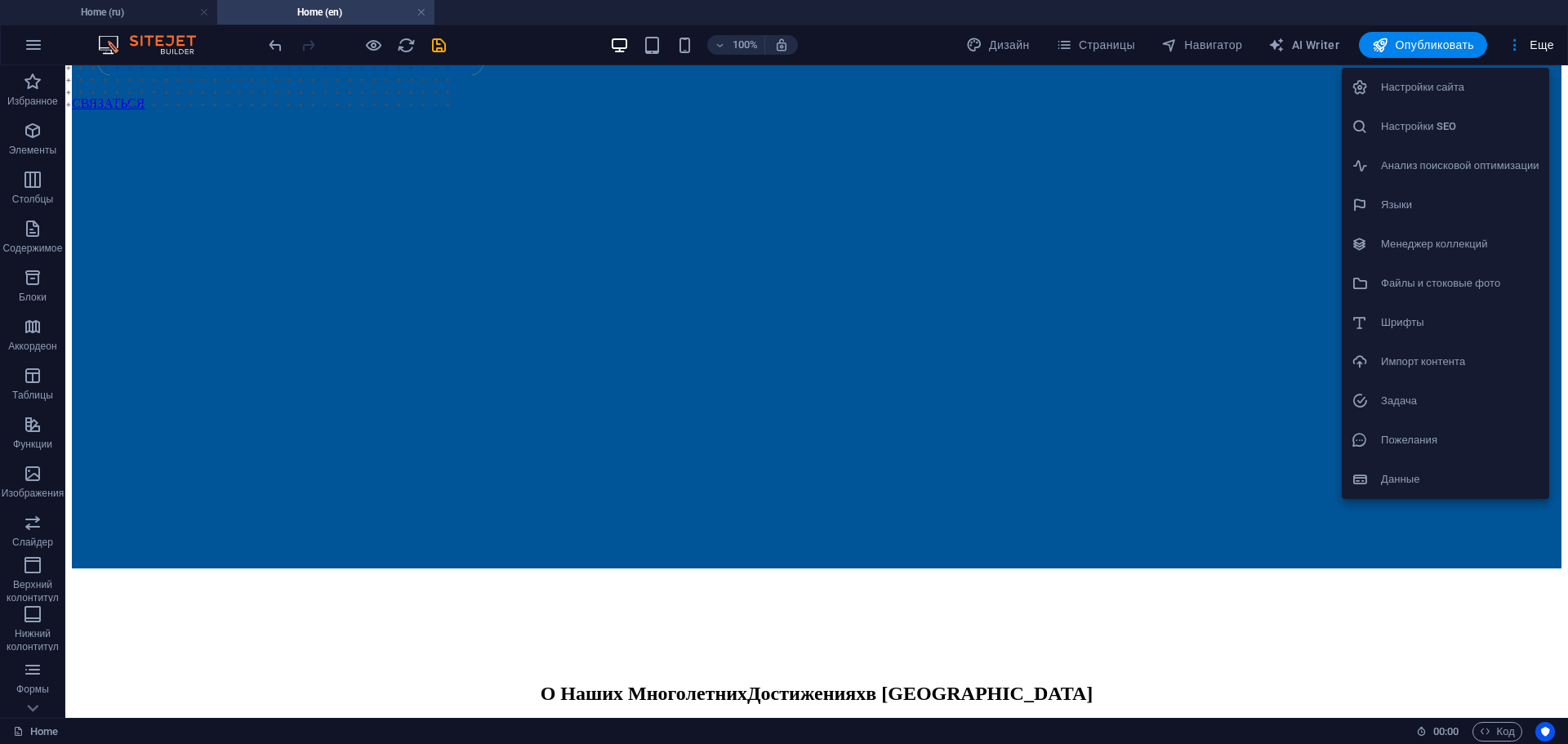
click at [1413, 196] on h6 "Языки" at bounding box center [1461, 204] width 159 height 20
select select "29"
select select "1"
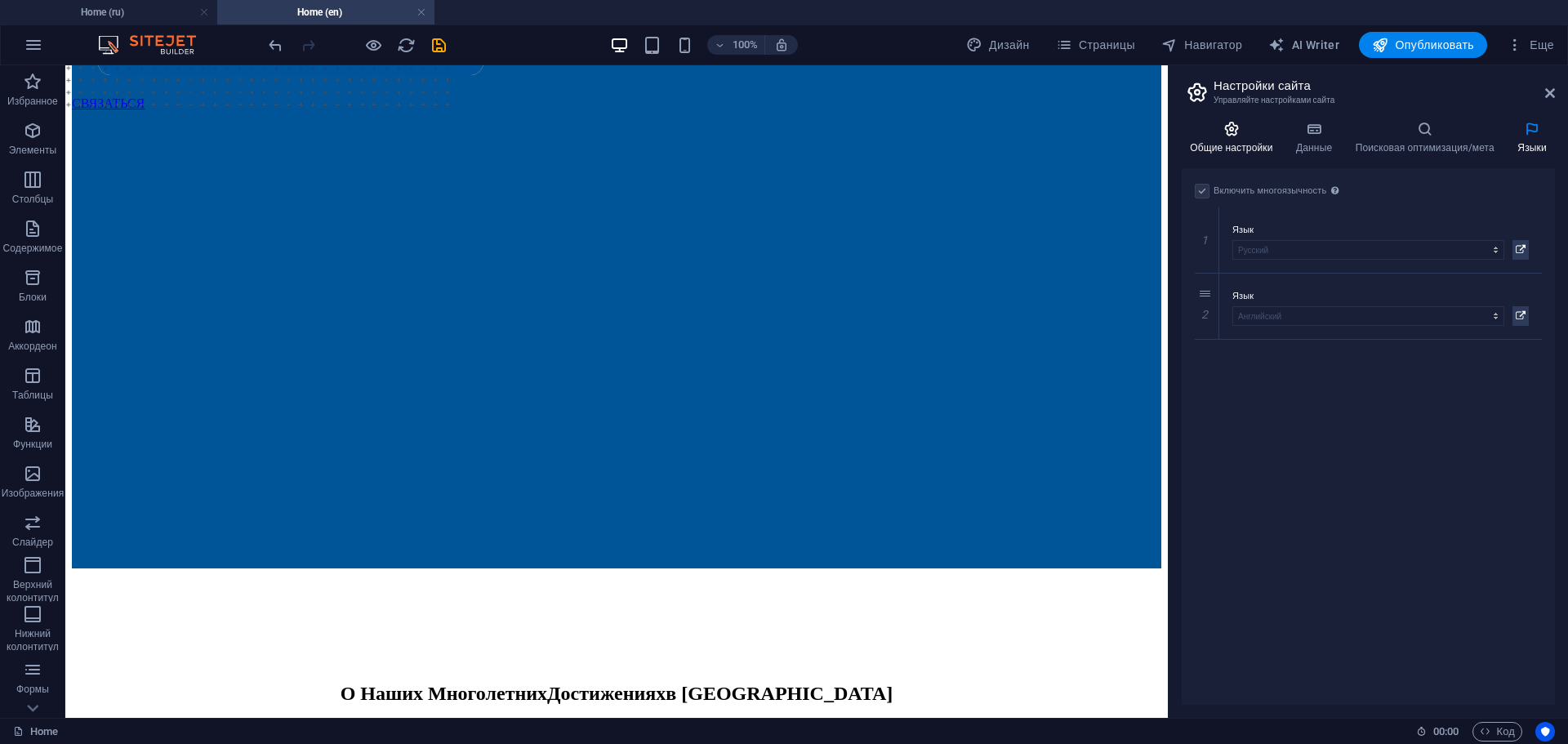
click at [1240, 130] on icon at bounding box center [1232, 128] width 100 height 16
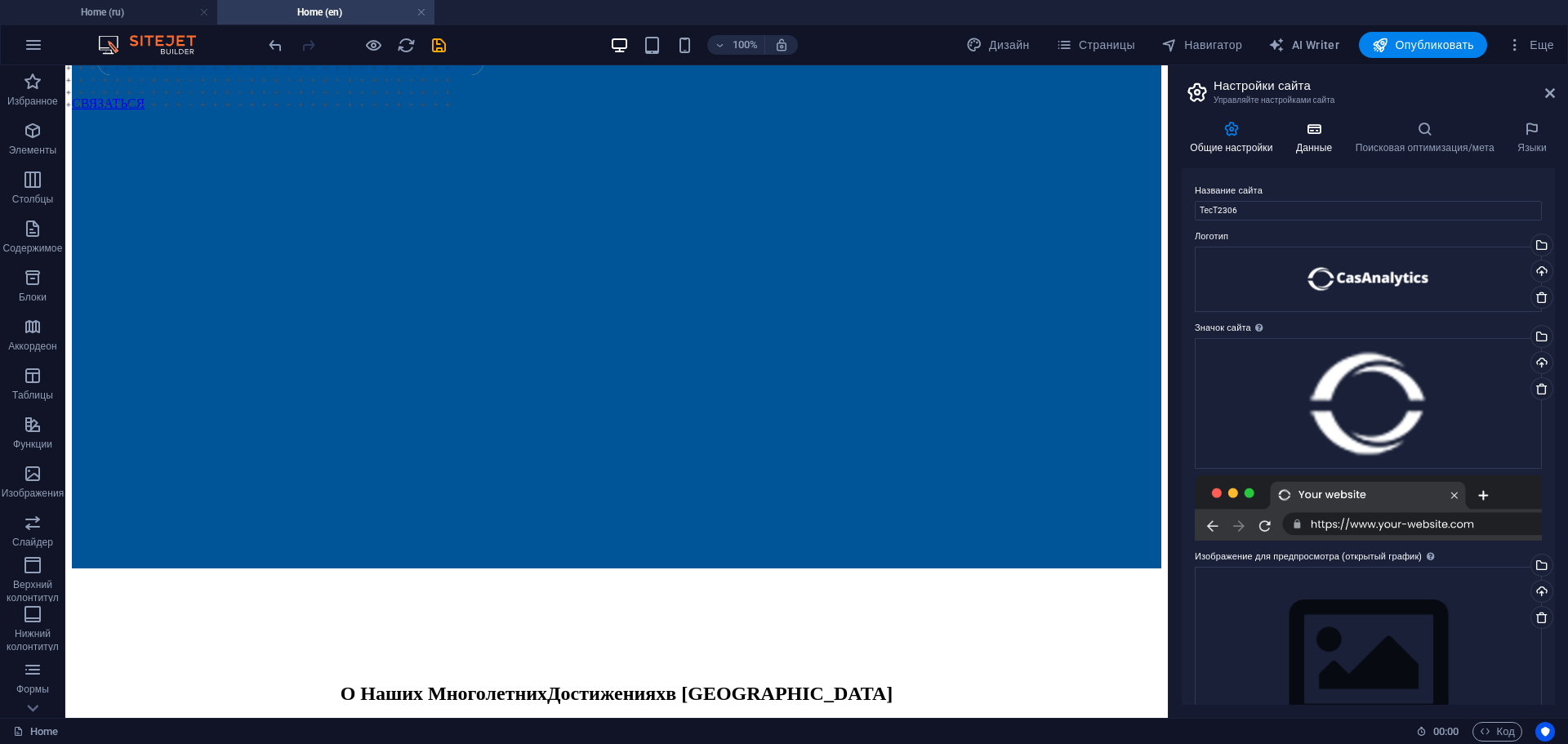
click at [1321, 130] on icon at bounding box center [1314, 128] width 53 height 16
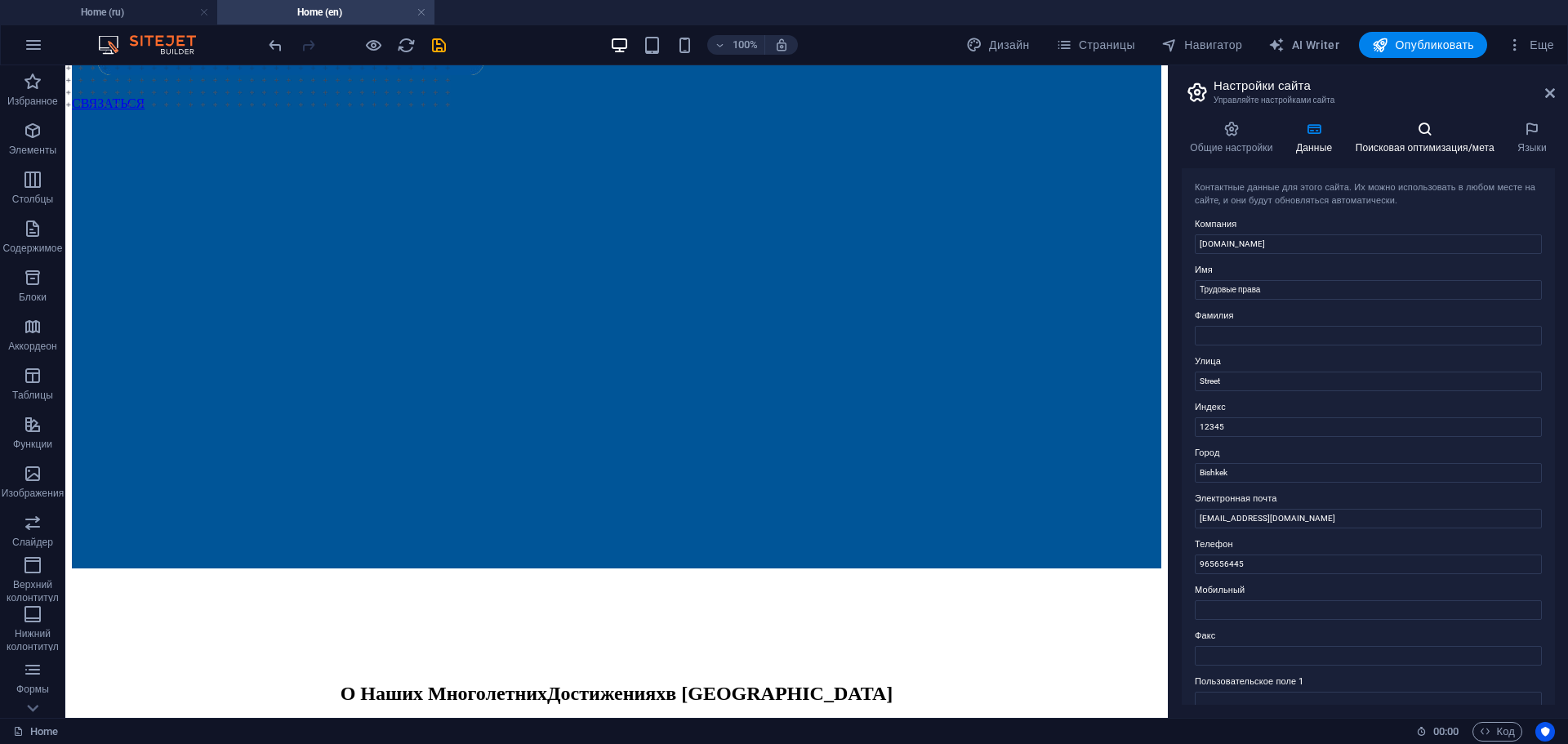
click at [1397, 129] on icon at bounding box center [1424, 128] width 156 height 16
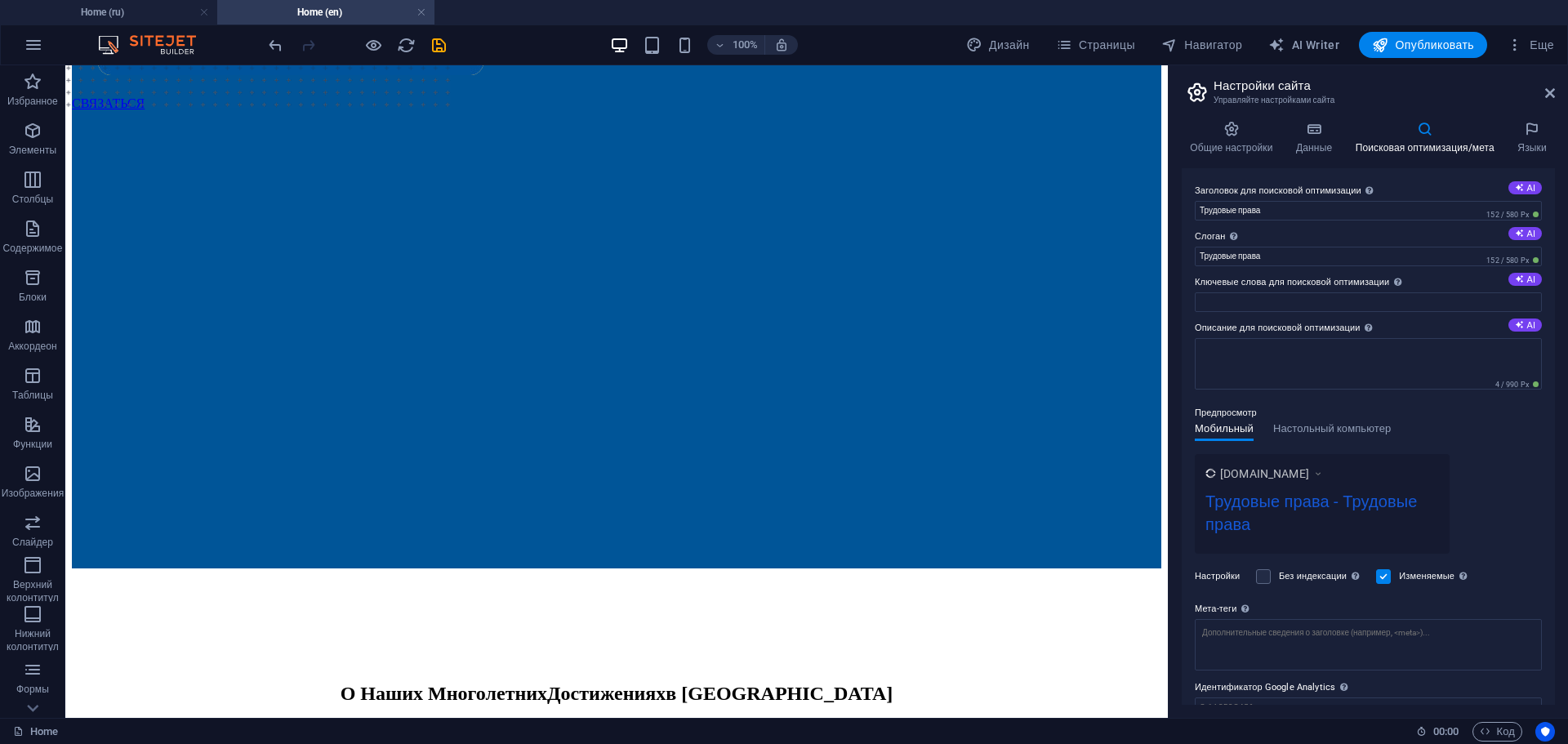
click at [1527, 118] on div "Общие настройки Данные Поисковая оптимизация/мета Языки Название сайта ТесТ2306…" at bounding box center [1369, 412] width 400 height 610
click at [1530, 128] on icon at bounding box center [1532, 128] width 46 height 16
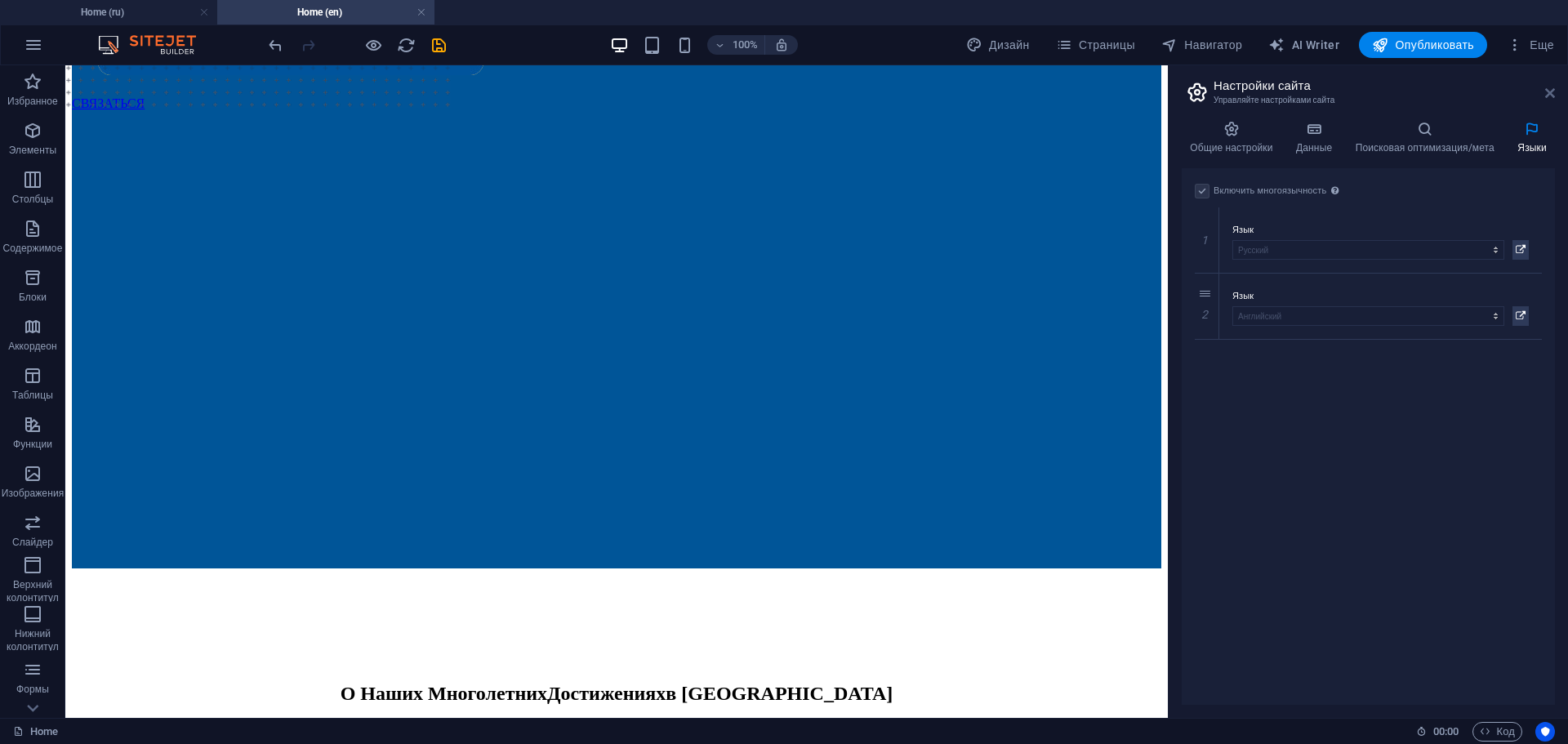
click at [1553, 94] on icon at bounding box center [1550, 93] width 9 height 13
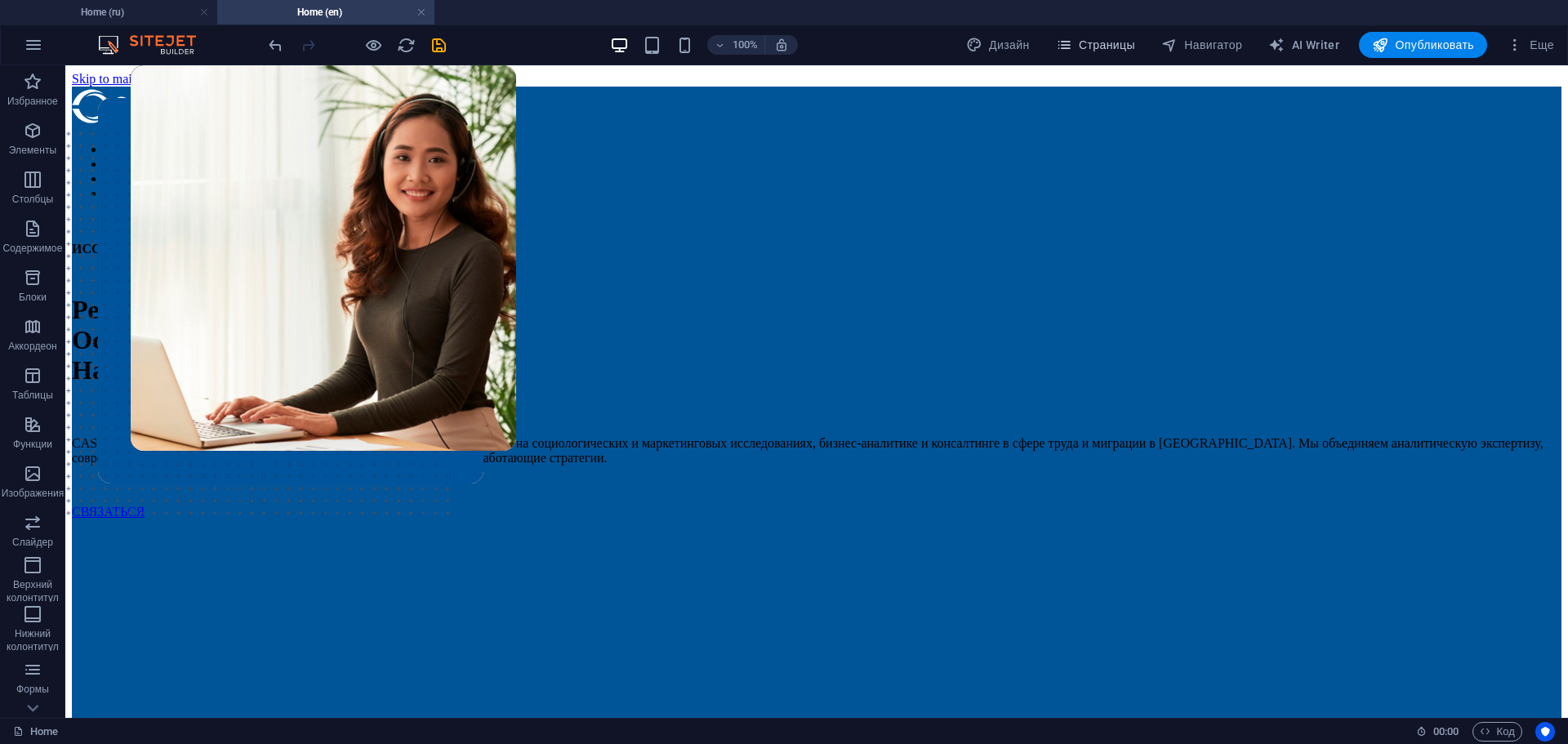
click at [1129, 48] on span "Страницы" at bounding box center [1095, 44] width 79 height 16
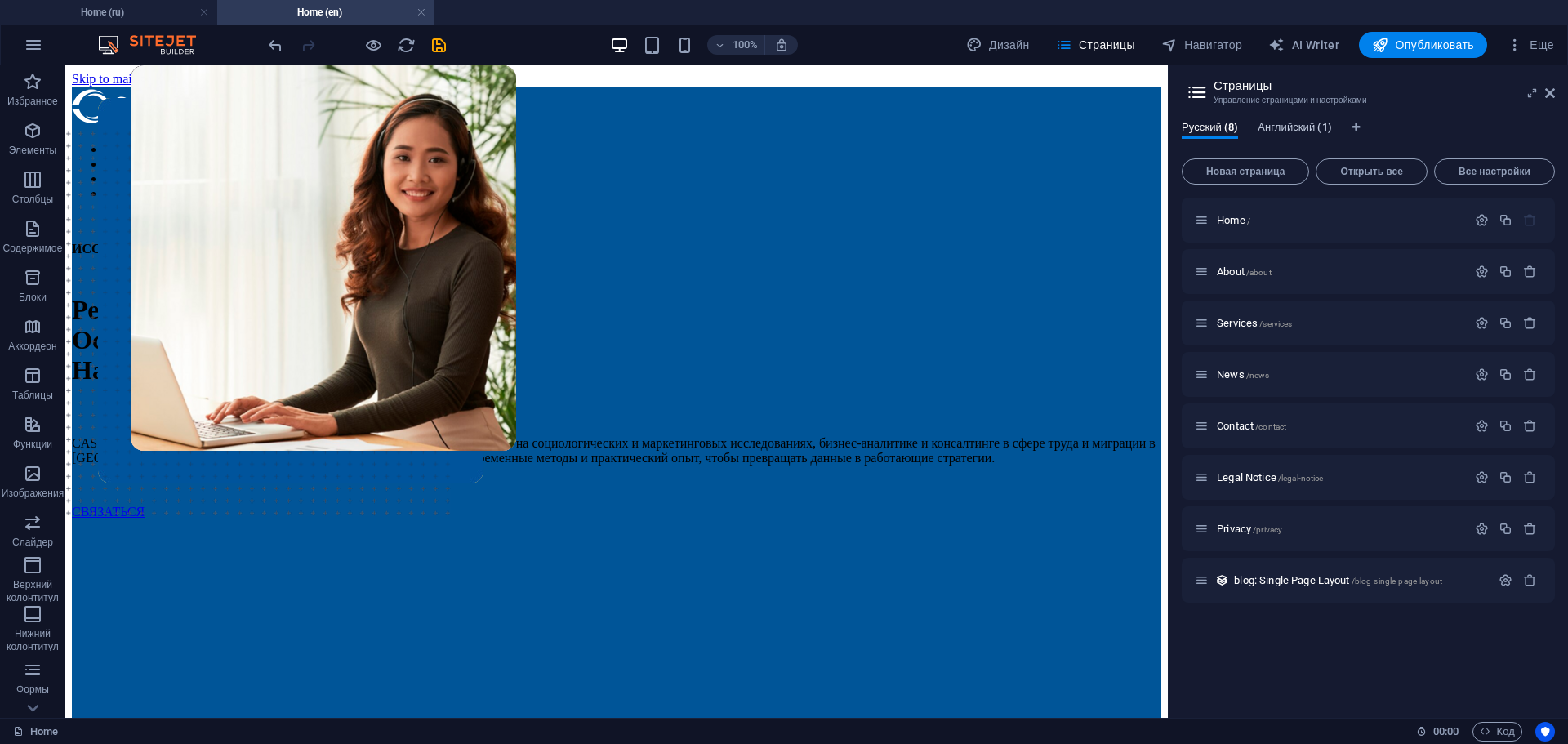
click at [1286, 123] on span "Английский (1)" at bounding box center [1294, 129] width 74 height 22
click at [1546, 91] on icon at bounding box center [1550, 93] width 9 height 13
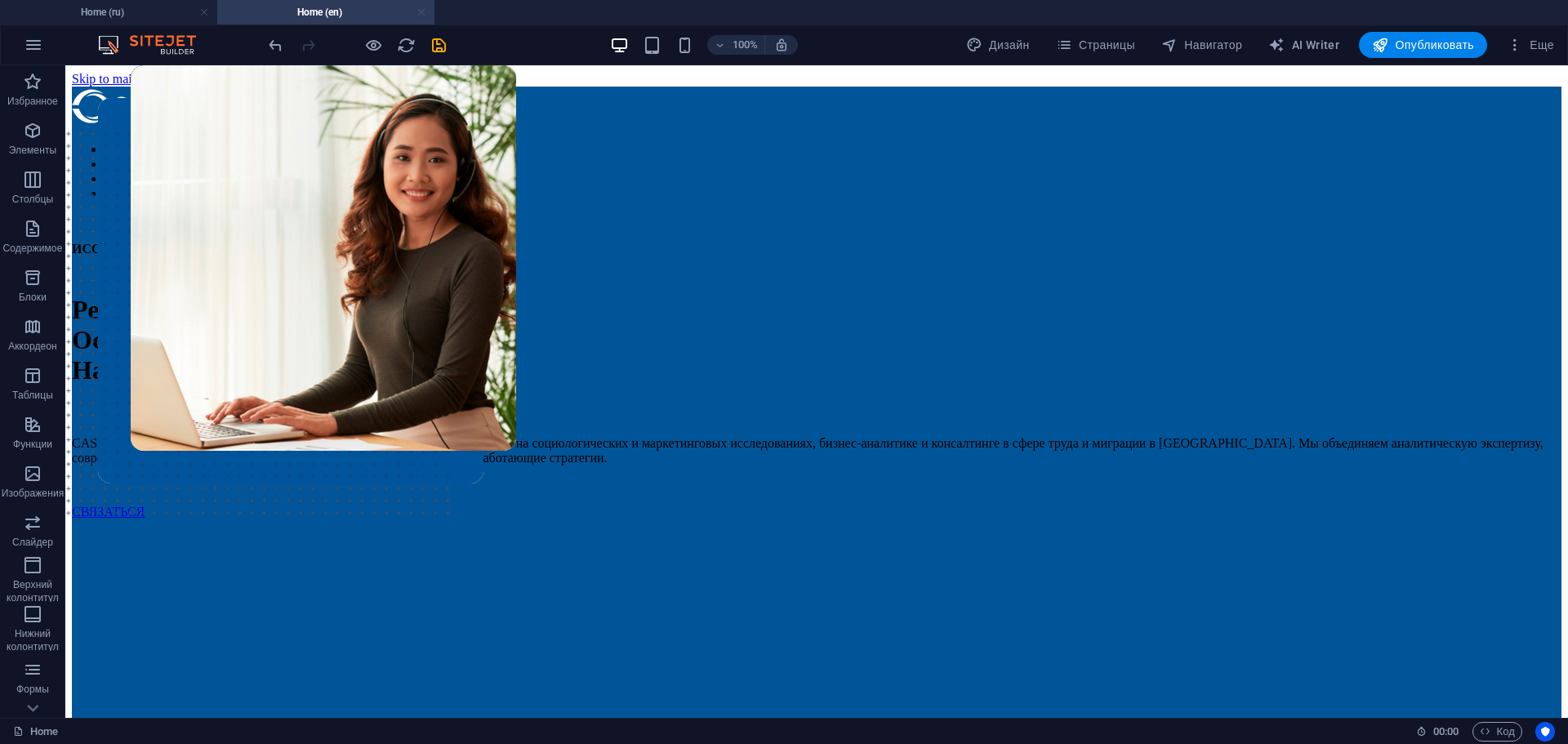
click at [420, 12] on link at bounding box center [421, 12] width 9 height 16
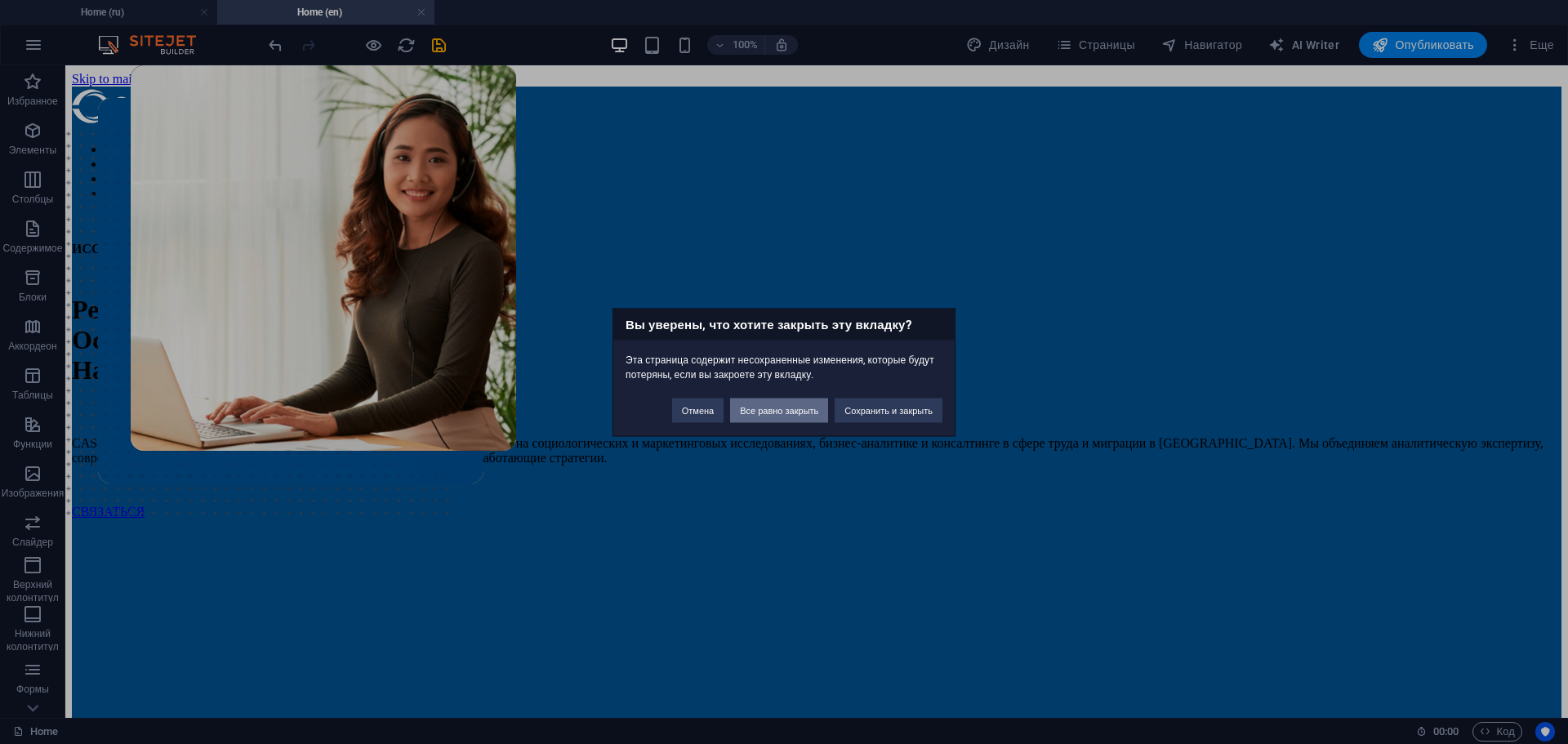
drag, startPoint x: 769, startPoint y: 406, endPoint x: 704, endPoint y: 368, distance: 75.3
click at [769, 406] on button "Все равно закрыть" at bounding box center [779, 410] width 98 height 24
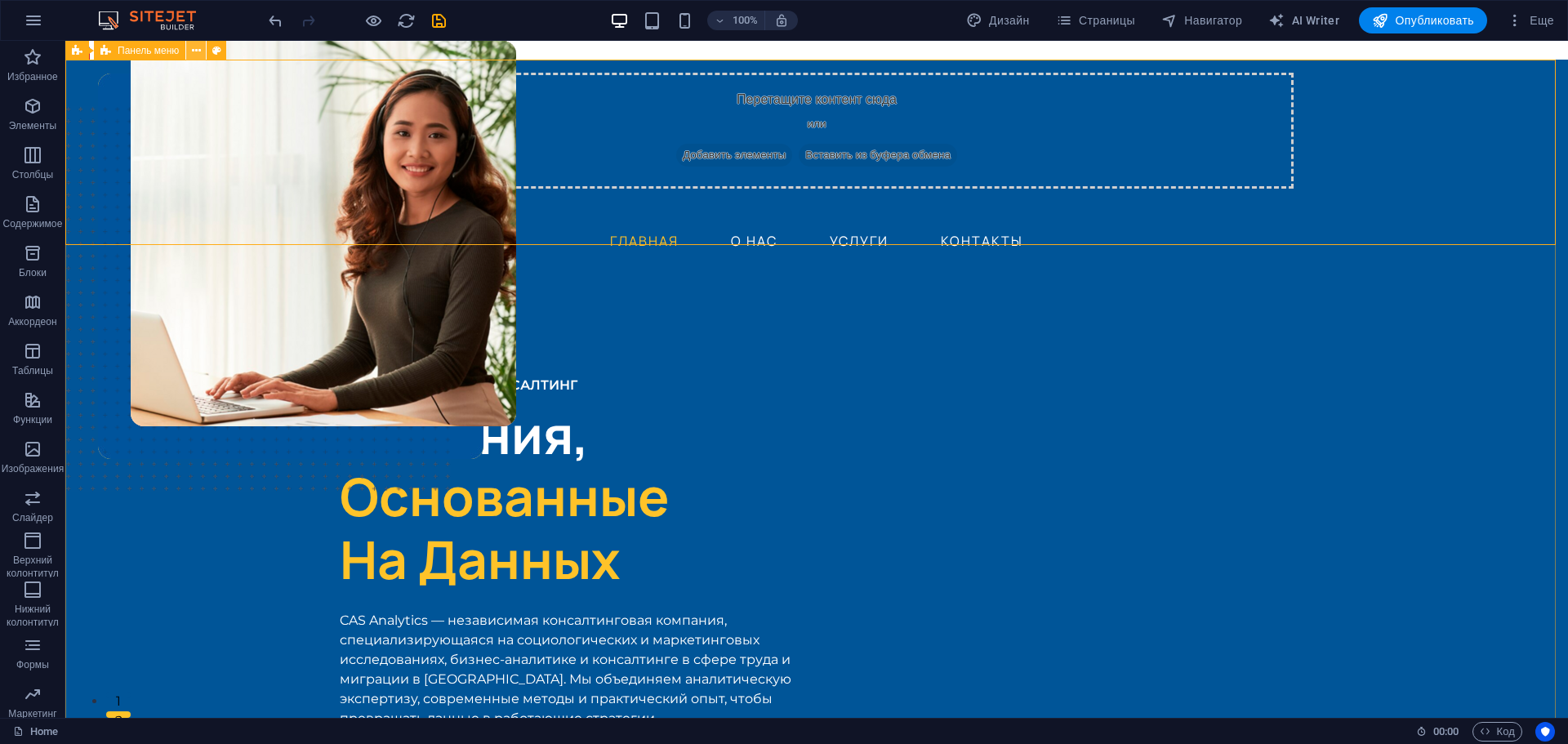
click at [199, 49] on icon at bounding box center [197, 50] width 9 height 17
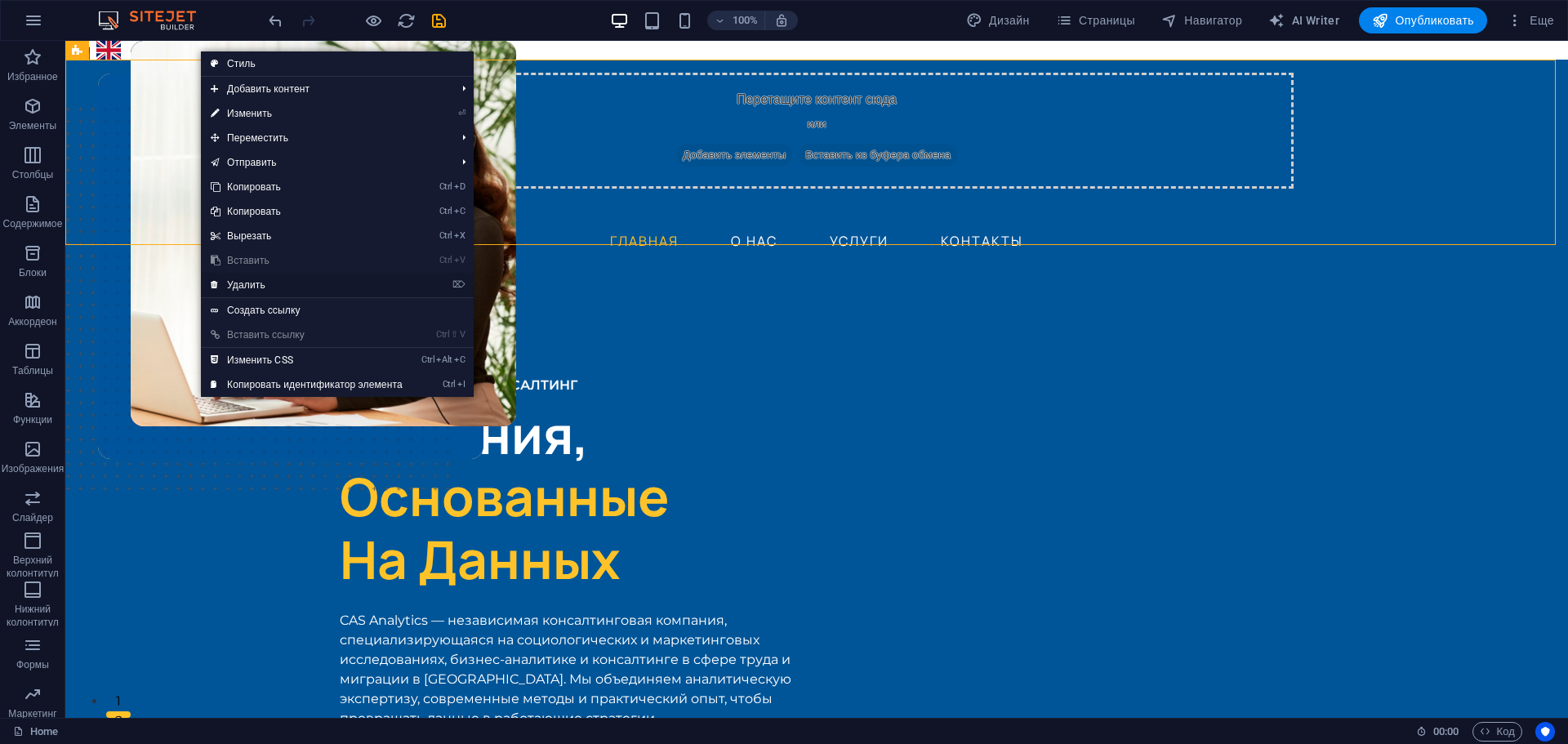
click at [251, 276] on link "⌦ Удалить" at bounding box center [306, 285] width 212 height 24
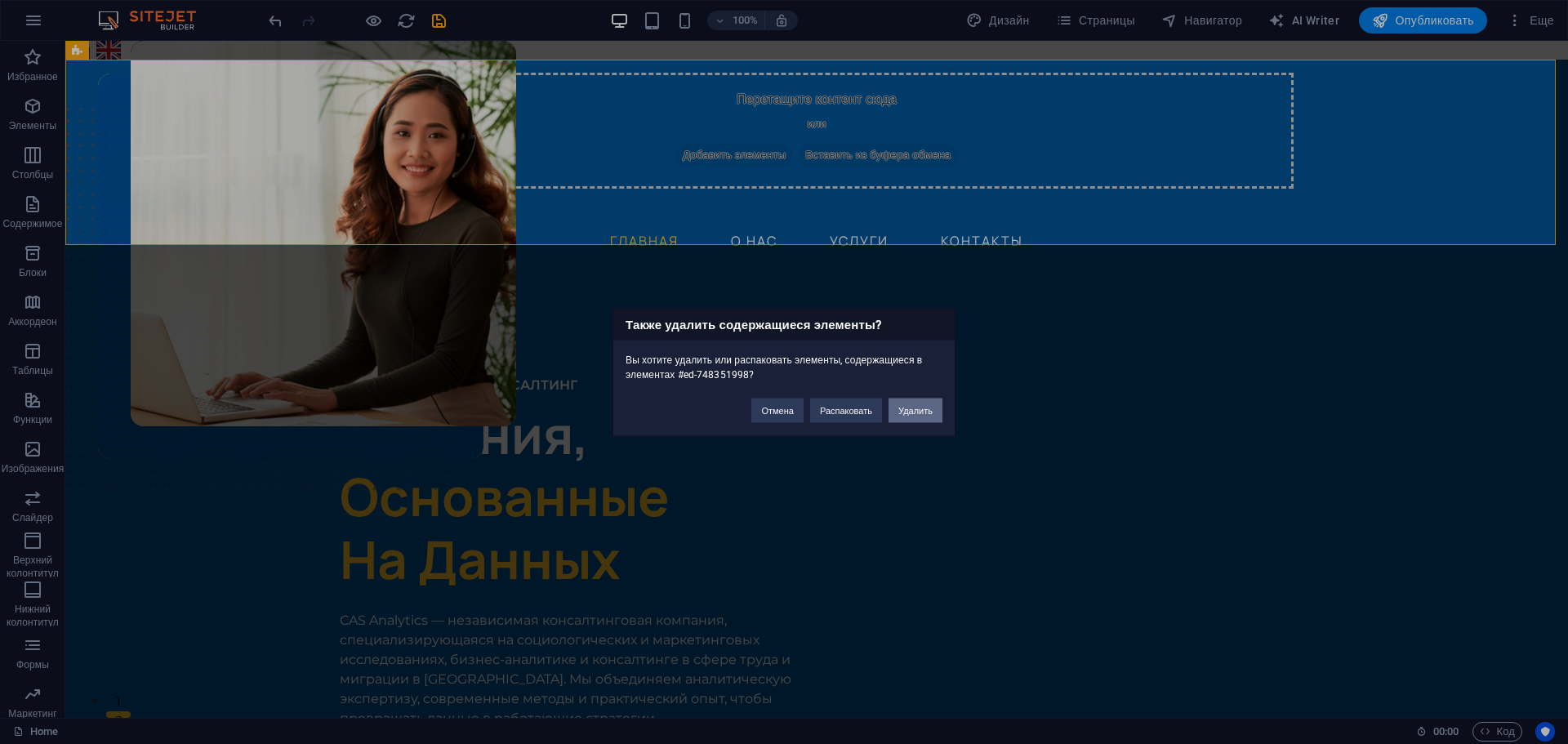
click at [910, 408] on button "Удалить" at bounding box center [916, 410] width 54 height 24
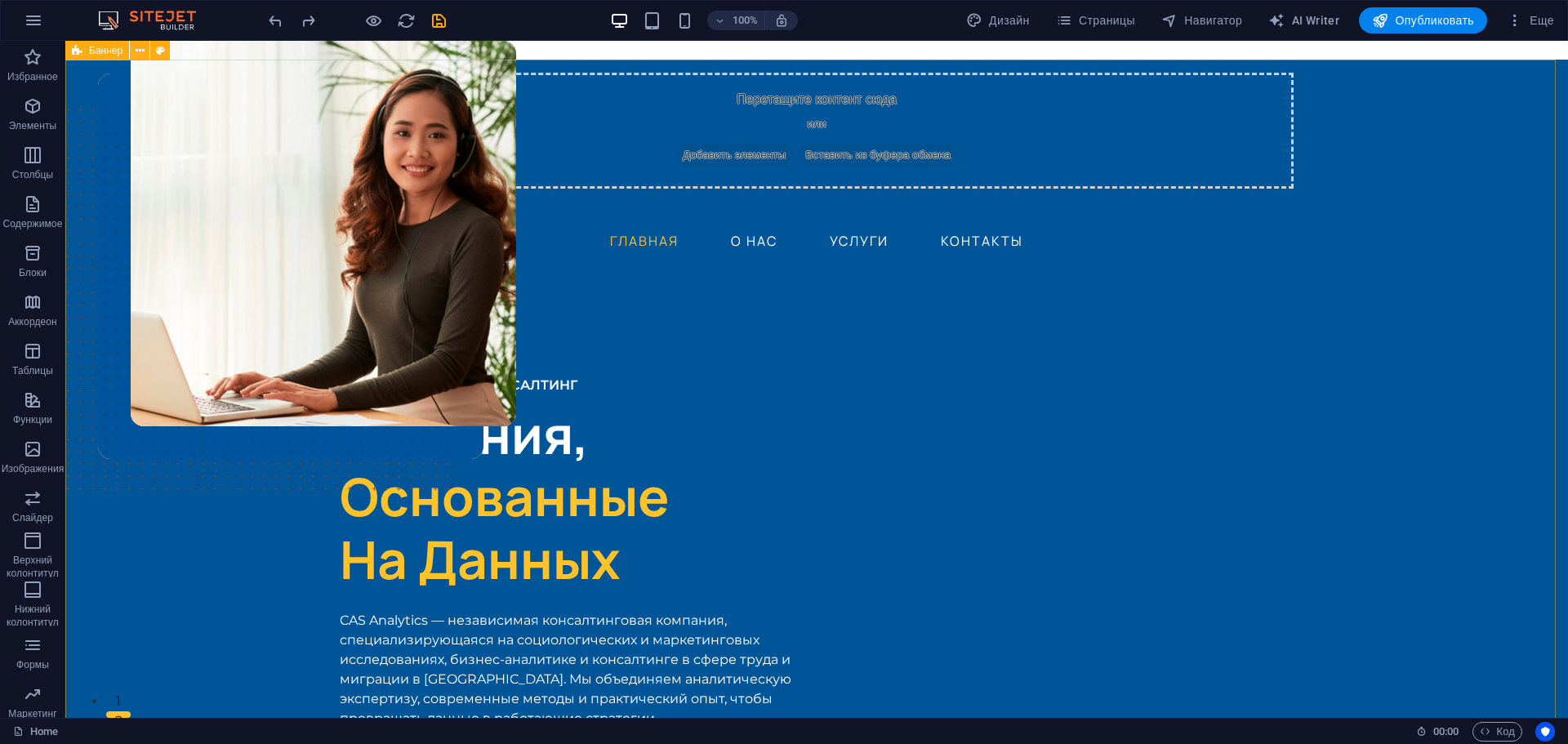
click at [82, 52] on div "Баннер" at bounding box center [97, 50] width 64 height 20
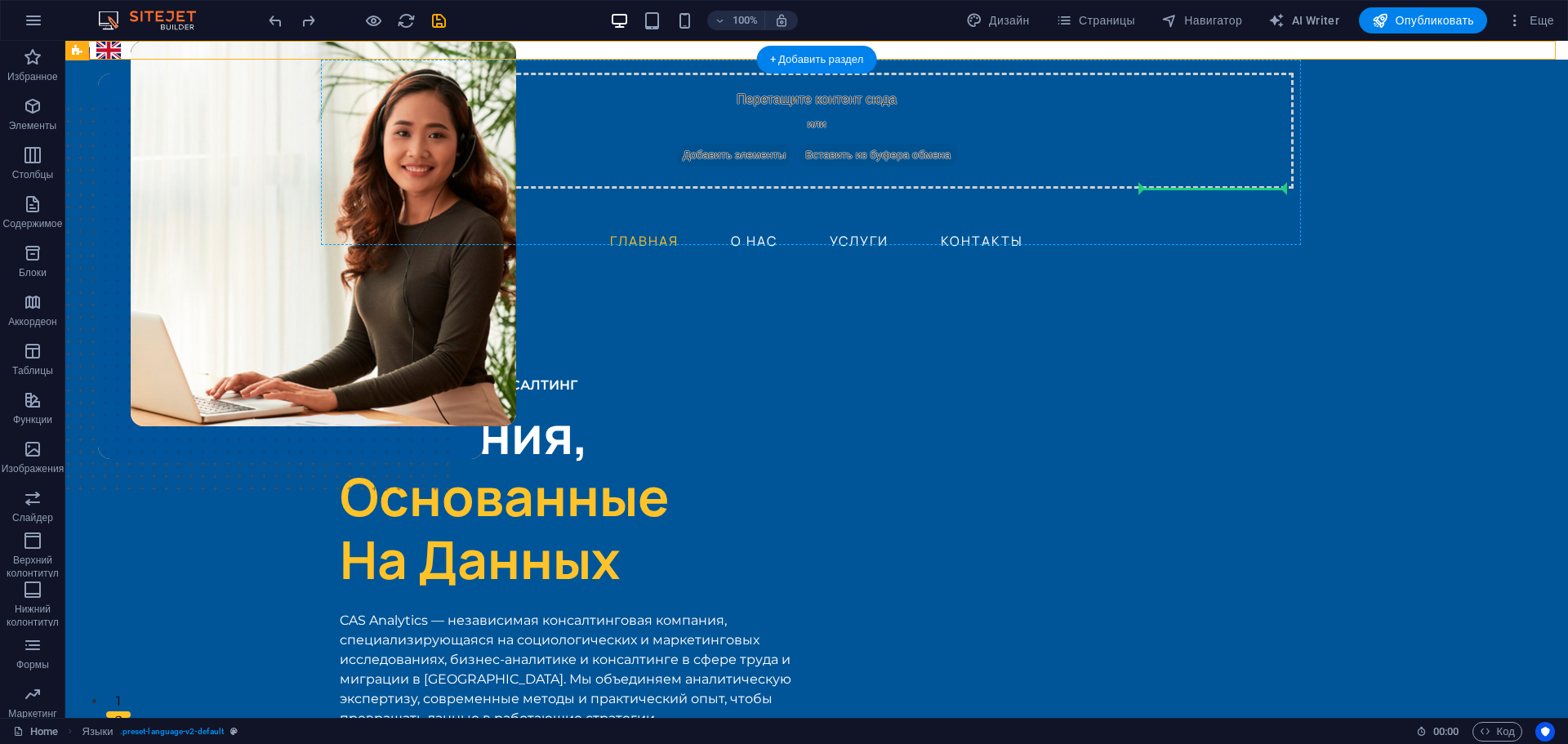
drag, startPoint x: 146, startPoint y: 91, endPoint x: 1252, endPoint y: 205, distance: 1111.9
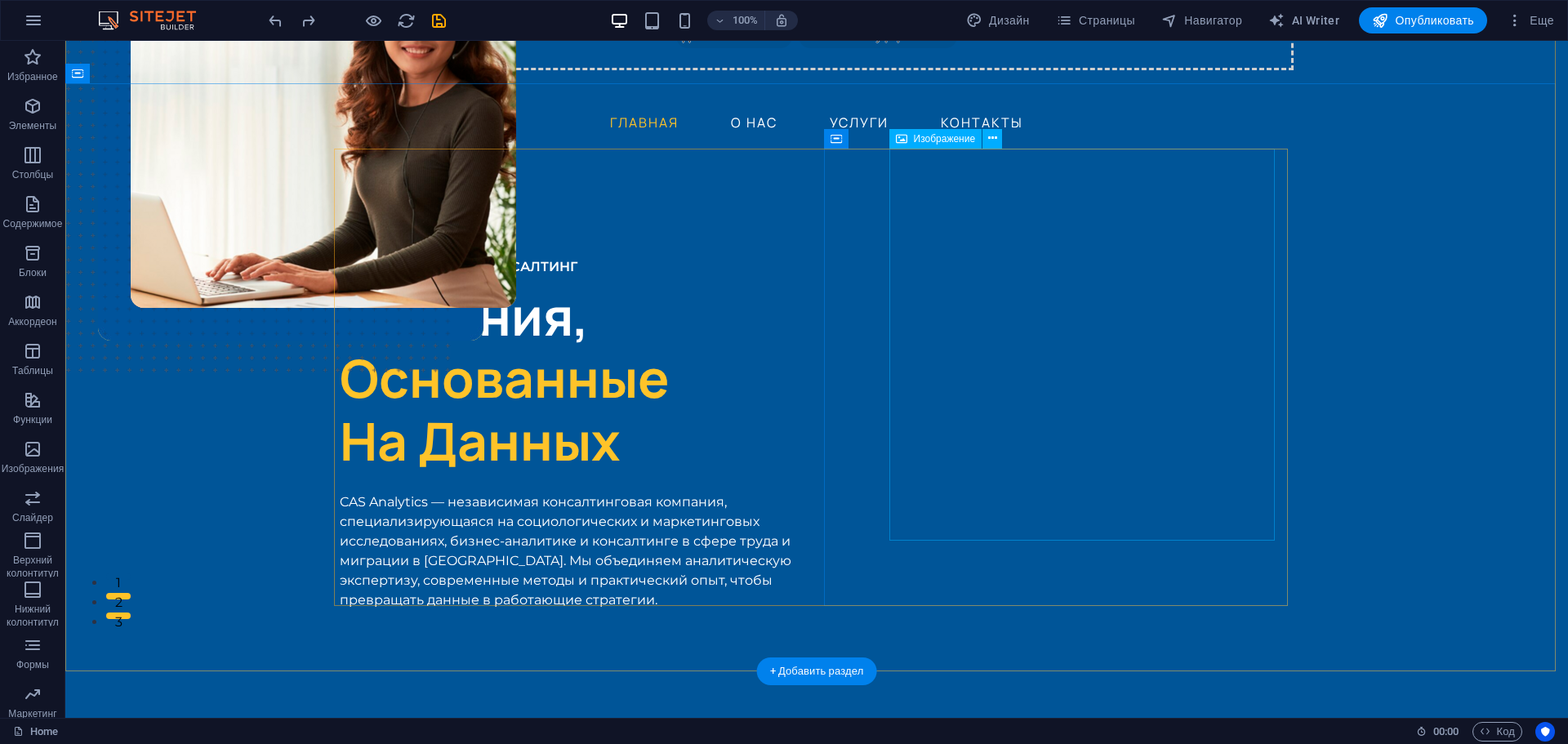
scroll to position [81, 0]
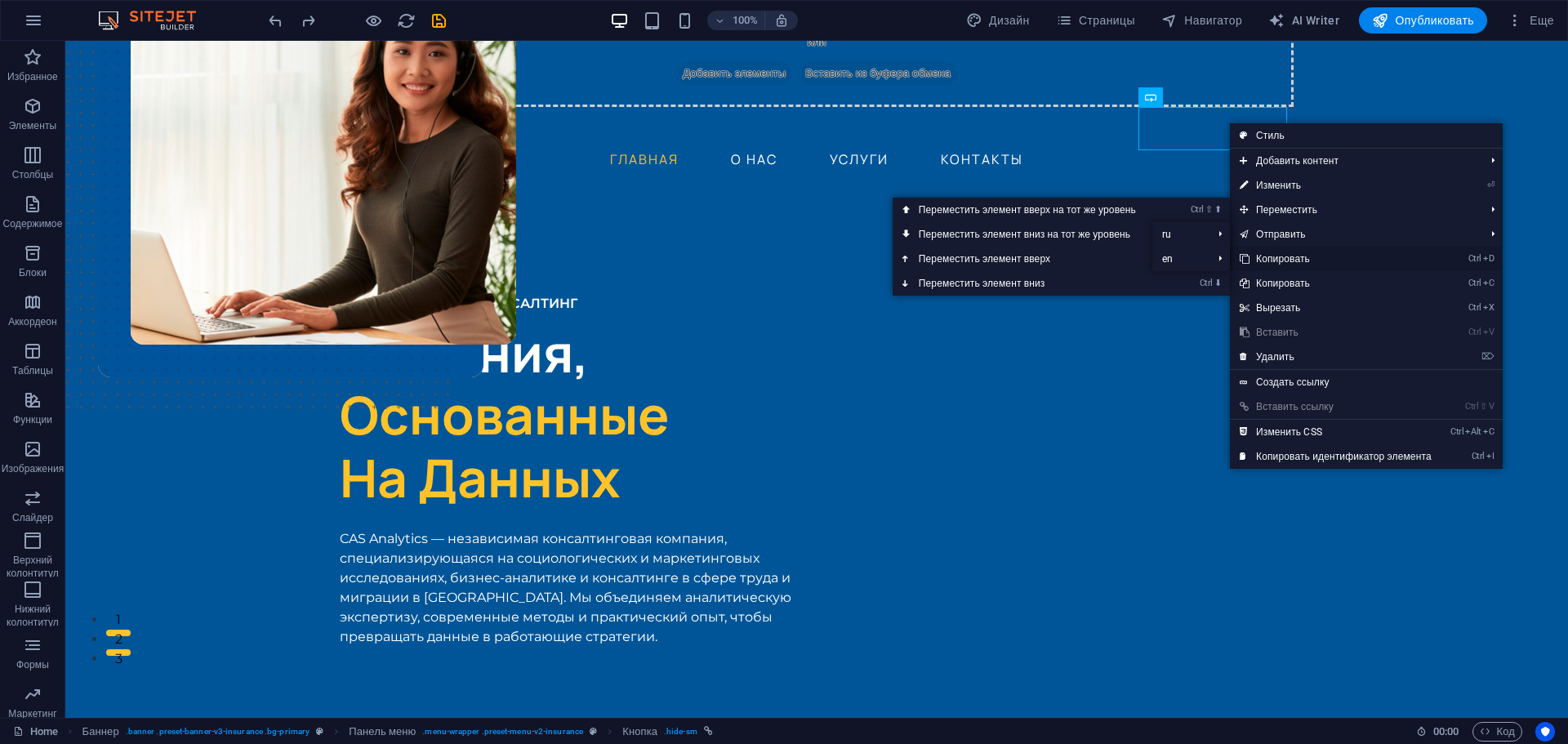
click at [1289, 254] on link "Ctrl D Копировать" at bounding box center [1335, 259] width 212 height 24
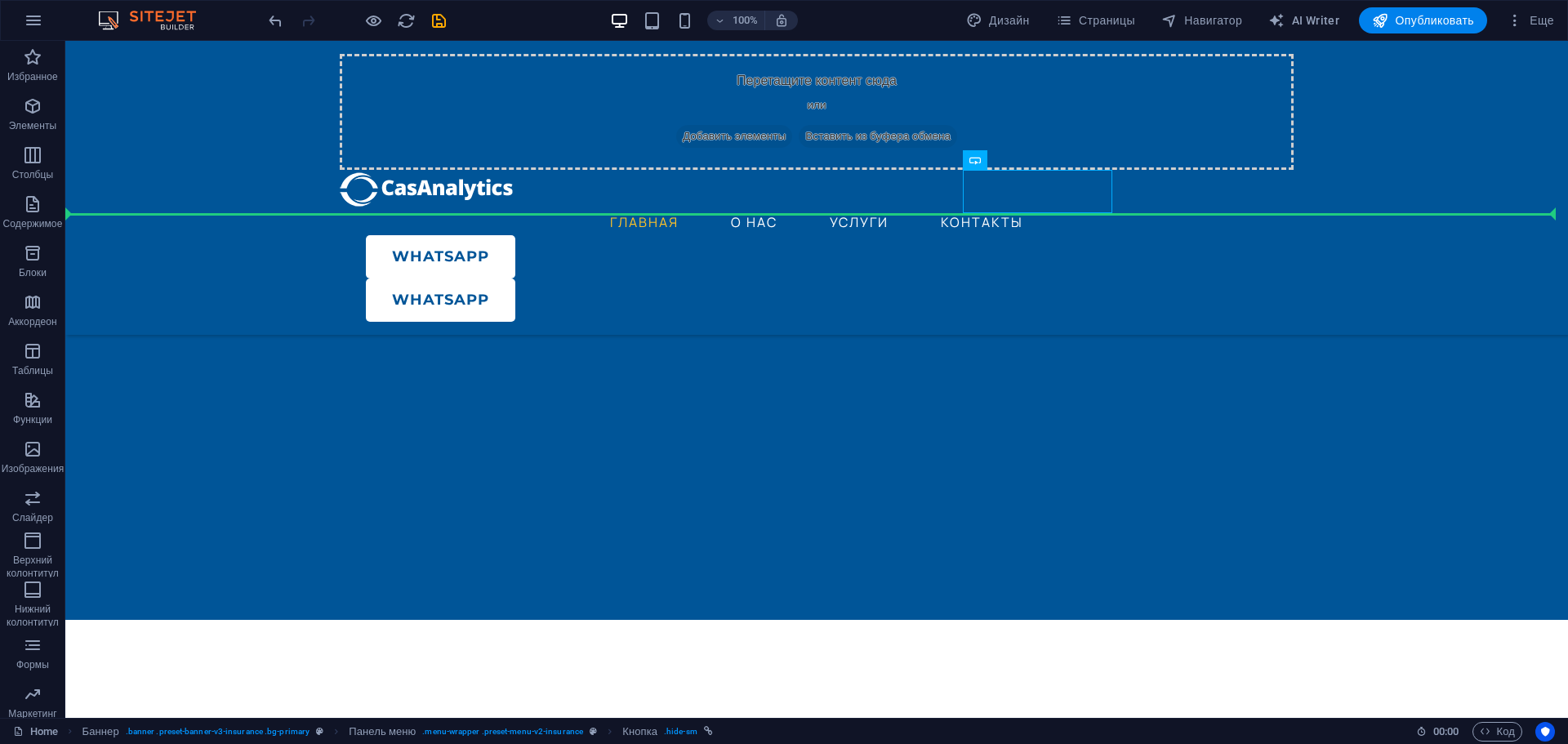
scroll to position [374, 0]
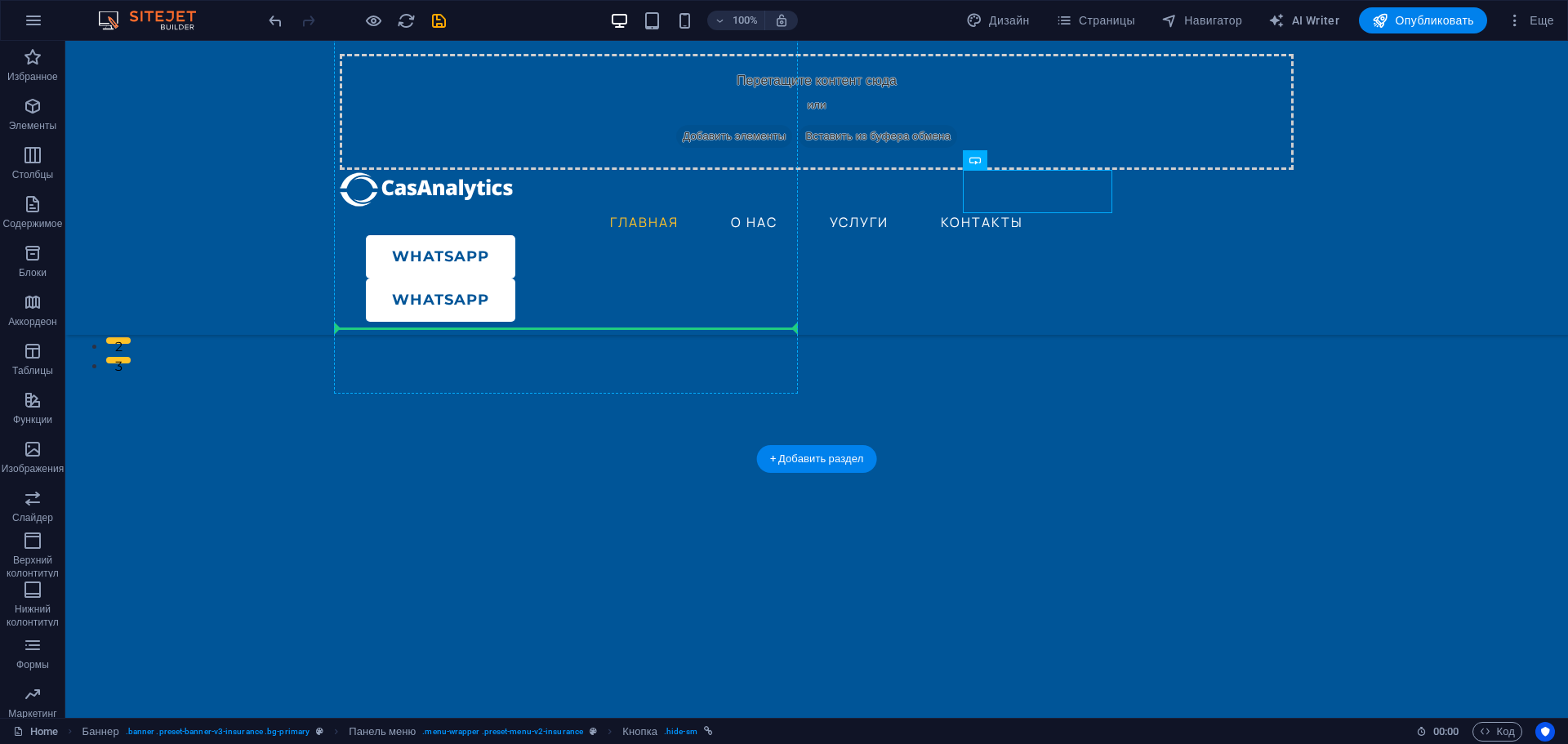
drag, startPoint x: 1042, startPoint y: 125, endPoint x: 396, endPoint y: 337, distance: 679.9
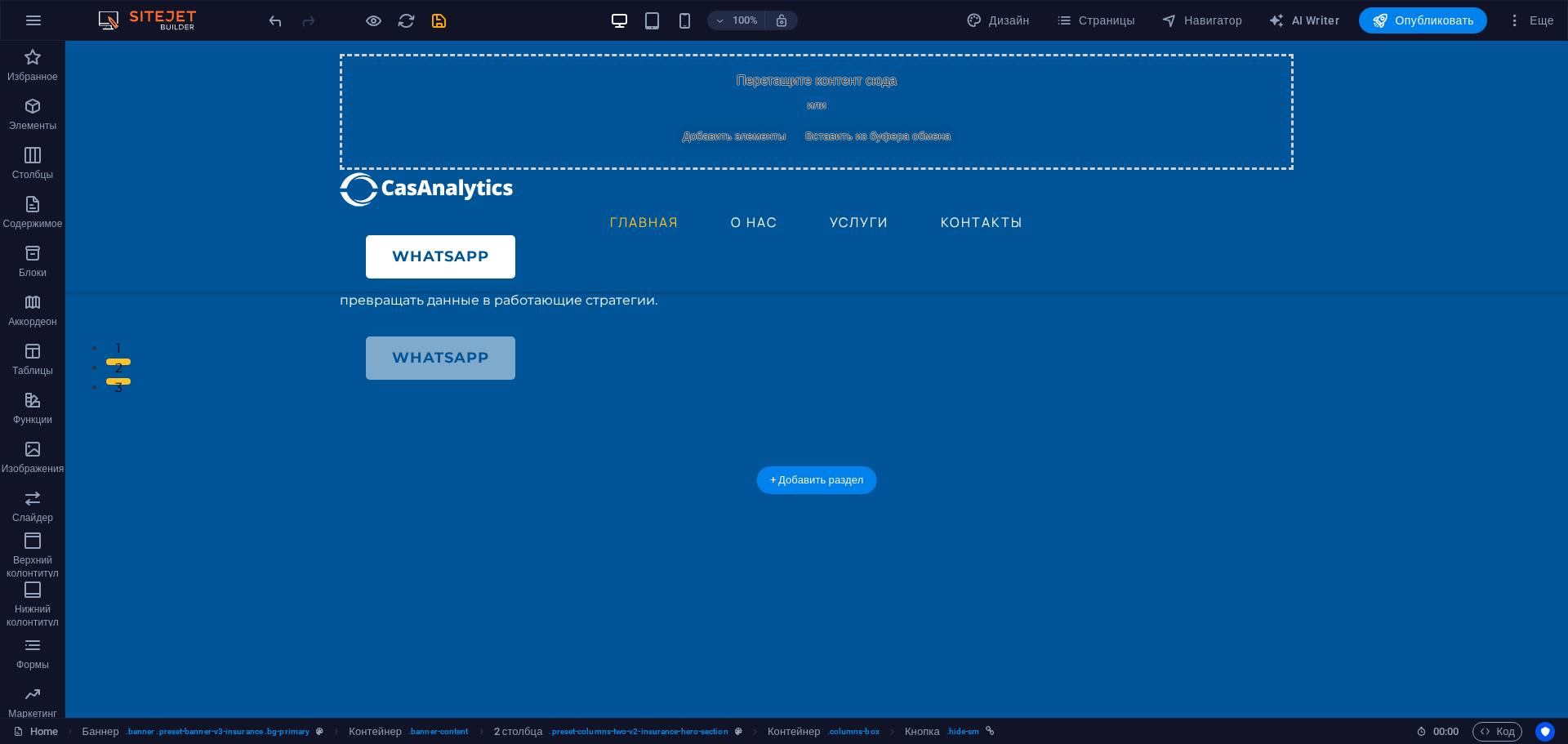
drag, startPoint x: 455, startPoint y: 372, endPoint x: 440, endPoint y: 390, distance: 23.4
drag, startPoint x: 442, startPoint y: 376, endPoint x: 348, endPoint y: 354, distance: 96.5
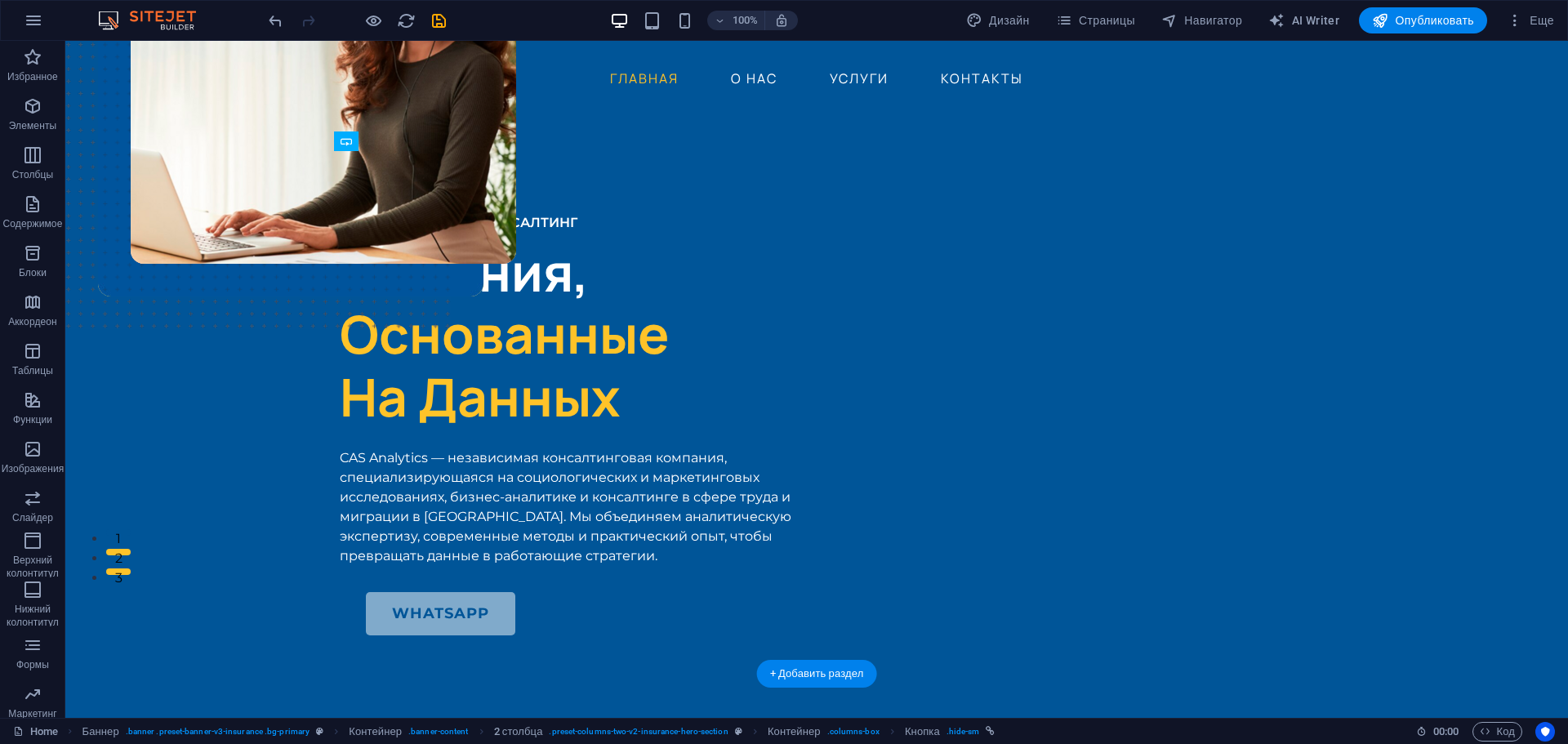
drag, startPoint x: 459, startPoint y: 597, endPoint x: 454, endPoint y: 607, distance: 11.2
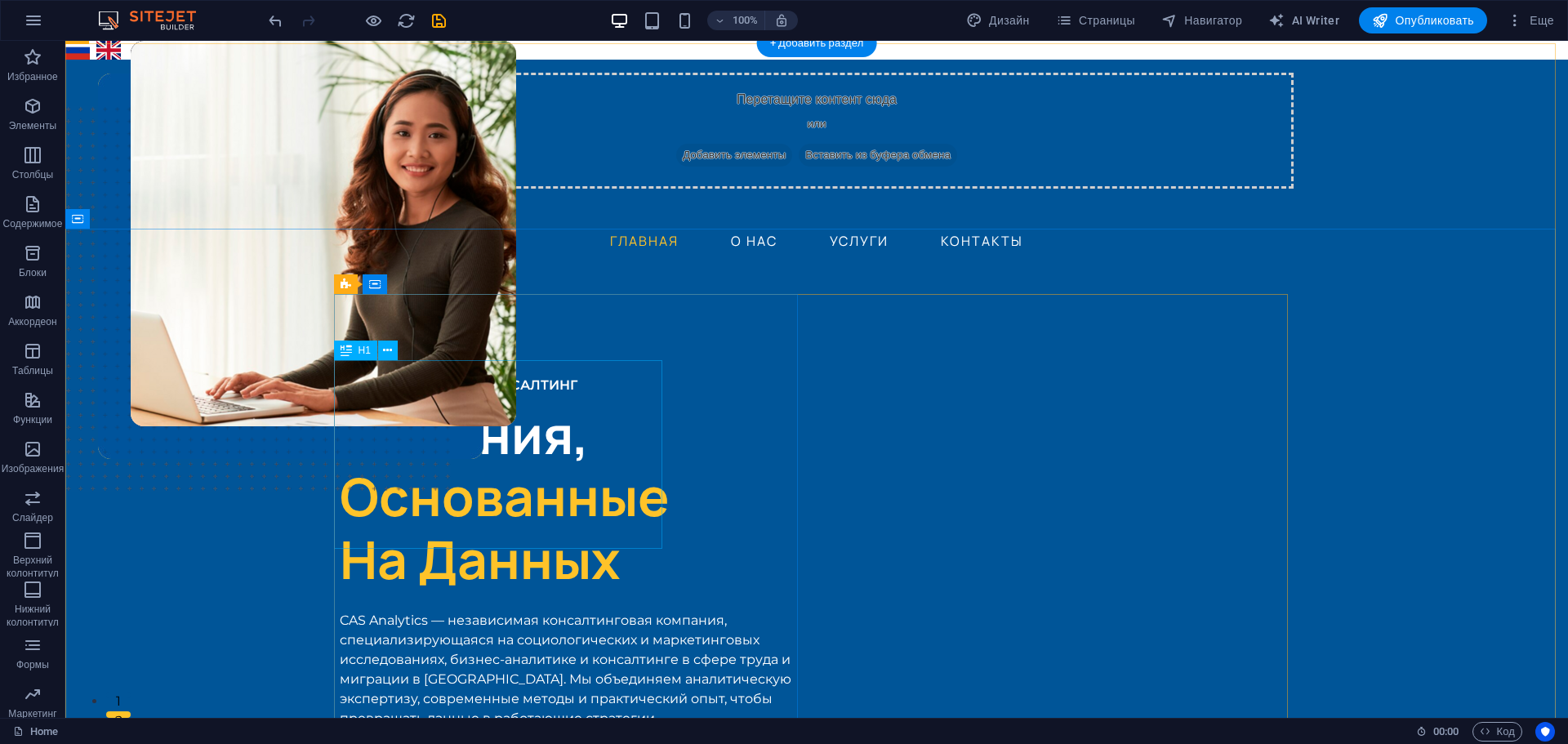
scroll to position [245, 0]
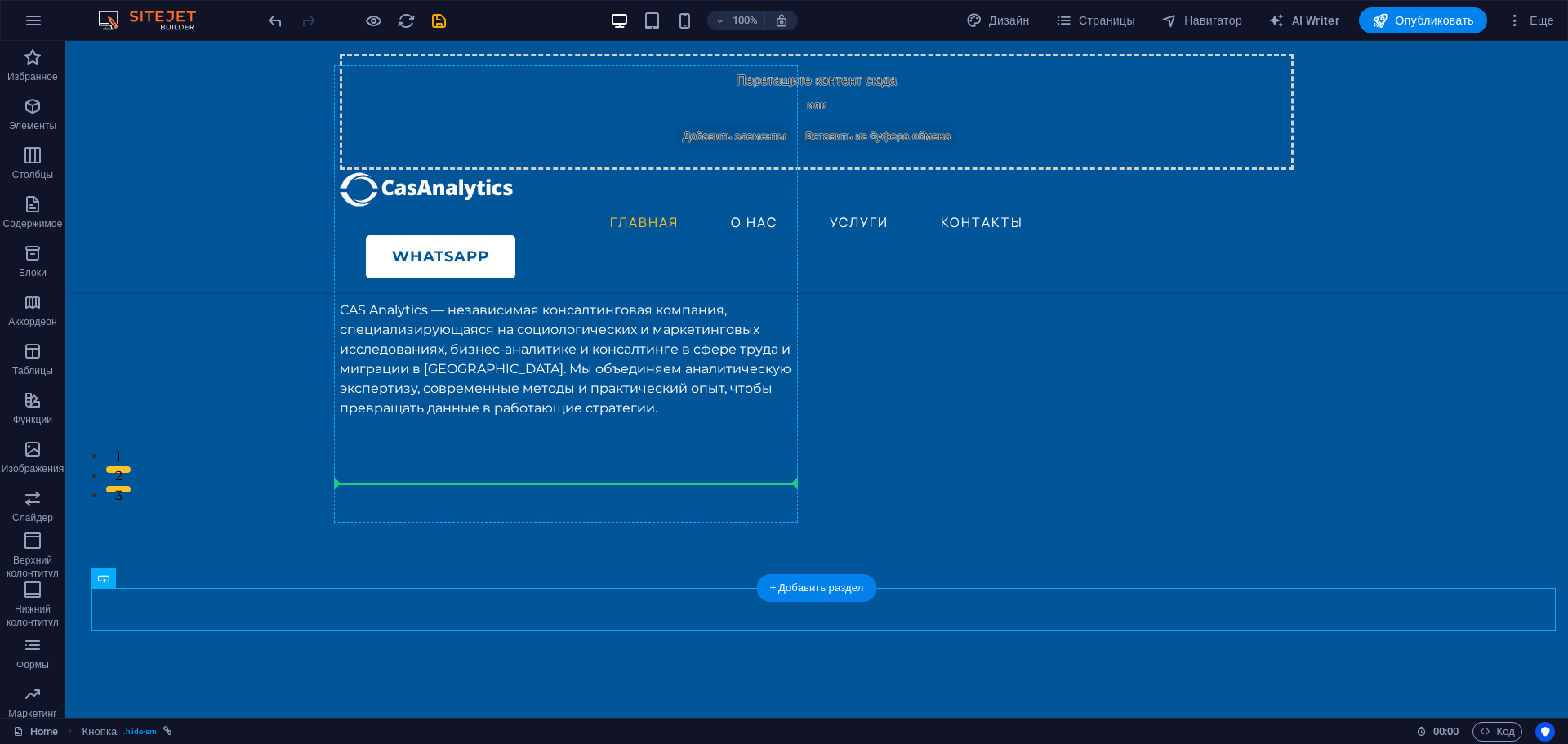
drag, startPoint x: 172, startPoint y: 600, endPoint x: 372, endPoint y: 481, distance: 232.7
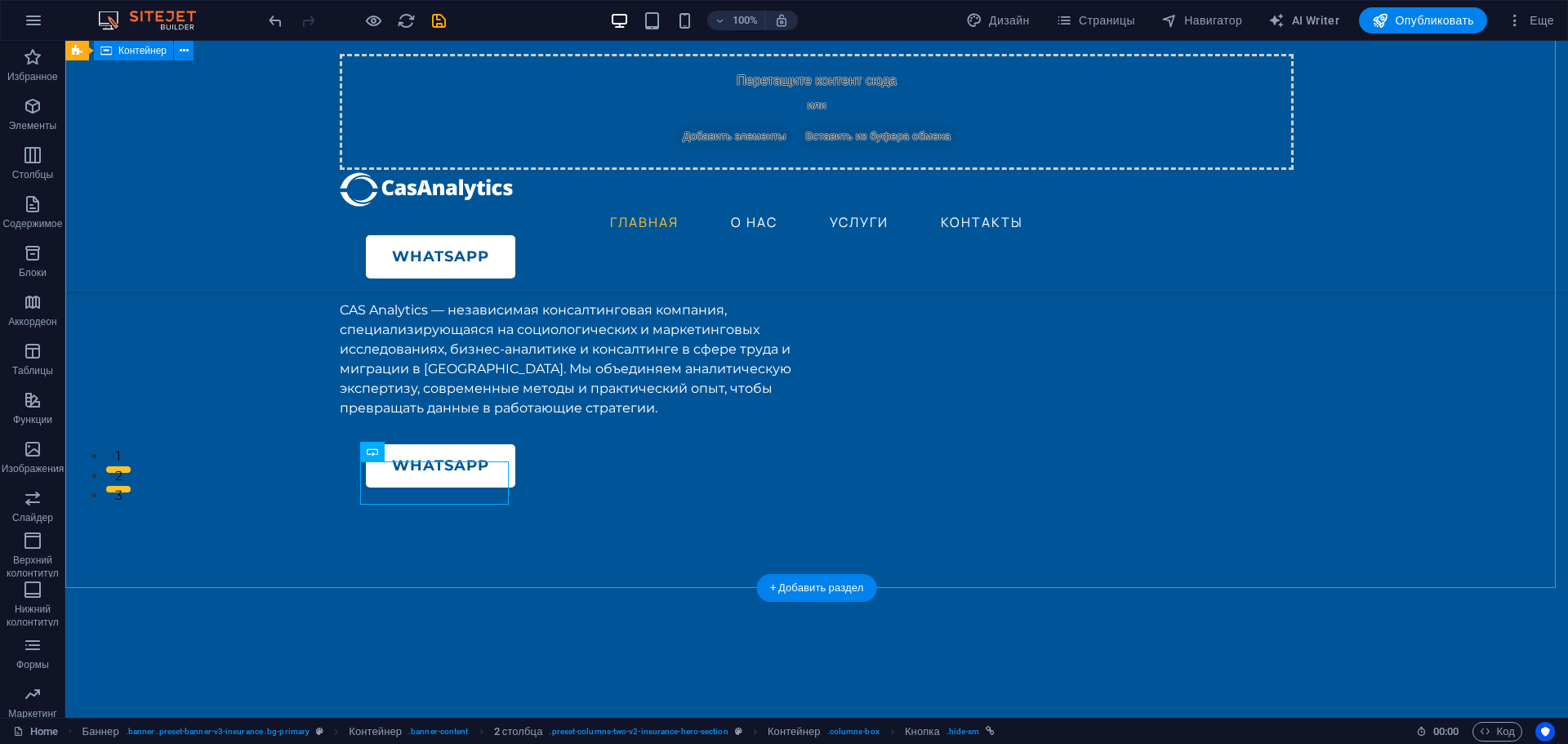
click at [152, 462] on div "ИССЛЕДОВАНИЯ И КОНСАЛТИНГ Решения, Основанные На Данных CAS Analytics — независ…" at bounding box center [816, 512] width 1503 height 1023
click at [468, 486] on div "Whatsapp" at bounding box center [585, 466] width 438 height 43
drag, startPoint x: 473, startPoint y: 487, endPoint x: 395, endPoint y: 482, distance: 78.2
click at [395, 482] on div "Whatsapp" at bounding box center [585, 466] width 438 height 43
click at [431, 456] on icon at bounding box center [433, 452] width 9 height 17
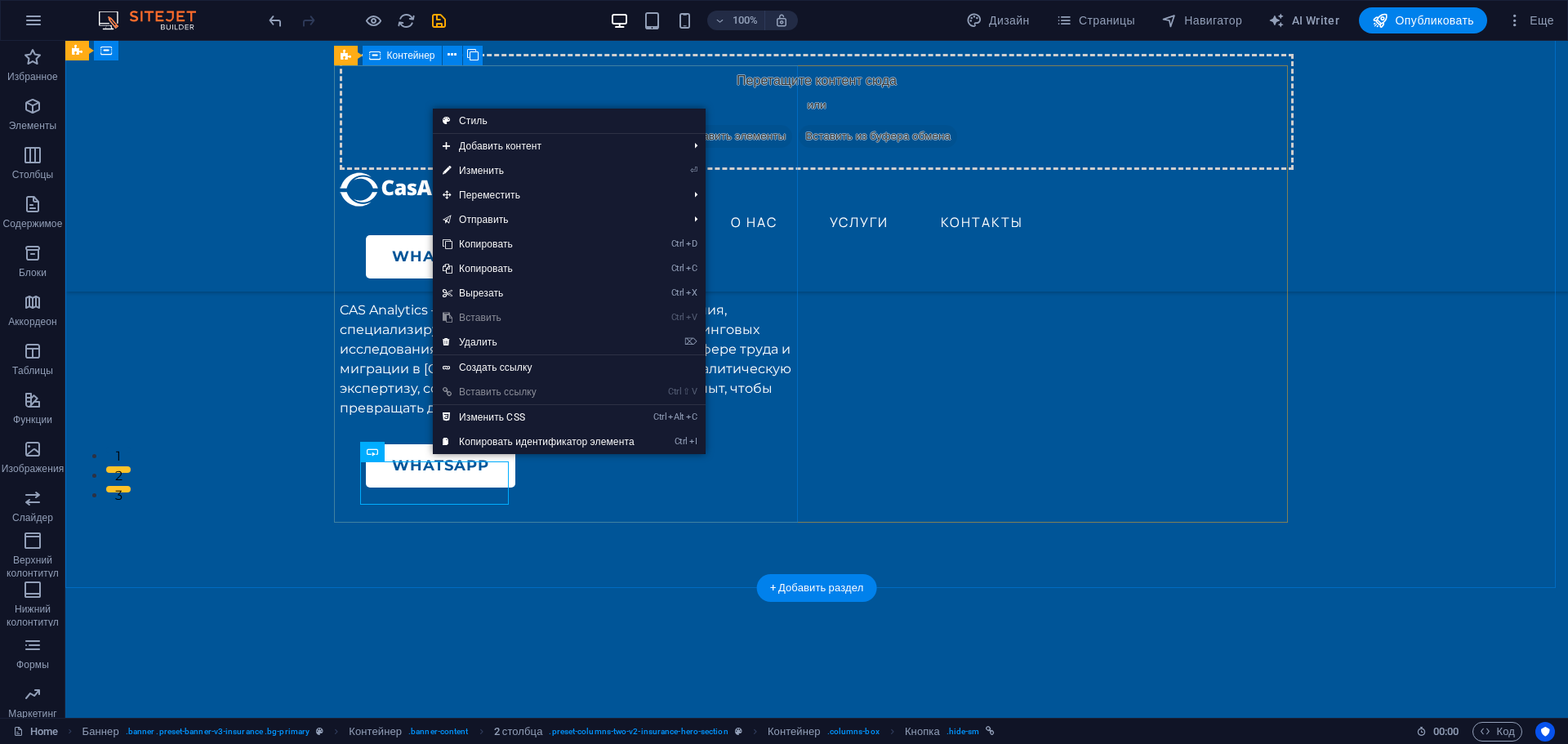
drag, startPoint x: 552, startPoint y: 517, endPoint x: 550, endPoint y: 530, distance: 13.2
click at [552, 487] on div "ИССЛЕДОВАНИЯ И КОНСАЛТИНГ Решения, Основанные На Данных CAS Analytics — независ…" at bounding box center [572, 276] width 464 height 422
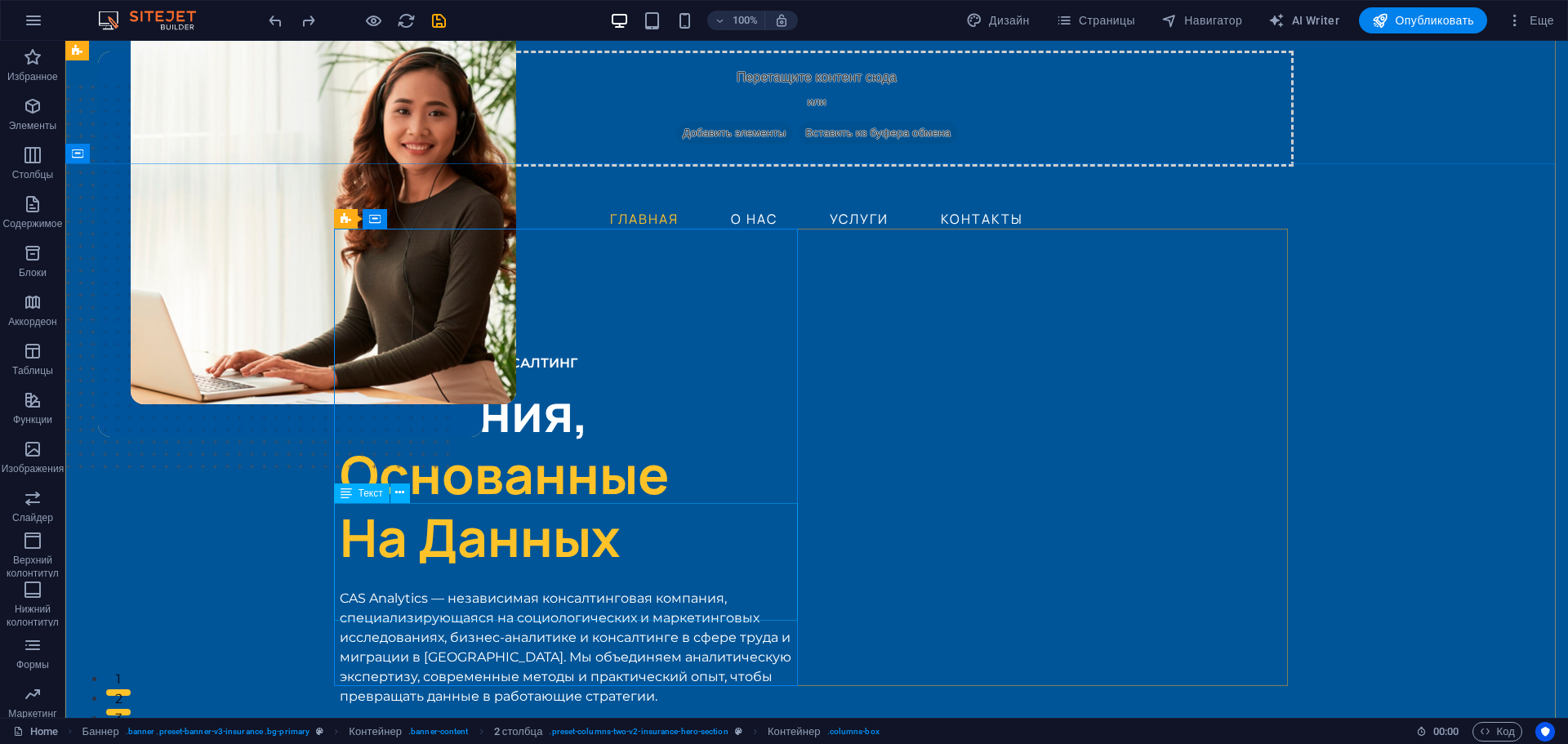
scroll to position [0, 0]
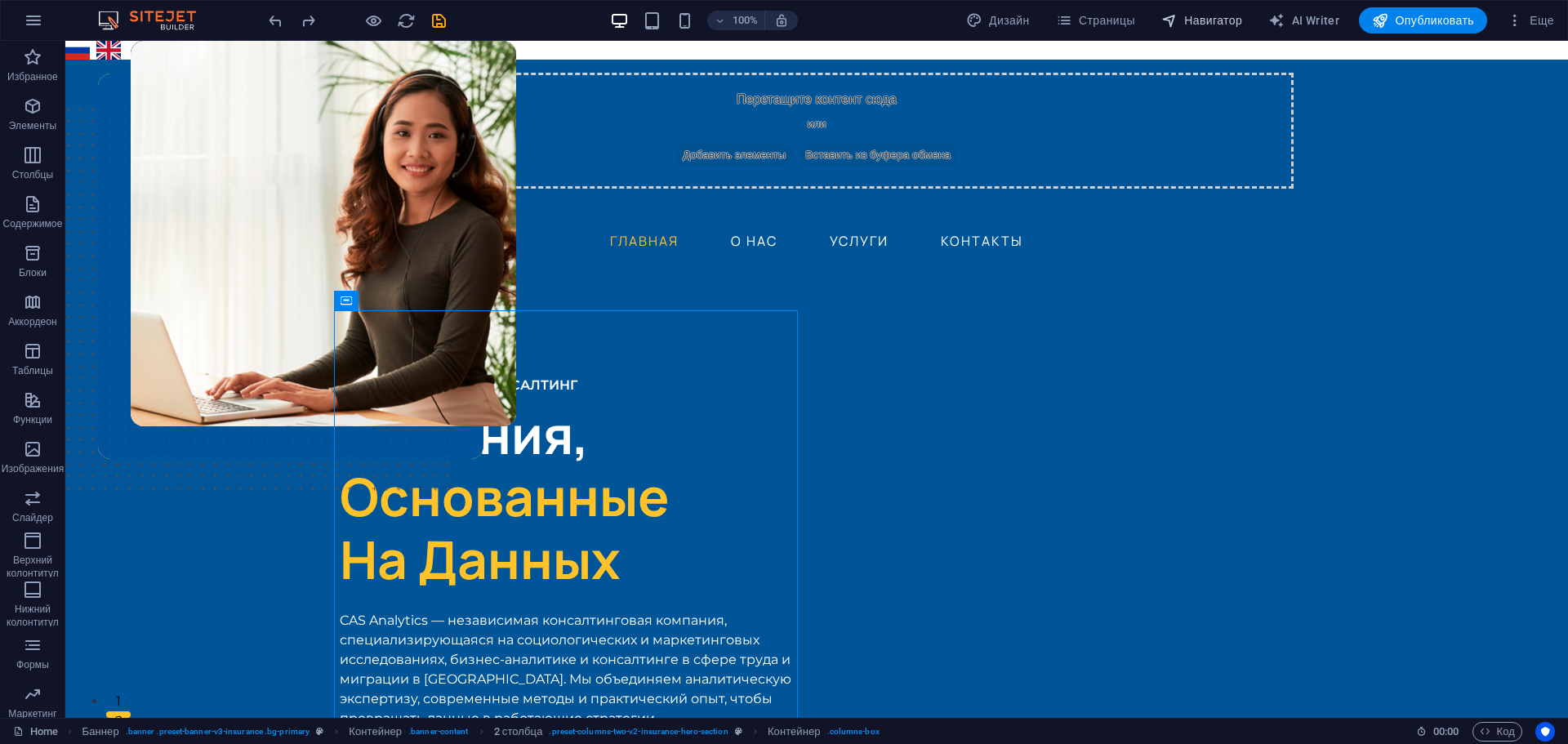
click at [1223, 15] on span "Навигатор" at bounding box center [1202, 20] width 81 height 16
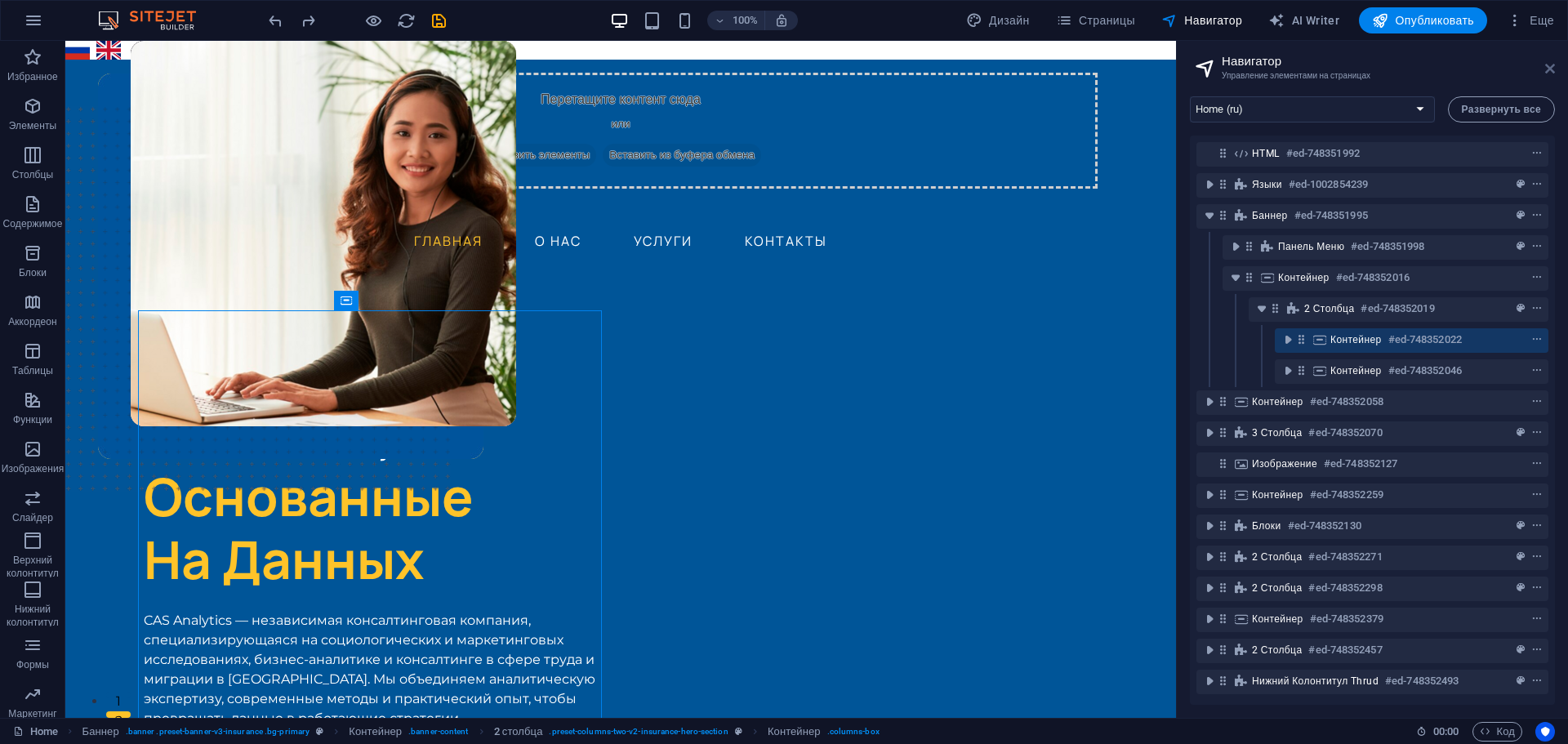
click at [1551, 68] on icon at bounding box center [1550, 68] width 9 height 13
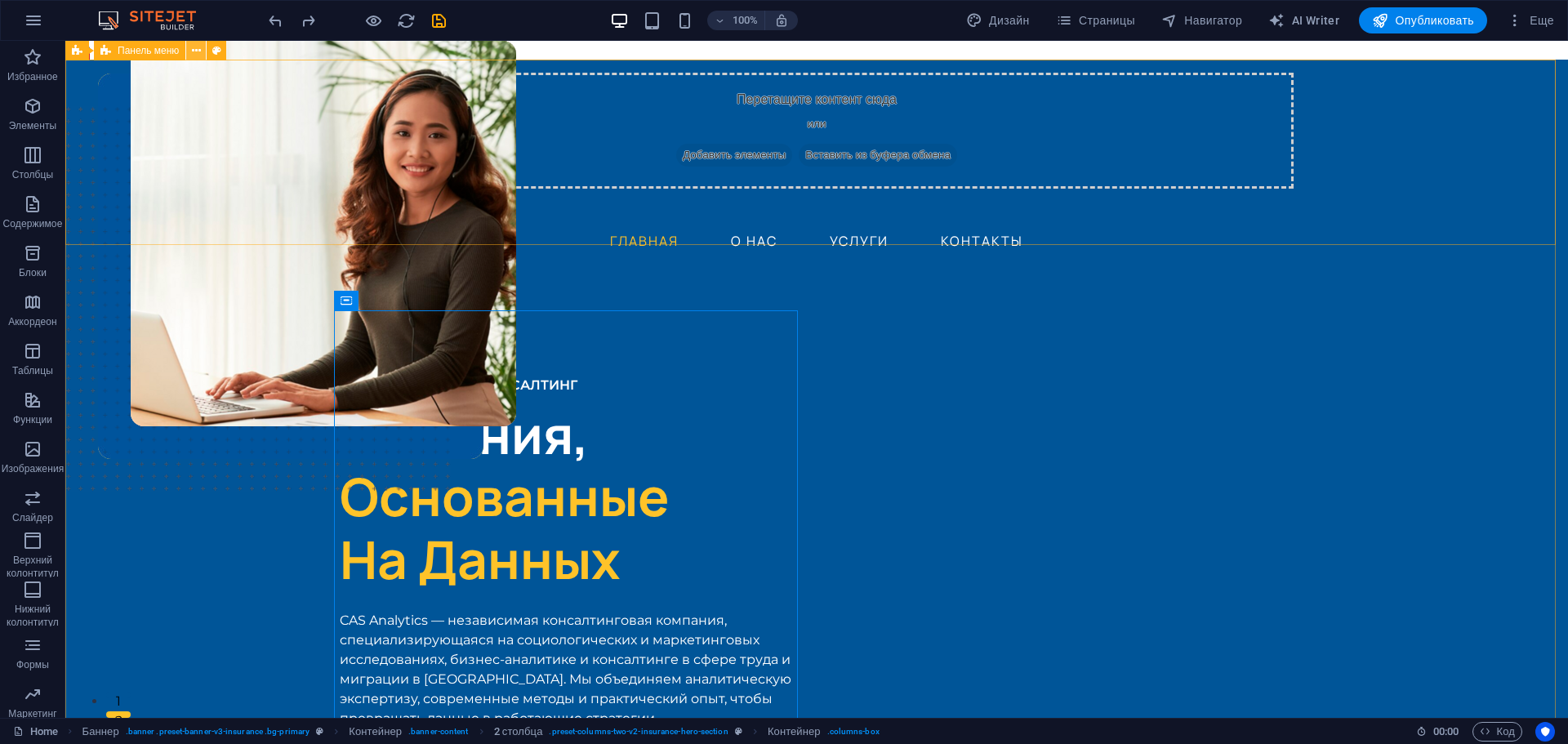
click at [197, 55] on icon at bounding box center [197, 50] width 9 height 17
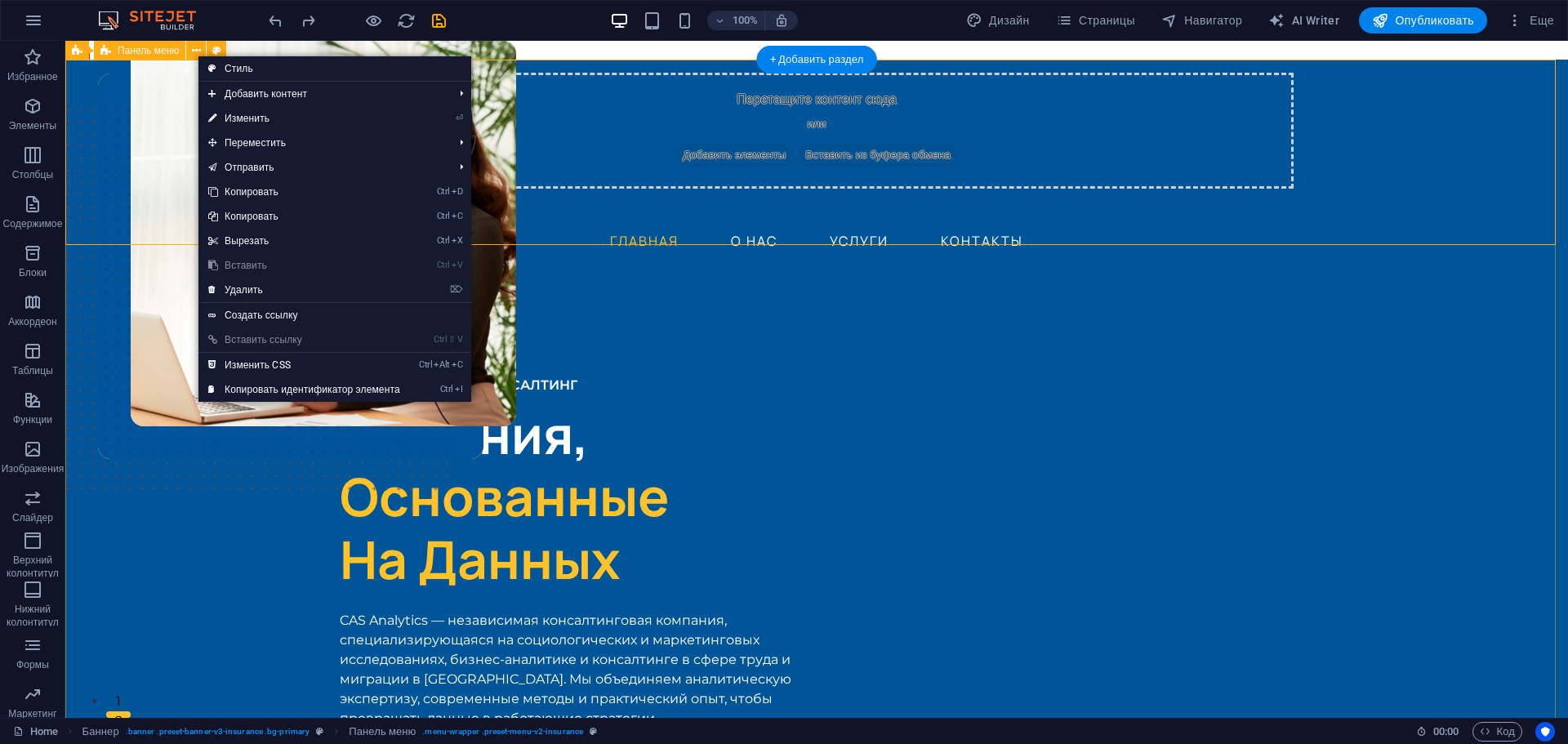
drag, startPoint x: 123, startPoint y: 172, endPoint x: 120, endPoint y: 114, distance: 58.1
click at [123, 171] on div "Перетащите контент сюда или Добавить элементы Вставить из буфера обмена ГЛАВНАЯ…" at bounding box center [816, 185] width 1503 height 251
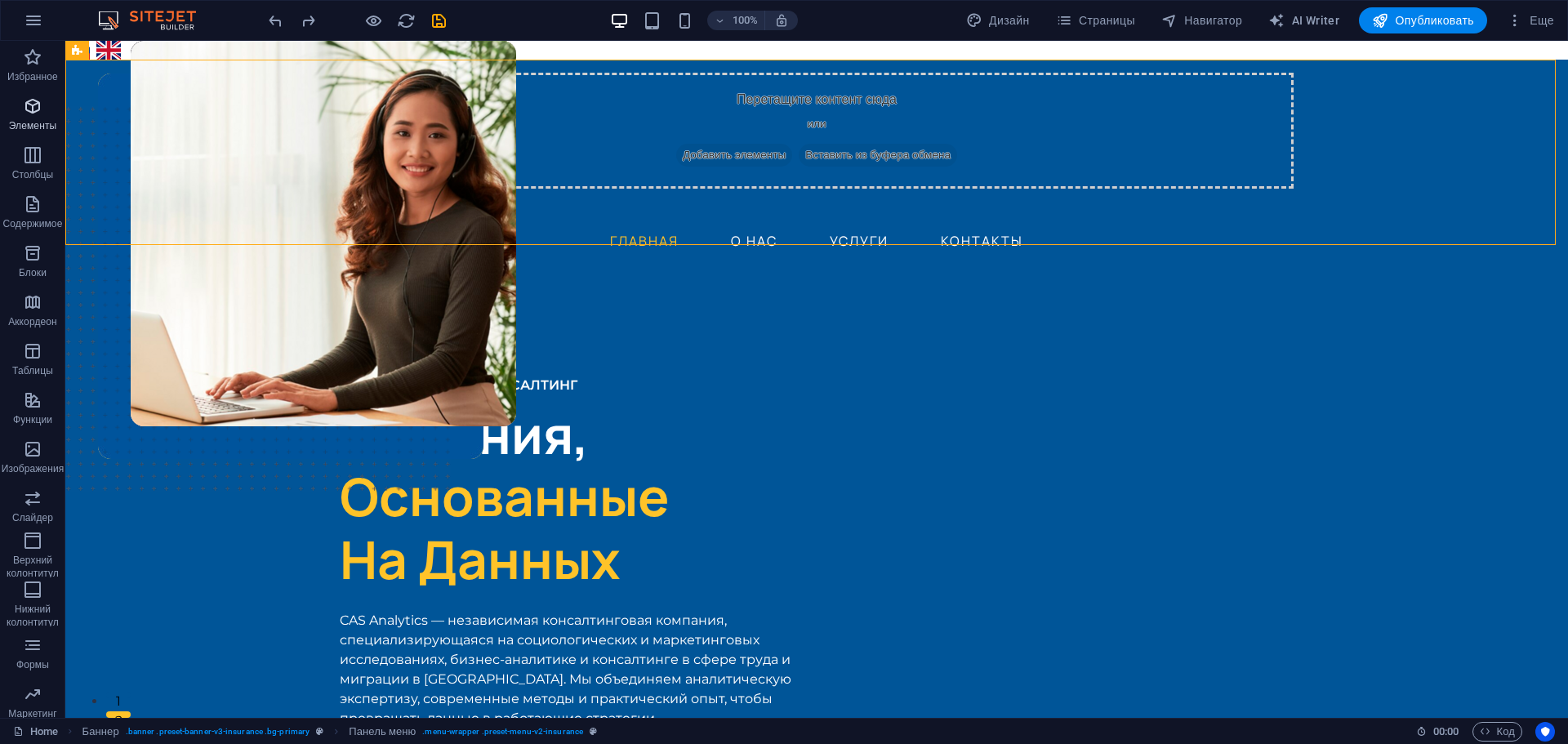
click at [38, 102] on icon "button" at bounding box center [32, 105] width 20 height 20
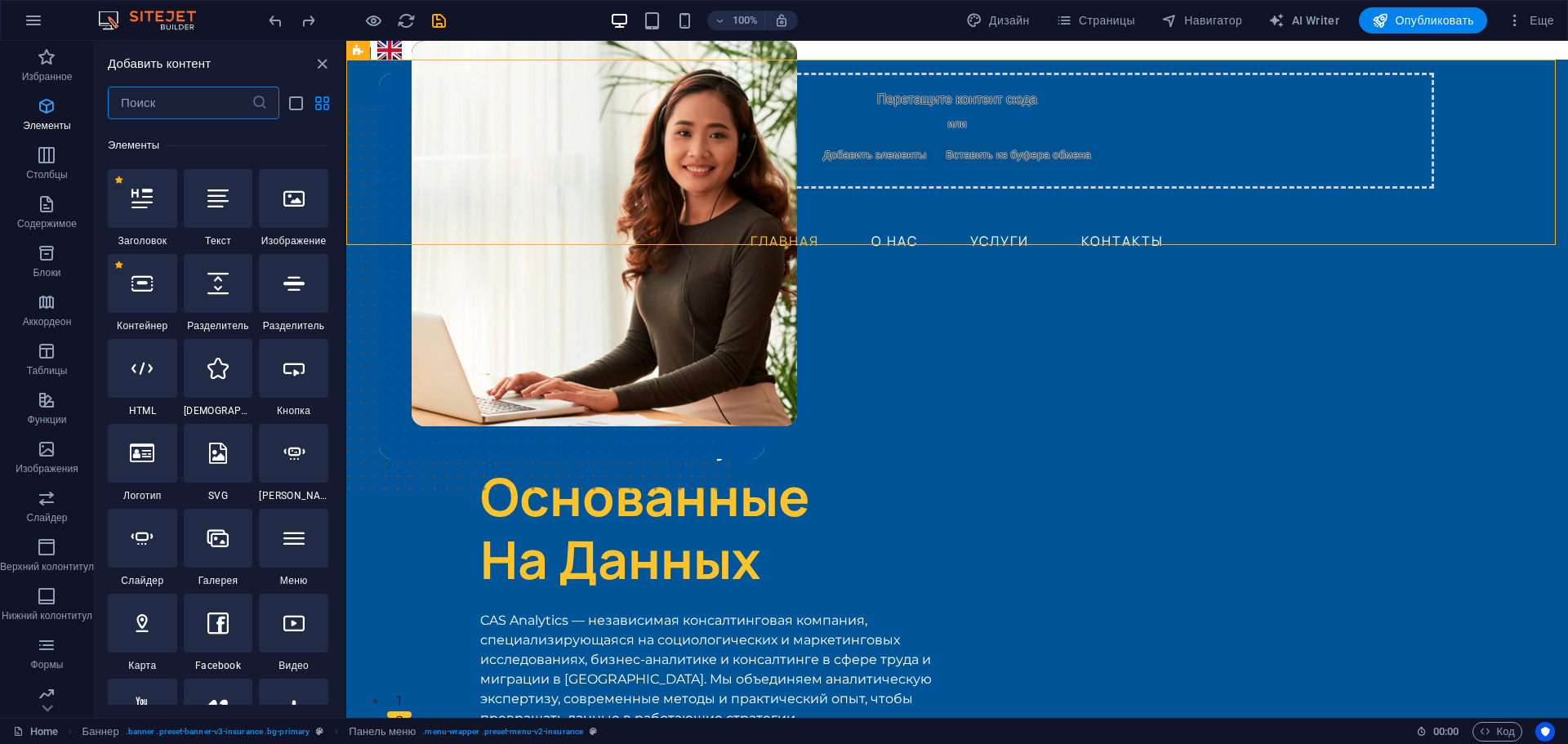
scroll to position [576, 0]
click at [49, 55] on icon "button" at bounding box center [46, 57] width 20 height 20
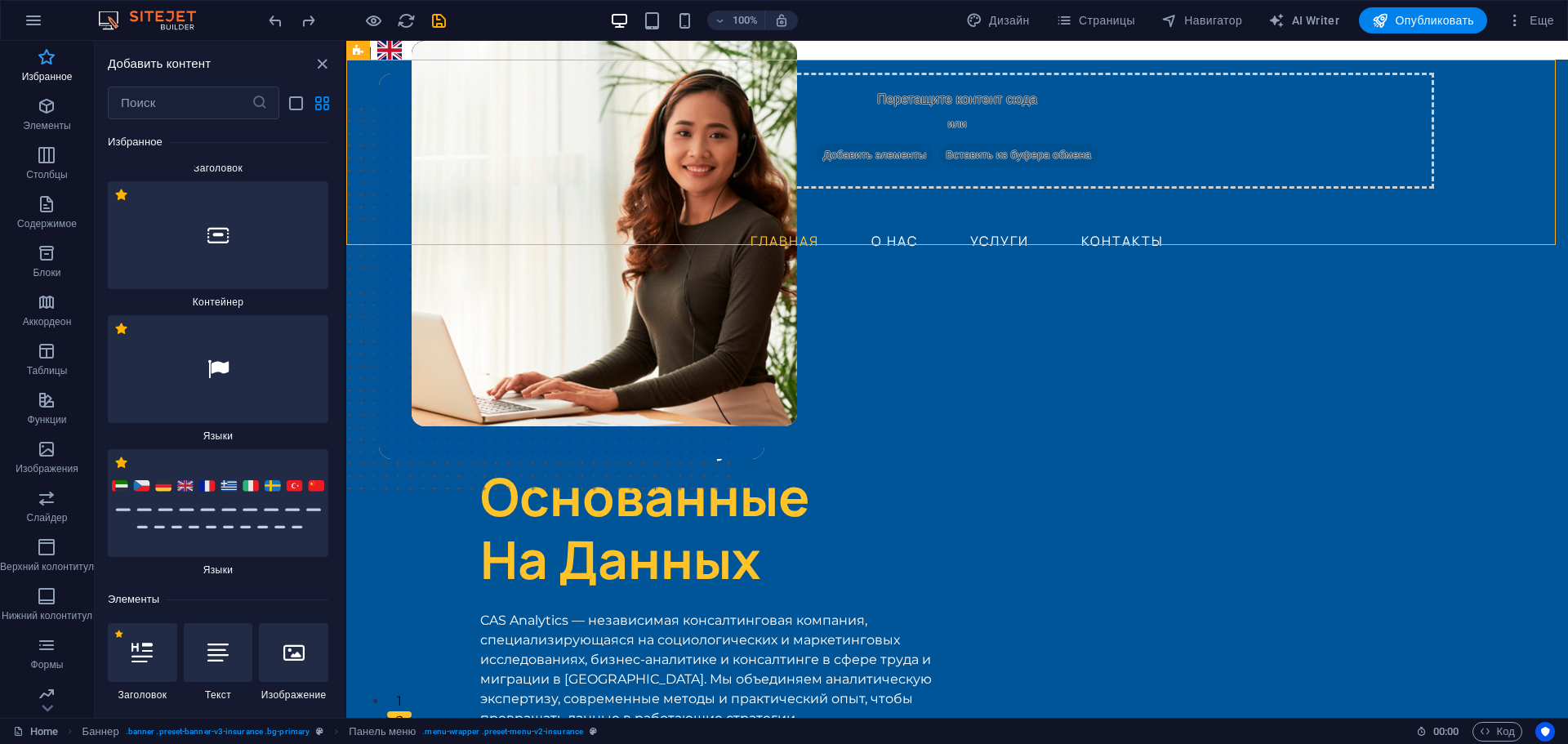
scroll to position [0, 0]
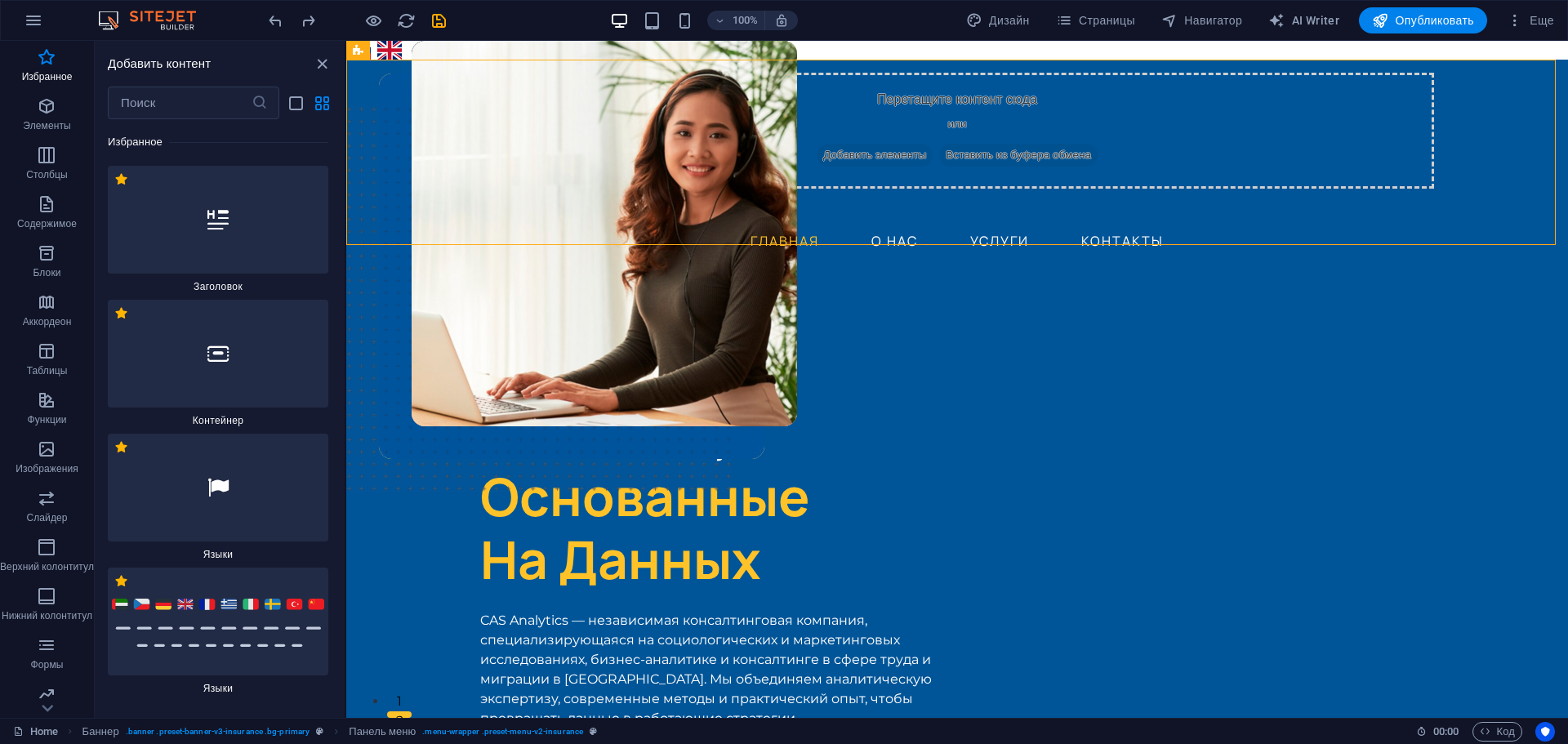
click at [226, 591] on div at bounding box center [218, 621] width 220 height 107
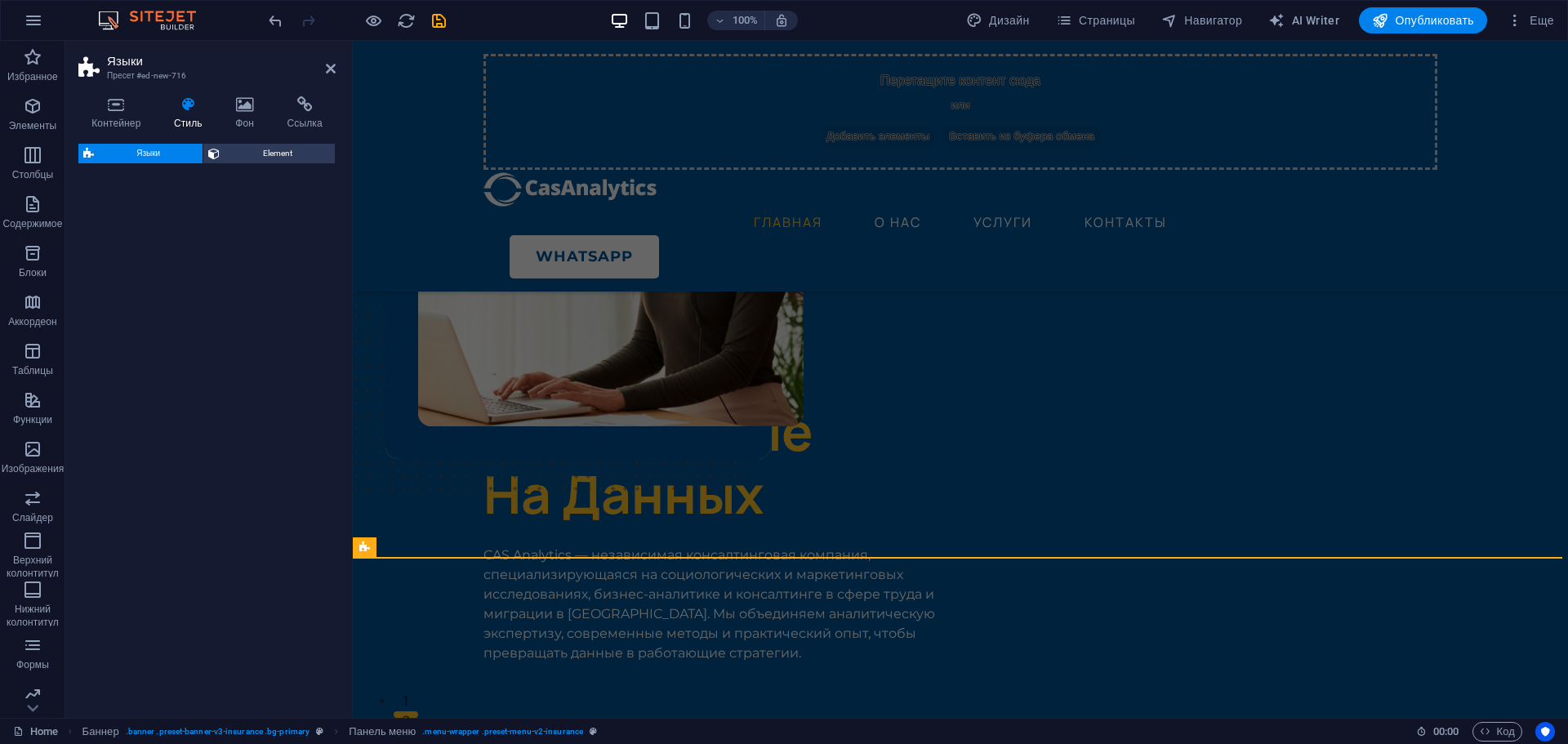
click at [226, 591] on div "Языки Element" at bounding box center [206, 424] width 257 height 561
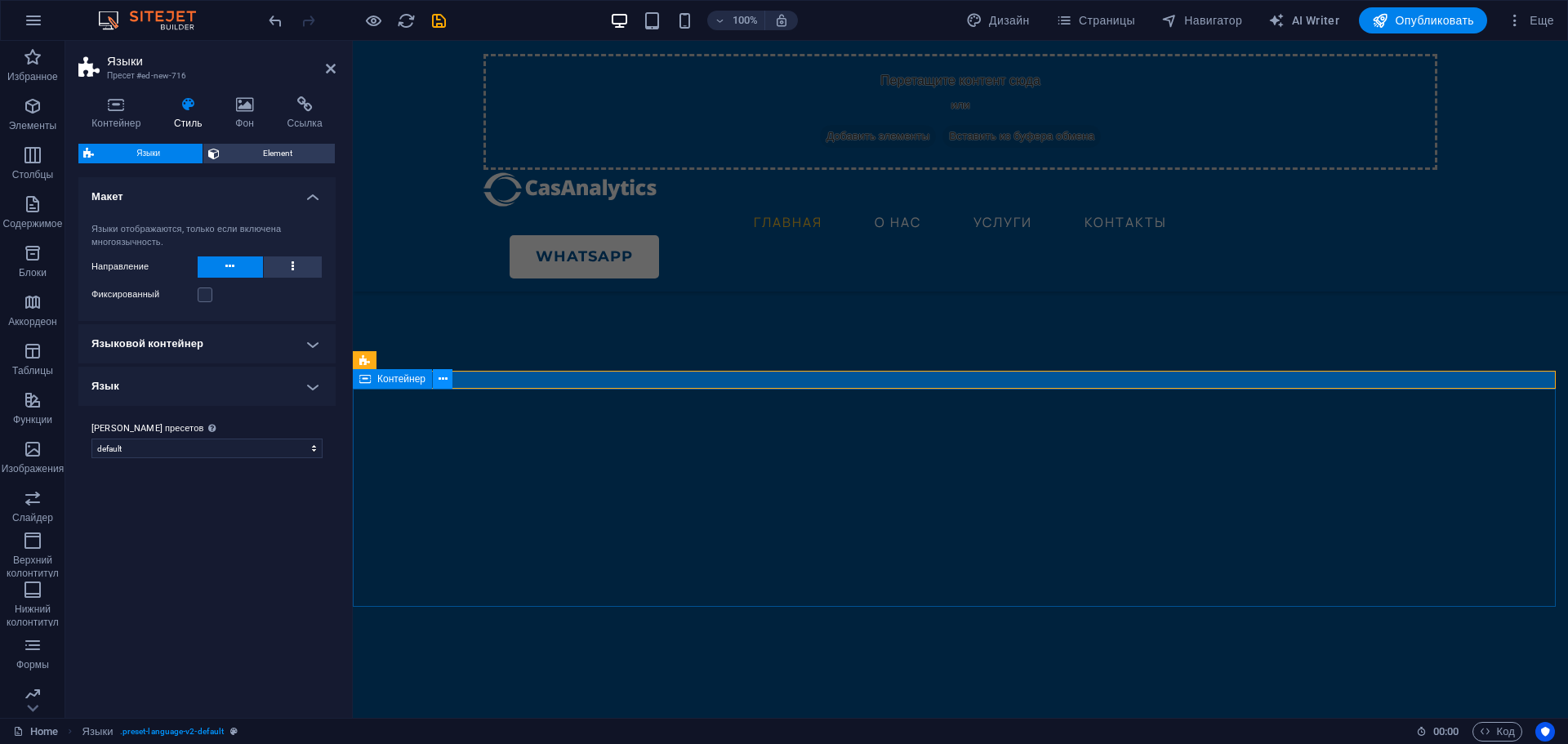
click at [445, 379] on icon at bounding box center [444, 379] width 9 height 17
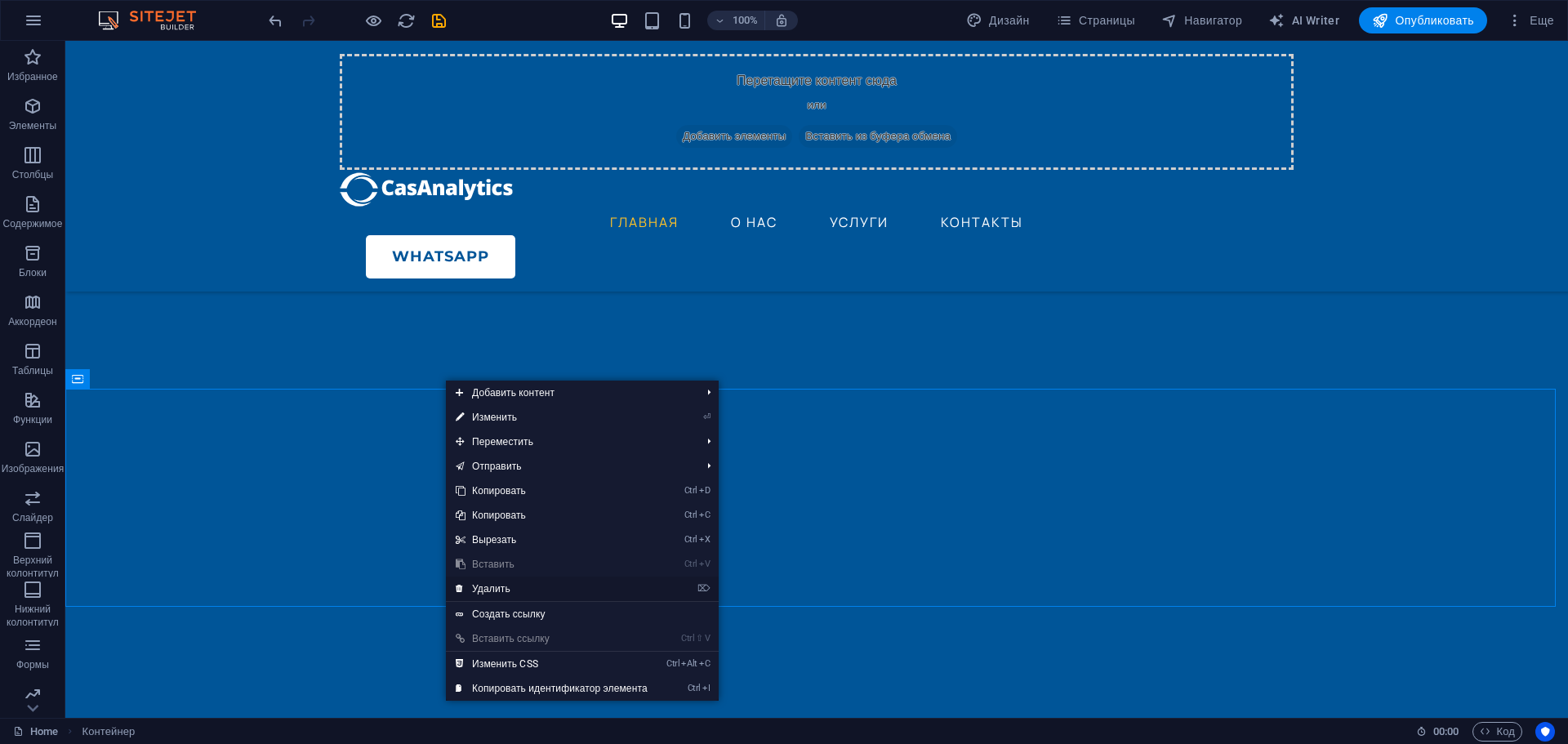
click at [499, 594] on link "⌦ Удалить" at bounding box center [552, 588] width 212 height 24
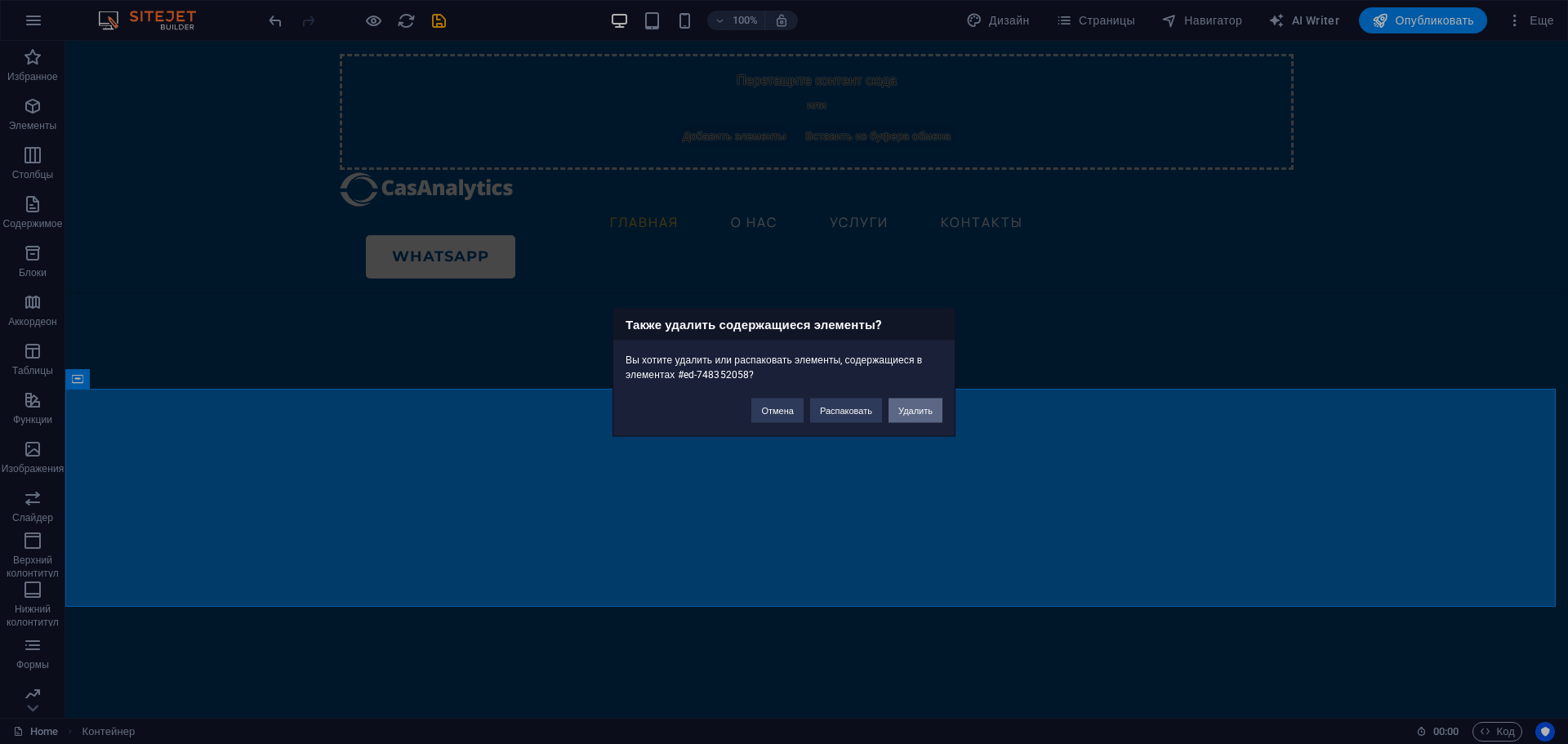
click at [926, 410] on button "Удалить" at bounding box center [916, 410] width 54 height 24
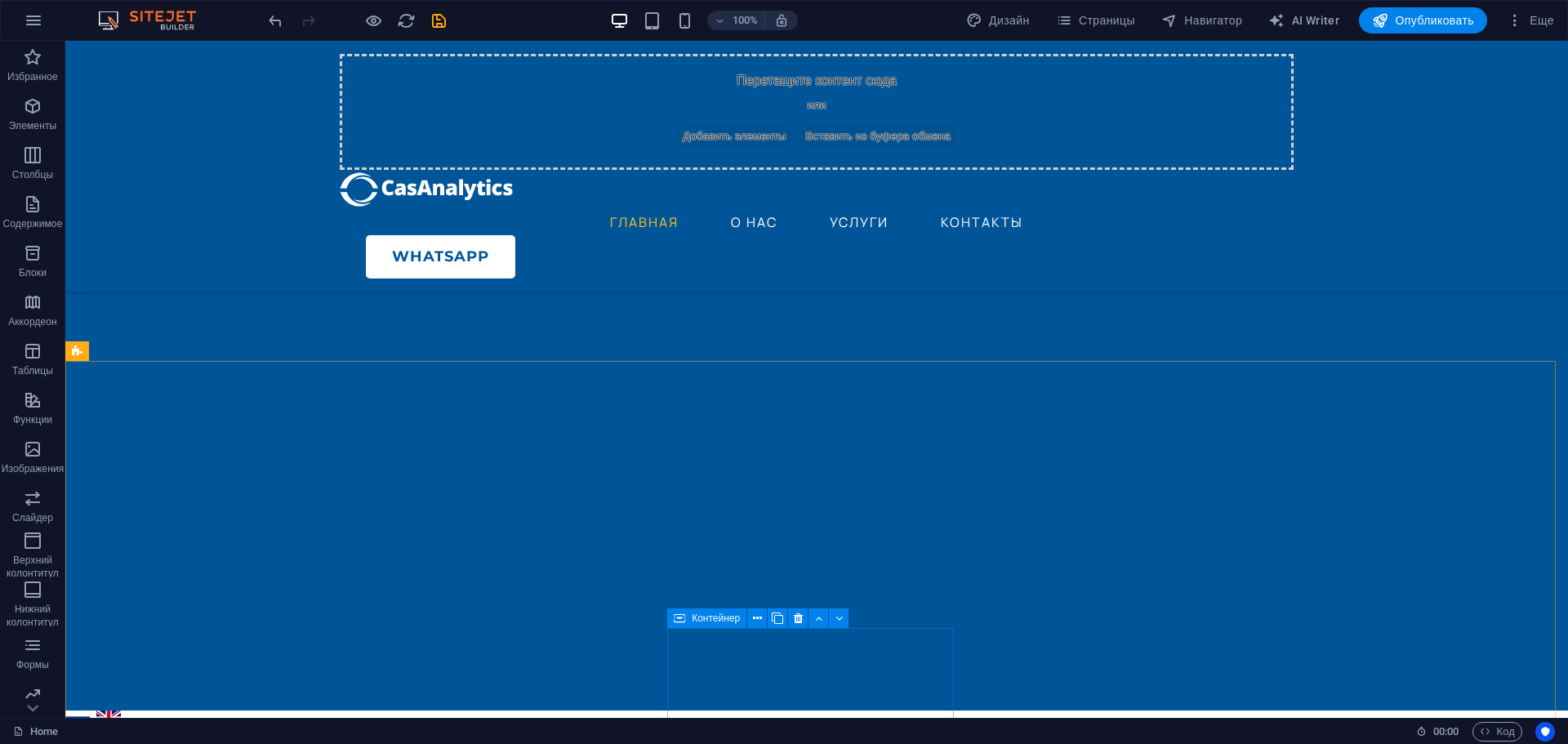
scroll to position [490, 0]
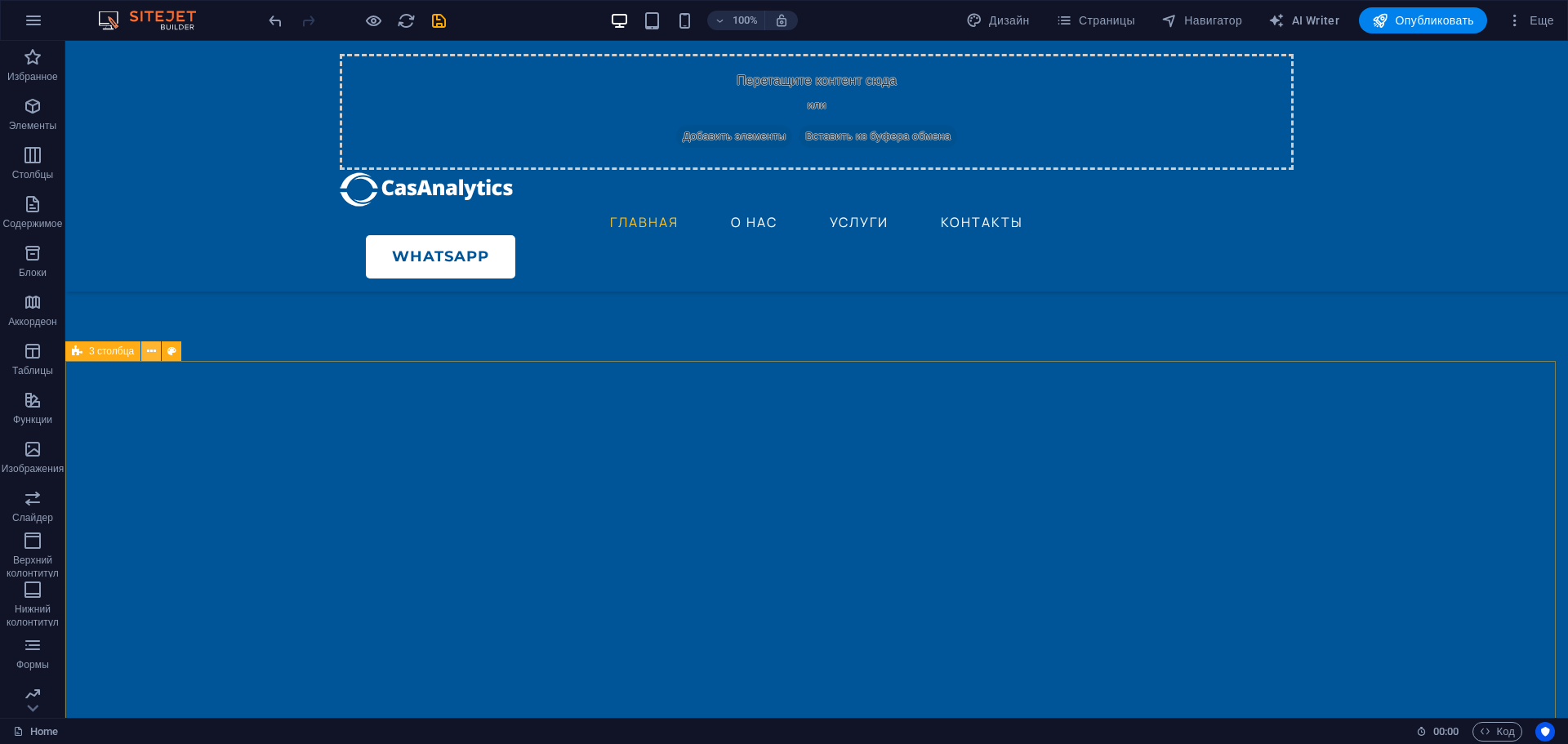
click at [154, 354] on icon at bounding box center [151, 351] width 9 height 17
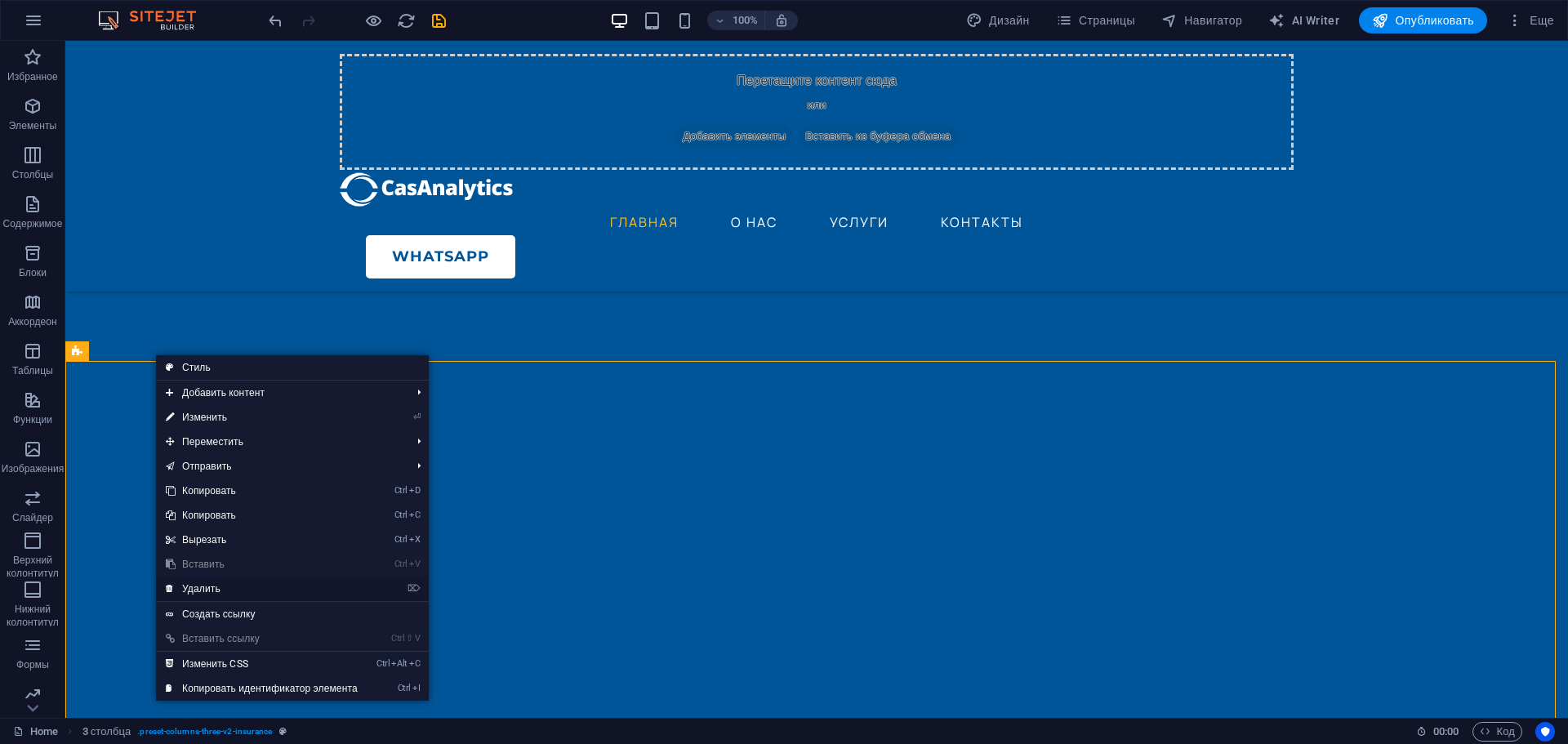
click at [209, 584] on link "⌦ Удалить" at bounding box center [261, 588] width 212 height 24
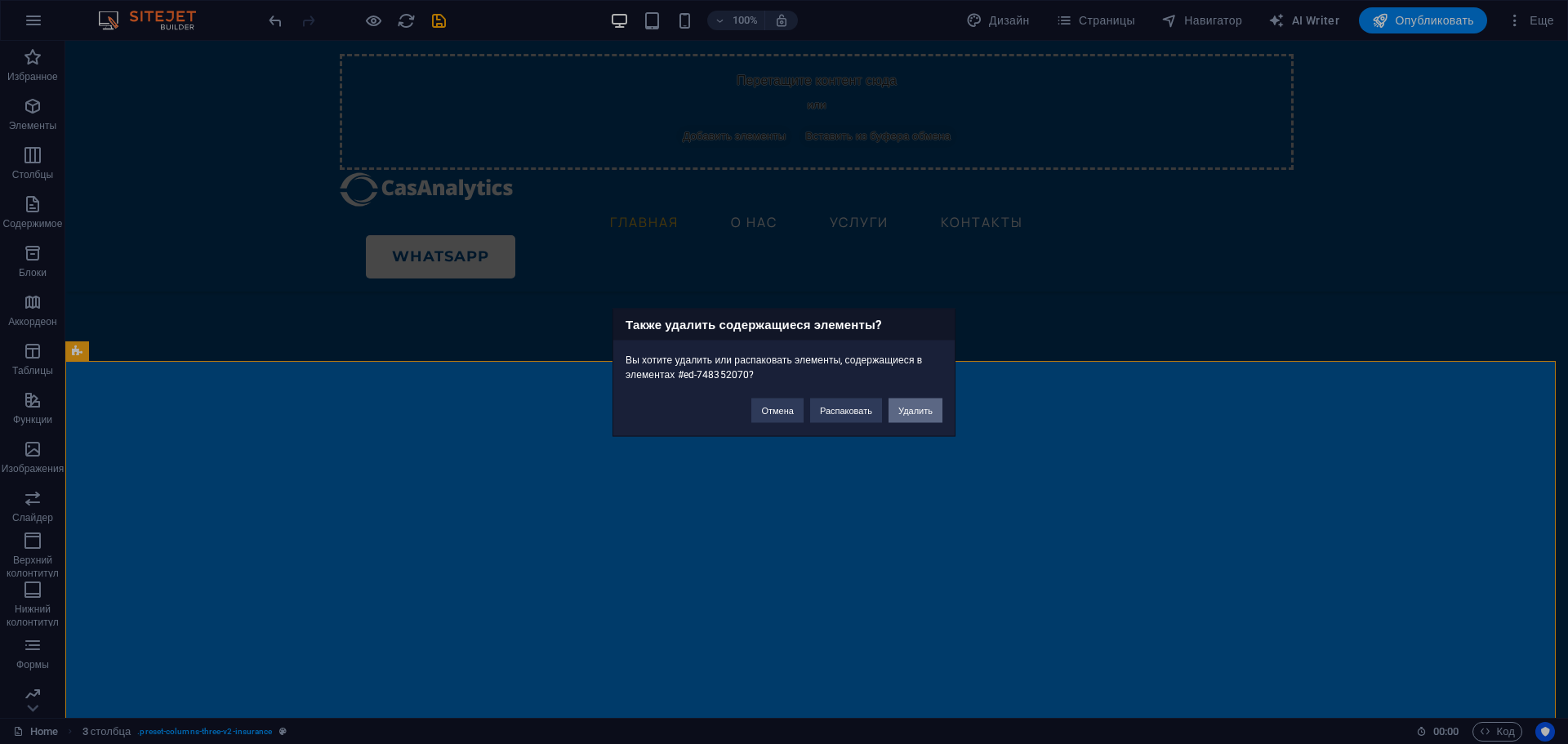
click at [909, 402] on button "Удалить" at bounding box center [916, 410] width 54 height 24
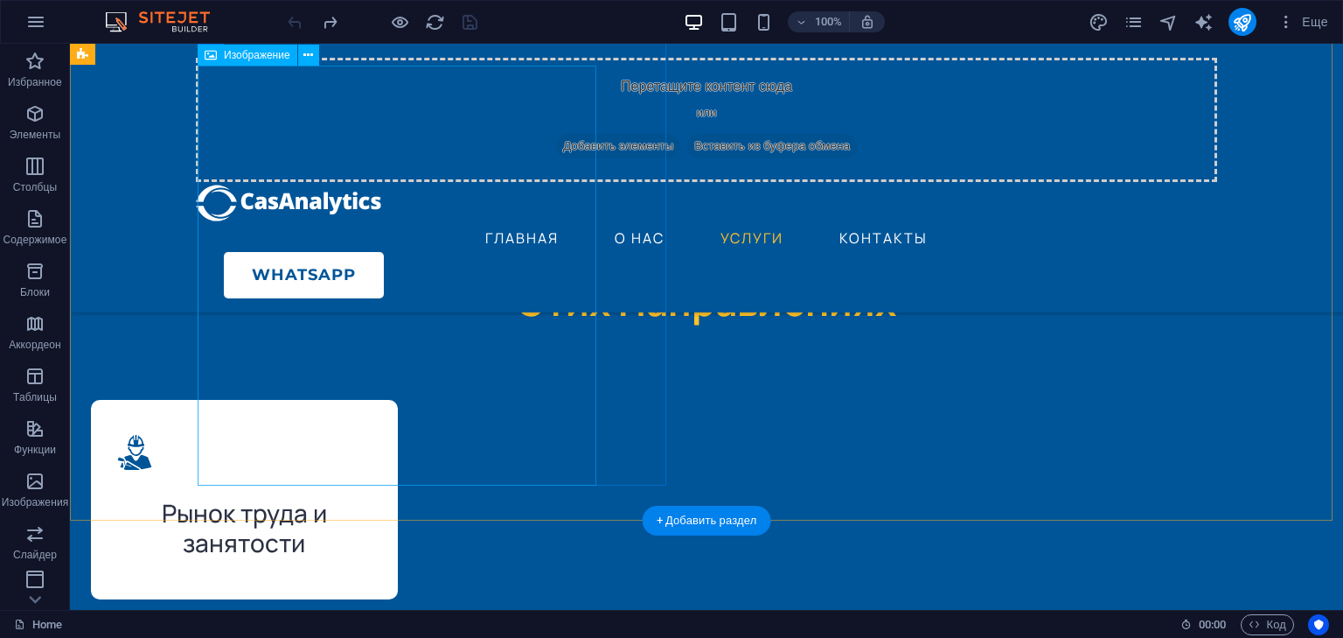
scroll to position [3149, 0]
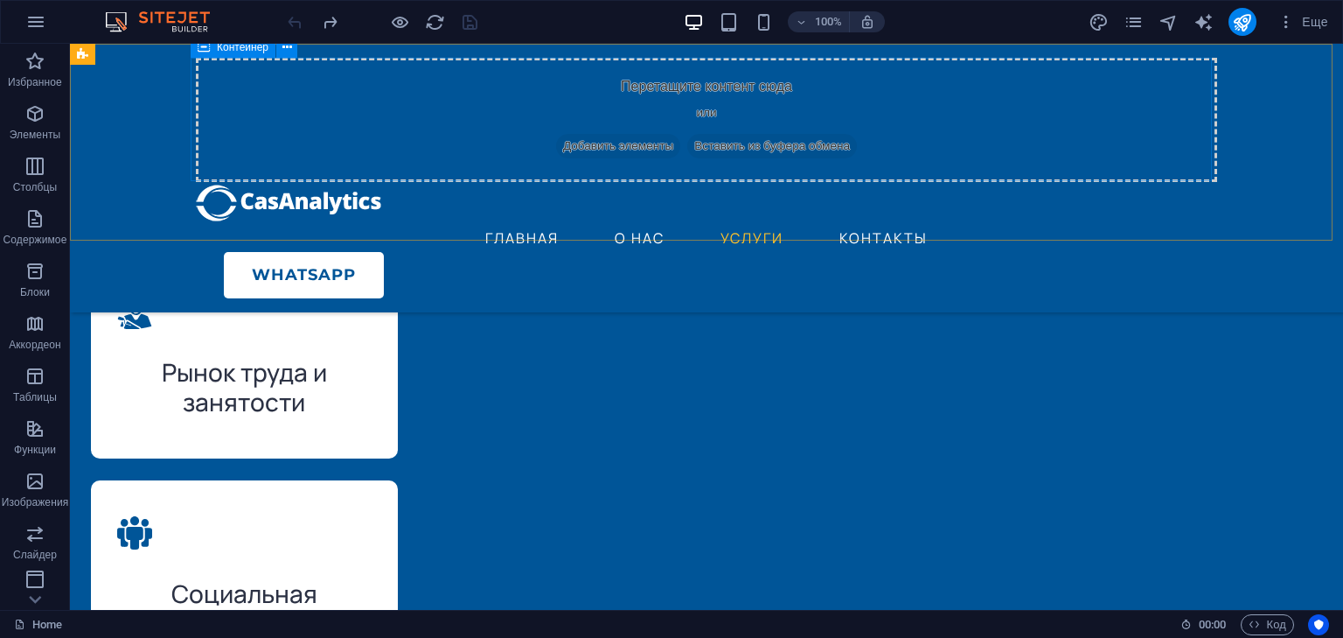
click at [767, 119] on div "Перетащите контент сюда или Добавить элементы Вставить из буфера обмена" at bounding box center [707, 120] width 1022 height 124
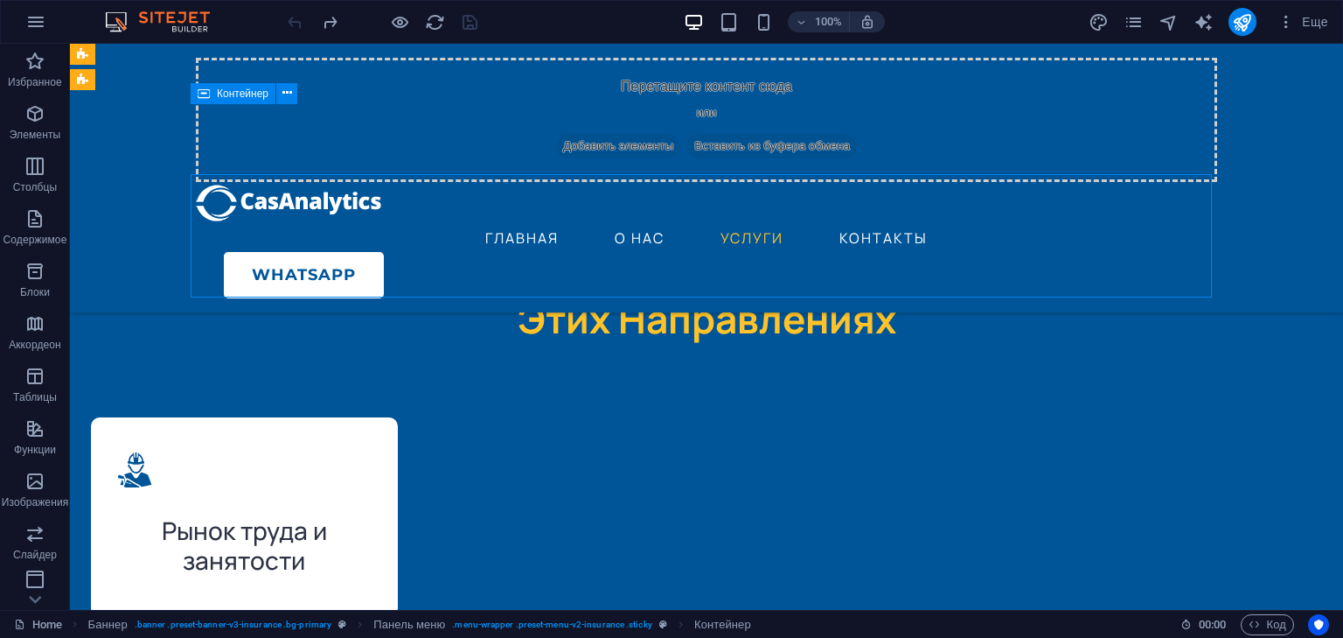
scroll to position [2939, 0]
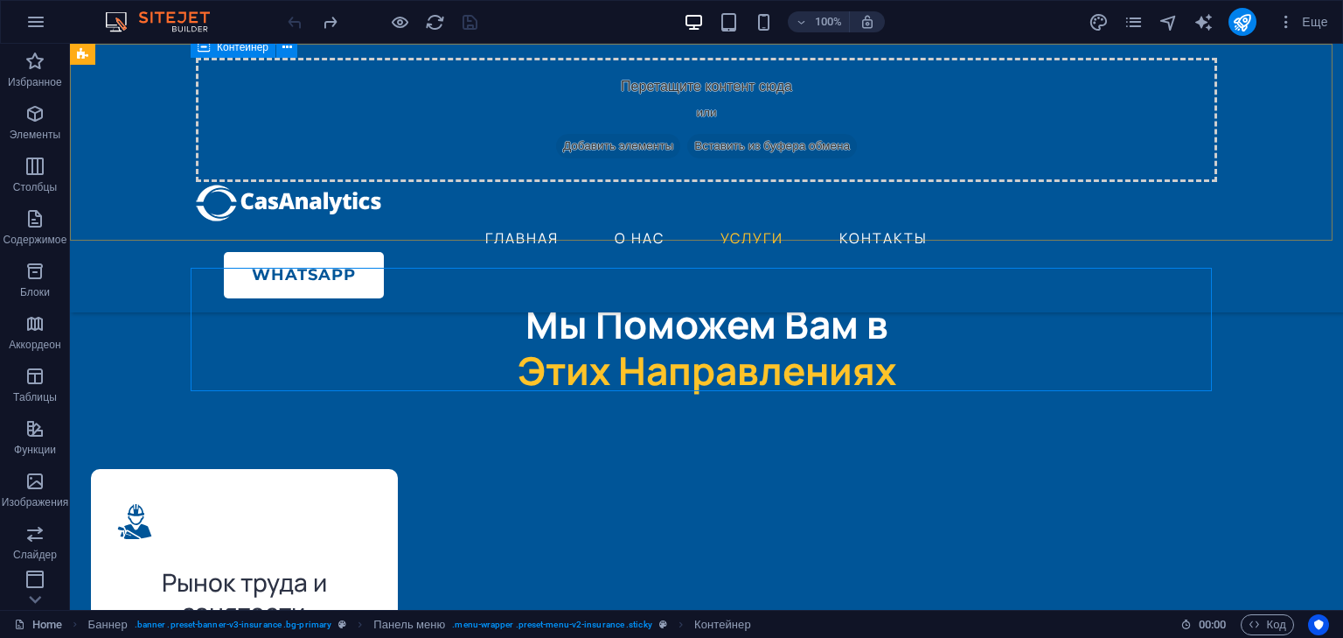
click at [595, 142] on span "Добавить элементы" at bounding box center [618, 146] width 124 height 24
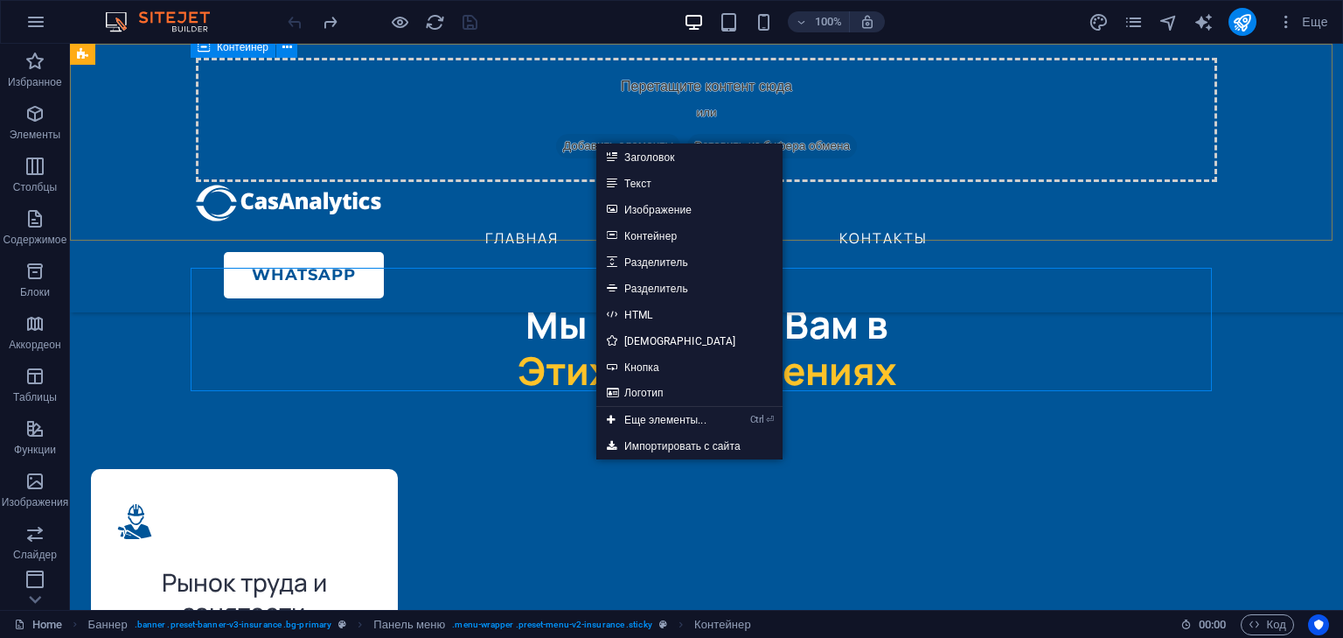
click at [942, 115] on div "Перетащите контент сюда или Добавить элементы Вставить из буфера обмена" at bounding box center [707, 120] width 1022 height 124
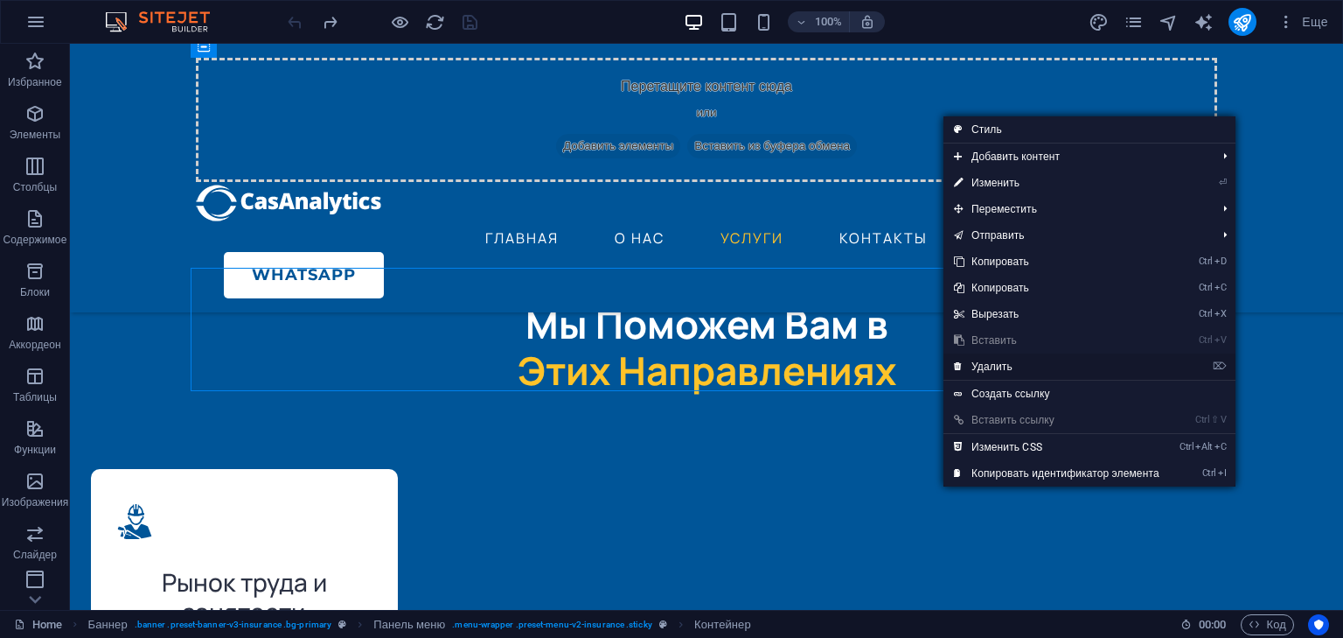
click at [999, 364] on link "⌦ Удалить" at bounding box center [1057, 366] width 227 height 26
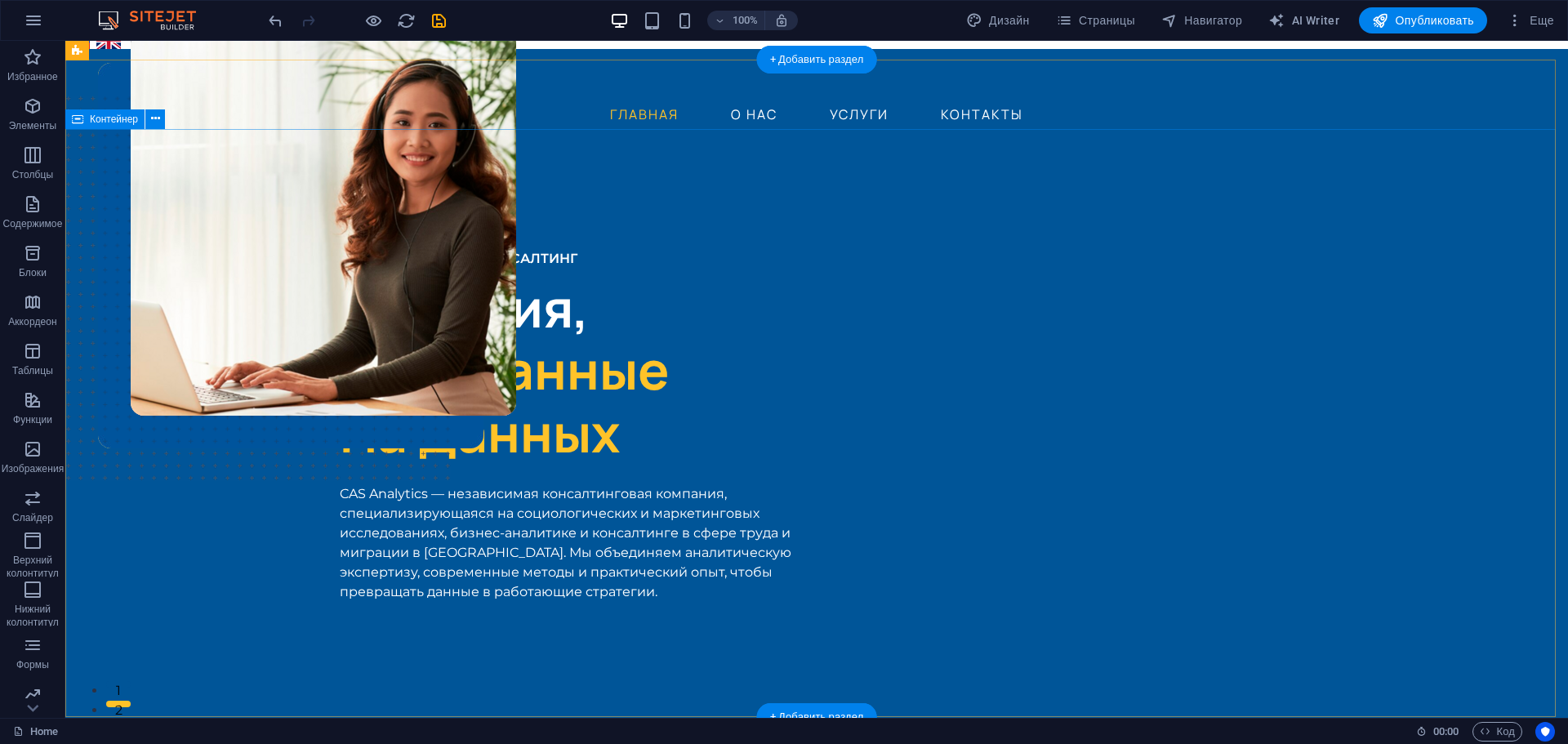
scroll to position [0, 0]
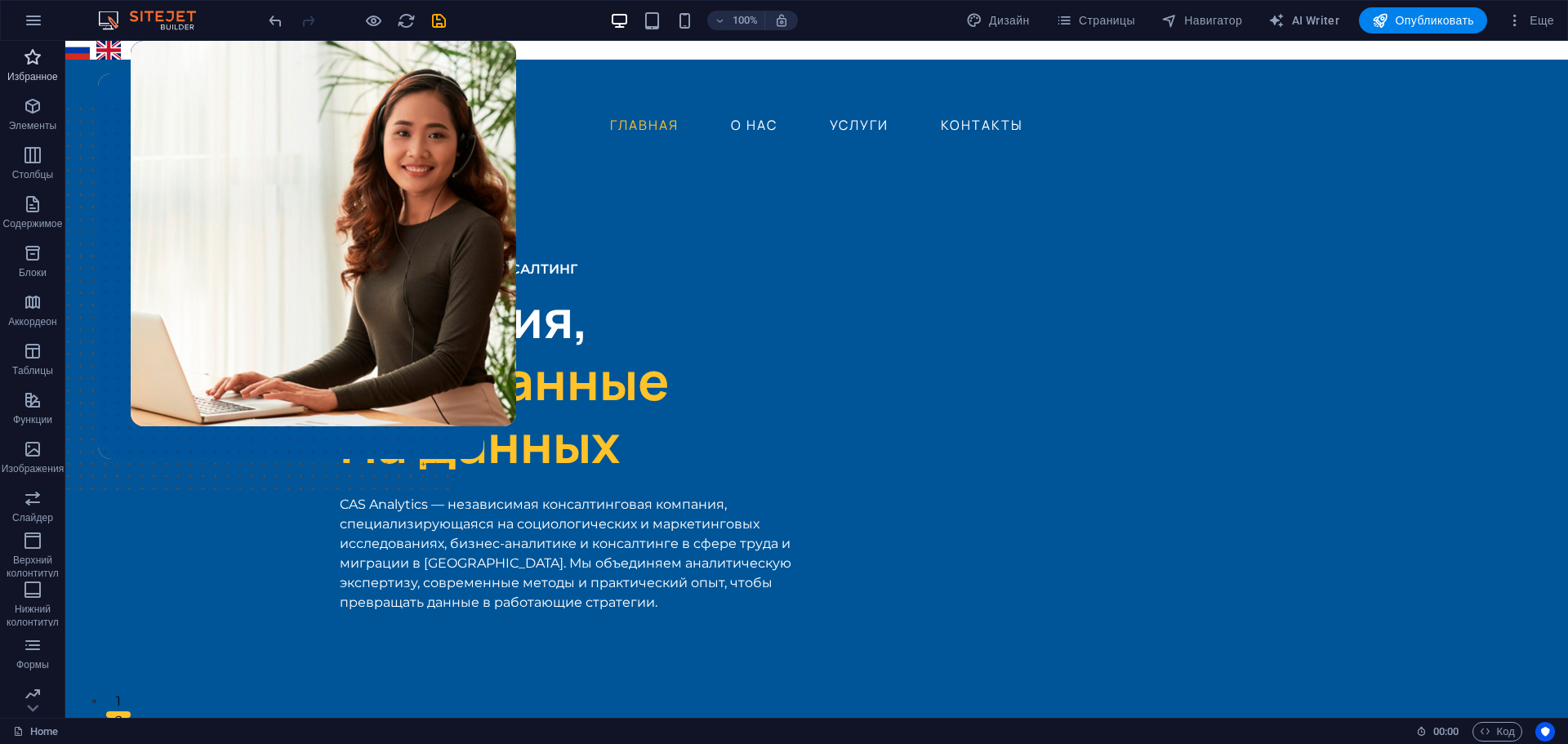
click at [35, 70] on p "Избранное" at bounding box center [33, 77] width 50 height 13
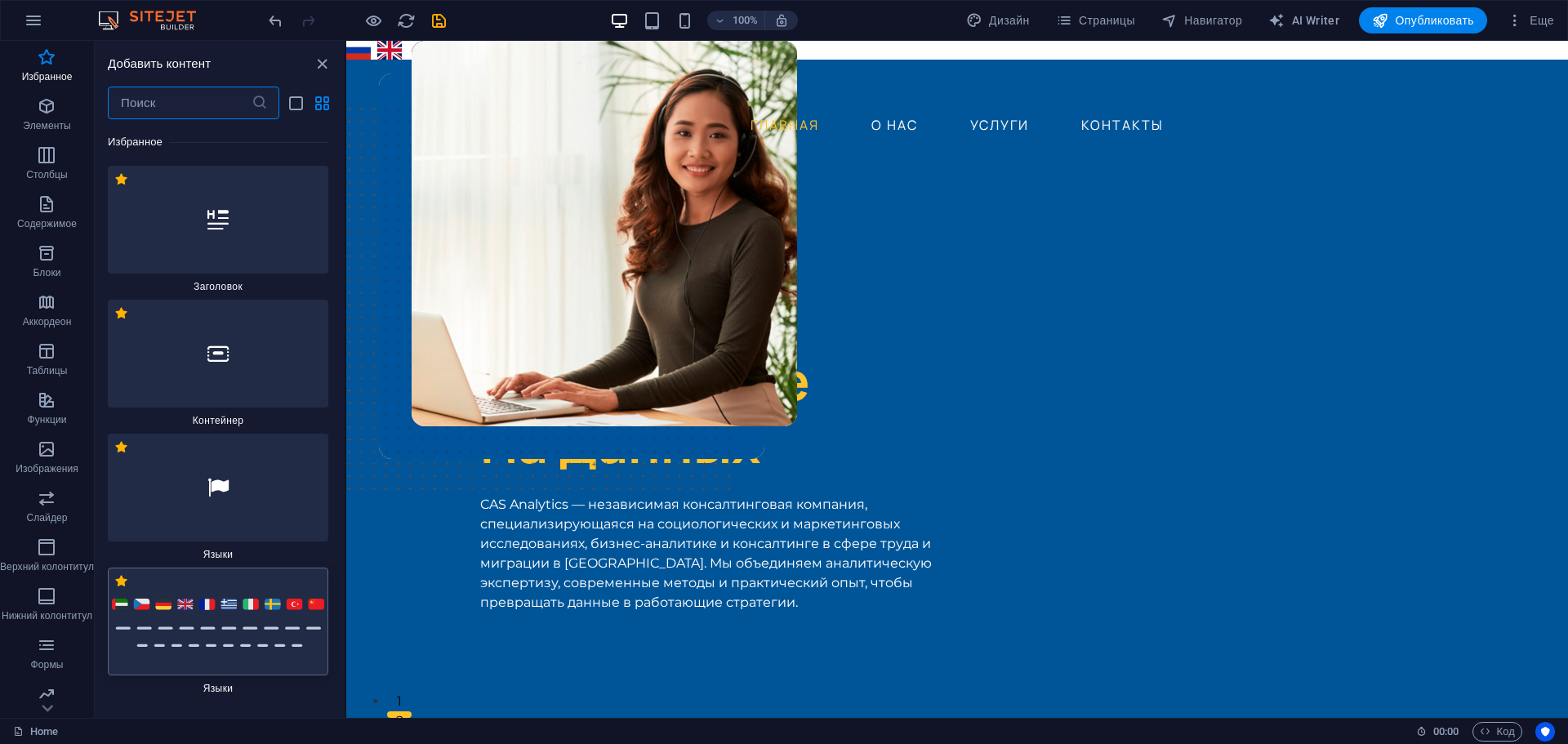
click at [200, 611] on img at bounding box center [218, 621] width 212 height 50
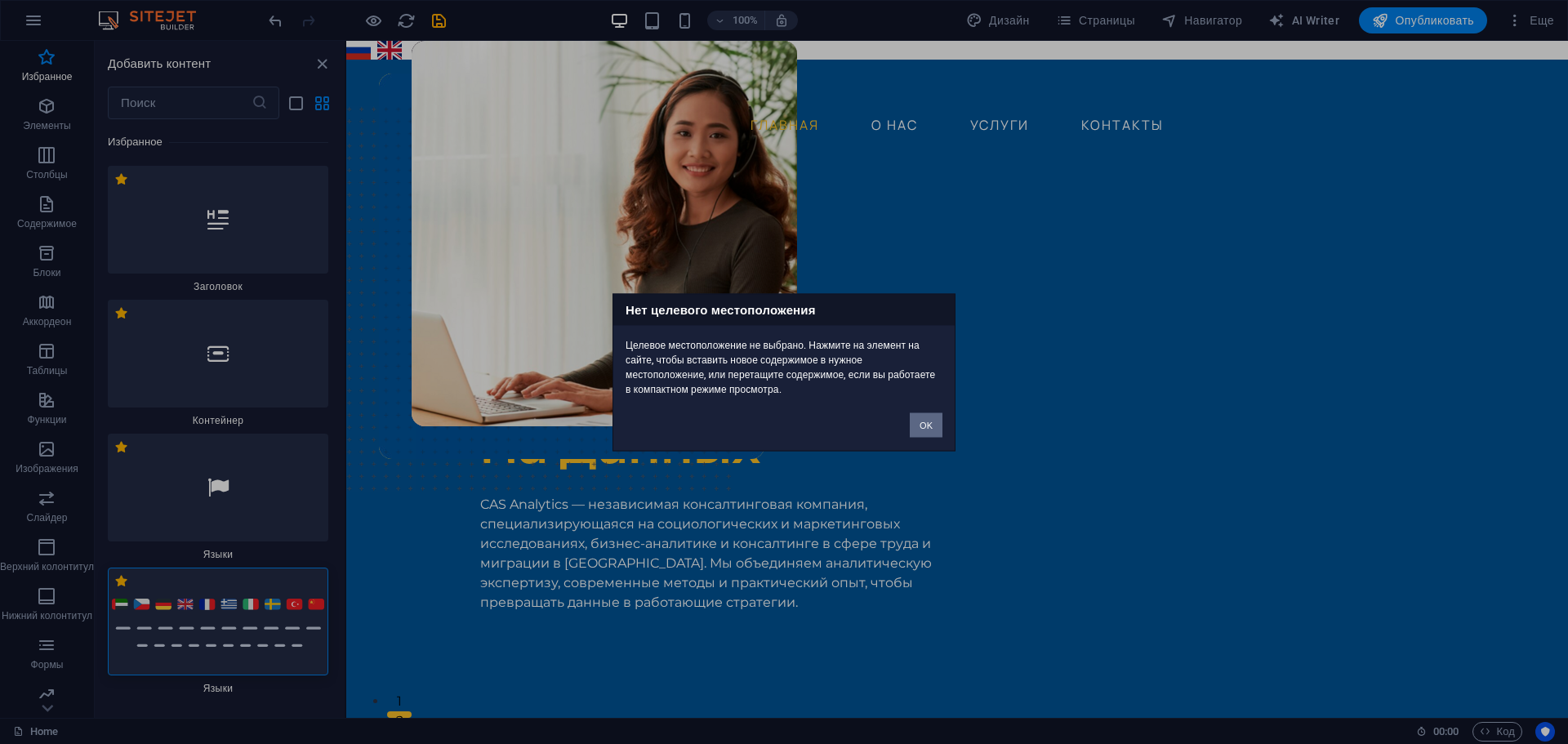
click at [932, 421] on button "OK" at bounding box center [925, 425] width 33 height 24
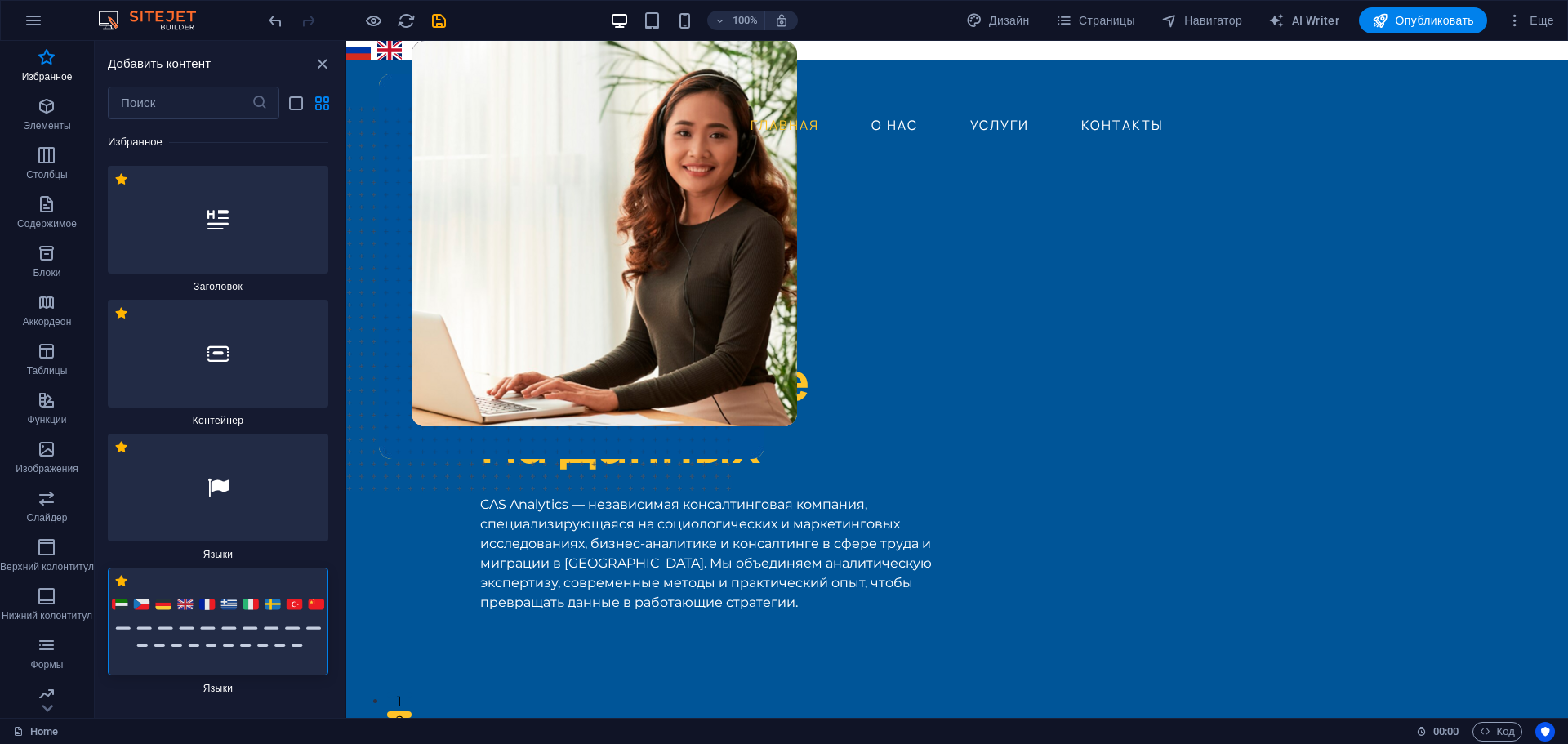
click at [236, 619] on img at bounding box center [218, 621] width 212 height 50
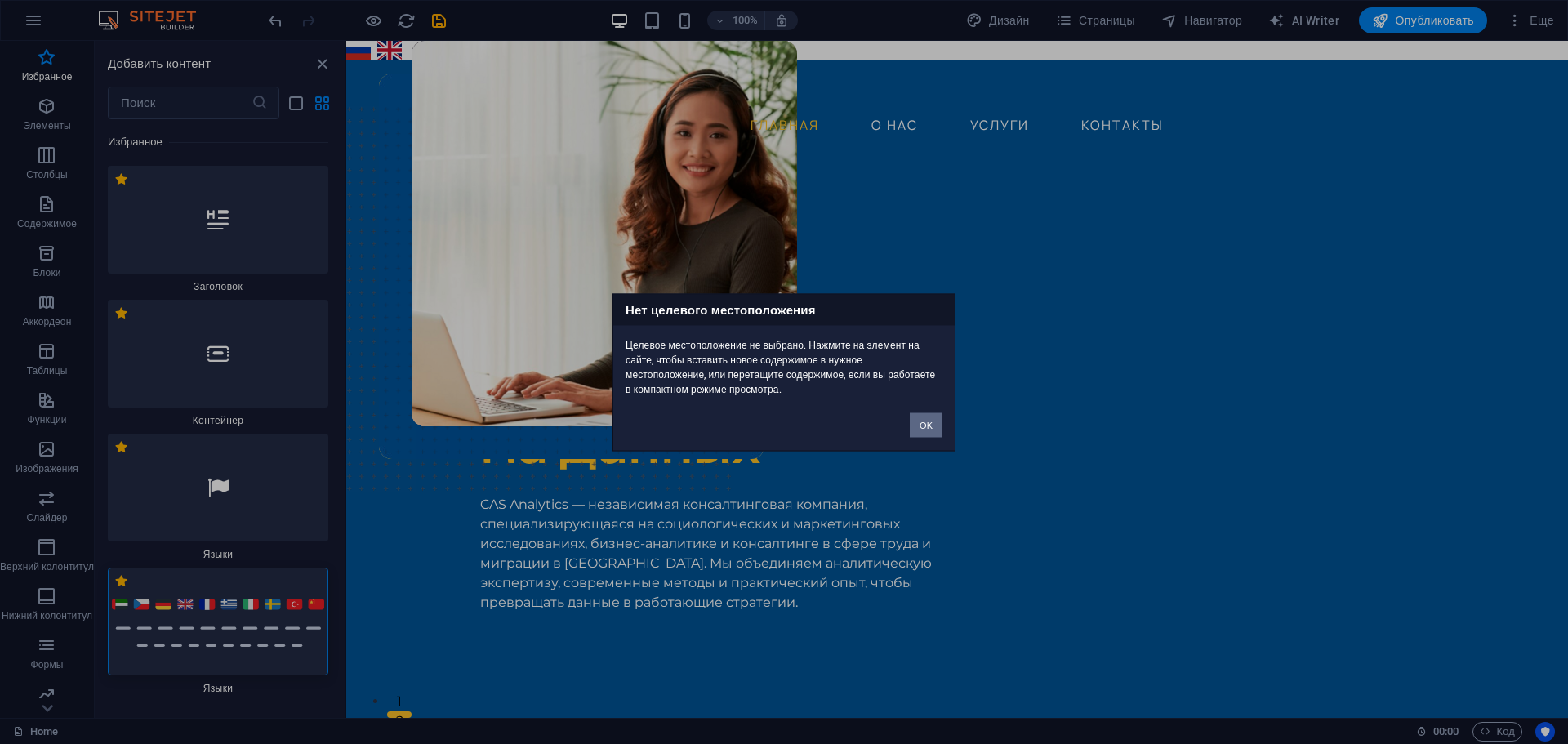
click at [939, 418] on button "OK" at bounding box center [925, 425] width 33 height 24
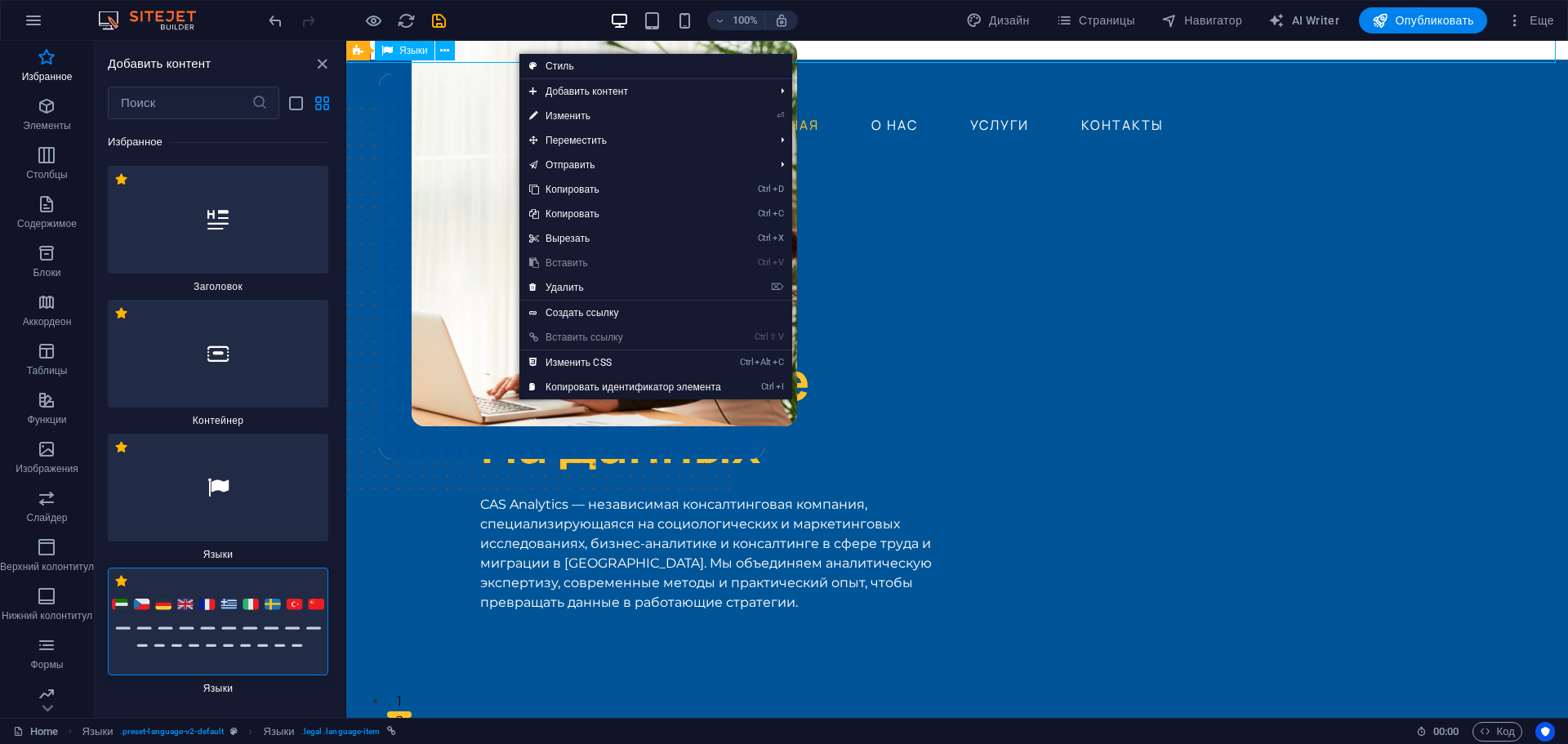
drag, startPoint x: 478, startPoint y: 52, endPoint x: 807, endPoint y: 90, distance: 331.2
click at [478, 52] on div "Русский English" at bounding box center [956, 49] width 1228 height 25
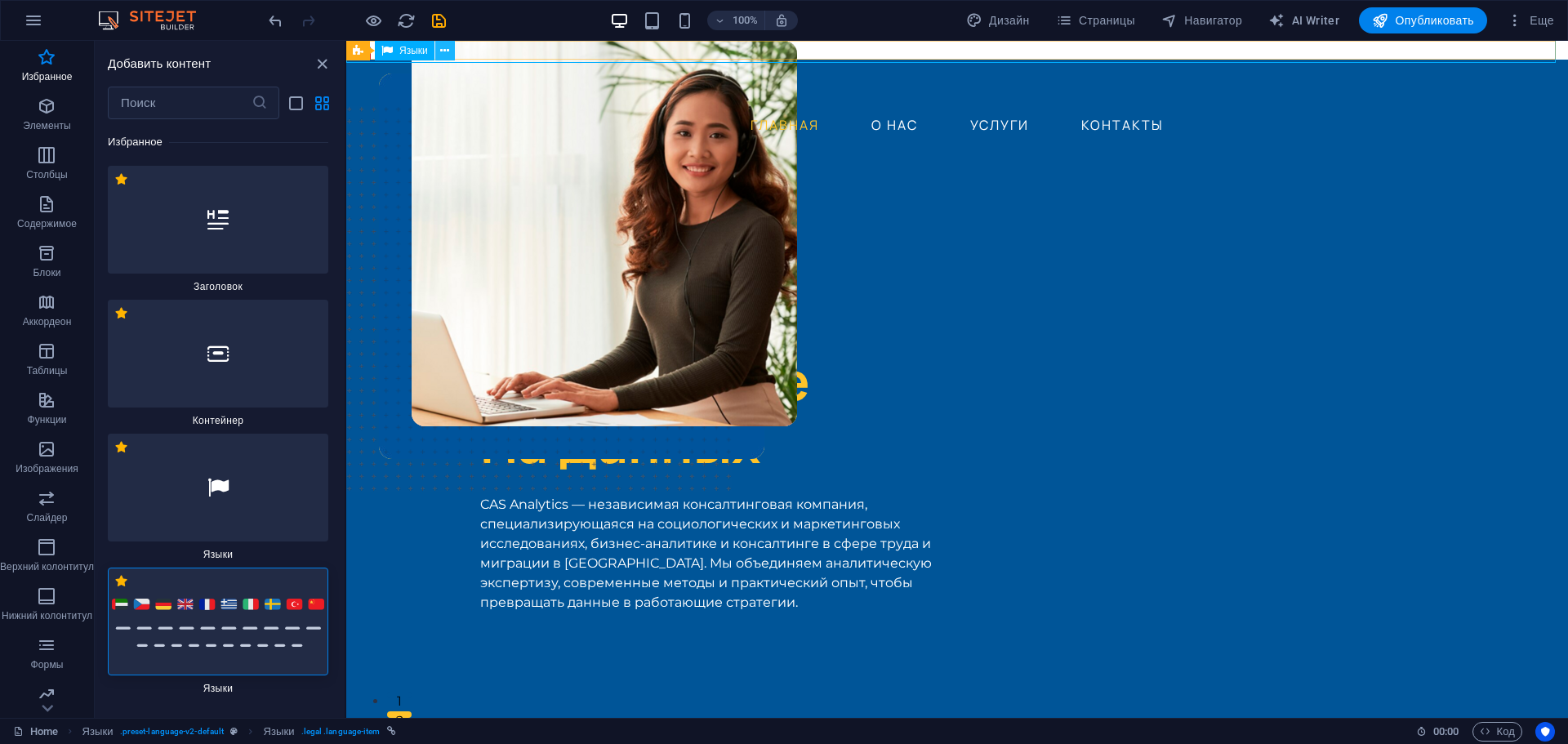
click at [440, 49] on icon at bounding box center [445, 50] width 9 height 17
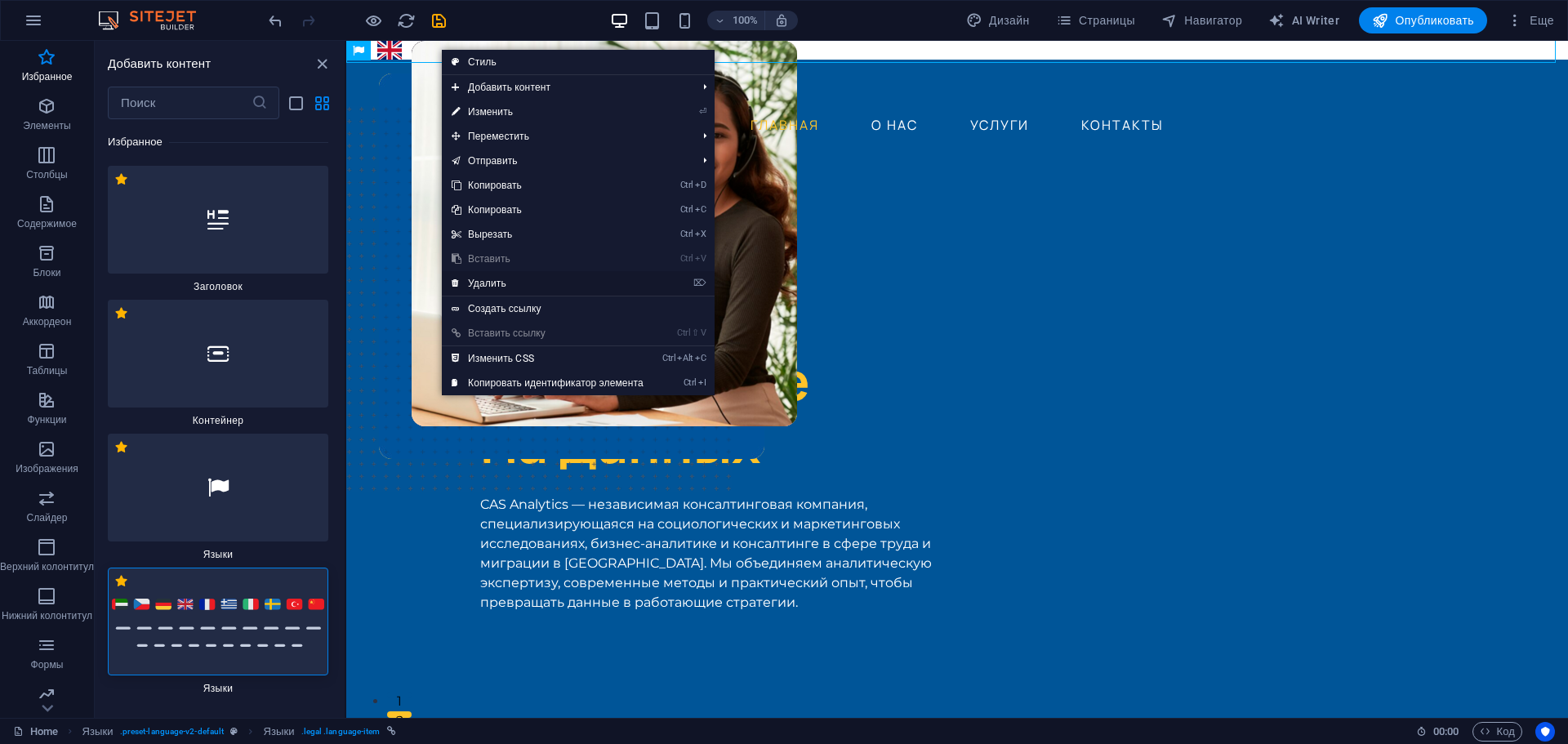
click at [511, 283] on link "⌦ Удалить" at bounding box center [547, 283] width 212 height 24
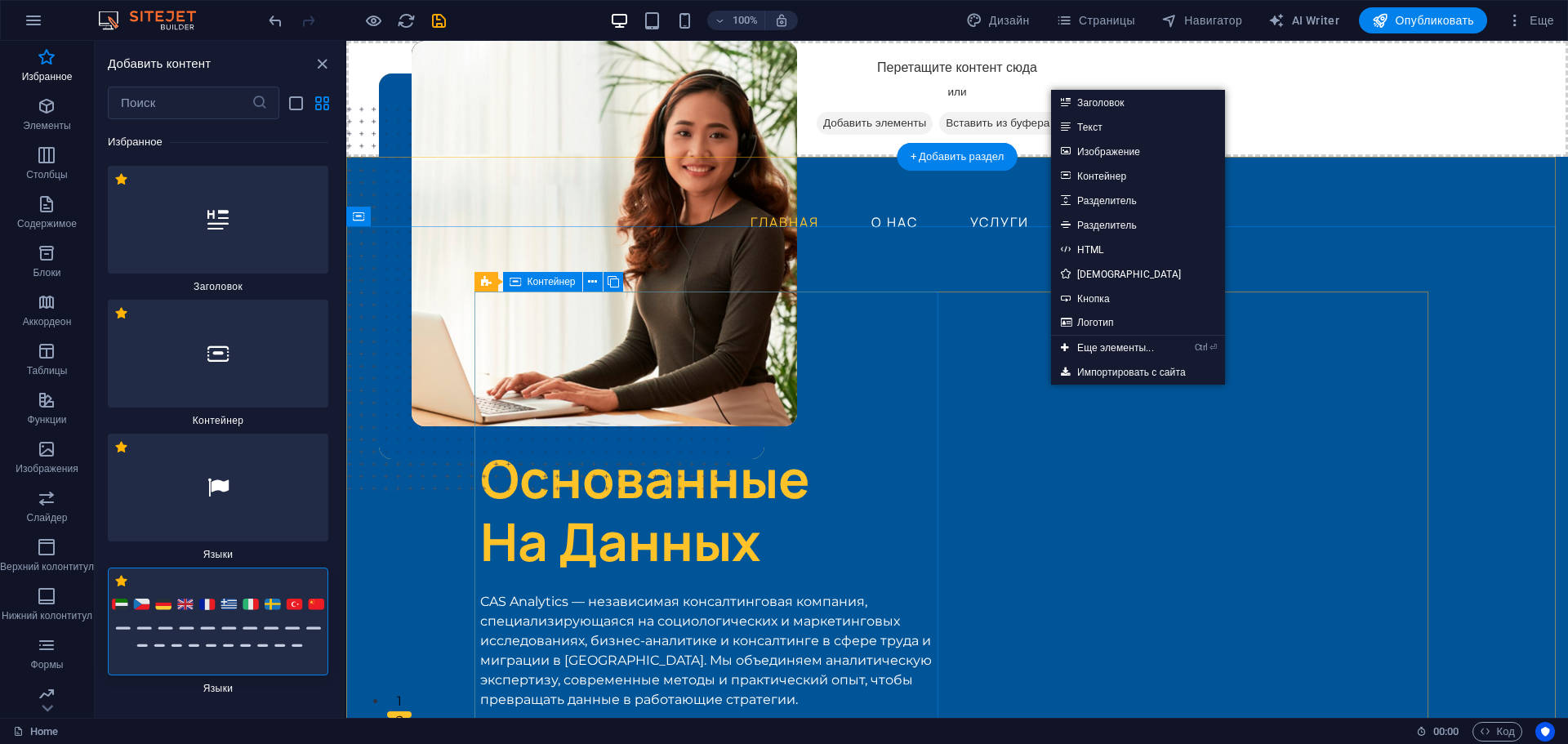
click at [861, 427] on div "ИССЛЕДОВАНИЯ И КОНСАЛТИНГ Решения, Основанные На Данных CAS Analytics — независ…" at bounding box center [712, 546] width 464 height 379
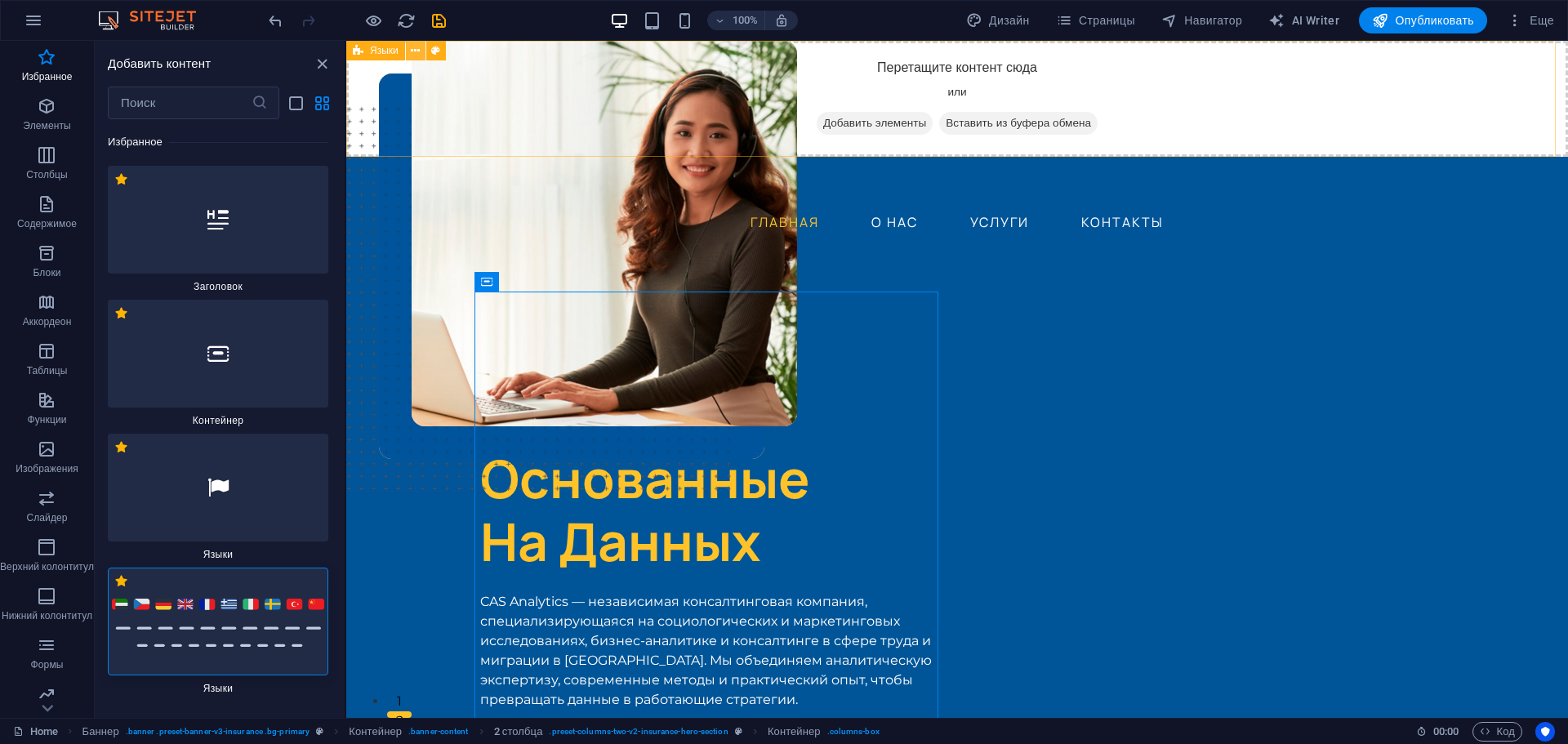
click at [419, 54] on icon at bounding box center [416, 50] width 9 height 17
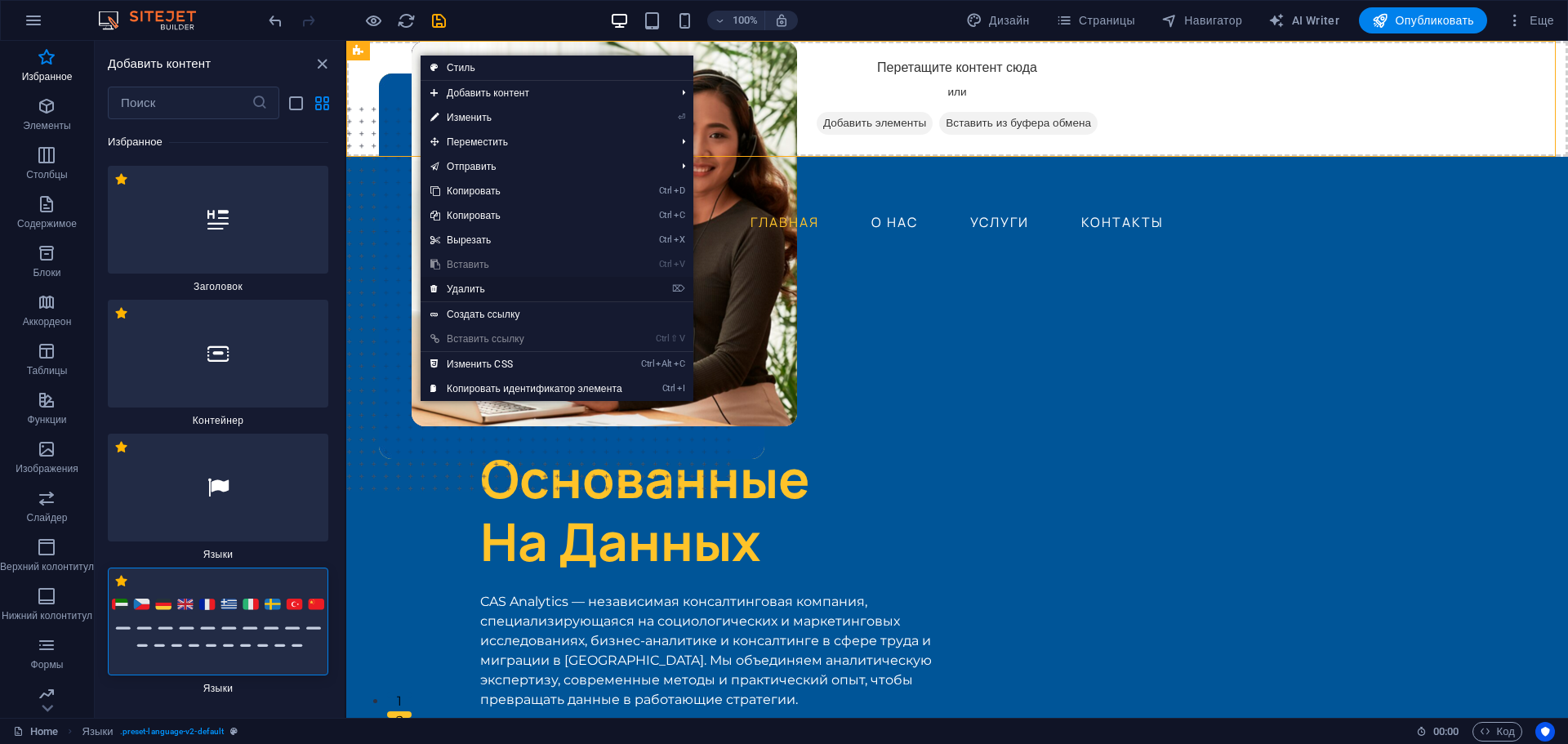
drag, startPoint x: 494, startPoint y: 283, endPoint x: 148, endPoint y: 243, distance: 348.3
click at [494, 283] on link "⌦ Удалить" at bounding box center [526, 288] width 212 height 24
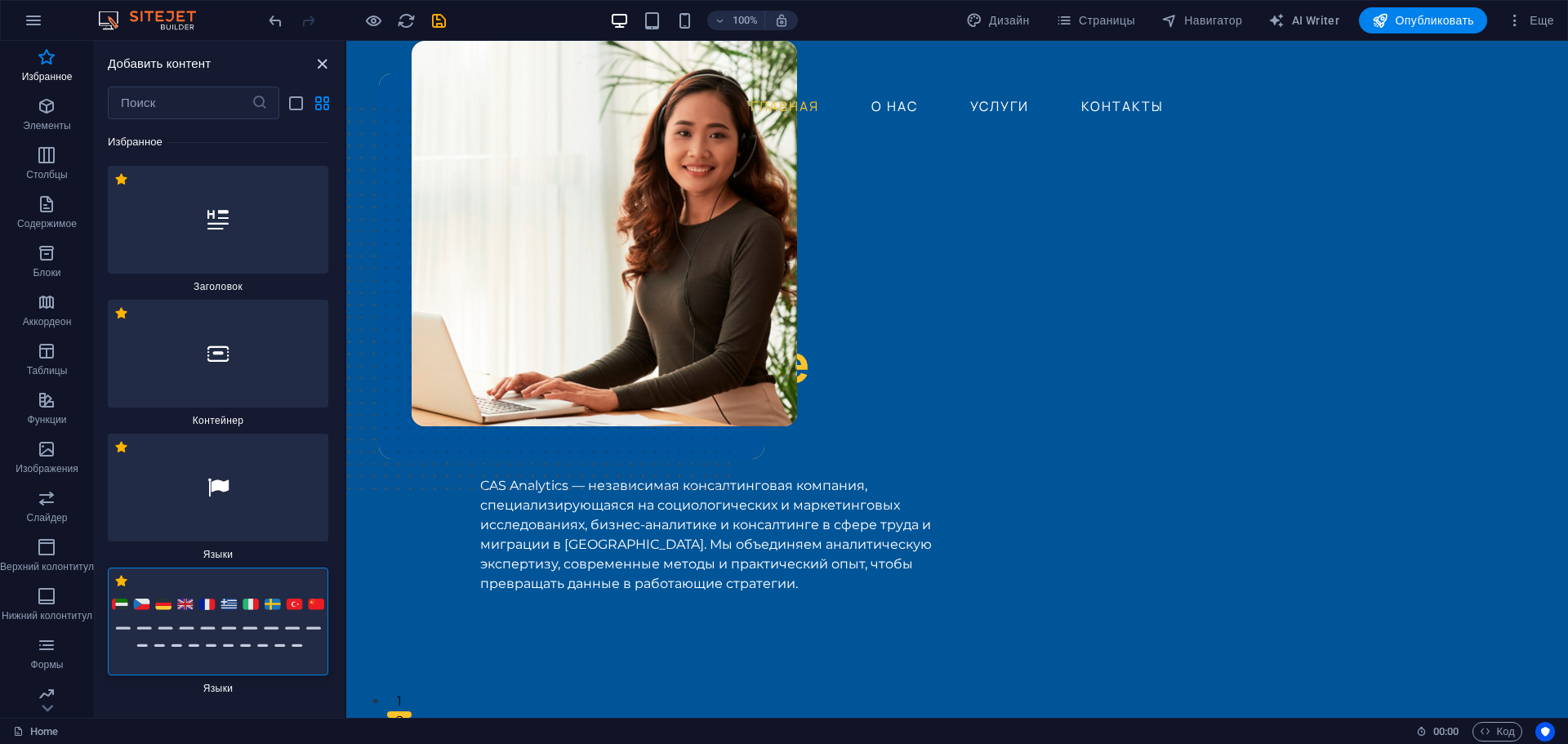
drag, startPoint x: 318, startPoint y: 63, endPoint x: 270, endPoint y: 57, distance: 48.4
click at [318, 63] on icon "close panel" at bounding box center [322, 64] width 19 height 19
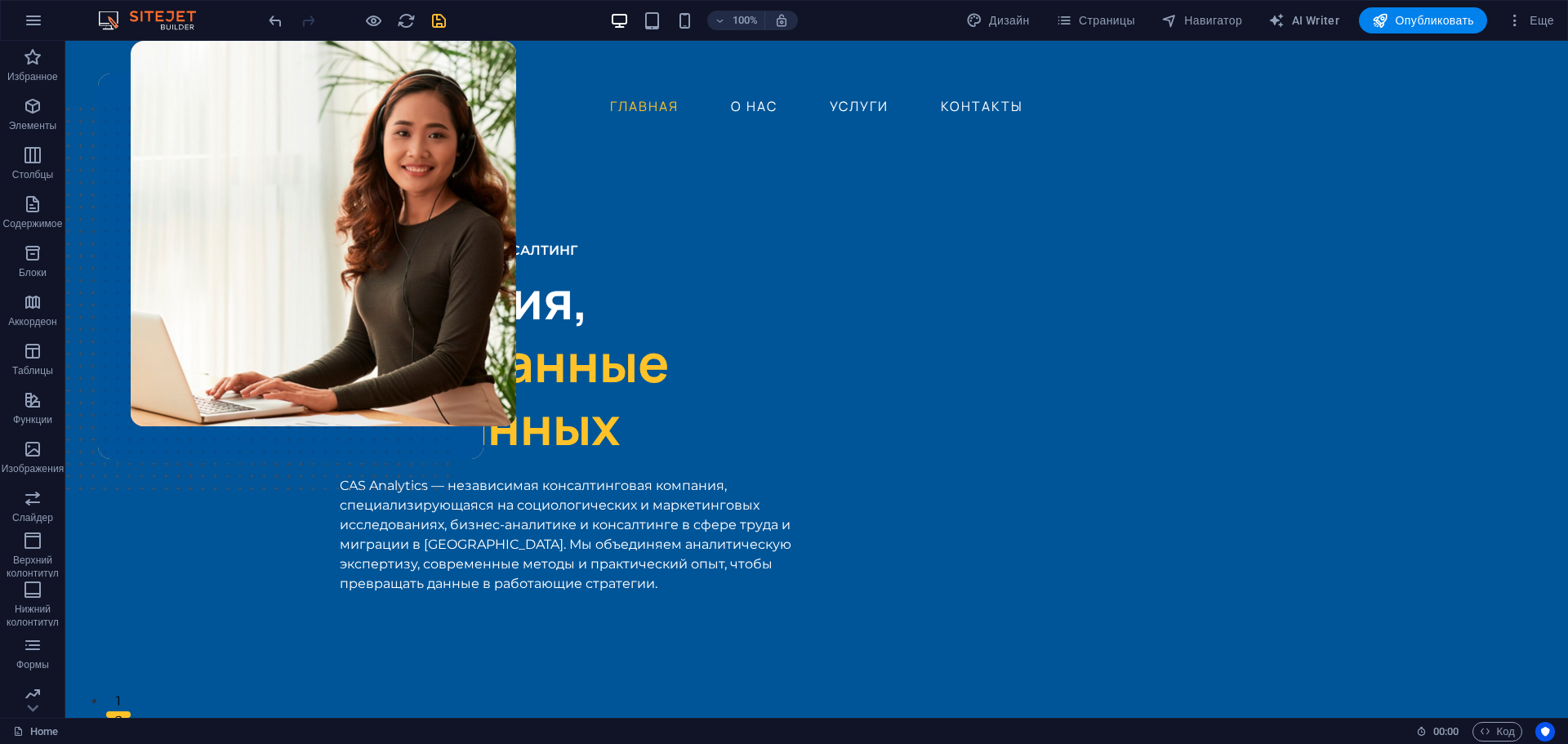
click at [444, 24] on icon "save" at bounding box center [439, 21] width 19 height 19
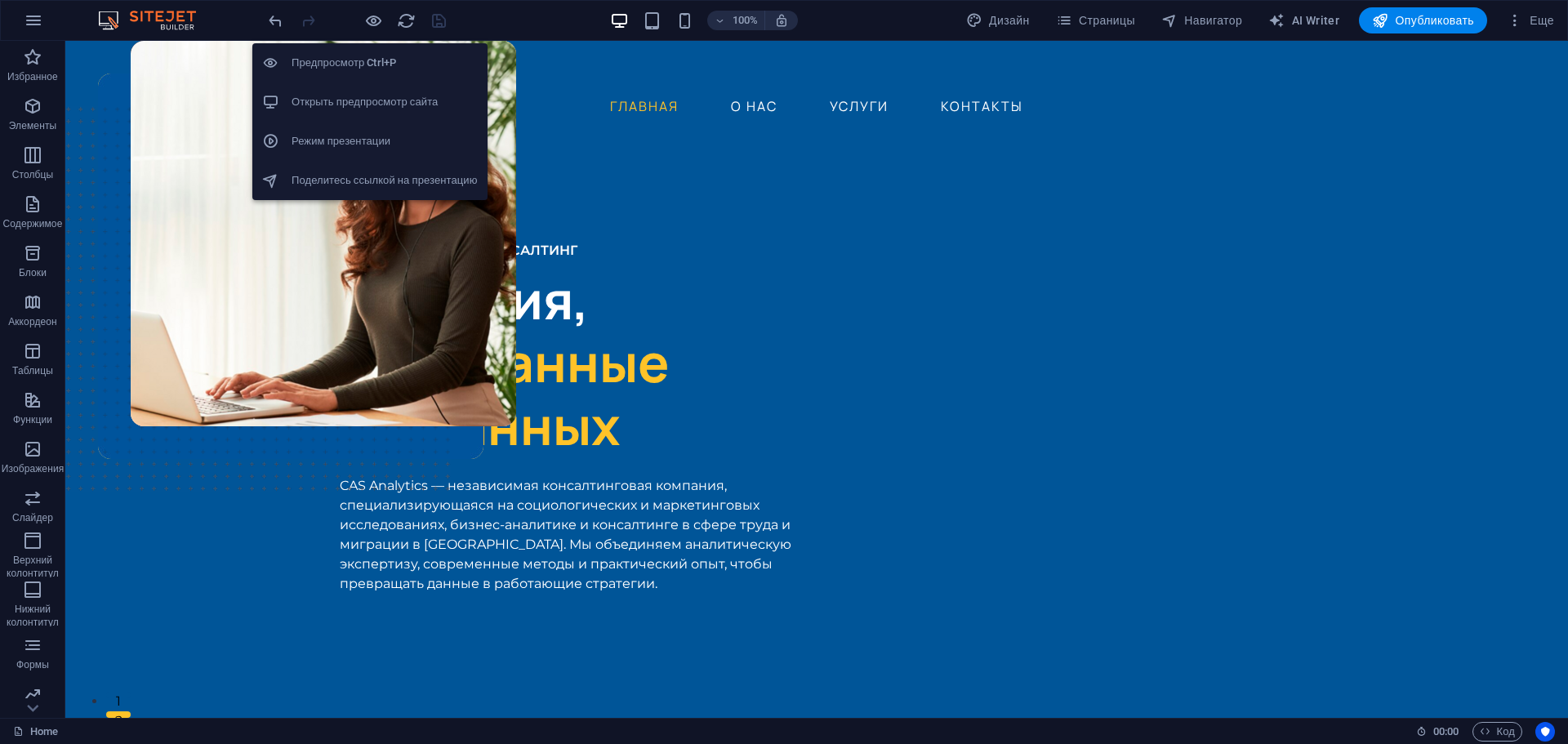
click at [365, 110] on h6 "Открыть предпросмотр сайта" at bounding box center [384, 102] width 186 height 20
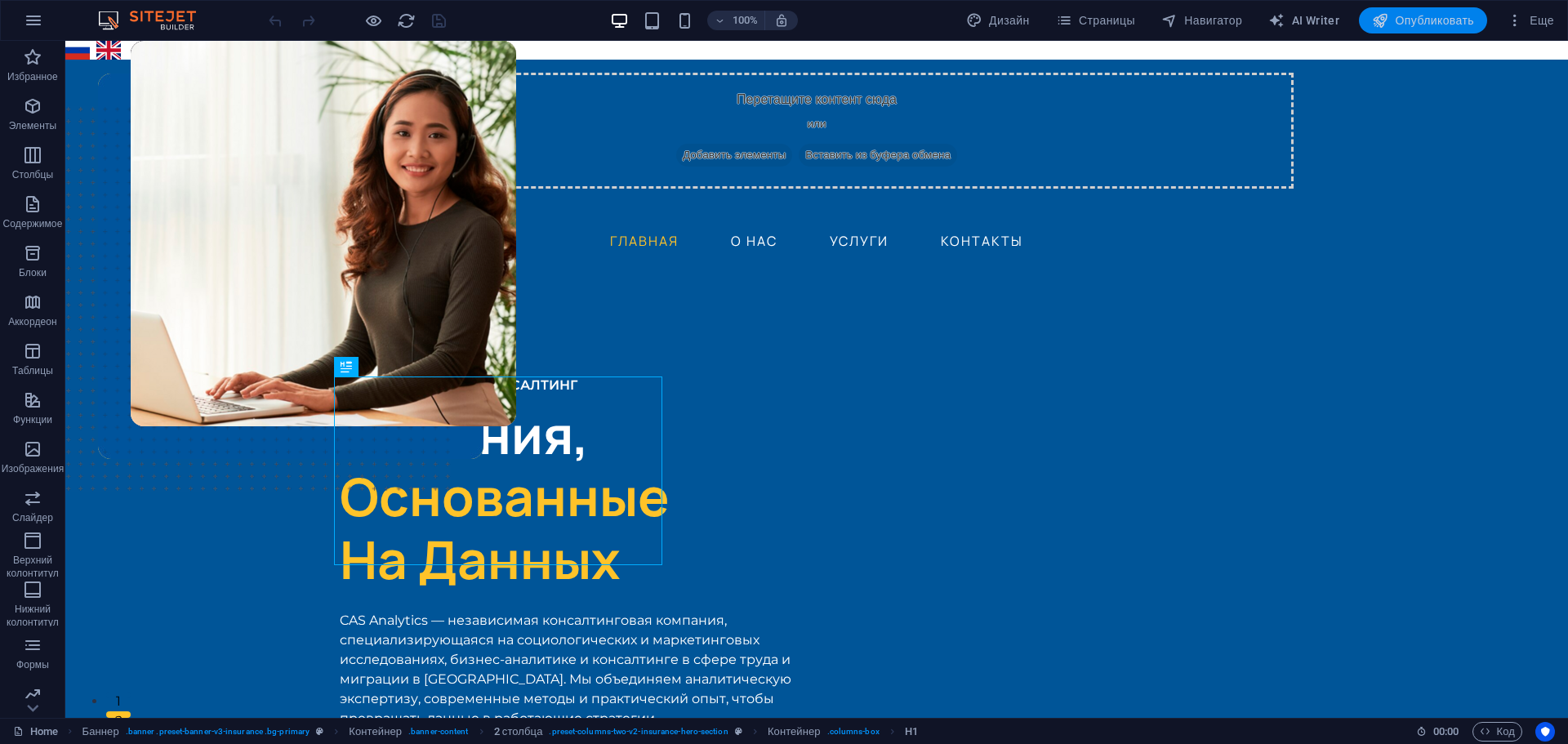
click at [1440, 26] on span "Опубликовать" at bounding box center [1422, 20] width 102 height 16
